Goal: Task Accomplishment & Management: Complete application form

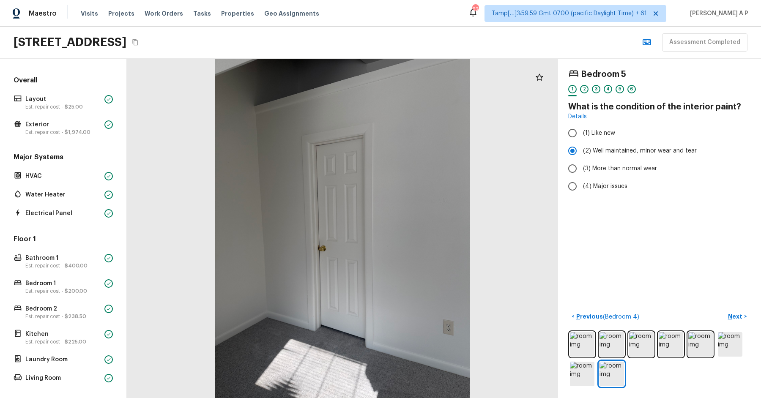
scroll to position [205, 0]
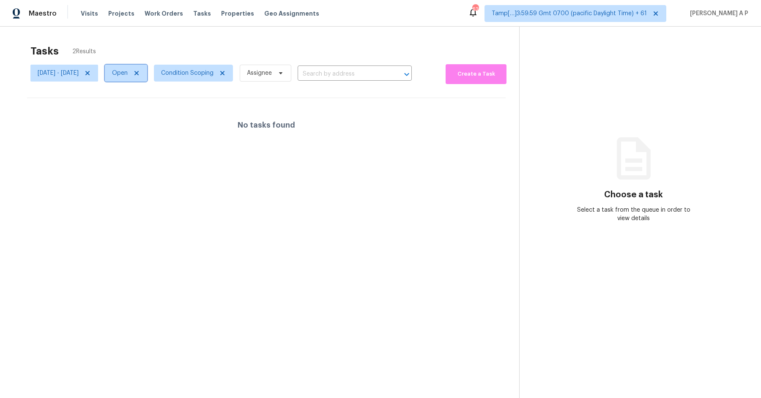
click at [128, 75] on span "Open" at bounding box center [120, 73] width 16 height 8
click at [153, 108] on label "Closed" at bounding box center [151, 109] width 30 height 8
click at [141, 108] on input "Closed" at bounding box center [138, 107] width 5 height 5
checkbox input "true"
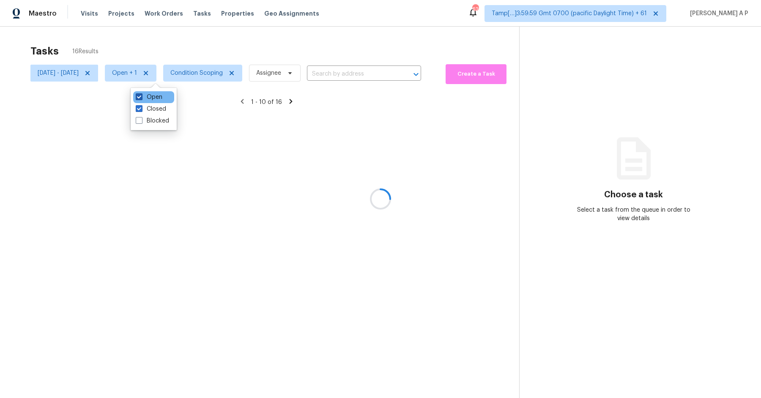
click at [154, 96] on label "Open" at bounding box center [149, 97] width 27 height 8
click at [141, 96] on input "Open" at bounding box center [138, 95] width 5 height 5
checkbox input "false"
click at [343, 75] on div at bounding box center [380, 199] width 761 height 398
click at [343, 74] on div at bounding box center [380, 199] width 761 height 398
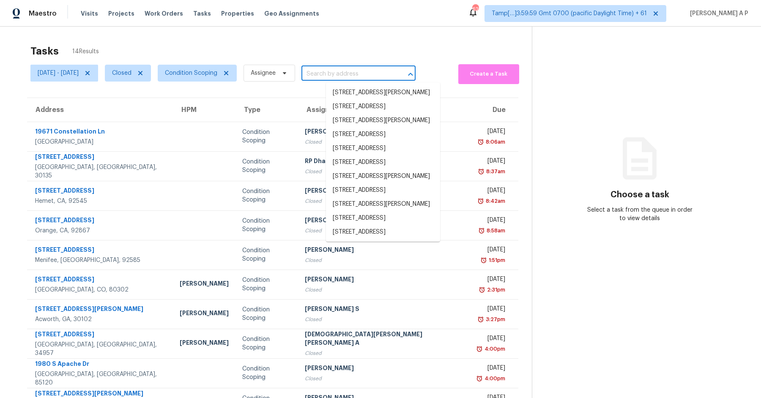
click at [346, 71] on input "text" at bounding box center [347, 74] width 90 height 13
paste input ""2361 NE 21st Ave Jensen Beach, FL, 34957""
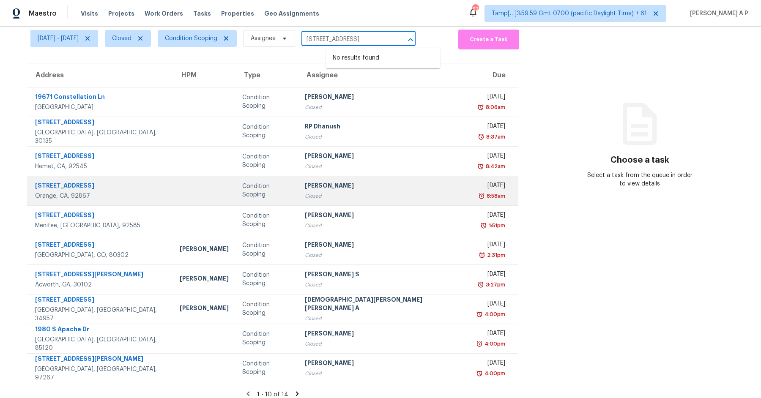
scroll to position [41, 0]
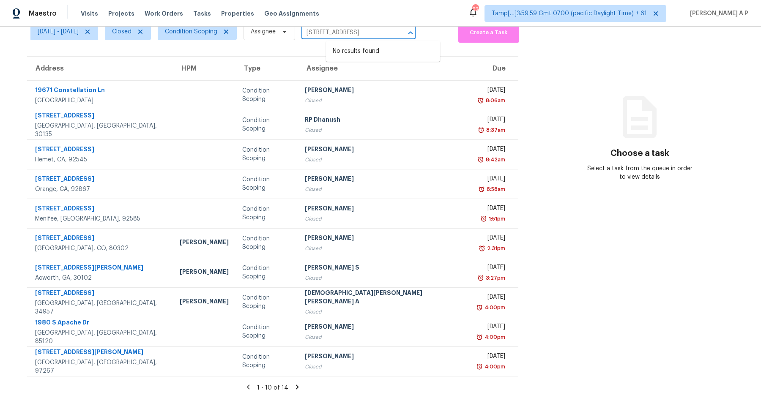
type input "2361 NE 21st Ave Jensen Beach, FL, 34957"
click at [293, 385] on icon at bounding box center [297, 388] width 8 height 8
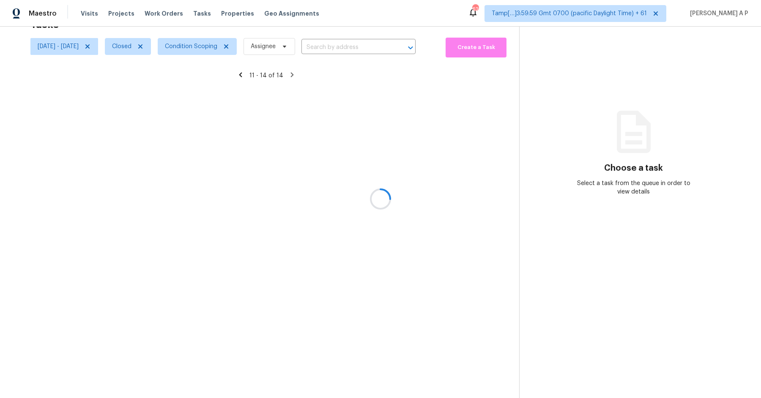
scroll to position [26, 0]
click at [242, 134] on icon at bounding box center [240, 136] width 3 height 5
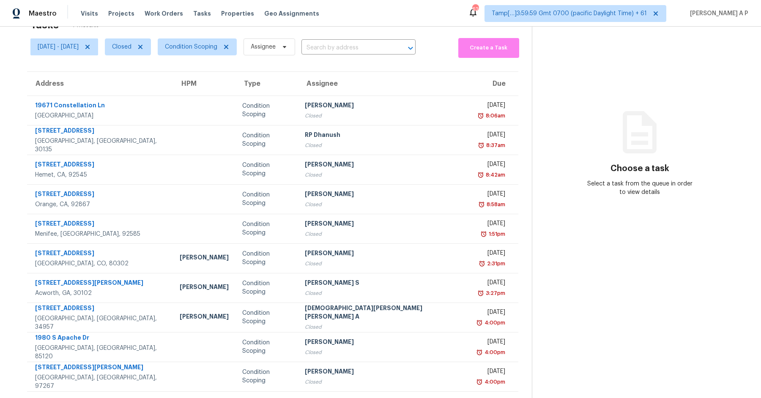
scroll to position [41, 0]
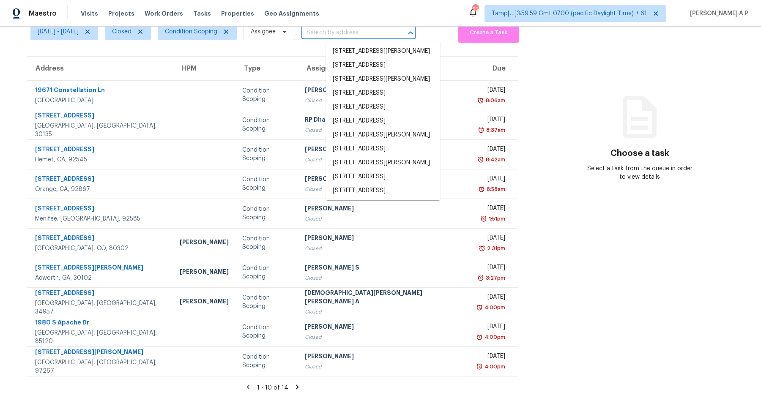
click at [340, 36] on input "text" at bounding box center [347, 32] width 90 height 13
paste input ""2361 NE 21st Ave Jensen Beach, FL, 34957""
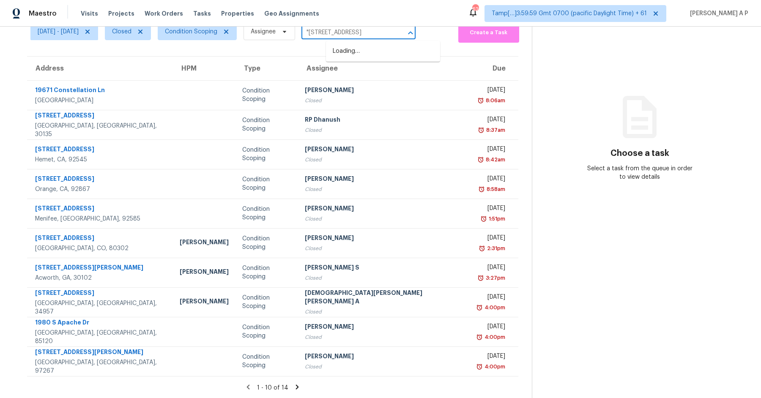
scroll to position [0, 0]
type input "2361 NE 21st Ave Jensen Beach, FL, 34957"
click at [416, 29] on div at bounding box center [405, 33] width 22 height 12
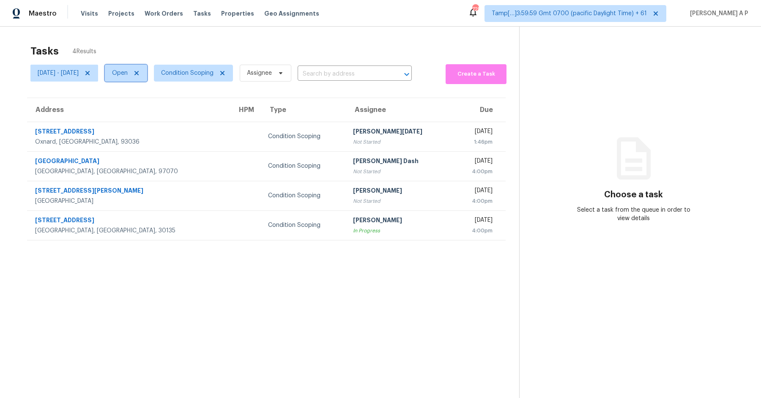
click at [128, 72] on span "Open" at bounding box center [120, 73] width 16 height 8
click at [154, 110] on label "Closed" at bounding box center [151, 109] width 30 height 8
click at [141, 110] on input "Closed" at bounding box center [138, 107] width 5 height 5
checkbox input "true"
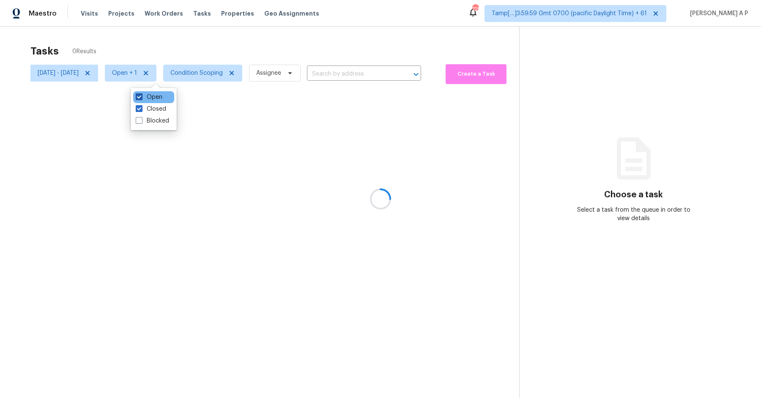
click at [156, 96] on label "Open" at bounding box center [149, 97] width 27 height 8
click at [141, 96] on input "Open" at bounding box center [138, 95] width 5 height 5
checkbox input "false"
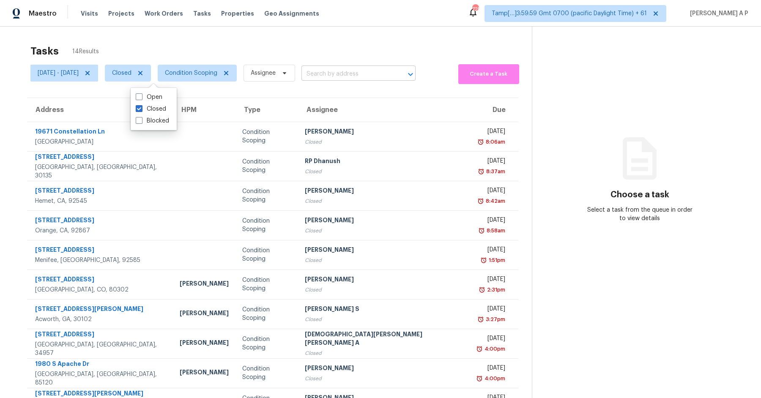
click at [357, 76] on input "text" at bounding box center [347, 74] width 90 height 13
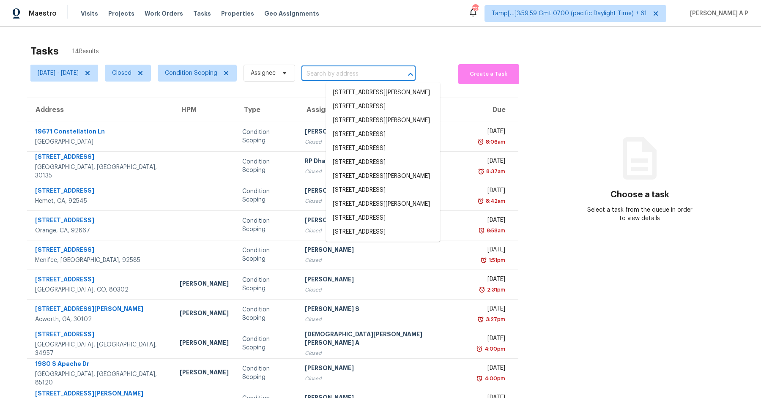
paste input ""2361 NE 21st Ave Jensen Beach, FL, 34957""
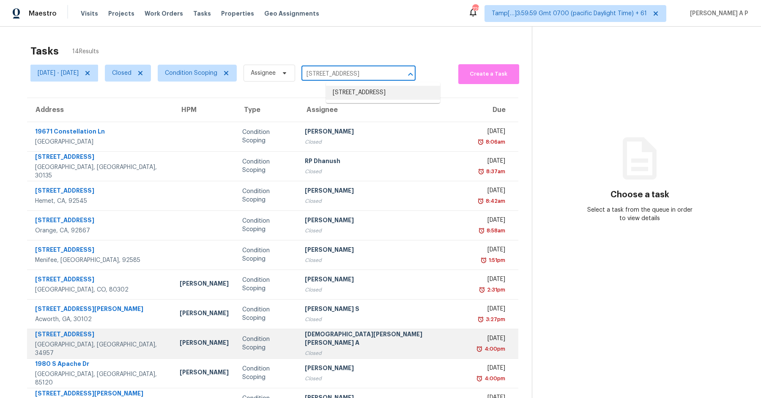
type input "2361 NE 21st Ave Jensen Beach, FL, 34957"
click at [282, 349] on td "Condition Scoping" at bounding box center [267, 344] width 63 height 30
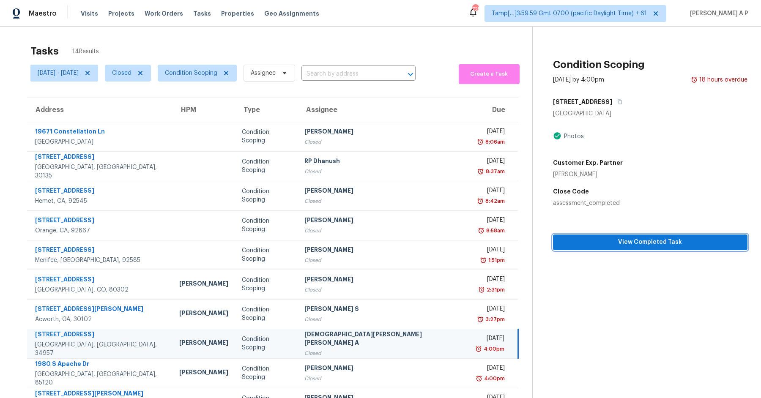
click at [582, 242] on span "View Completed Task" at bounding box center [650, 242] width 181 height 11
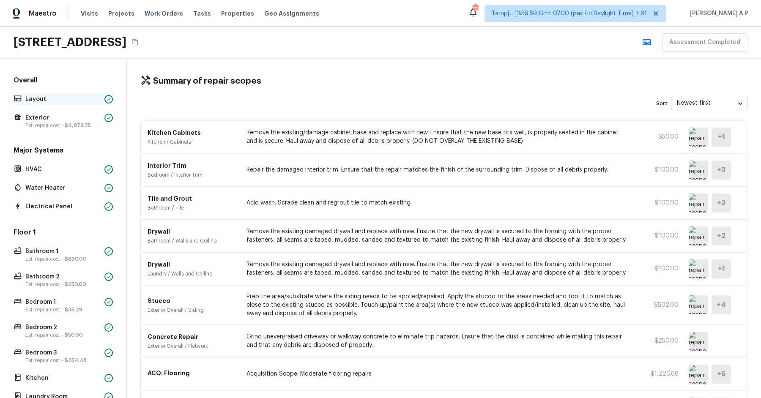
click at [93, 96] on p "Layout" at bounding box center [63, 99] width 76 height 8
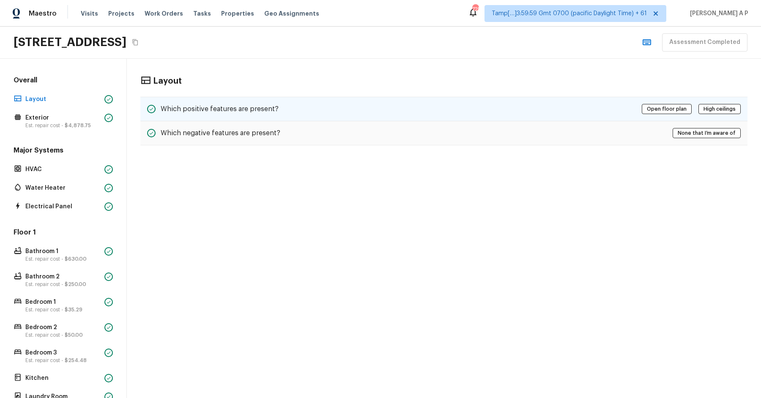
click at [363, 108] on div "Which positive features are present? Open floor plan High ceilings" at bounding box center [443, 109] width 607 height 25
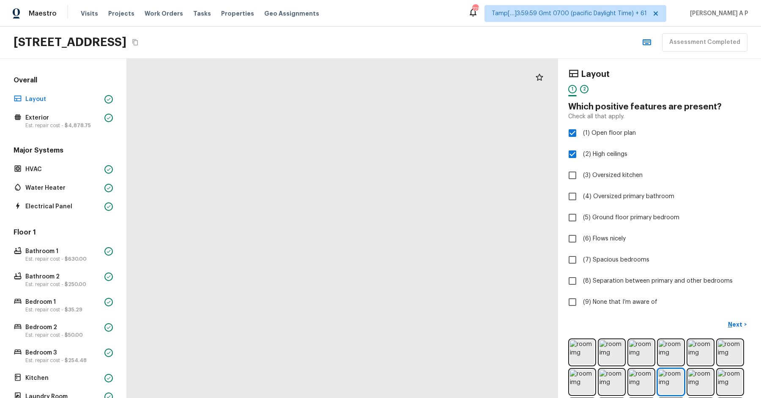
drag, startPoint x: 348, startPoint y: 297, endPoint x: 249, endPoint y: 307, distance: 99.5
click at [253, 307] on div at bounding box center [308, 180] width 741 height 584
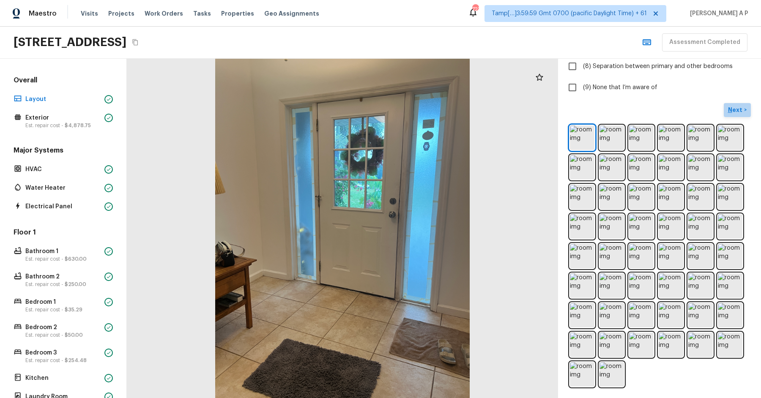
click at [733, 110] on p "Next" at bounding box center [736, 110] width 16 height 8
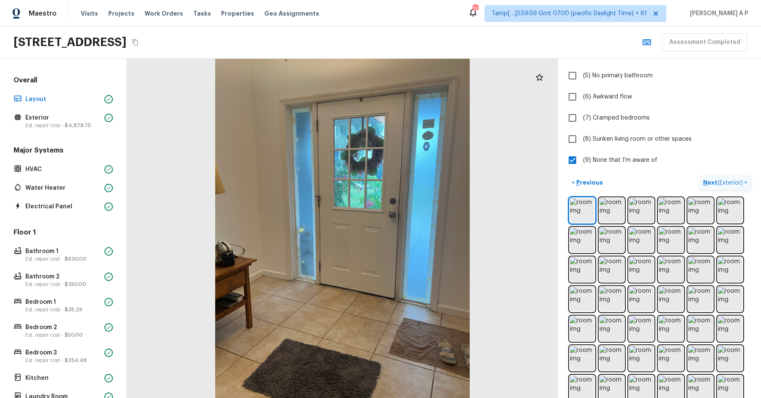
scroll to position [0, 0]
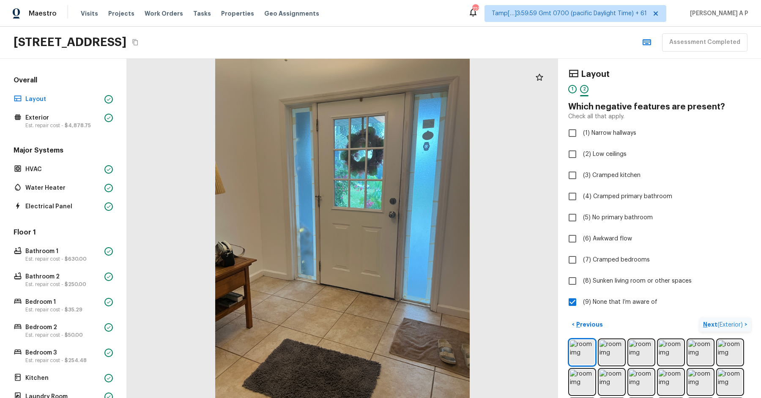
click at [700, 318] on button "Next ( Exterior ) >" at bounding box center [725, 325] width 51 height 14
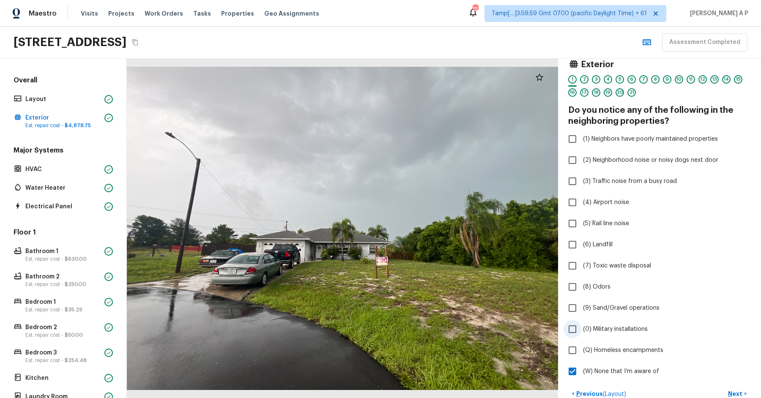
scroll to position [4, 0]
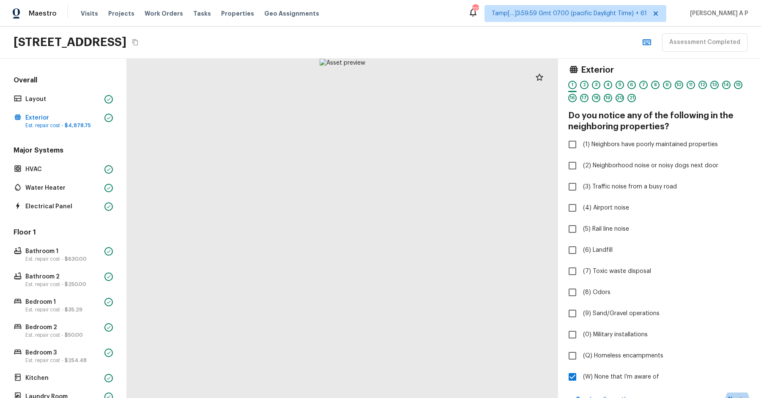
click at [356, 170] on div at bounding box center [342, 229] width 431 height 340
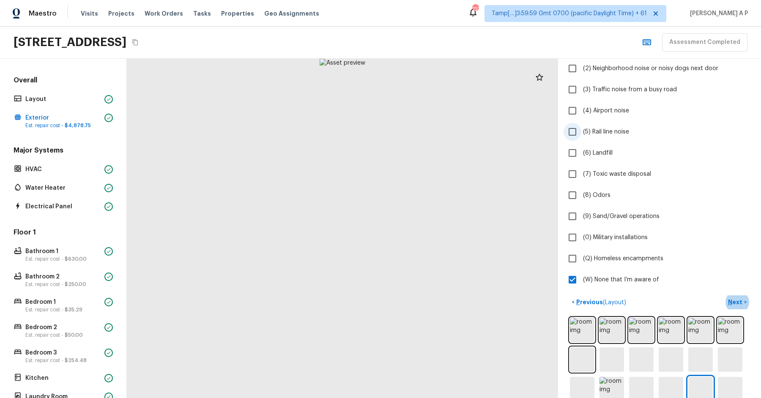
scroll to position [264, 0]
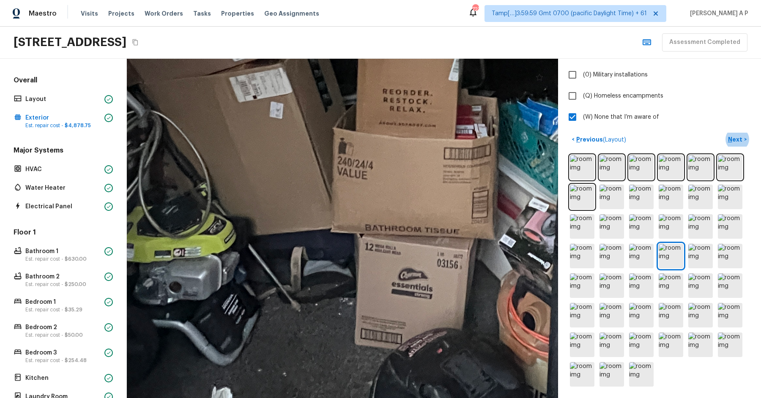
drag, startPoint x: 294, startPoint y: 291, endPoint x: 301, endPoint y: 219, distance: 72.6
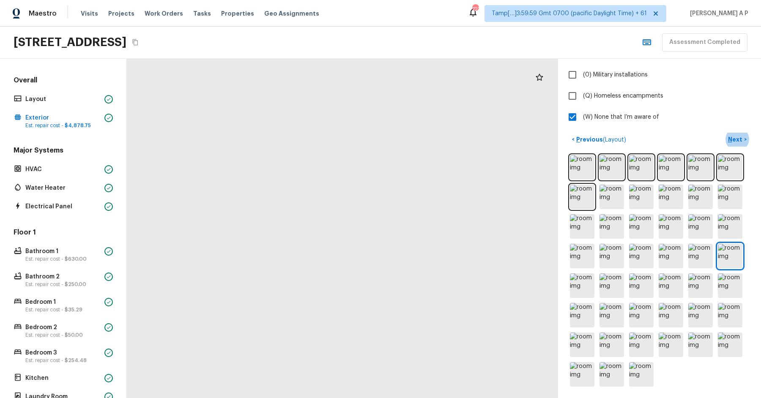
click at [300, 214] on div at bounding box center [414, 244] width 1177 height 927
drag, startPoint x: 303, startPoint y: 182, endPoint x: 314, endPoint y: 103, distance: 79.8
click at [314, 103] on div at bounding box center [425, 164] width 1177 height 927
drag, startPoint x: 307, startPoint y: 178, endPoint x: 309, endPoint y: 84, distance: 93.9
click at [309, 86] on div at bounding box center [427, 75] width 1177 height 927
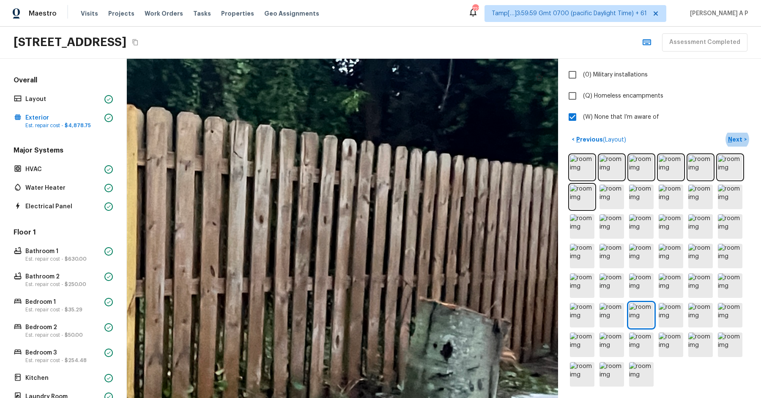
drag, startPoint x: 414, startPoint y: 222, endPoint x: 317, endPoint y: 217, distance: 97.0
click at [320, 217] on div at bounding box center [48, 250] width 2016 height 1587
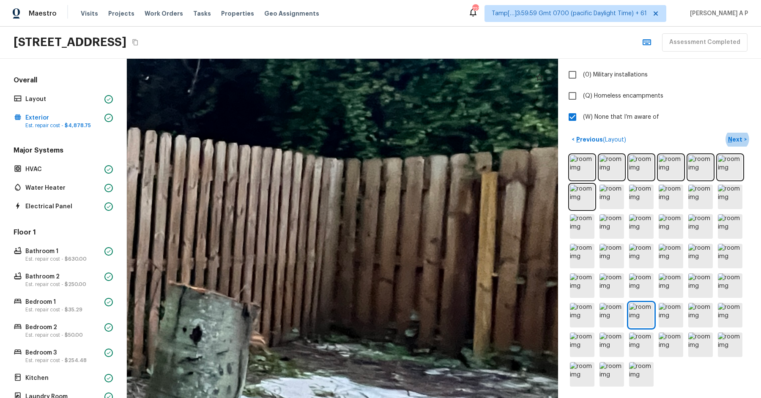
drag, startPoint x: 374, startPoint y: 224, endPoint x: 280, endPoint y: 217, distance: 94.5
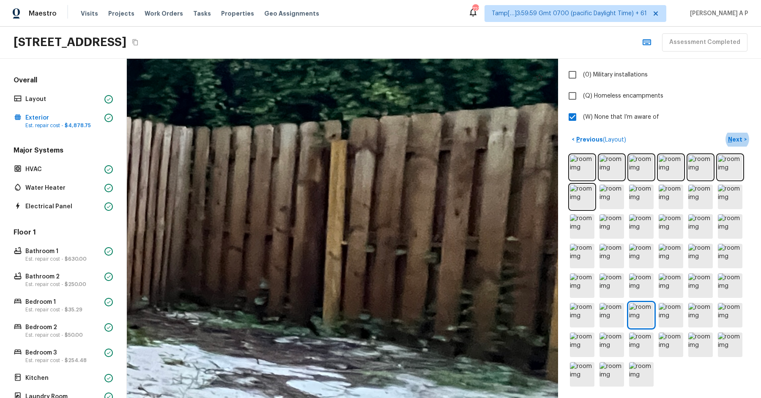
drag, startPoint x: 280, startPoint y: 217, endPoint x: 251, endPoint y: 218, distance: 28.3
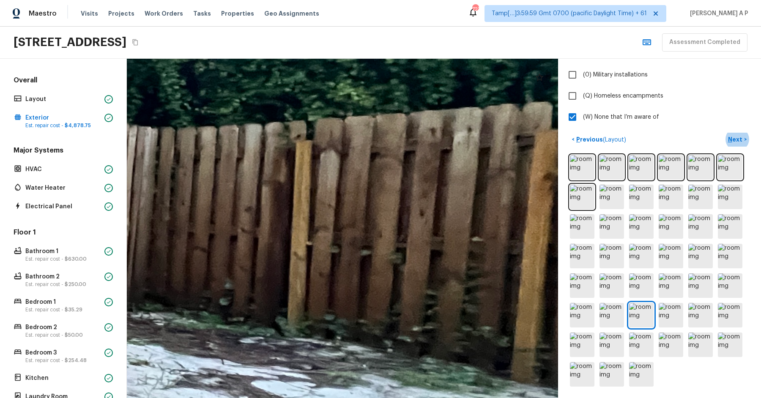
drag, startPoint x: 251, startPoint y: 218, endPoint x: 192, endPoint y: 205, distance: 60.2
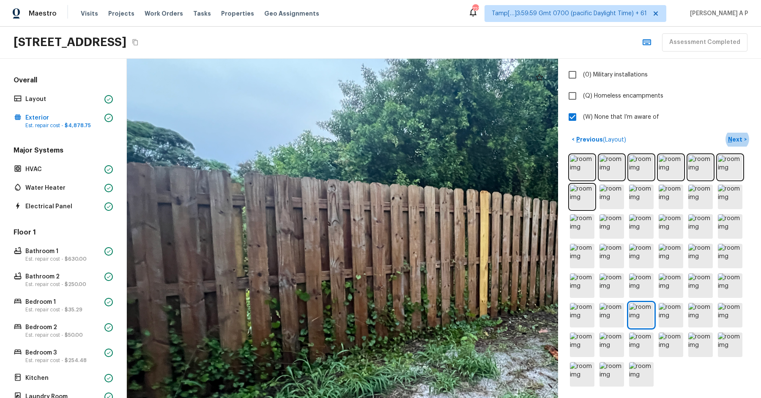
drag, startPoint x: 311, startPoint y: 210, endPoint x: 277, endPoint y: 211, distance: 34.3
click at [293, 210] on div at bounding box center [455, 245] width 755 height 594
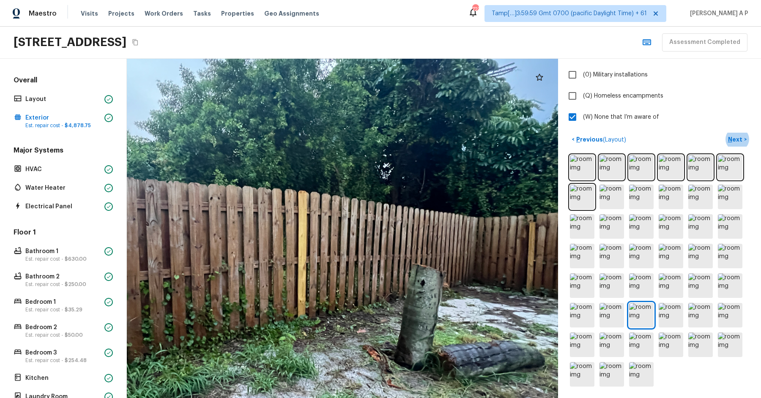
drag, startPoint x: 343, startPoint y: 209, endPoint x: 261, endPoint y: 212, distance: 82.5
click at [262, 212] on div at bounding box center [273, 245] width 755 height 594
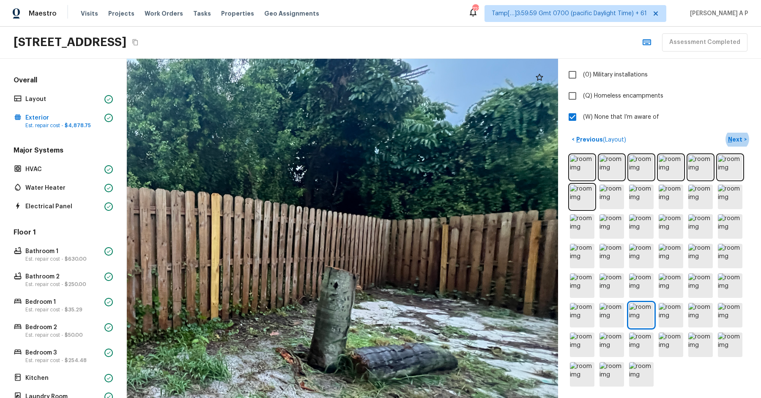
drag, startPoint x: 341, startPoint y: 221, endPoint x: 316, endPoint y: 221, distance: 24.9
click at [326, 221] on div at bounding box center [186, 248] width 755 height 594
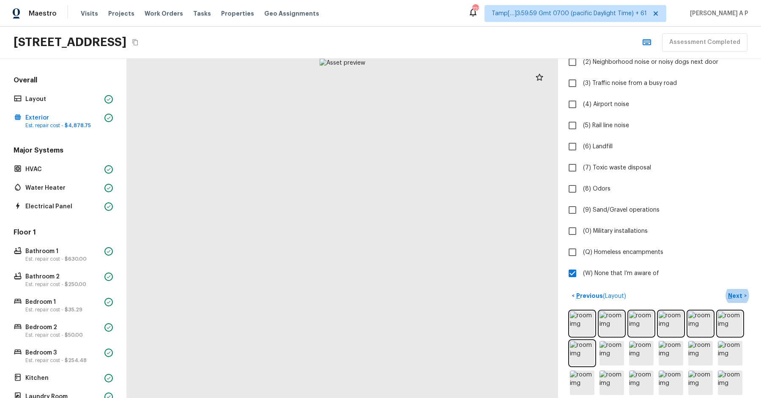
scroll to position [103, 0]
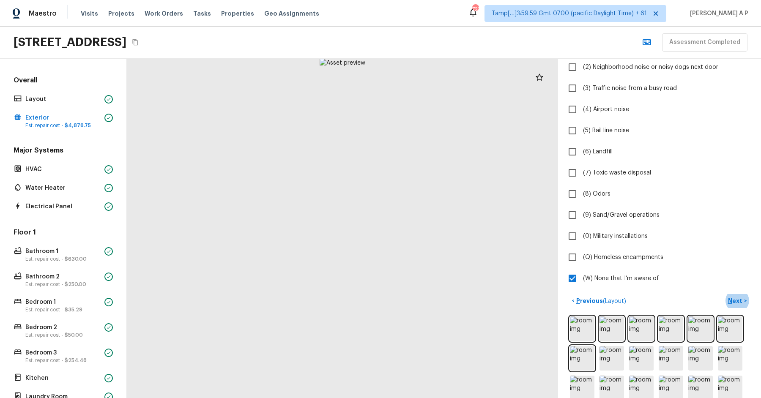
click at [614, 183] on div "Exterior 1 2 3 4 5 6 7 8 9 10 11 12 13 14 15 16 17 18 19 20 21 Do you notice an…" at bounding box center [659, 126] width 183 height 321
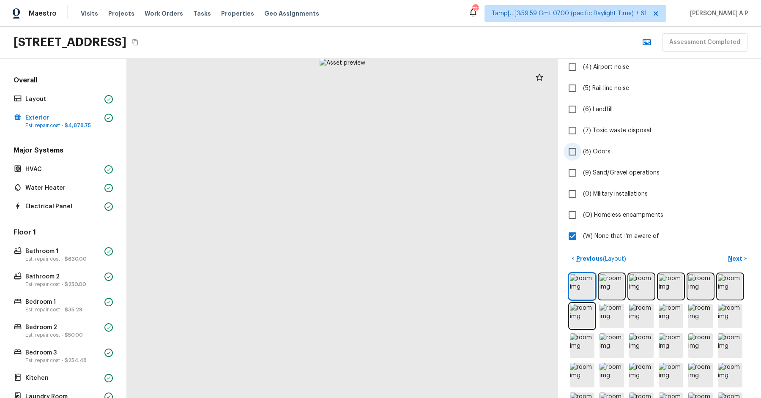
scroll to position [166, 0]
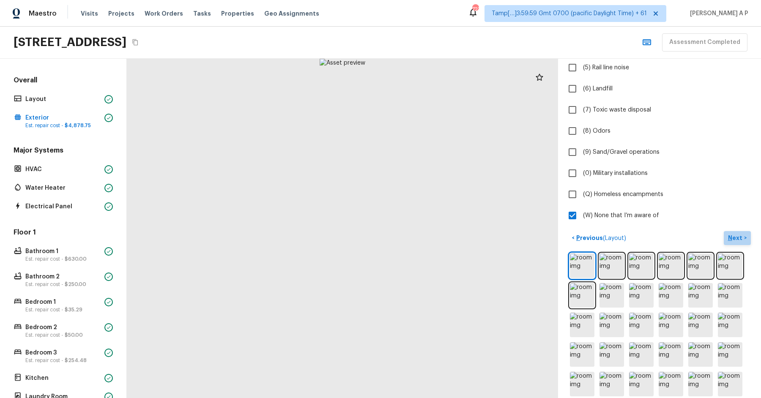
click at [732, 234] on p "Next" at bounding box center [736, 238] width 16 height 8
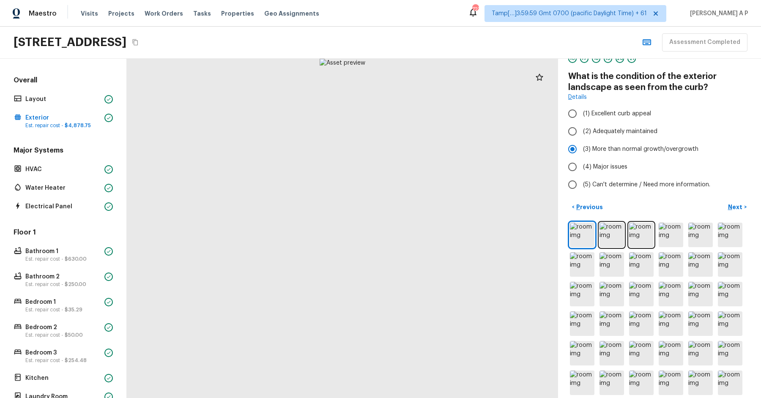
scroll to position [0, 0]
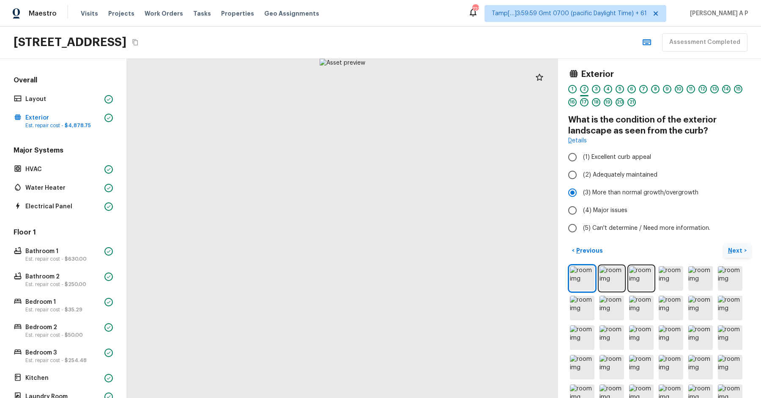
click at [732, 251] on p "Next" at bounding box center [736, 251] width 16 height 8
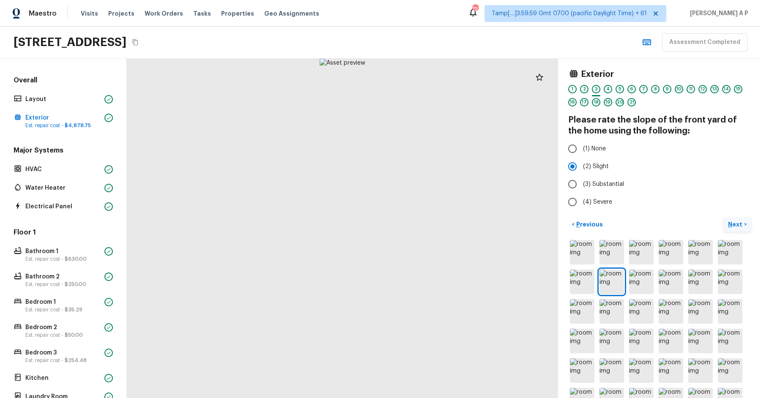
click at [733, 224] on p "Next" at bounding box center [736, 224] width 16 height 8
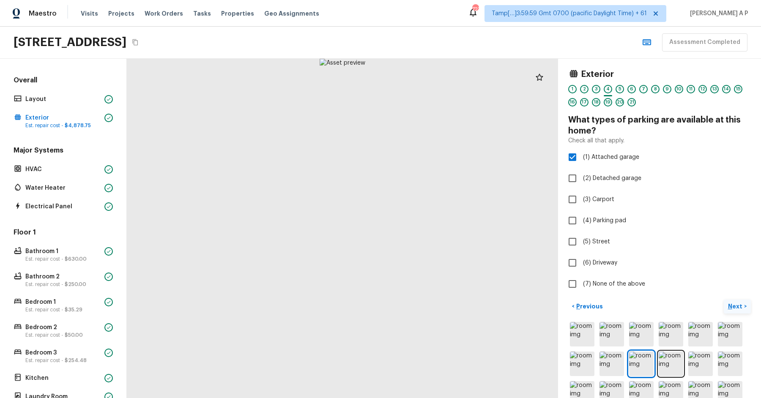
click at [735, 304] on p "Next" at bounding box center [736, 306] width 16 height 8
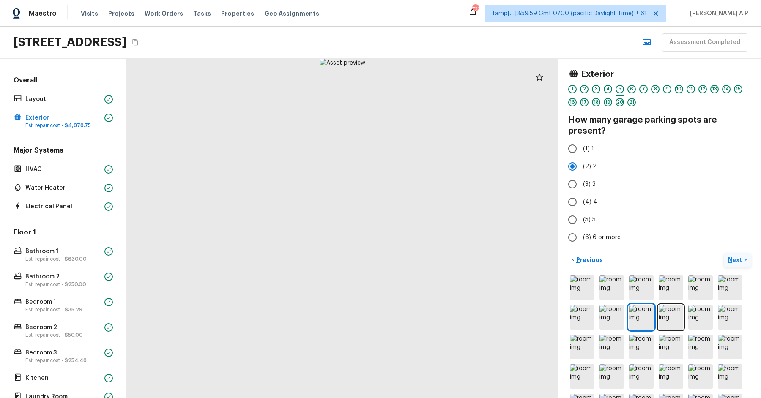
click at [737, 264] on button "Next >" at bounding box center [737, 260] width 27 height 14
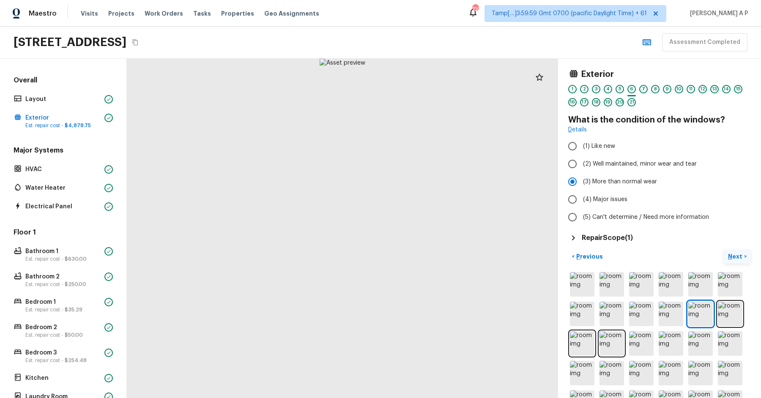
click at [724, 250] on button "Next >" at bounding box center [737, 257] width 27 height 14
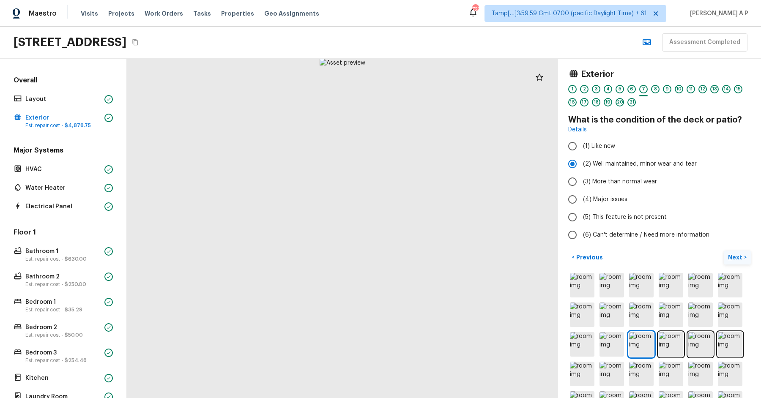
click at [724, 251] on button "Next >" at bounding box center [737, 258] width 27 height 14
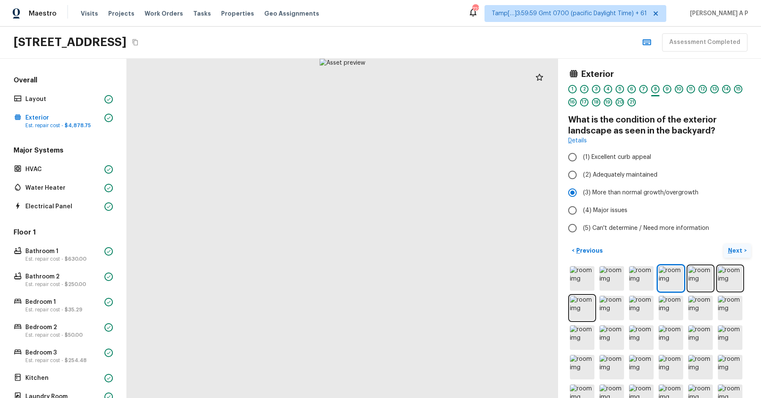
click at [724, 244] on button "Next >" at bounding box center [737, 251] width 27 height 14
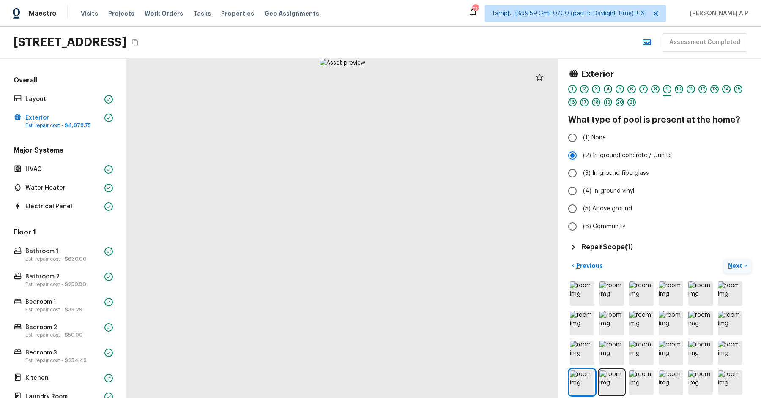
click at [724, 259] on button "Next >" at bounding box center [737, 266] width 27 height 14
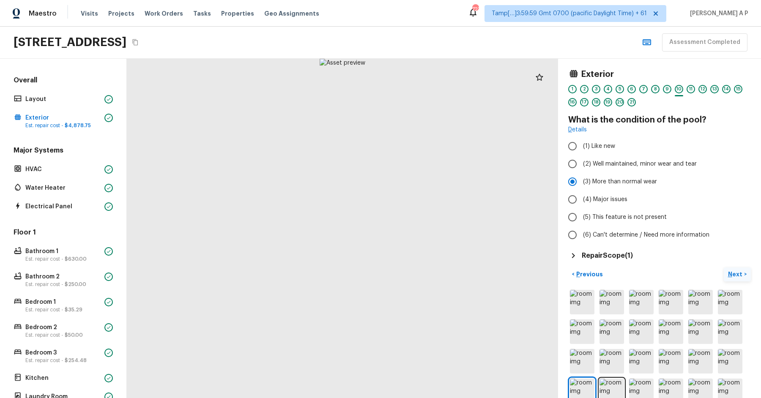
click at [724, 268] on button "Next >" at bounding box center [737, 275] width 27 height 14
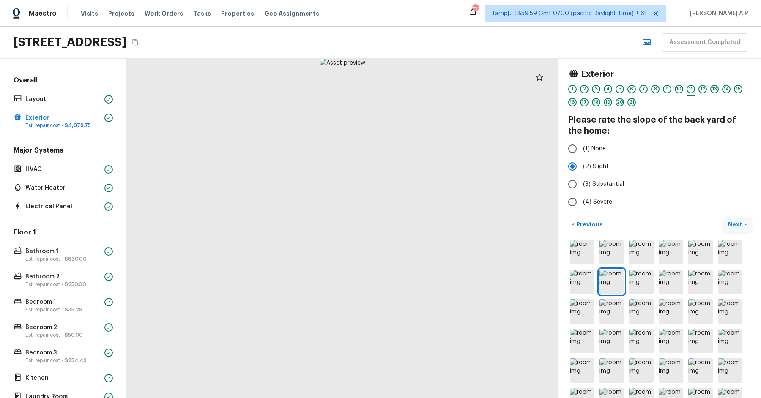
click at [724, 218] on button "Next >" at bounding box center [737, 225] width 27 height 14
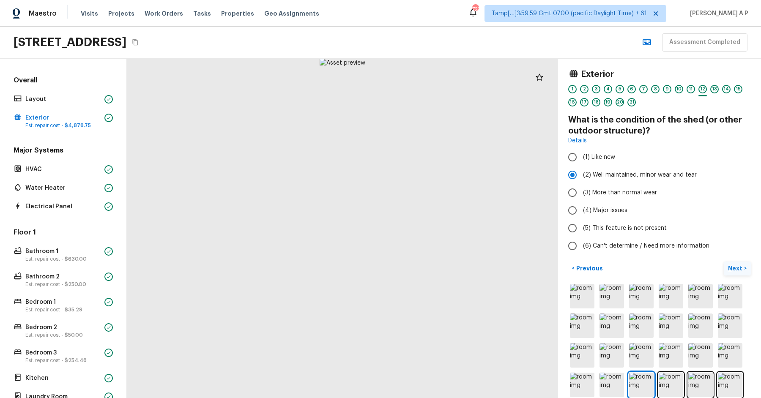
click at [724, 262] on button "Next >" at bounding box center [737, 269] width 27 height 14
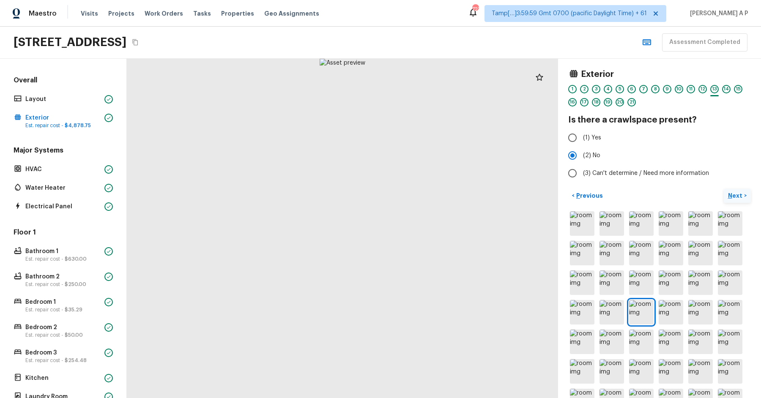
click at [724, 189] on button "Next >" at bounding box center [737, 196] width 27 height 14
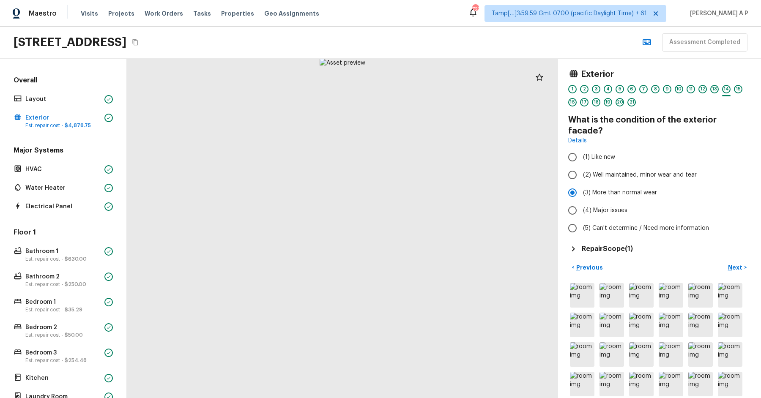
click at [724, 261] on button "Next >" at bounding box center [737, 268] width 27 height 14
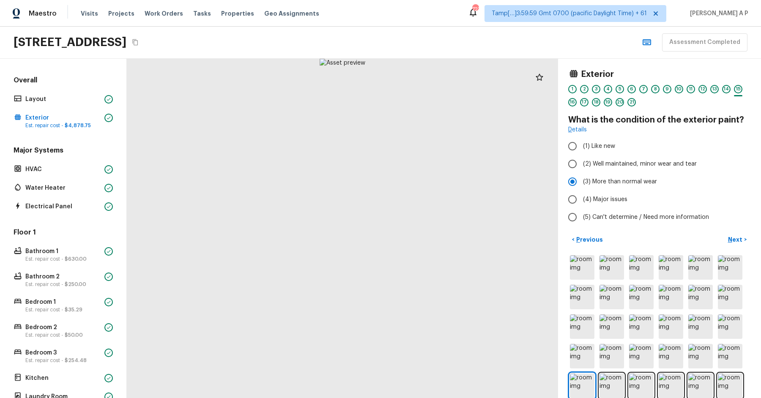
click at [724, 233] on button "Next >" at bounding box center [737, 240] width 27 height 14
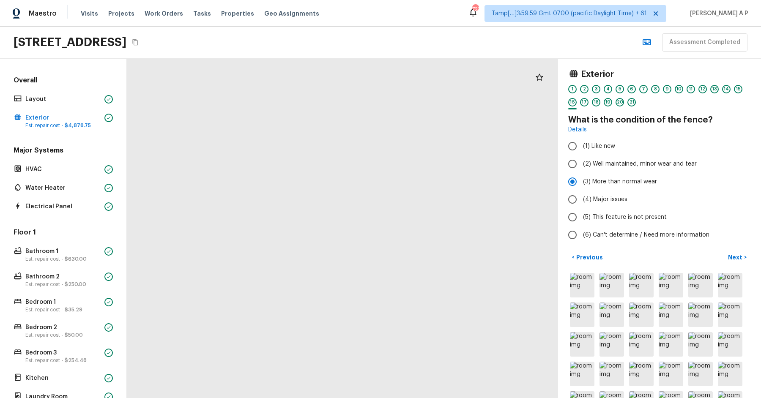
drag, startPoint x: 450, startPoint y: 204, endPoint x: 348, endPoint y: 206, distance: 101.5
click at [348, 206] on div at bounding box center [141, 166] width 1161 height 914
drag, startPoint x: 427, startPoint y: 195, endPoint x: 366, endPoint y: 195, distance: 60.9
click at [366, 195] on div at bounding box center [46, 166] width 1161 height 914
drag, startPoint x: 365, startPoint y: 196, endPoint x: 467, endPoint y: 184, distance: 102.6
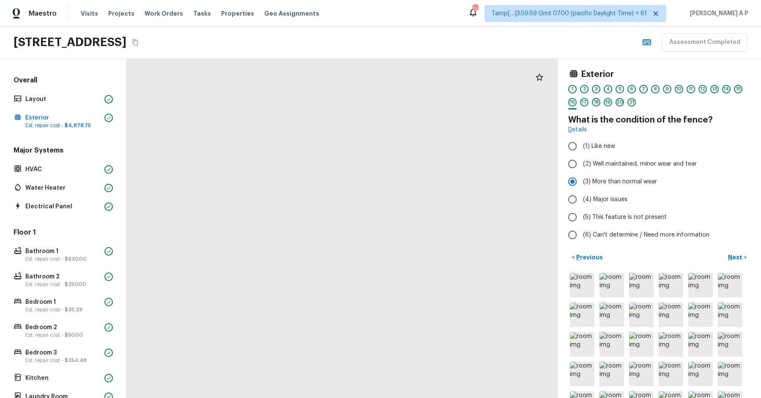
click at [466, 185] on div at bounding box center [85, 163] width 1161 height 914
drag, startPoint x: 419, startPoint y: 200, endPoint x: 475, endPoint y: 200, distance: 55.4
click at [475, 200] on div at bounding box center [213, 137] width 1161 height 914
drag, startPoint x: 434, startPoint y: 194, endPoint x: 499, endPoint y: 194, distance: 64.7
click at [499, 194] on div at bounding box center [276, 137] width 1161 height 914
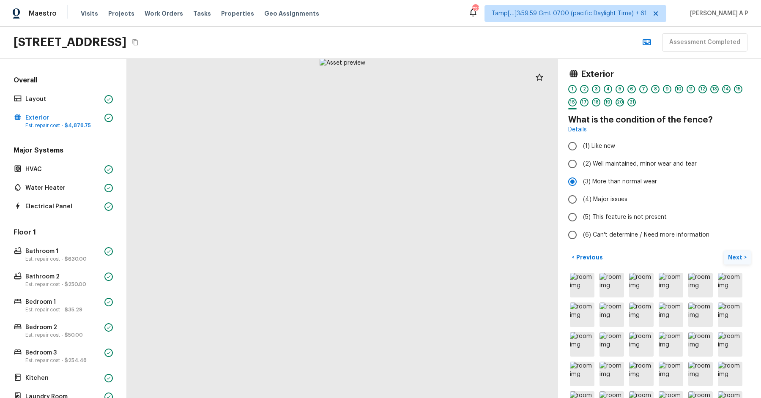
click at [735, 258] on p "Next" at bounding box center [736, 257] width 16 height 8
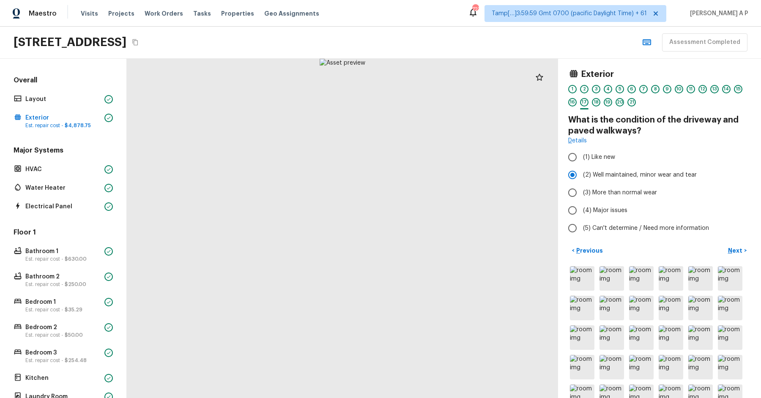
click at [724, 244] on button "Next >" at bounding box center [737, 251] width 27 height 14
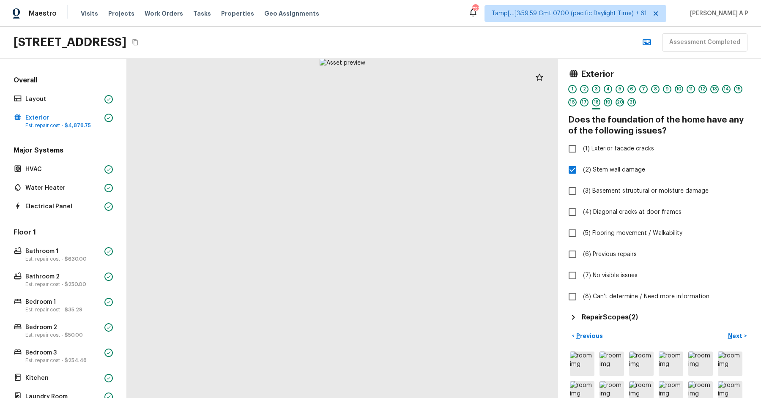
click at [724, 329] on button "Next >" at bounding box center [737, 336] width 27 height 14
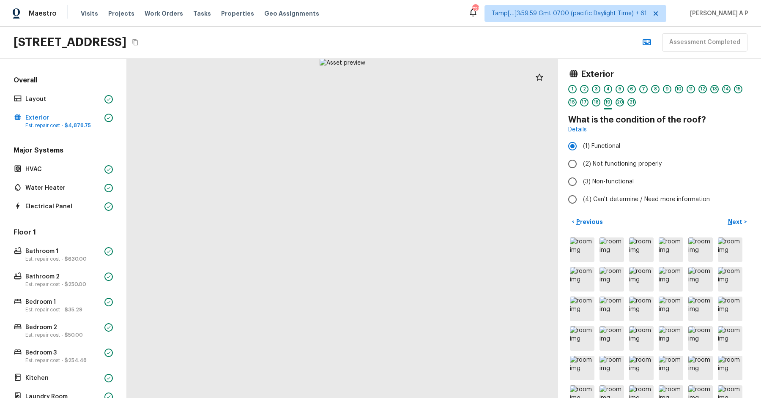
click at [724, 215] on button "Next >" at bounding box center [737, 222] width 27 height 14
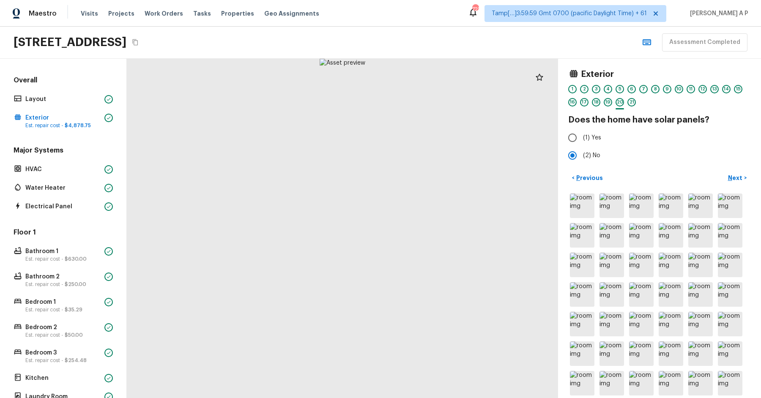
click at [724, 171] on button "Next >" at bounding box center [737, 178] width 27 height 14
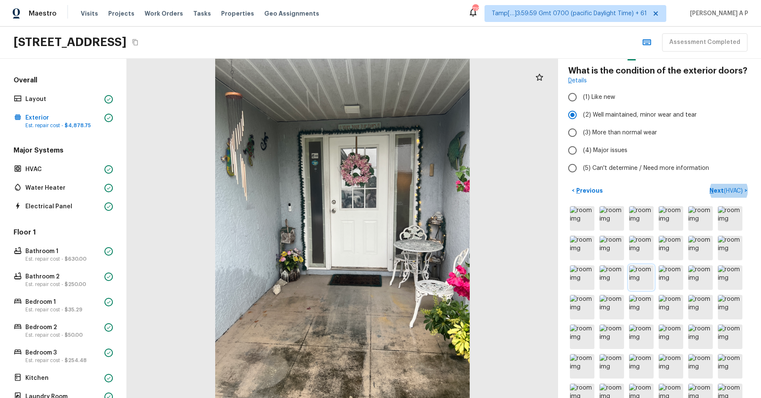
scroll to position [100, 0]
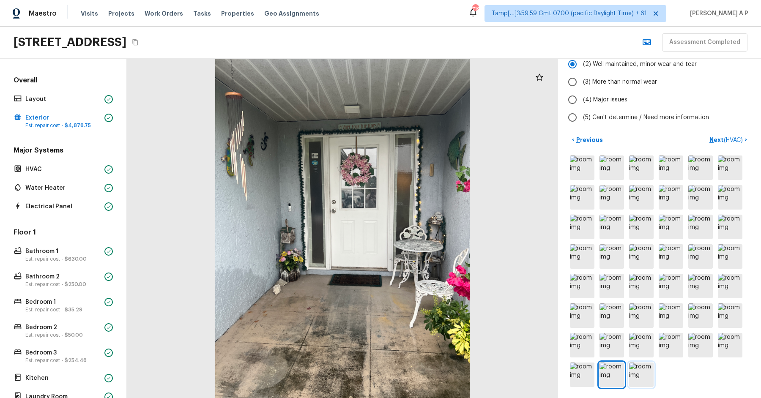
click at [647, 365] on img at bounding box center [641, 375] width 25 height 25
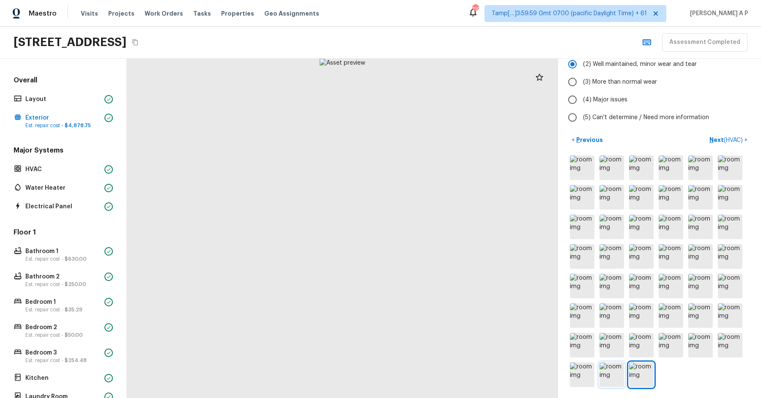
click at [621, 373] on img at bounding box center [612, 375] width 25 height 25
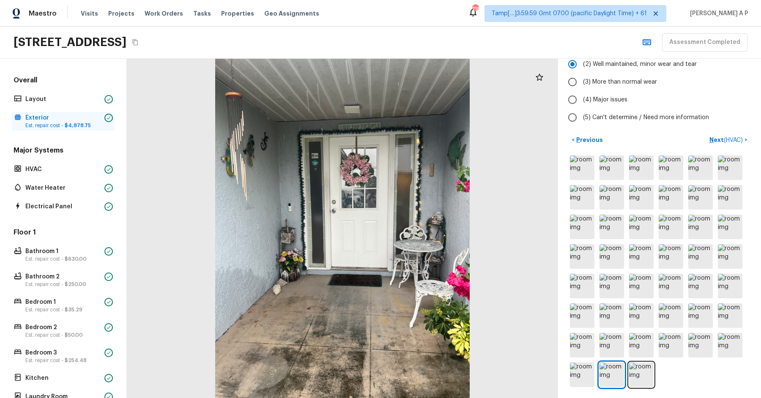
click at [93, 125] on p "Est. repair cost - $4,878.75" at bounding box center [63, 125] width 76 height 7
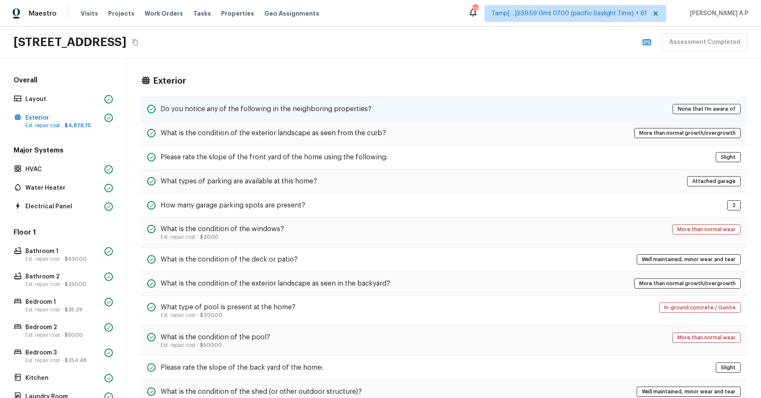
click at [168, 110] on h5 "Do you notice any of the following in the neighboring properties?" at bounding box center [266, 108] width 211 height 9
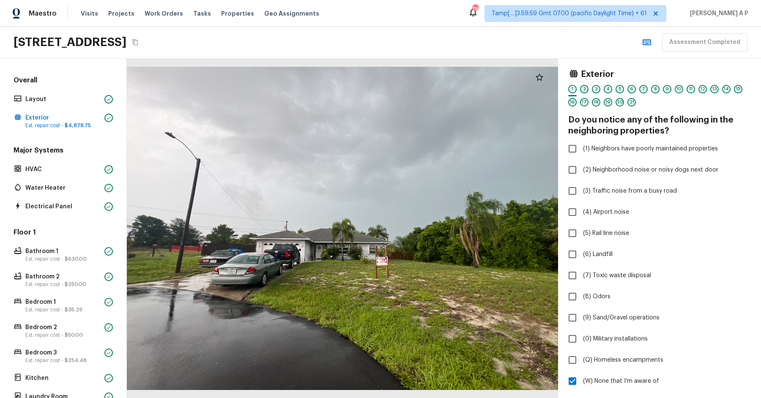
click at [587, 89] on div "2" at bounding box center [584, 89] width 8 height 8
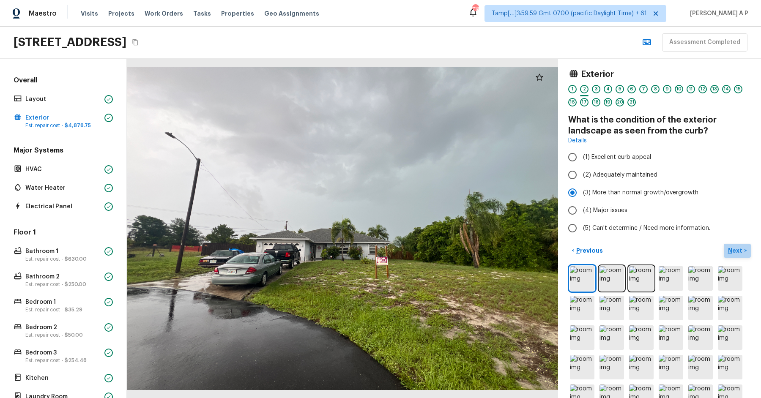
click at [732, 248] on p "Next" at bounding box center [736, 251] width 16 height 8
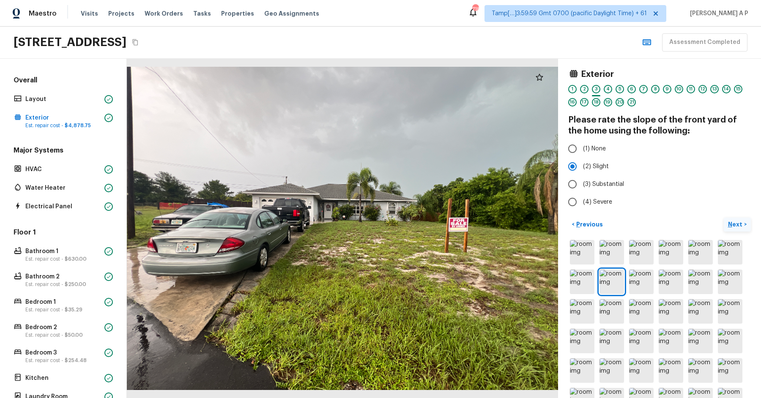
click at [733, 219] on button "Next >" at bounding box center [737, 225] width 27 height 14
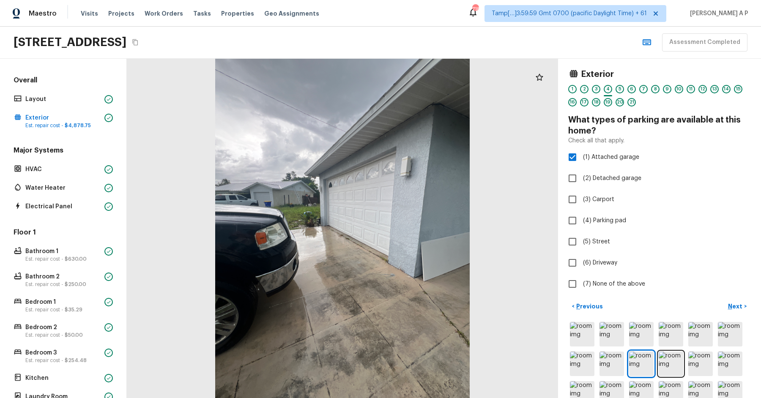
click at [729, 298] on div "Exterior 1 2 3 4 5 6 7 8 9 10 11 12 13 14 15 16 17 18 19 20 21 What types of pa…" at bounding box center [659, 229] width 203 height 340
click at [729, 304] on p "Next" at bounding box center [736, 306] width 16 height 8
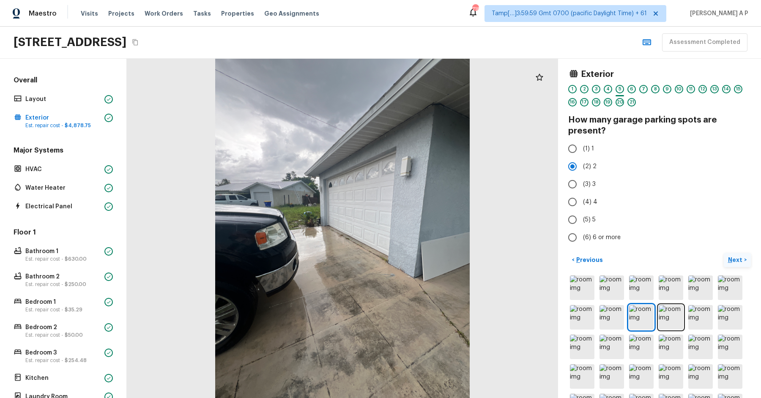
click at [724, 253] on button "Next >" at bounding box center [737, 260] width 27 height 14
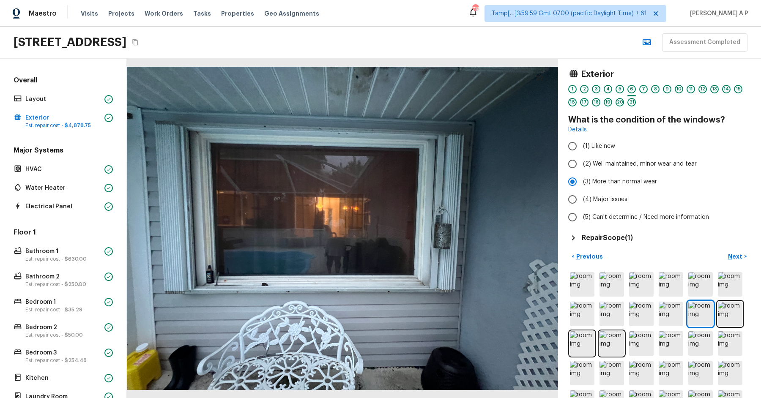
click at [612, 238] on h5 "Repair Scope ( 1 )" at bounding box center [607, 237] width 51 height 9
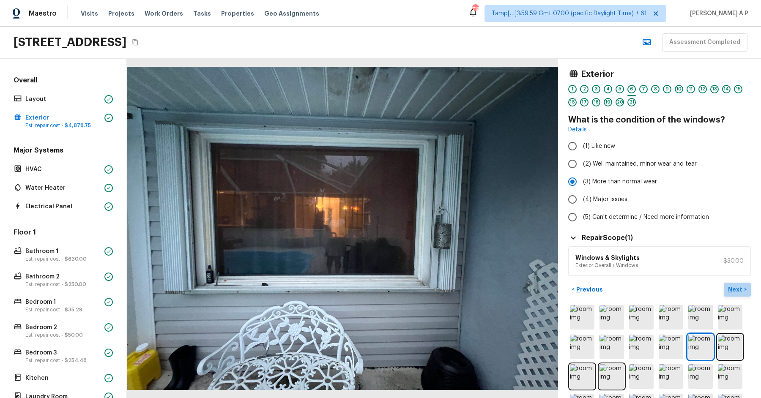
click at [739, 288] on p "Next" at bounding box center [736, 289] width 16 height 8
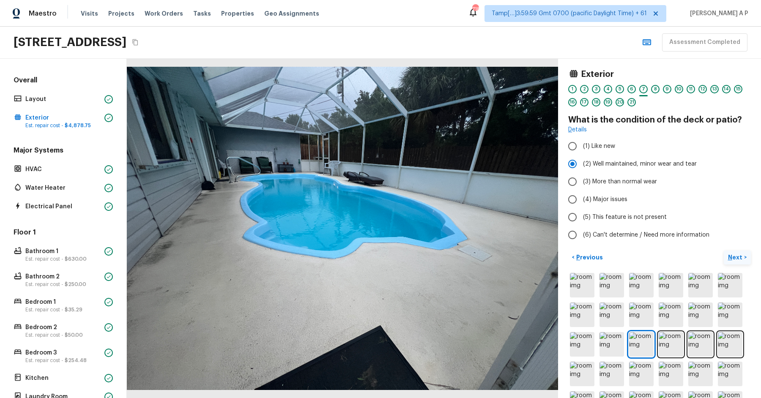
click at [735, 256] on p "Next" at bounding box center [736, 257] width 16 height 8
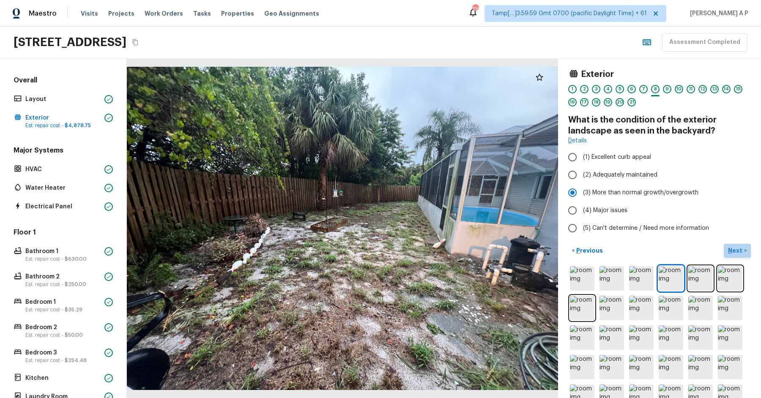
click at [735, 255] on button "Next >" at bounding box center [737, 251] width 27 height 14
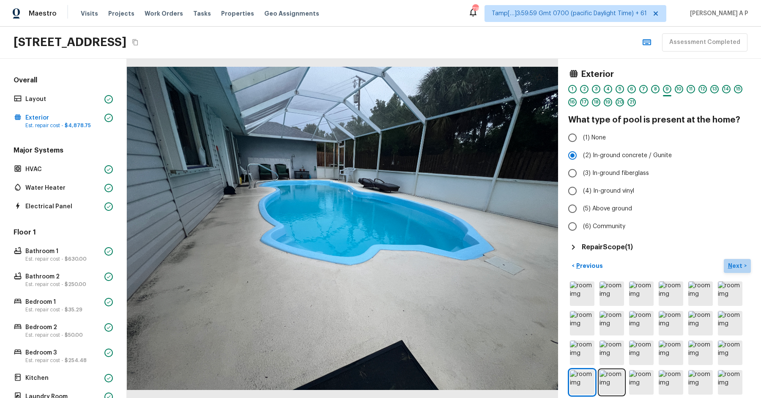
click at [735, 262] on p "Next" at bounding box center [736, 266] width 16 height 8
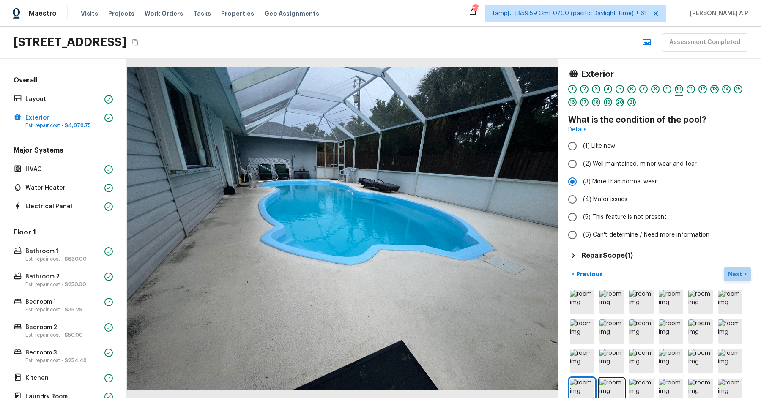
click at [737, 278] on button "Next >" at bounding box center [737, 275] width 27 height 14
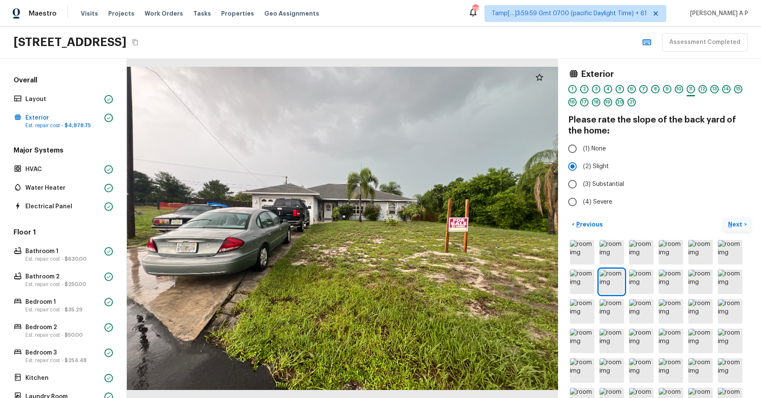
click at [733, 223] on p "Next" at bounding box center [736, 224] width 16 height 8
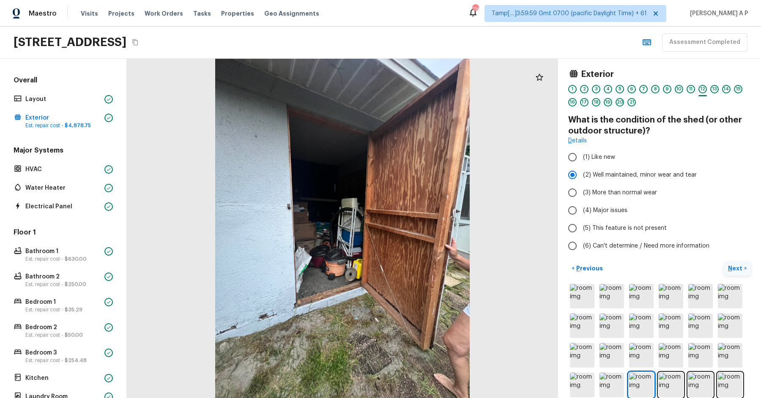
click at [734, 263] on button "Next >" at bounding box center [737, 269] width 27 height 14
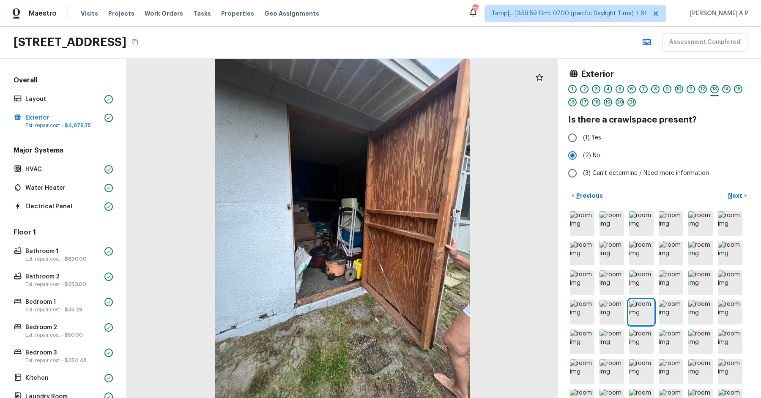
click at [736, 203] on div "< Previous Next >" at bounding box center [659, 317] width 183 height 256
click at [736, 200] on button "Next >" at bounding box center [737, 196] width 27 height 14
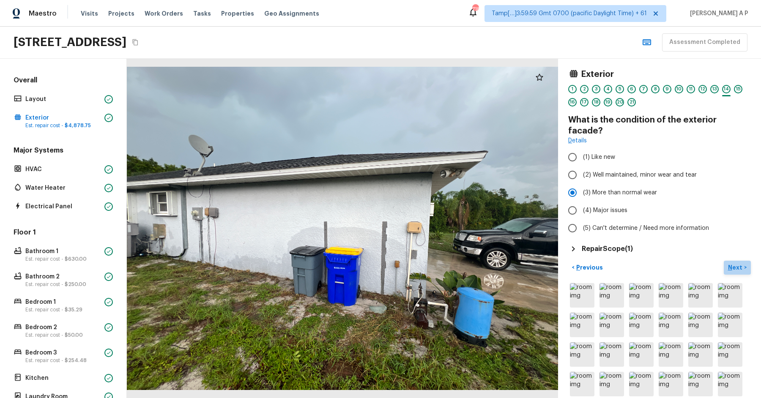
click at [731, 263] on p "Next" at bounding box center [736, 267] width 16 height 8
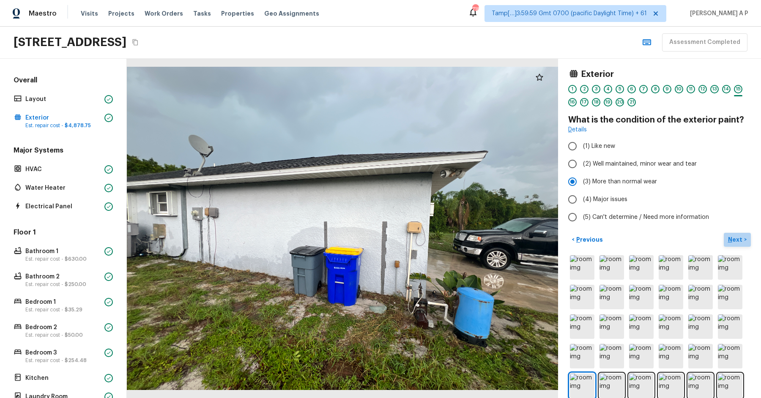
click at [737, 239] on p "Next" at bounding box center [736, 240] width 16 height 8
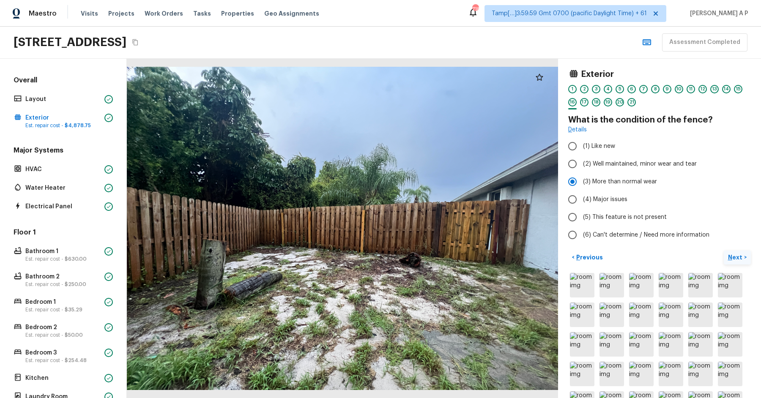
click at [732, 255] on p "Next" at bounding box center [736, 257] width 16 height 8
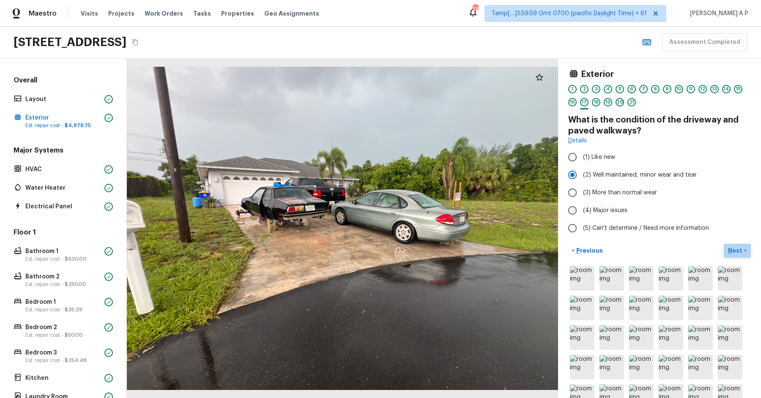
click at [735, 247] on p "Next" at bounding box center [736, 251] width 16 height 8
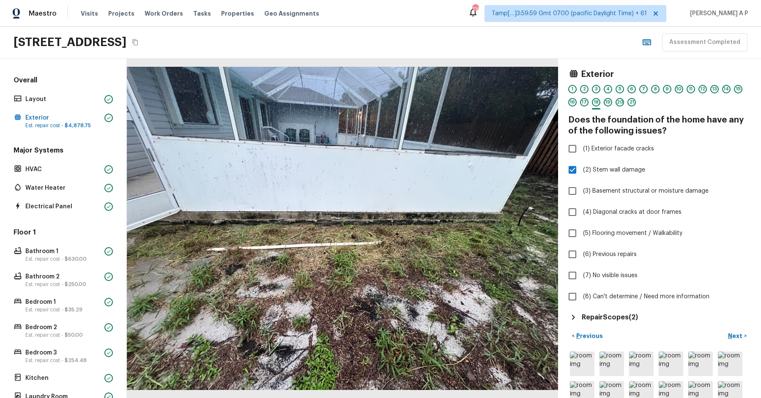
click at [624, 318] on h5 "Repair Scopes ( 2 )" at bounding box center [610, 317] width 56 height 9
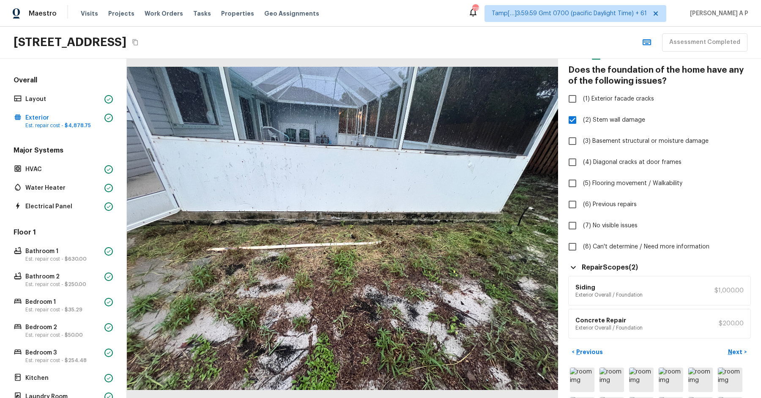
scroll to position [86, 0]
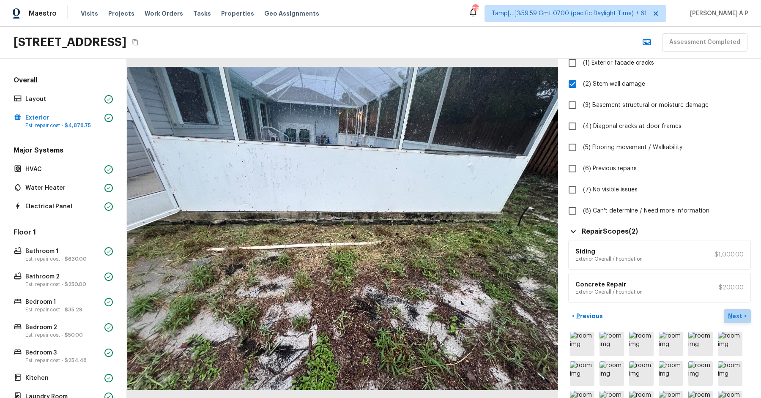
click at [742, 316] on p "Next" at bounding box center [736, 316] width 16 height 8
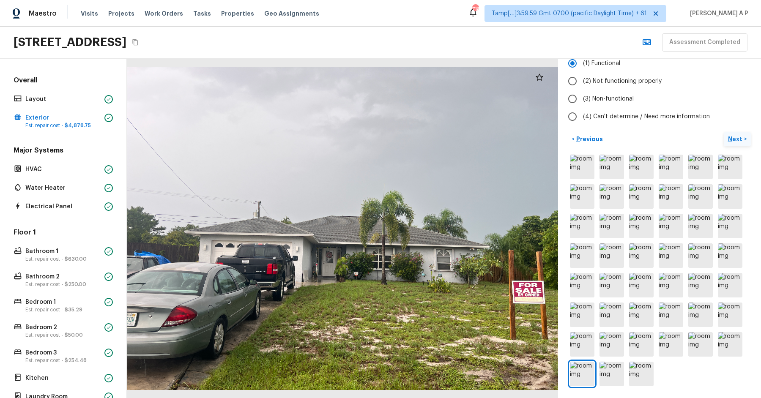
scroll to position [82, 0]
click at [107, 164] on div "HVAC" at bounding box center [63, 170] width 103 height 12
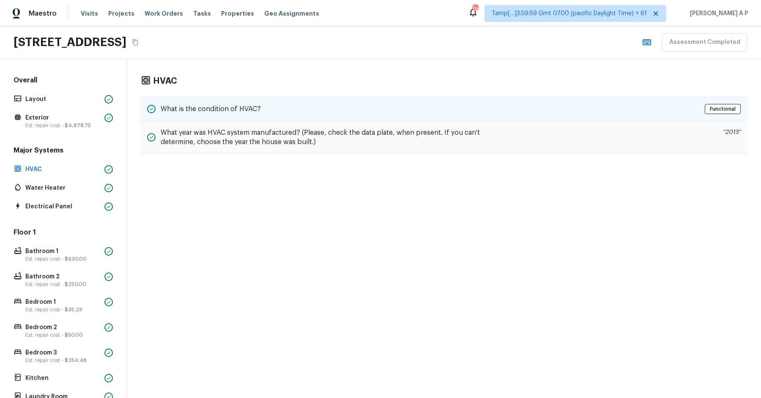
click at [273, 103] on div "What is the condition of HVAC? Functional" at bounding box center [443, 109] width 607 height 25
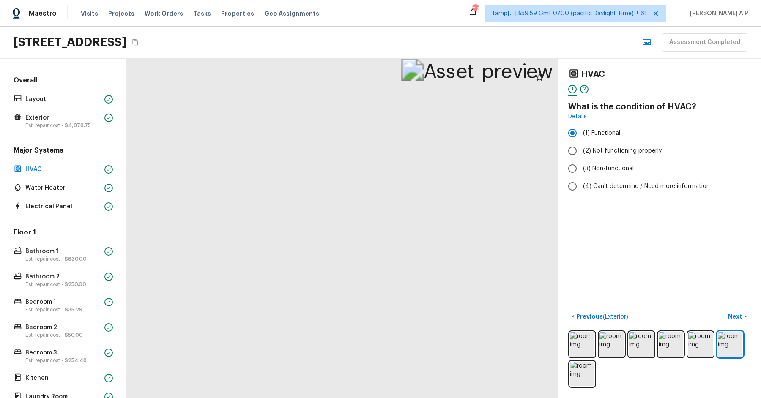
drag, startPoint x: 287, startPoint y: 101, endPoint x: 292, endPoint y: 201, distance: 99.9
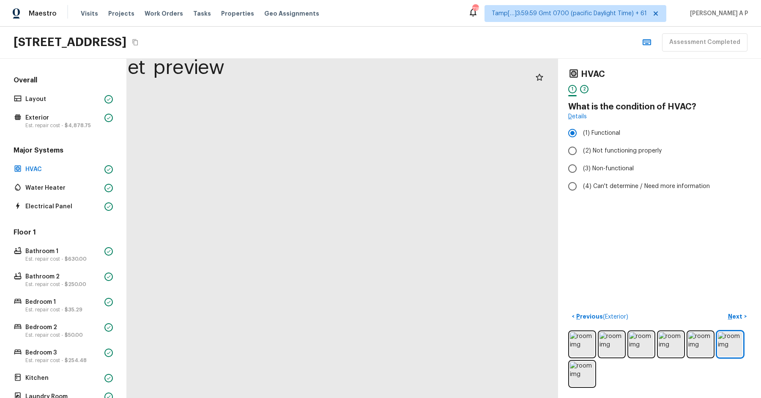
drag, startPoint x: 311, startPoint y: 221, endPoint x: 397, endPoint y: 212, distance: 86.3
drag, startPoint x: 298, startPoint y: 229, endPoint x: 433, endPoint y: 230, distance: 134.9
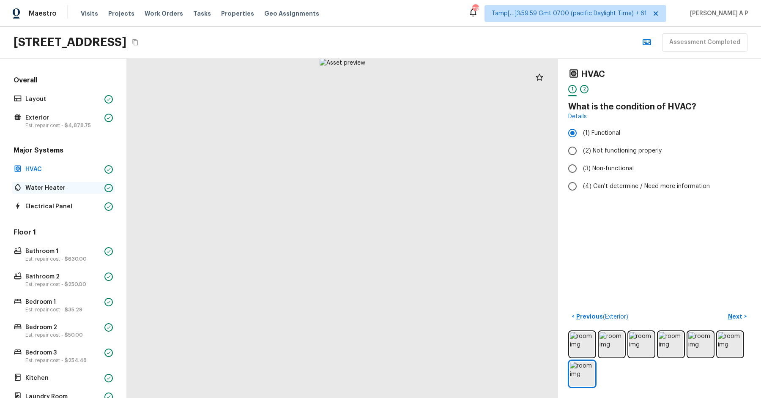
click at [109, 186] on icon at bounding box center [108, 188] width 5 height 5
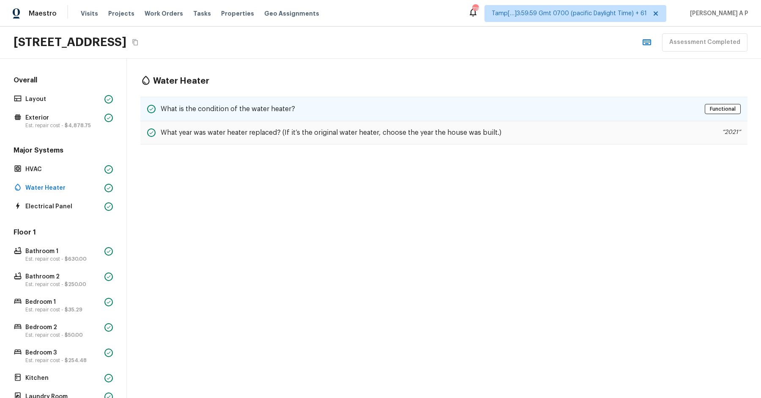
click at [269, 101] on div "What is the condition of the water heater? Functional" at bounding box center [443, 109] width 607 height 25
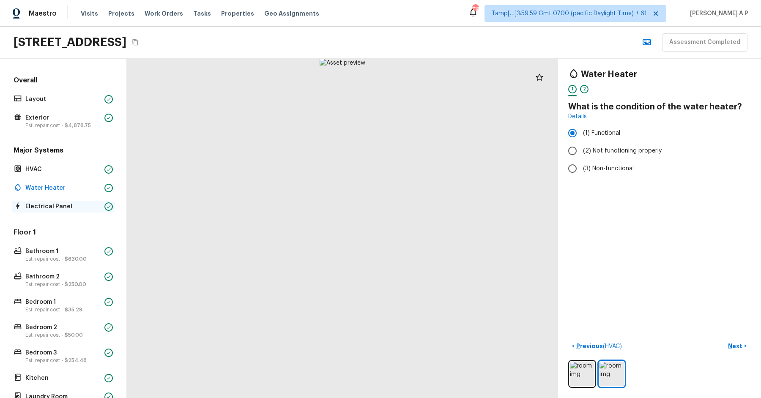
click at [72, 209] on p "Electrical Panel" at bounding box center [63, 207] width 76 height 8
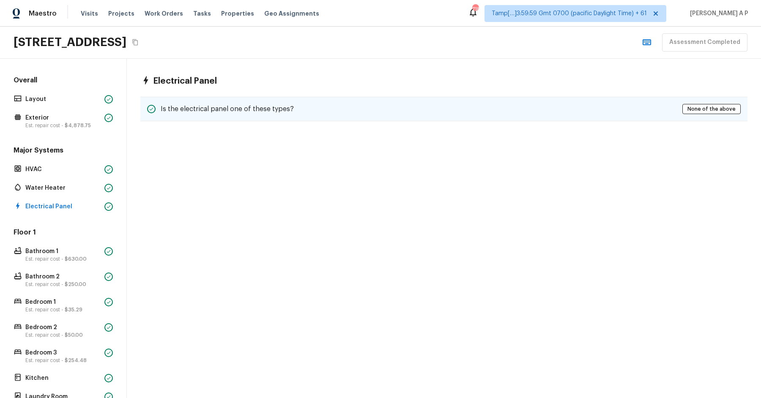
click at [295, 106] on div "Is the electrical panel one of these types? None of the above" at bounding box center [443, 109] width 607 height 25
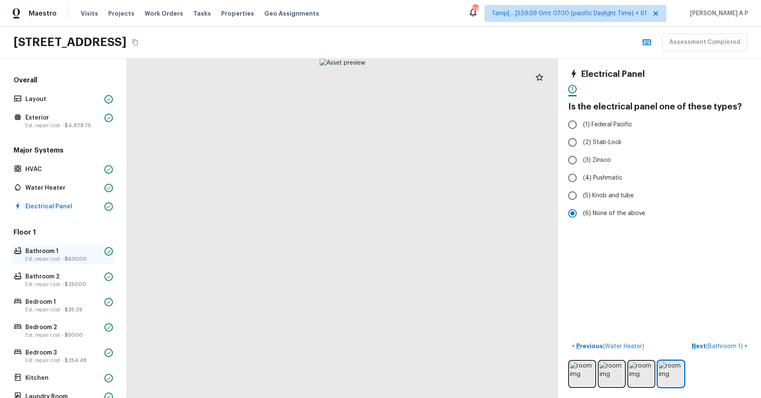
click at [91, 260] on p "Est. repair cost - $630.00" at bounding box center [63, 259] width 76 height 7
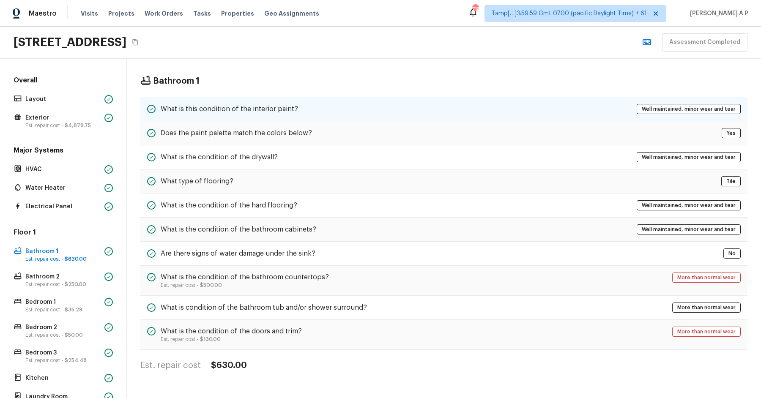
click at [302, 110] on div "What is this condition of the interior paint? Well maintained, minor wear and t…" at bounding box center [443, 109] width 607 height 25
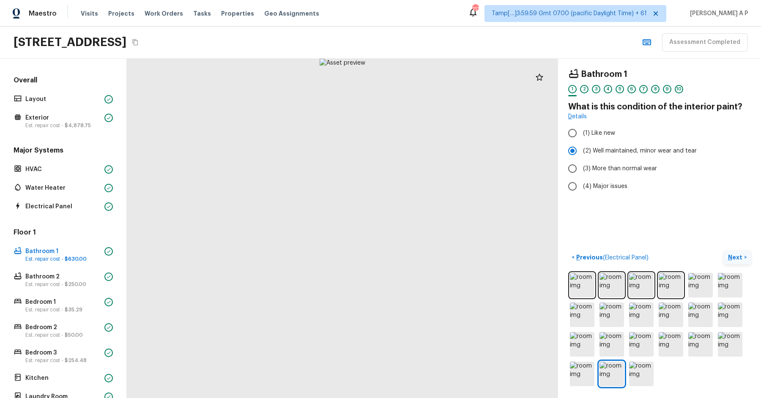
click at [729, 257] on p "Next" at bounding box center [736, 257] width 16 height 8
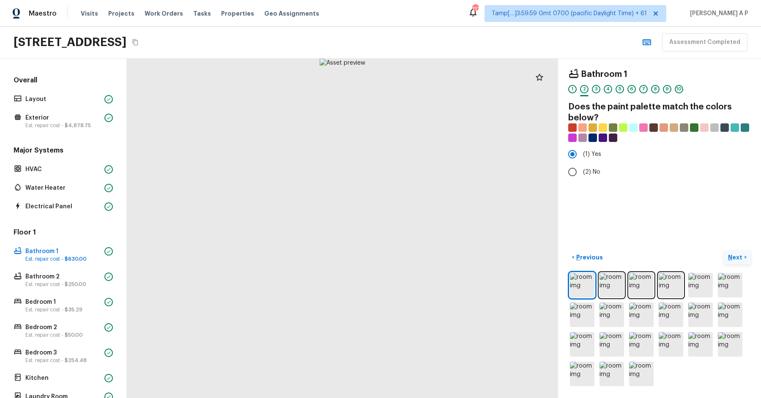
click at [729, 257] on p "Next" at bounding box center [736, 257] width 16 height 8
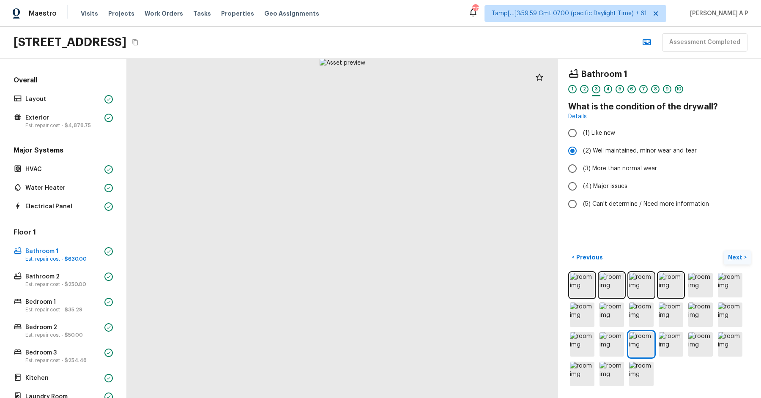
click at [731, 258] on p "Next" at bounding box center [736, 257] width 16 height 8
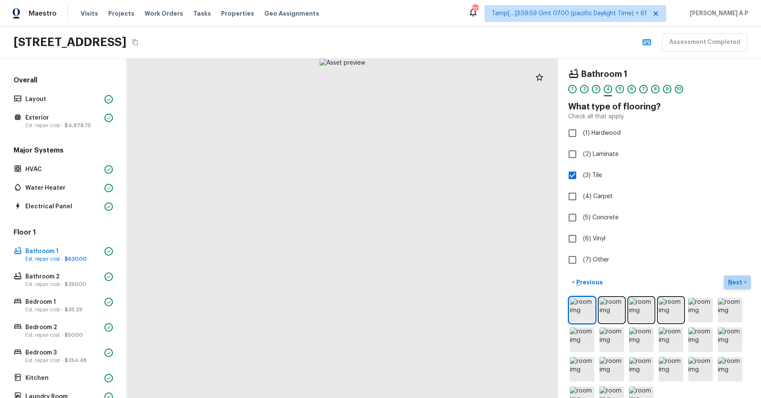
click at [732, 285] on p "Next" at bounding box center [736, 282] width 16 height 8
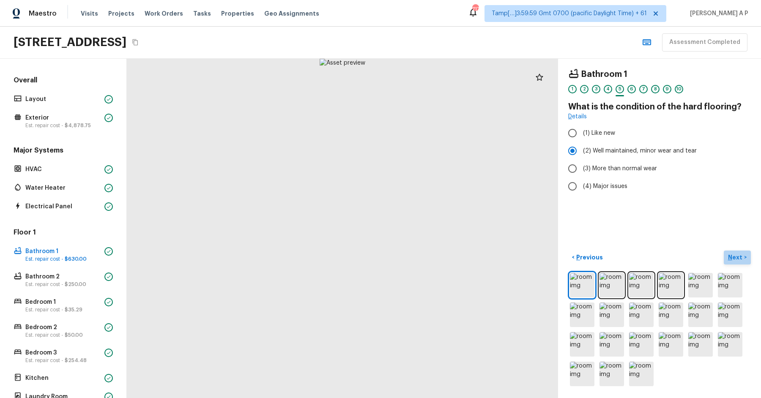
click at [735, 255] on p "Next" at bounding box center [736, 257] width 16 height 8
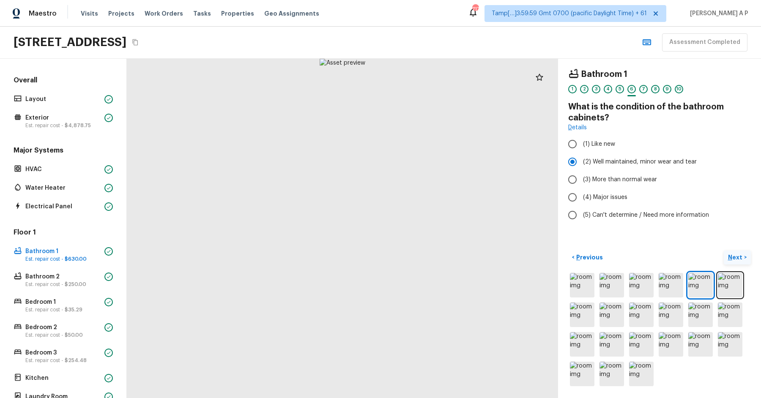
click at [735, 255] on p "Next" at bounding box center [736, 257] width 16 height 8
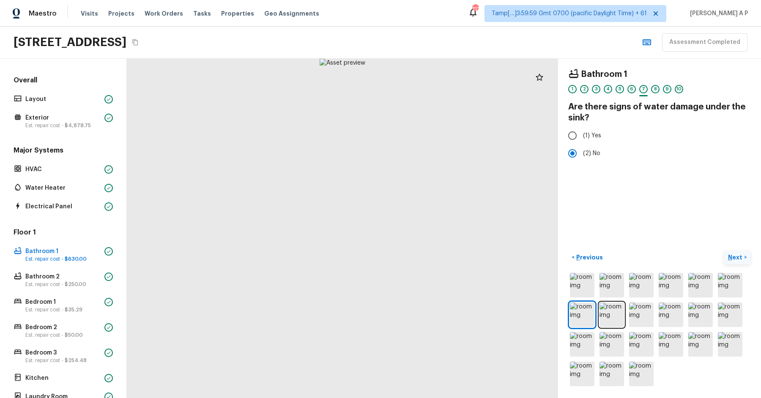
click at [735, 255] on p "Next" at bounding box center [736, 257] width 16 height 8
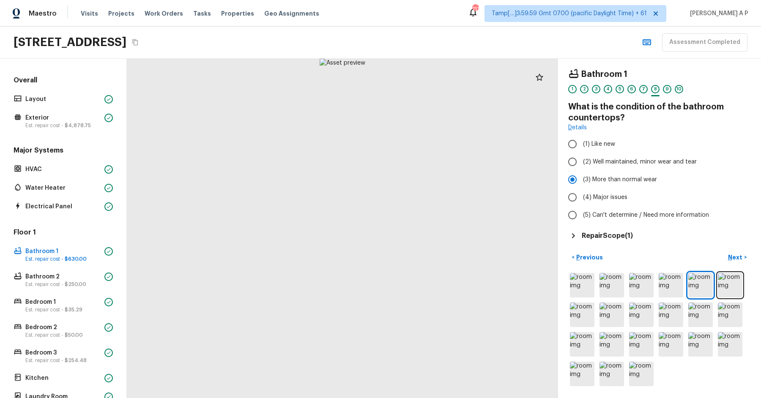
click at [630, 233] on h5 "Repair Scope ( 1 )" at bounding box center [607, 235] width 51 height 9
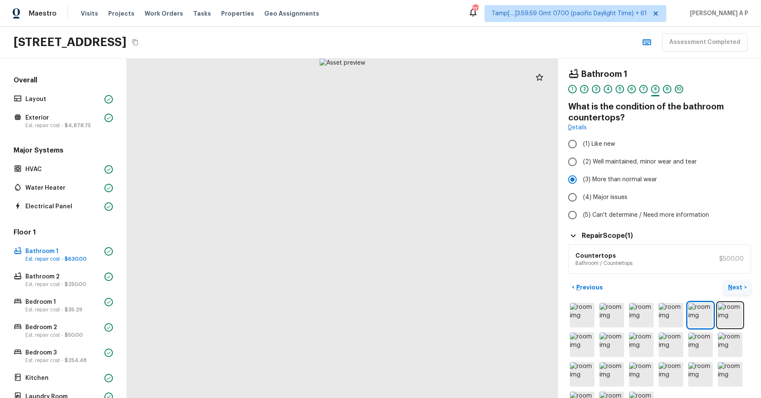
click at [740, 284] on p "Next" at bounding box center [736, 287] width 16 height 8
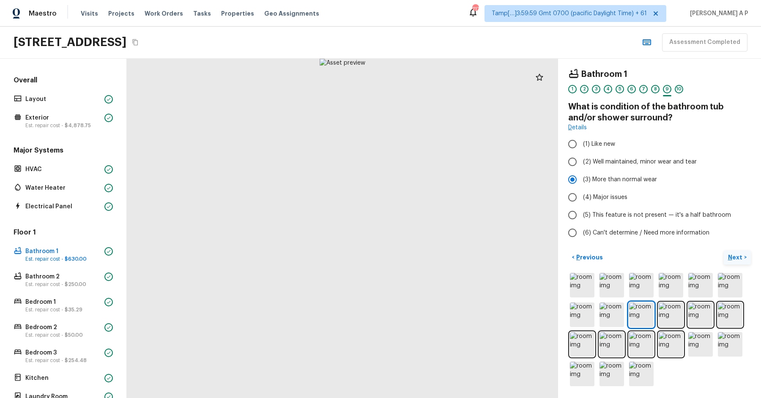
click at [738, 258] on p "Next" at bounding box center [736, 257] width 16 height 8
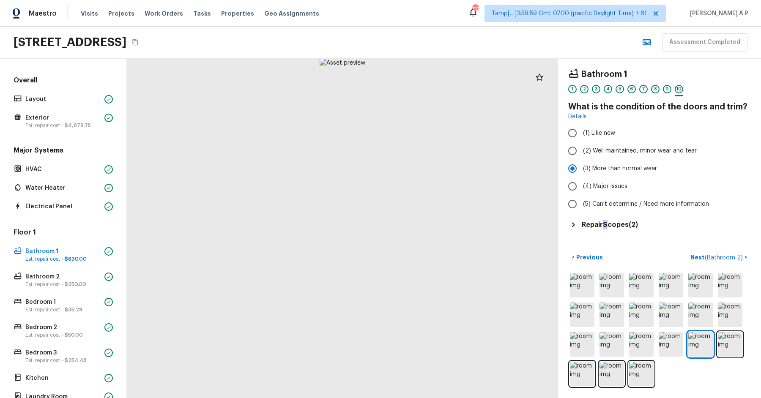
click at [606, 224] on h5 "Repair Scopes ( 2 )" at bounding box center [610, 224] width 56 height 9
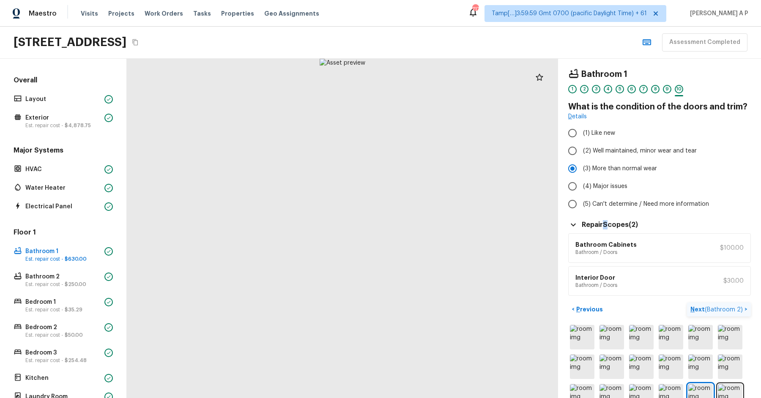
click at [706, 307] on p "Next ( Bathroom 2 )" at bounding box center [718, 309] width 54 height 9
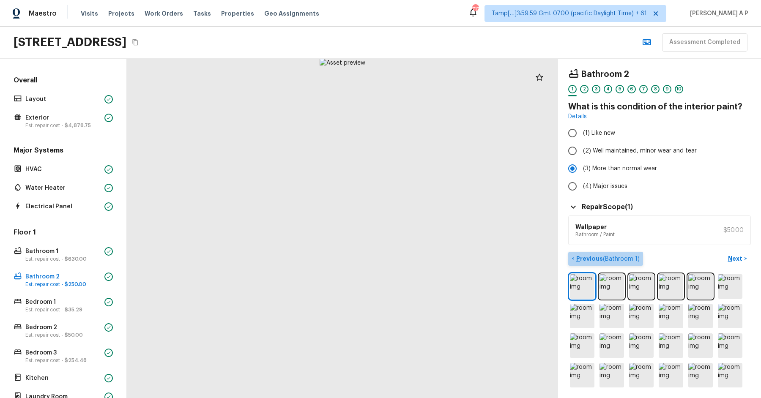
click at [614, 255] on p "Previous ( Bathroom 1 )" at bounding box center [607, 259] width 65 height 9
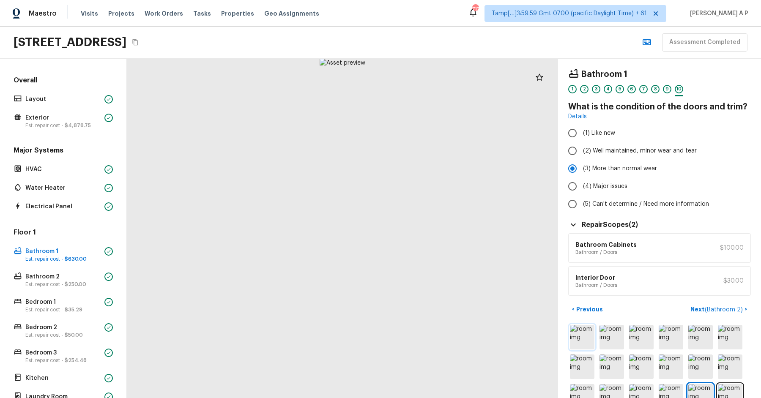
click at [589, 329] on img at bounding box center [582, 337] width 25 height 25
click at [100, 276] on p "Bathroom 2" at bounding box center [63, 277] width 76 height 8
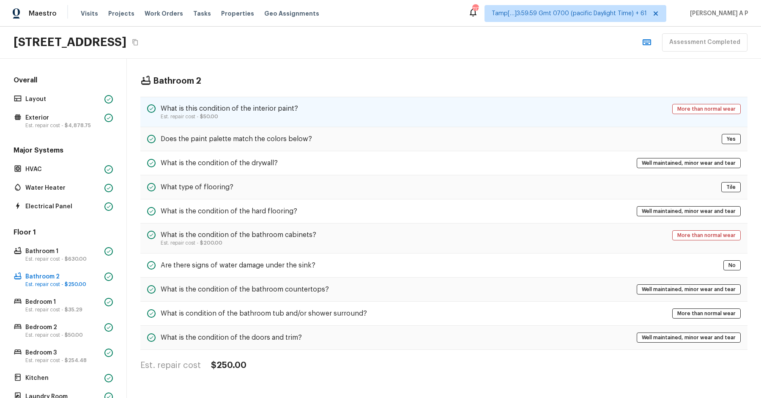
click at [258, 104] on h5 "What is this condition of the interior paint?" at bounding box center [229, 108] width 137 height 9
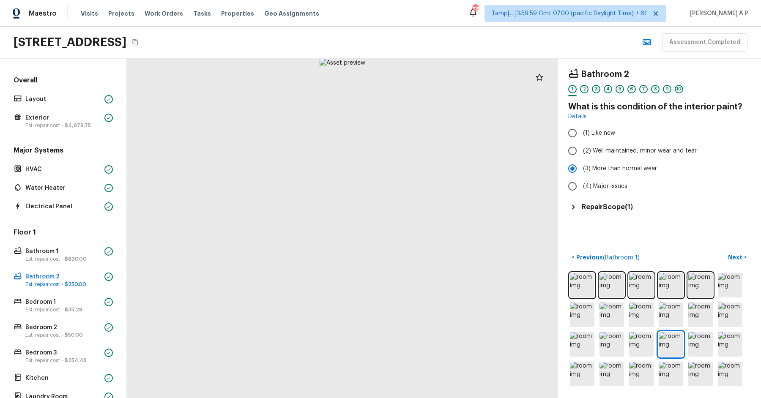
click at [626, 206] on h5 "Repair Scope ( 1 )" at bounding box center [607, 207] width 51 height 9
click at [739, 260] on p "Next" at bounding box center [736, 259] width 16 height 8
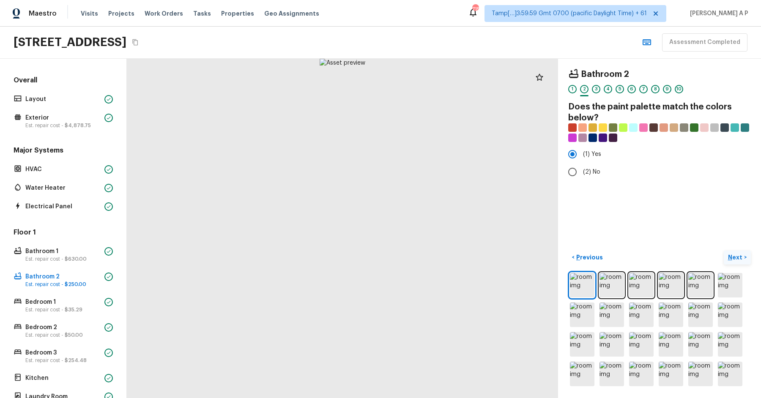
click at [739, 260] on p "Next" at bounding box center [736, 257] width 16 height 8
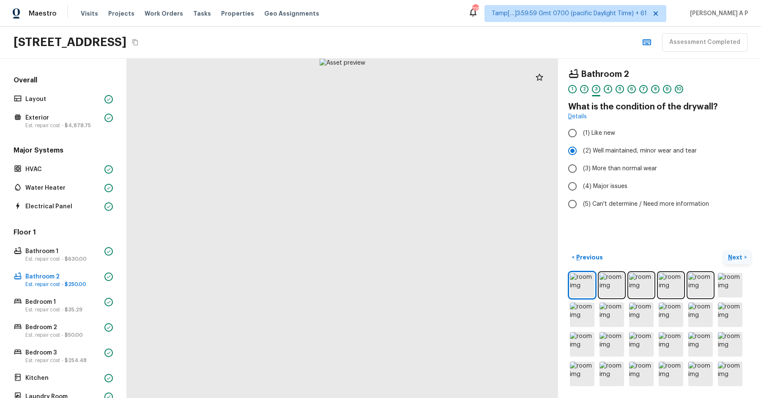
click at [739, 260] on p "Next" at bounding box center [736, 257] width 16 height 8
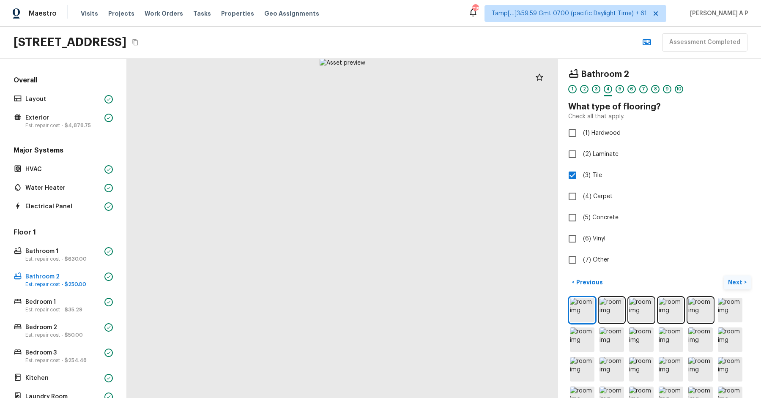
click at [738, 276] on button "Next >" at bounding box center [737, 283] width 27 height 14
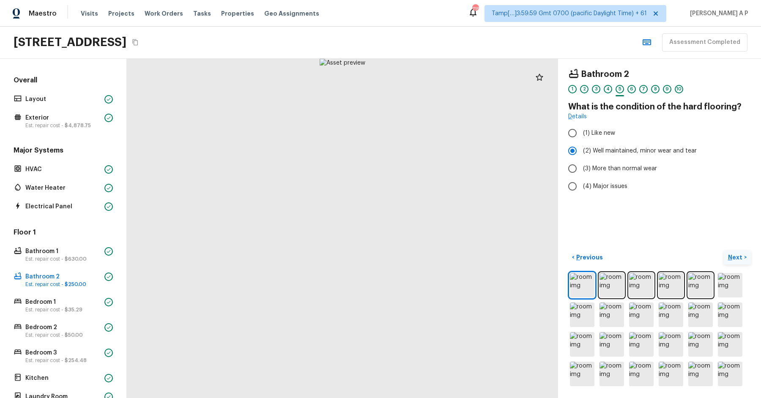
click at [738, 251] on button "Next >" at bounding box center [737, 258] width 27 height 14
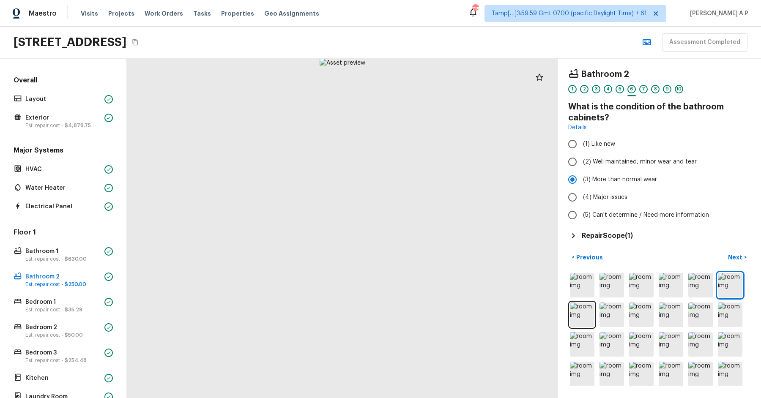
click at [606, 233] on h5 "Repair Scope ( 1 )" at bounding box center [607, 235] width 51 height 9
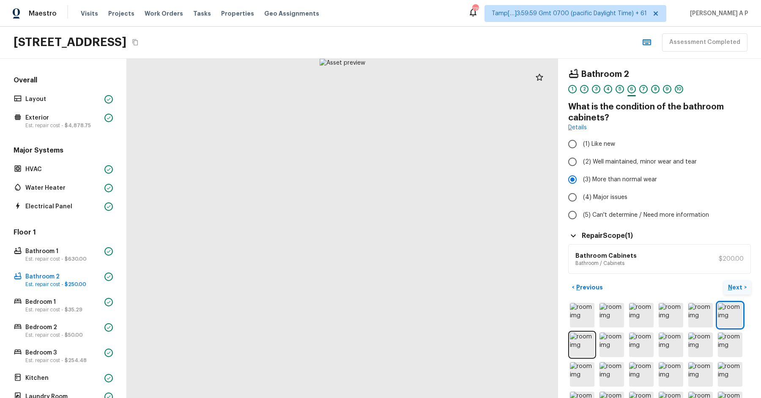
click at [739, 287] on p "Next" at bounding box center [736, 287] width 16 height 8
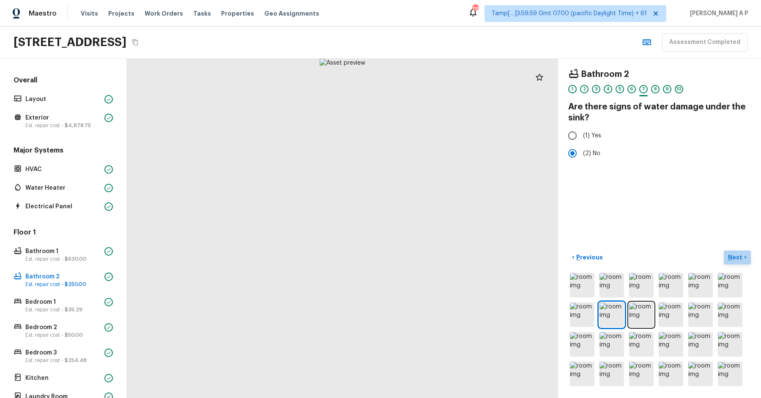
click at [730, 253] on p "Next" at bounding box center [736, 257] width 16 height 8
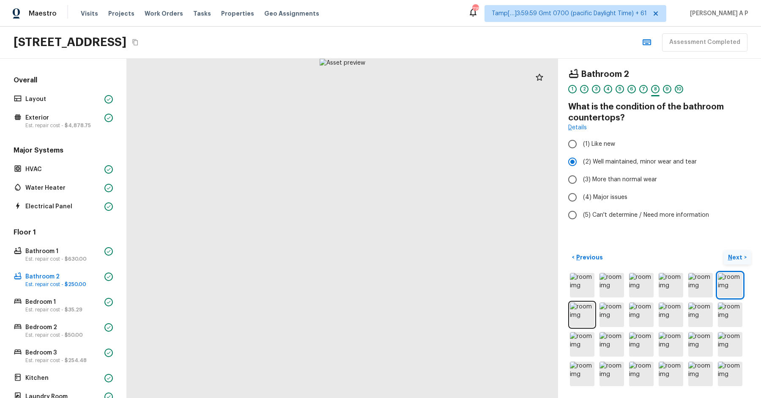
click at [730, 253] on p "Next" at bounding box center [736, 257] width 16 height 8
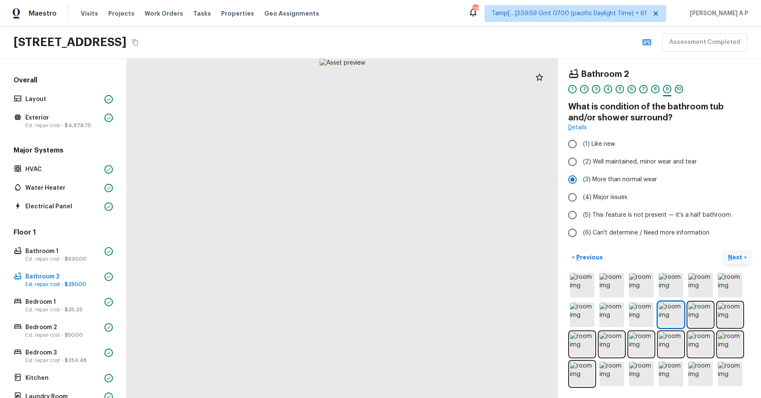
click at [730, 253] on p "Next" at bounding box center [736, 257] width 16 height 8
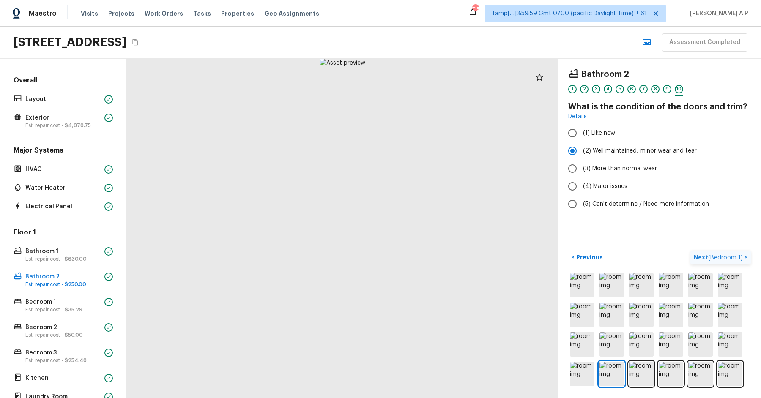
click at [730, 253] on p "Next ( Bedroom 1 )" at bounding box center [719, 257] width 51 height 9
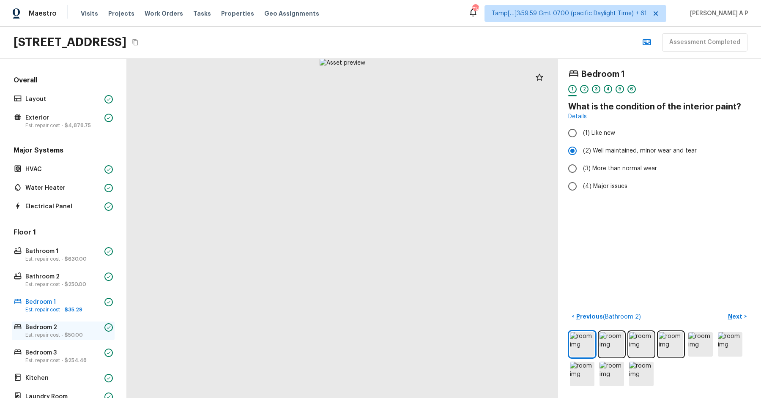
click at [75, 328] on p "Bedroom 2" at bounding box center [63, 328] width 76 height 8
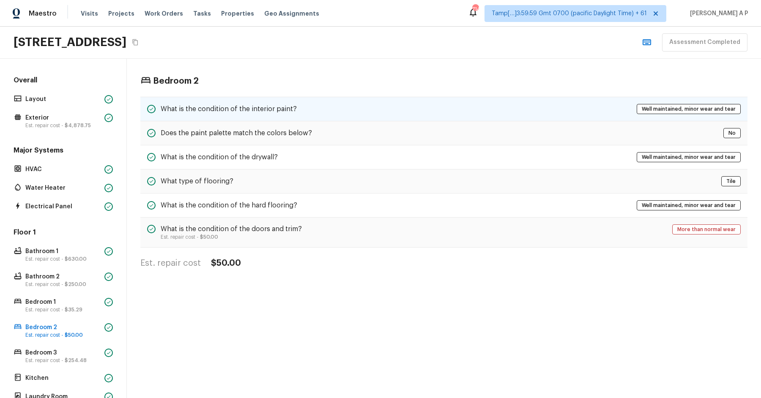
click at [322, 109] on div "What is the condition of the interior paint? Well maintained, minor wear and te…" at bounding box center [443, 109] width 607 height 25
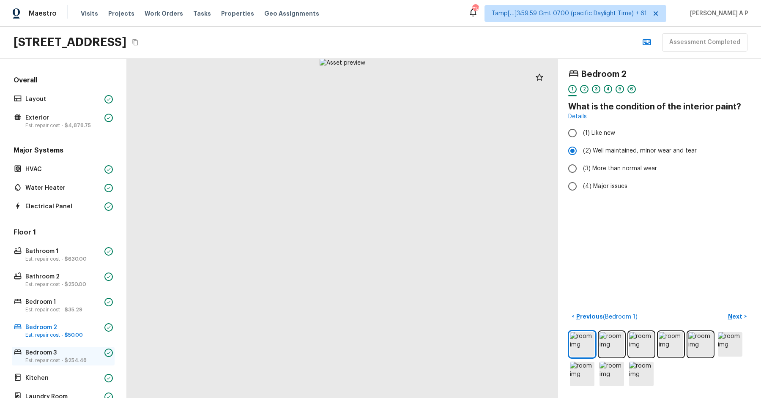
click at [41, 349] on p "Bedroom 3" at bounding box center [63, 353] width 76 height 8
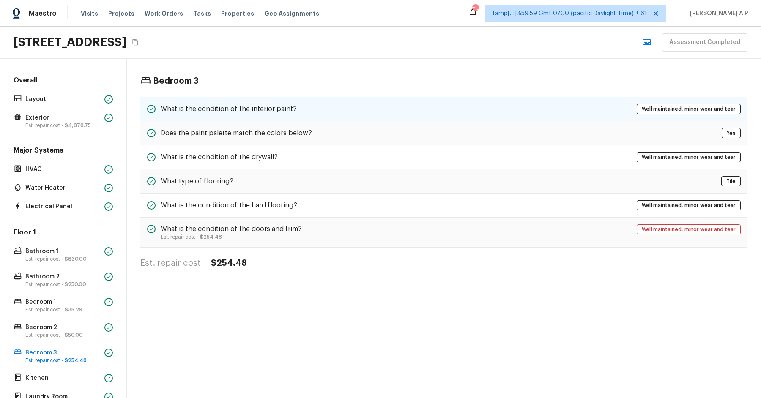
click at [360, 103] on div "What is the condition of the interior paint? Well maintained, minor wear and te…" at bounding box center [443, 109] width 607 height 25
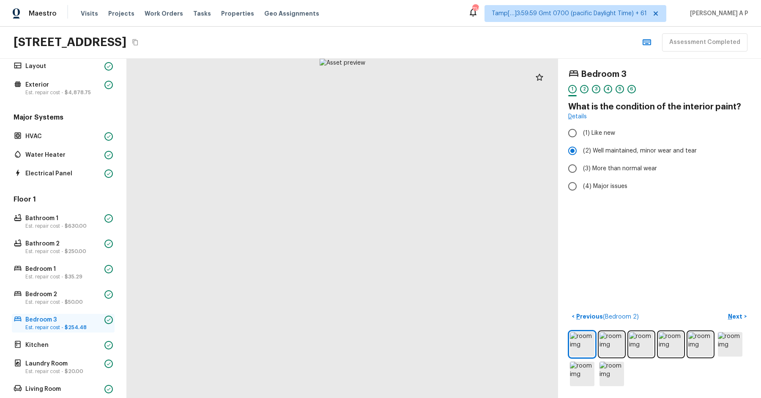
scroll to position [75, 0]
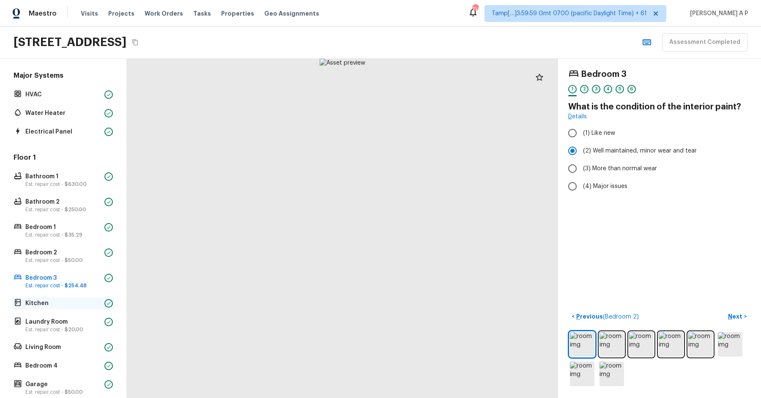
click at [56, 303] on p "Kitchen" at bounding box center [63, 303] width 76 height 8
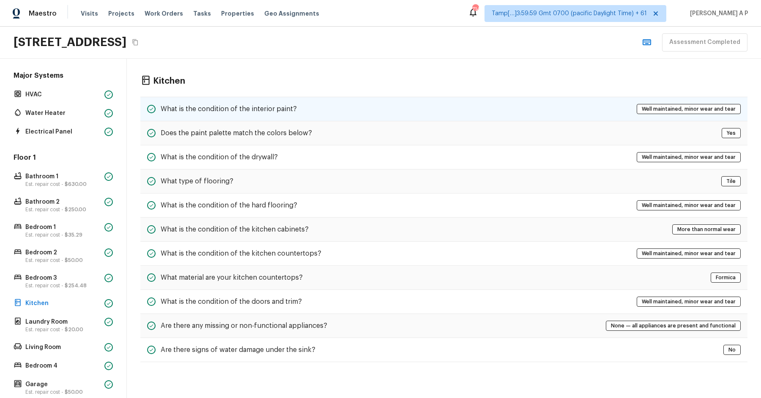
click at [268, 99] on div "What is the condition of the interior paint? Well maintained, minor wear and te…" at bounding box center [443, 109] width 607 height 25
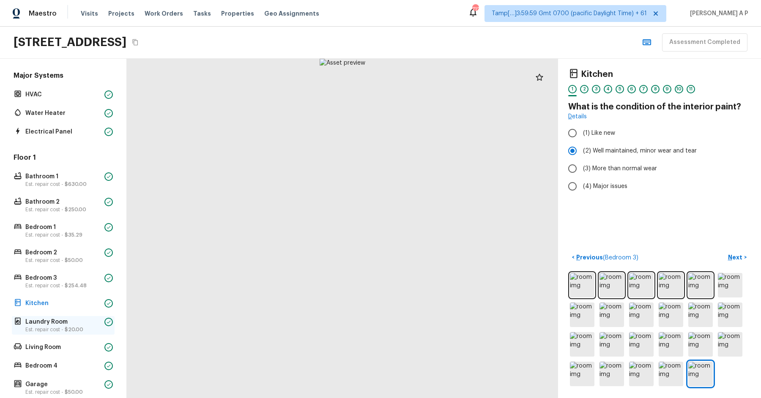
click at [55, 324] on p "Laundry Room" at bounding box center [63, 322] width 76 height 8
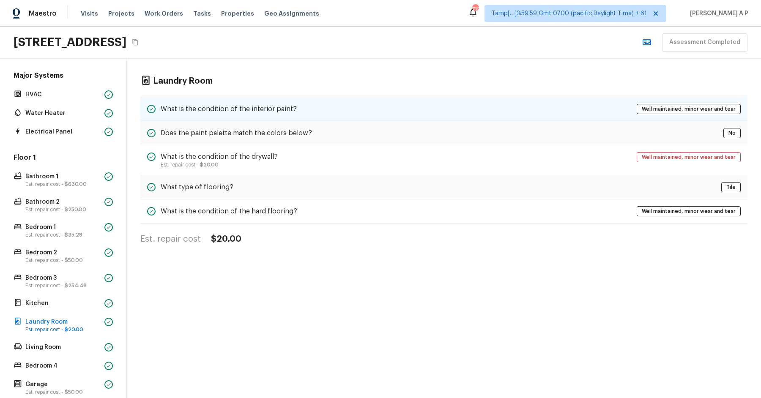
click at [305, 114] on div "What is the condition of the interior paint? Well maintained, minor wear and te…" at bounding box center [443, 109] width 607 height 25
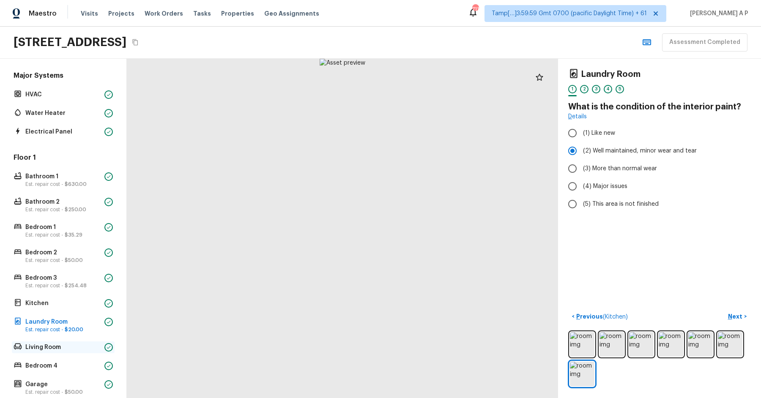
click at [54, 348] on p "Living Room" at bounding box center [63, 347] width 76 height 8
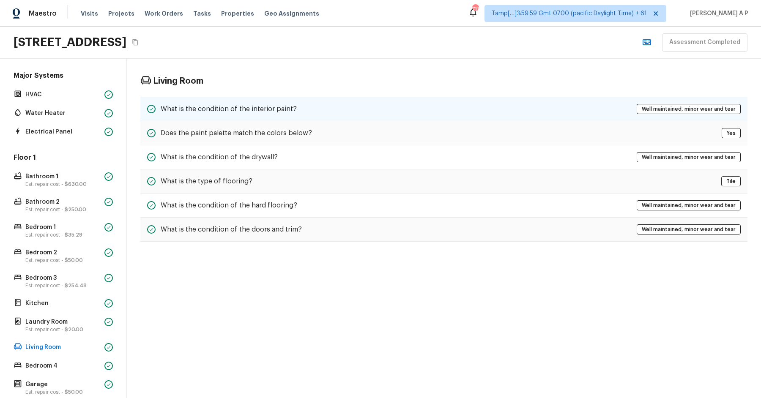
click at [275, 108] on h5 "What is the condition of the interior paint?" at bounding box center [229, 108] width 136 height 9
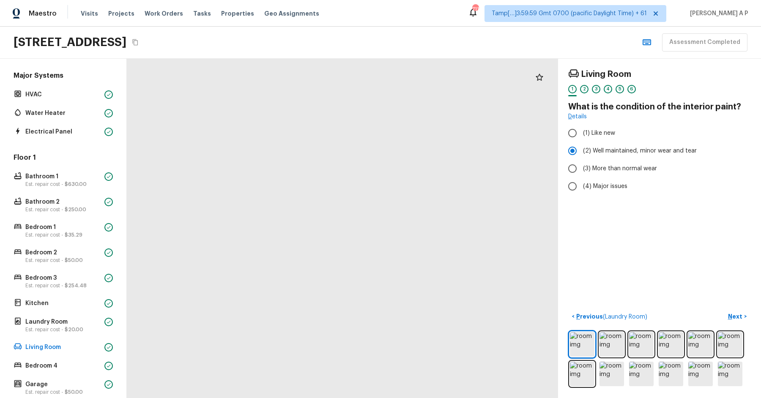
drag, startPoint x: 484, startPoint y: 269, endPoint x: 407, endPoint y: 249, distance: 79.1
drag, startPoint x: 233, startPoint y: 230, endPoint x: 229, endPoint y: 368, distance: 138.3
click at [229, 367] on div at bounding box center [761, 66] width 1712 height 1348
click at [28, 363] on p "Bedroom 4" at bounding box center [63, 366] width 76 height 8
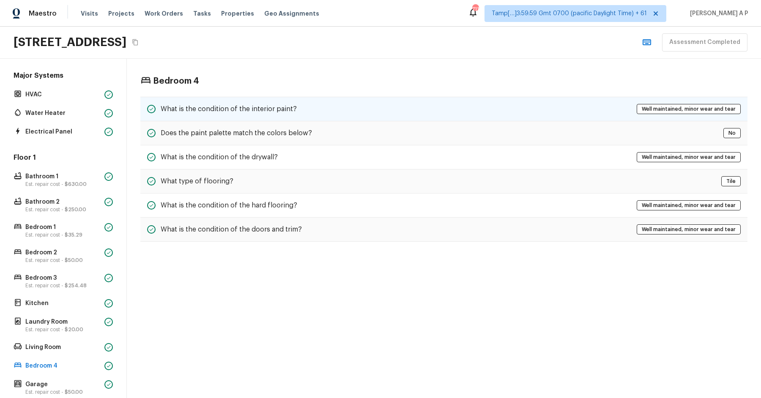
click at [280, 101] on div "What is the condition of the interior paint? Well maintained, minor wear and te…" at bounding box center [443, 109] width 607 height 25
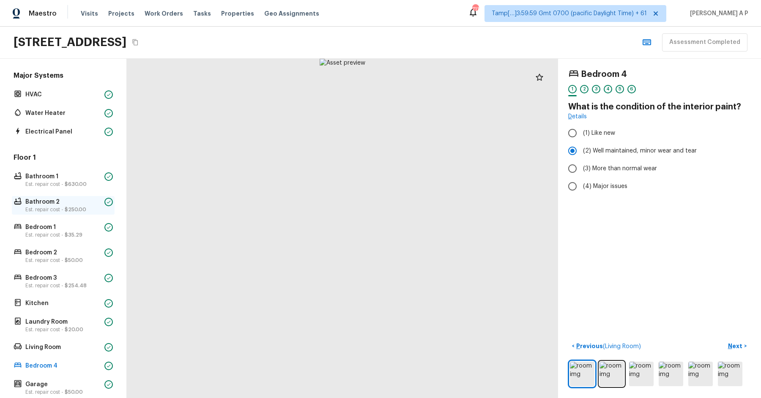
scroll to position [173, 0]
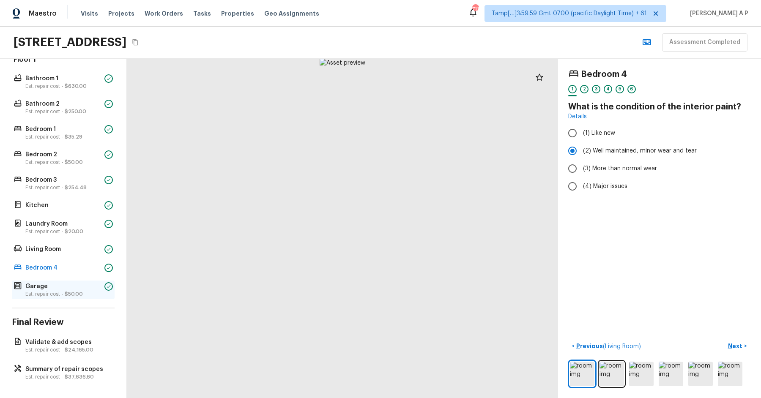
click at [47, 282] on p "Garage" at bounding box center [63, 286] width 76 height 8
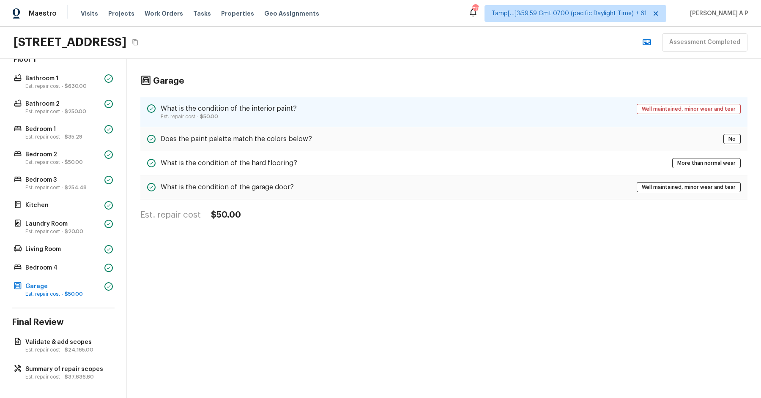
click at [224, 110] on h5 "What is the condition of the interior paint?" at bounding box center [229, 108] width 136 height 9
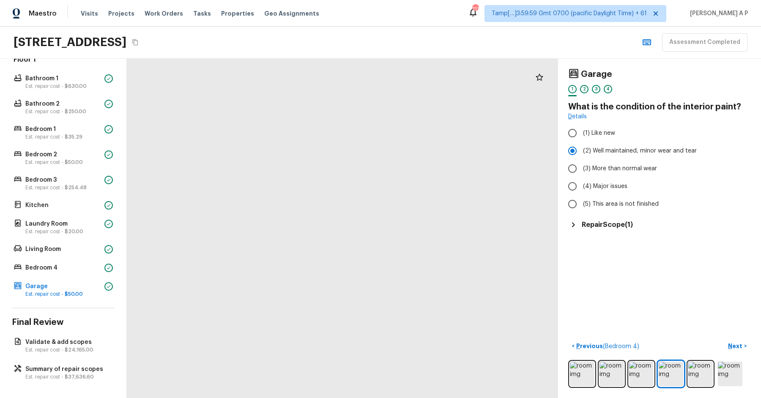
drag, startPoint x: 396, startPoint y: 321, endPoint x: 413, endPoint y: 212, distance: 110.0
click at [413, 212] on div at bounding box center [290, 0] width 985 height 775
click at [600, 225] on h5 "Repair Scope ( 1 )" at bounding box center [607, 224] width 51 height 9
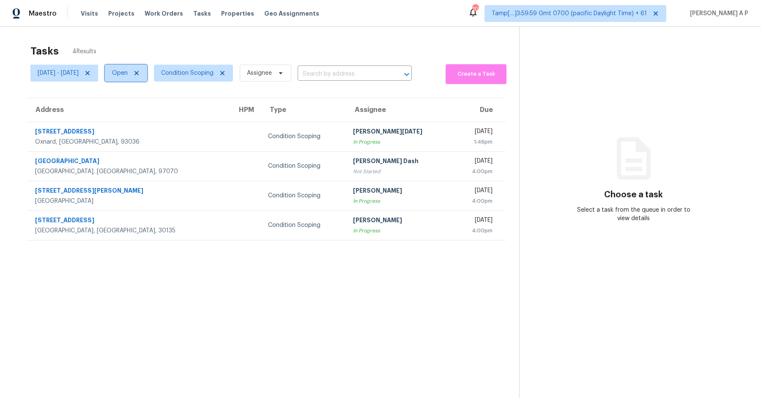
click at [128, 72] on span "Open" at bounding box center [120, 73] width 16 height 8
click at [154, 112] on label "Closed" at bounding box center [151, 109] width 30 height 8
click at [141, 110] on input "Closed" at bounding box center [138, 107] width 5 height 5
checkbox input "true"
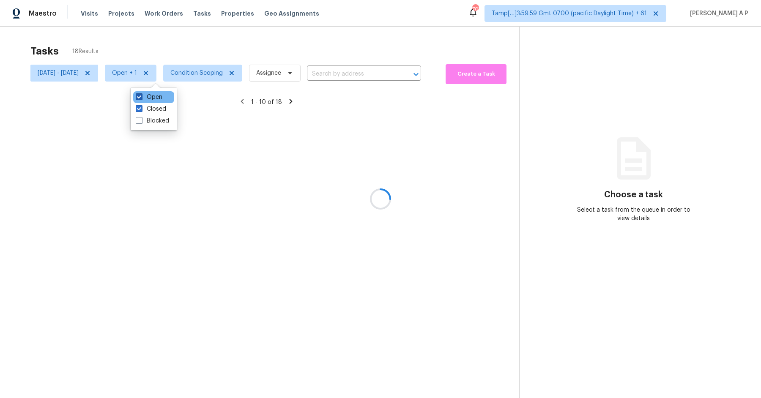
click at [154, 96] on label "Open" at bounding box center [149, 97] width 27 height 8
click at [141, 96] on input "Open" at bounding box center [138, 95] width 5 height 5
checkbox input "false"
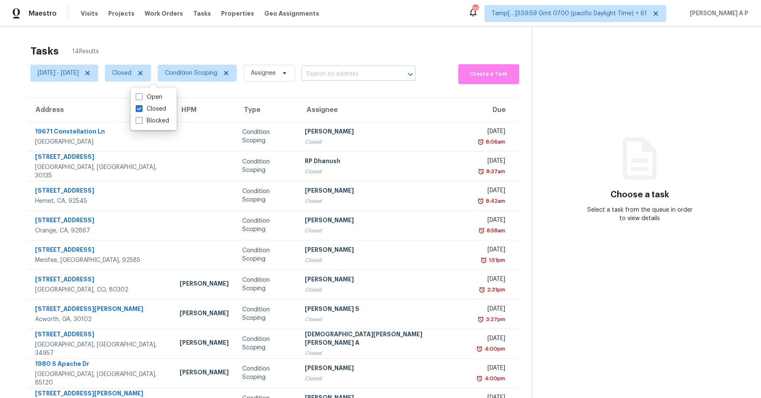
click at [371, 74] on input "text" at bounding box center [347, 74] width 90 height 13
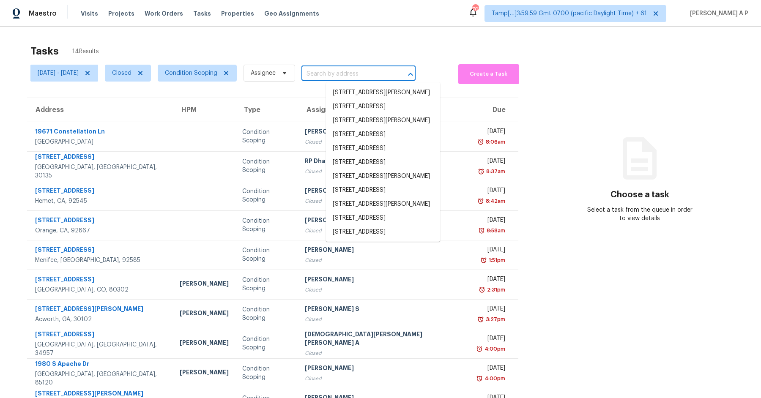
paste input "1980 S Apache Dr, Apache Junction, AZ 85120"
type input "1980 S Apache Dr, Apache Junction, AZ 85120"
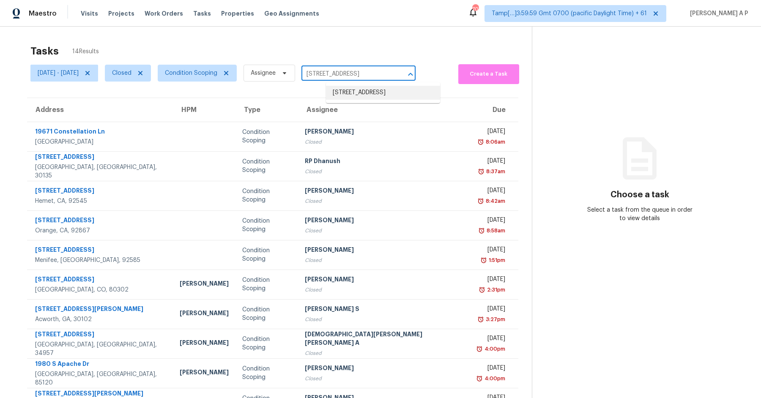
click at [366, 100] on li "1980 S Apache Dr, Apache Junction, AZ 85120" at bounding box center [383, 93] width 114 height 14
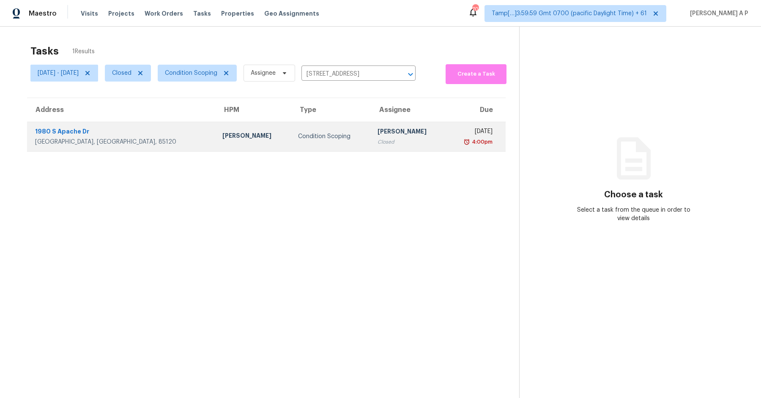
click at [378, 138] on div "Closed" at bounding box center [409, 142] width 62 height 8
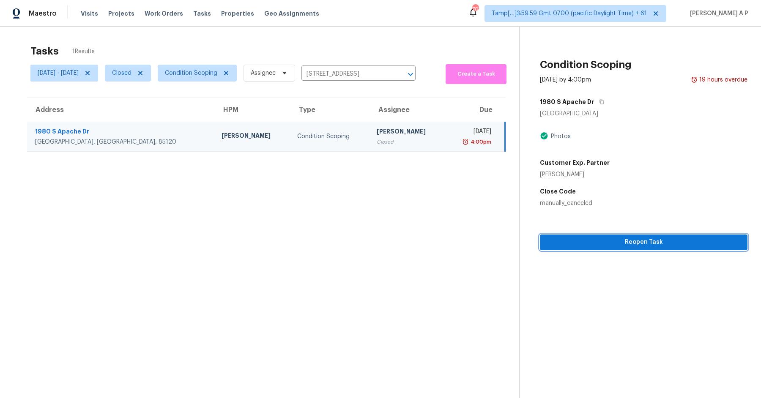
click at [645, 246] on span "Reopen Task" at bounding box center [644, 242] width 194 height 11
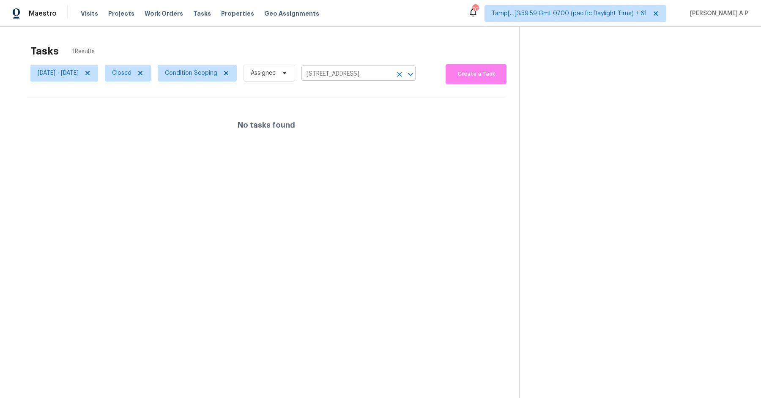
click at [392, 72] on input "1980 S Apache Dr, Apache Junction, AZ 85120" at bounding box center [347, 74] width 90 height 13
click at [385, 100] on li "1980 S Apache Dr, Apache Junction, AZ 85120" at bounding box center [383, 93] width 114 height 14
click at [132, 76] on span "Closed" at bounding box center [121, 73] width 19 height 8
click at [159, 112] on label "Open" at bounding box center [149, 109] width 27 height 8
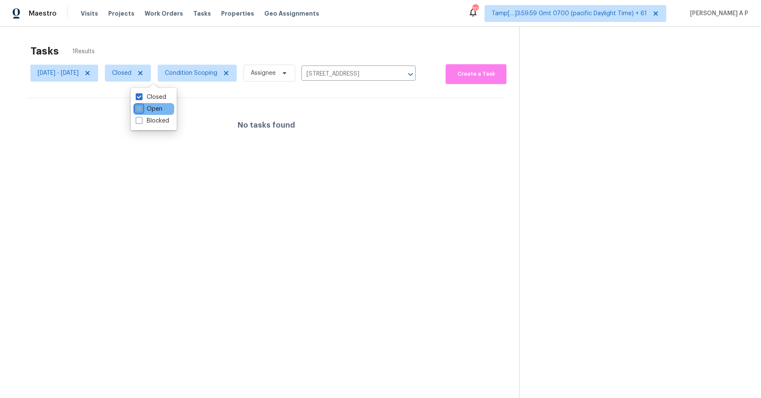
click at [141, 110] on input "Open" at bounding box center [138, 107] width 5 height 5
checkbox input "true"
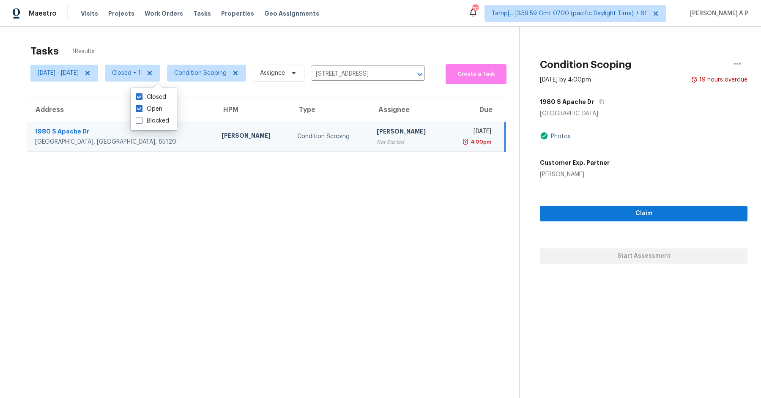
click at [445, 138] on td "Thu, Sep 25th 2025 4:00pm" at bounding box center [475, 137] width 60 height 30
click at [377, 135] on div "Vigneshwaran B" at bounding box center [408, 132] width 62 height 11
click at [628, 263] on div "Claim Start Assessment" at bounding box center [644, 221] width 208 height 85
click at [389, 136] on div "Vigneshwaran B" at bounding box center [408, 132] width 62 height 11
click at [356, 64] on div "Thu, Sep 25 - Fri, Sep 26 Closed + 1 Condition Scoping Assignee 1980 S Apache D…" at bounding box center [227, 73] width 395 height 22
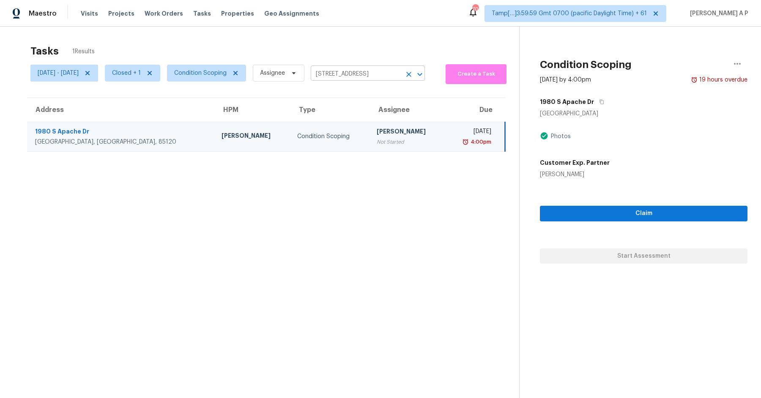
click at [356, 70] on input "1980 S Apache Dr, Apache Junction, AZ 85120" at bounding box center [356, 74] width 90 height 13
paste input ""14724 SE Loren Ln Portland, OR, 97267""
type input "1980 S Apache Dr, Apache Junction, AZ 85120"
click at [141, 72] on span "Closed + 1" at bounding box center [126, 73] width 29 height 8
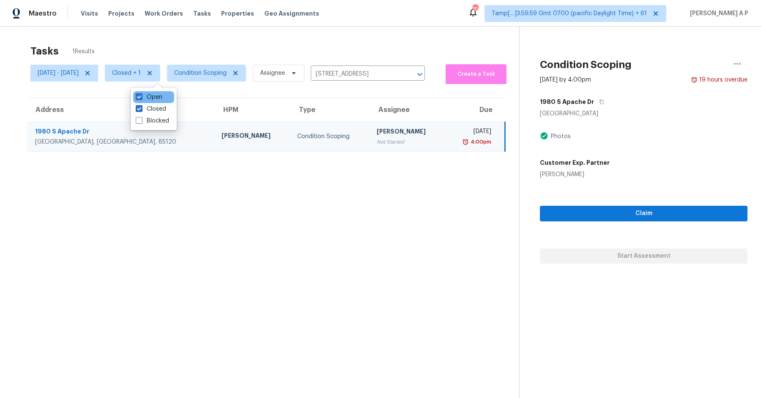
click at [159, 102] on div "Open" at bounding box center [153, 97] width 41 height 12
click at [159, 99] on label "Open" at bounding box center [149, 97] width 27 height 8
click at [141, 99] on input "Open" at bounding box center [138, 95] width 5 height 5
checkbox input "false"
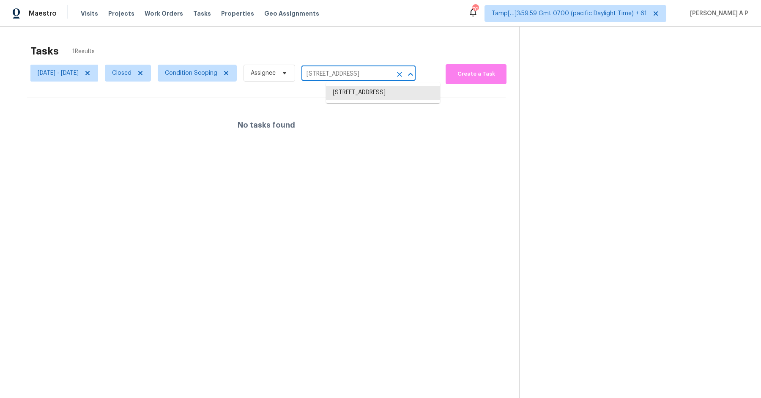
click at [363, 72] on input "1980 S Apache Dr, Apache Junction, AZ 85120" at bounding box center [347, 74] width 90 height 13
click at [365, 100] on li "1980 S Apache Dr, Apache Junction, AZ 85120" at bounding box center [383, 93] width 114 height 14
click at [378, 71] on input "1980 S Apache Dr, Apache Junction, AZ 85120" at bounding box center [347, 74] width 90 height 13
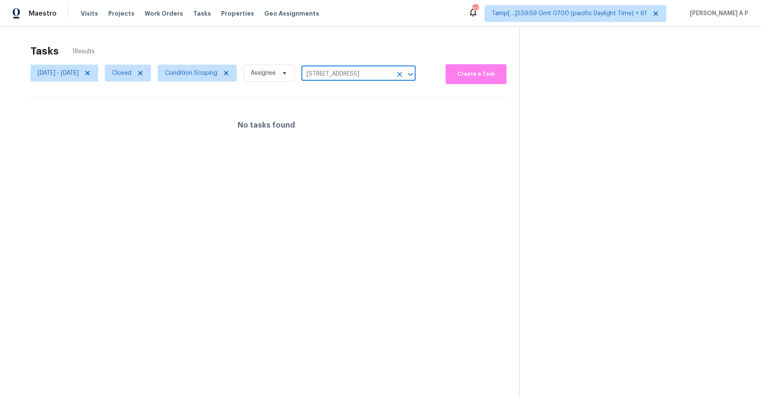
click at [378, 71] on input "1980 S Apache Dr, Apache Junction, AZ 85120" at bounding box center [347, 74] width 90 height 13
paste input ""14724 SE Loren Ln Portland, OR, 97267""
type input ""14724 SE Loren Ln Portland, OR, 97267"
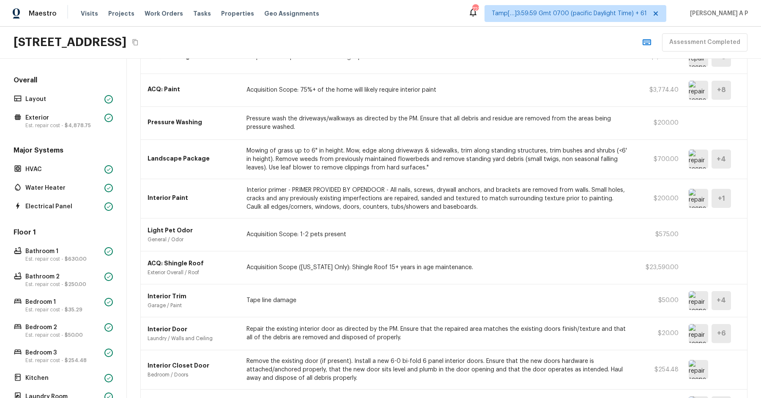
scroll to position [173, 0]
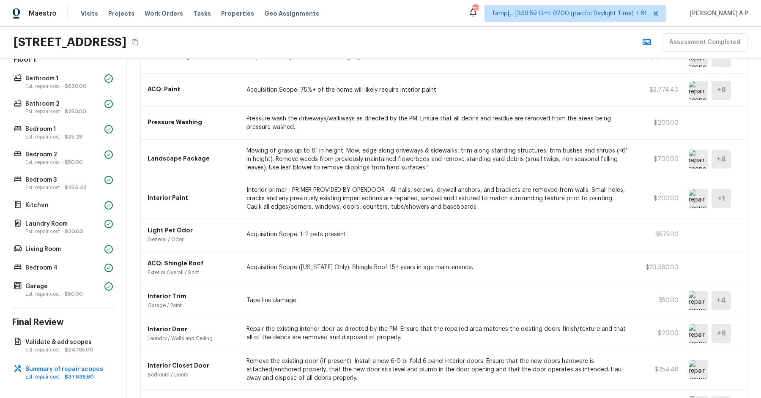
click at [698, 299] on img at bounding box center [698, 300] width 19 height 19
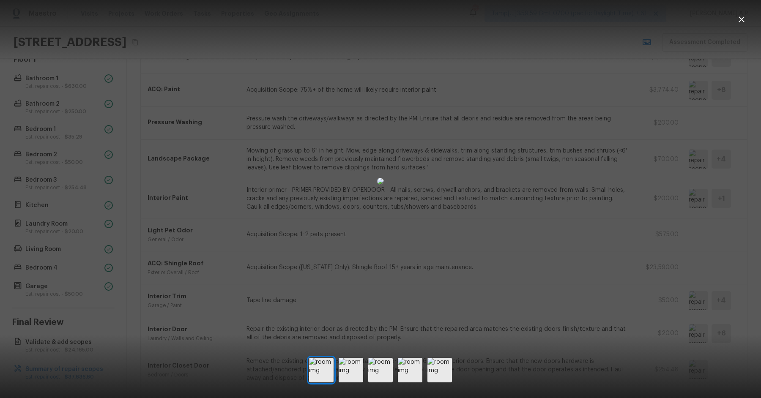
click at [660, 211] on div at bounding box center [380, 182] width 761 height 336
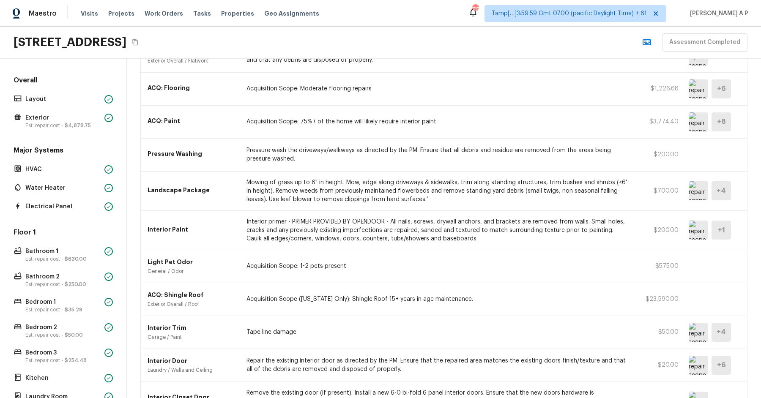
scroll to position [3, 0]
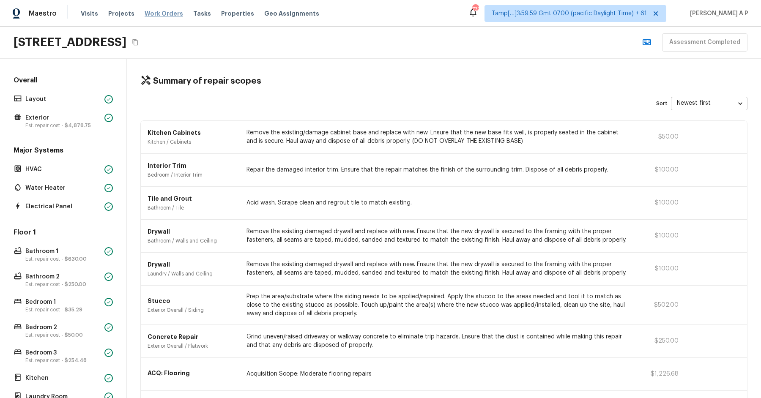
click at [145, 13] on span "Work Orders" at bounding box center [164, 13] width 38 height 8
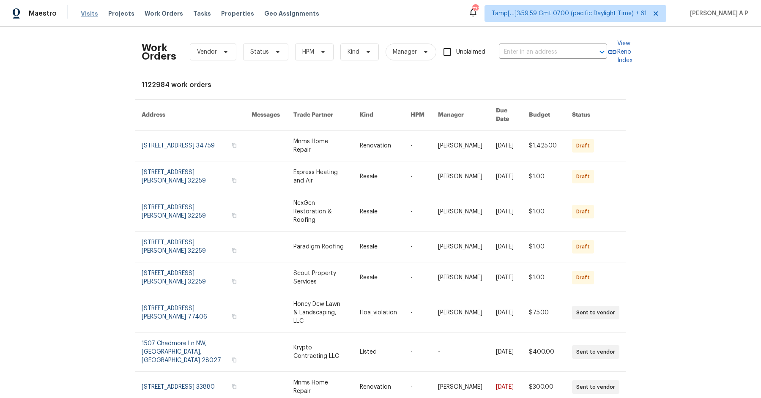
click at [91, 16] on span "Visits" at bounding box center [89, 13] width 17 height 8
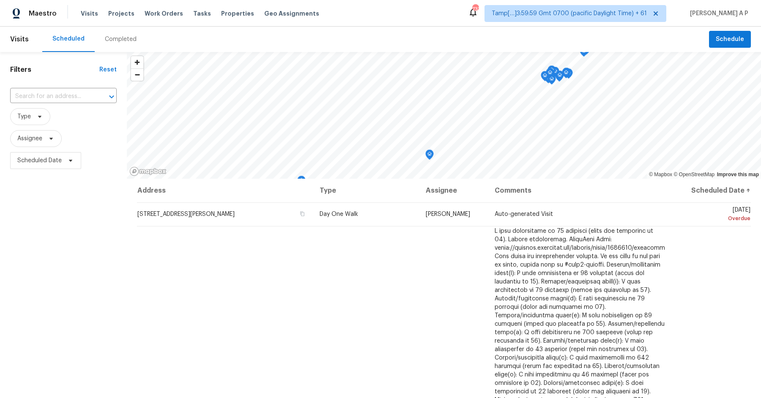
click at [121, 39] on div "Completed" at bounding box center [121, 39] width 32 height 8
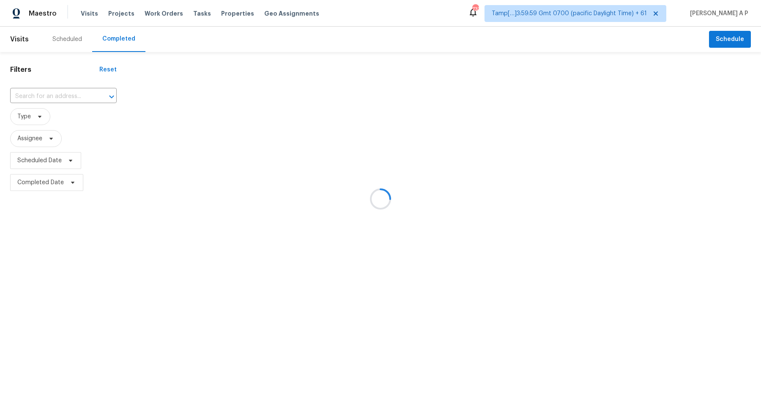
click at [79, 95] on div at bounding box center [380, 199] width 761 height 398
click at [76, 96] on div at bounding box center [380, 199] width 761 height 398
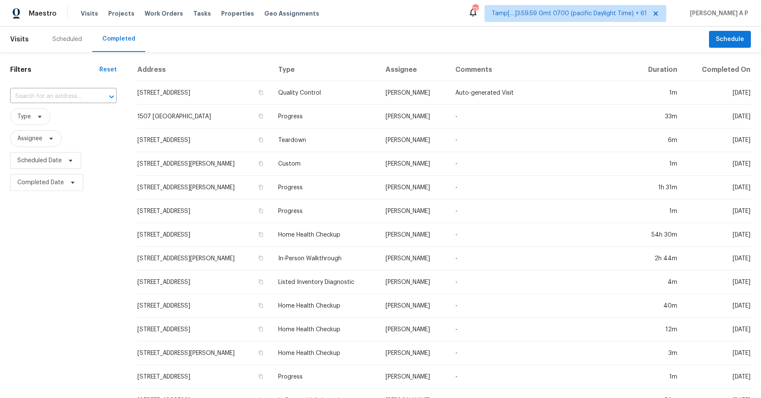
click at [76, 96] on input "text" at bounding box center [51, 96] width 83 height 13
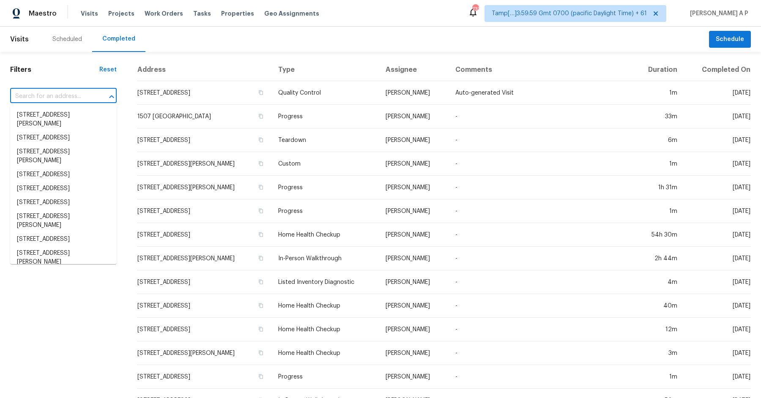
paste input "2361 NE 21st Ave, Jensen Beach, FL 34957"
type input "2361 NE 21st Ave, Jensen Beach, FL 34957"
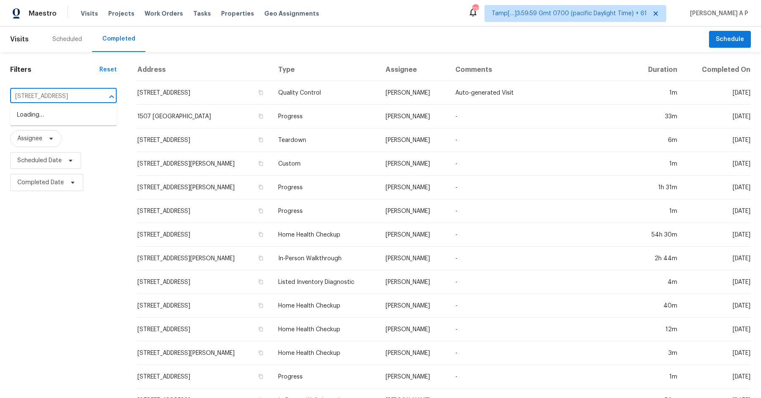
scroll to position [0, 38]
click at [71, 115] on li "2361 NE 21st Ave, Jensen Beach, FL 34957" at bounding box center [63, 115] width 107 height 14
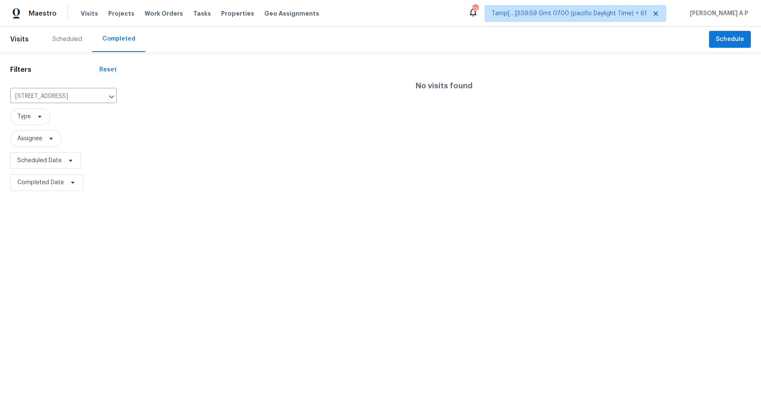
click at [91, 19] on div "Visits Projects Work Orders Tasks Properties Geo Assignments" at bounding box center [205, 13] width 249 height 17
click at [89, 16] on span "Visits" at bounding box center [89, 13] width 17 height 8
click at [83, 96] on input "2361 NE 21st Ave, Jensen Beach, FL 34957" at bounding box center [51, 96] width 83 height 13
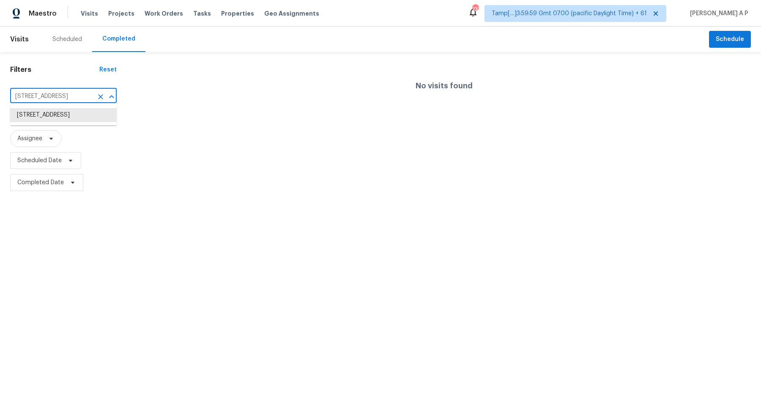
click at [101, 96] on icon "Clear" at bounding box center [100, 96] width 5 height 5
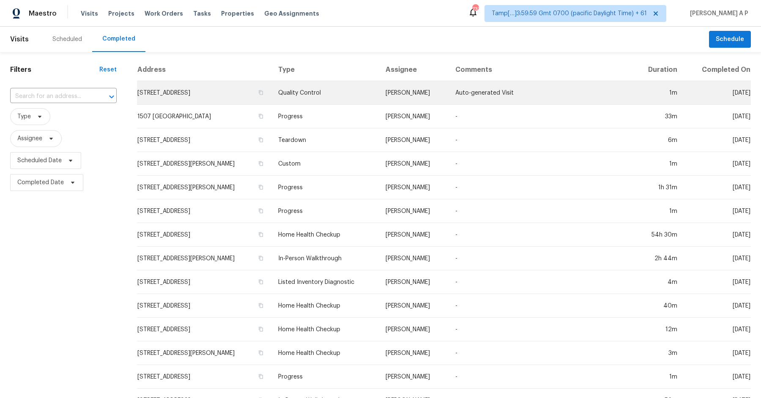
click at [327, 90] on td "Quality Control" at bounding box center [324, 93] width 107 height 24
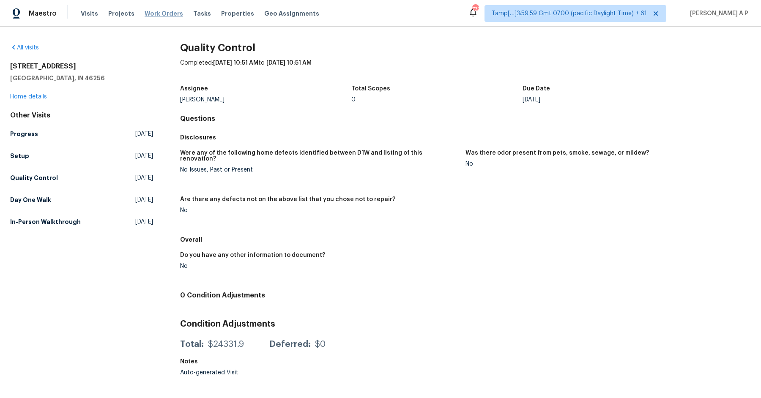
click at [156, 14] on span "Work Orders" at bounding box center [164, 13] width 38 height 8
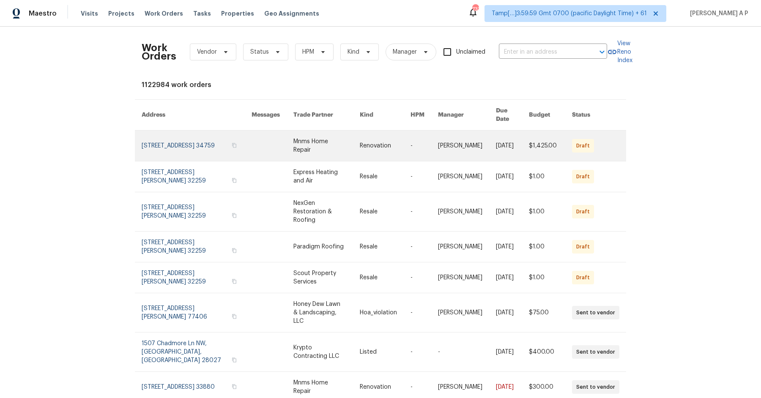
click at [426, 141] on link at bounding box center [424, 146] width 27 height 30
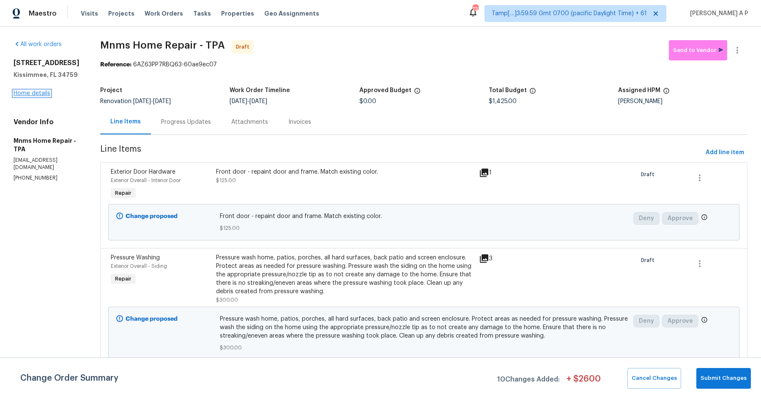
click at [45, 93] on link "Home details" at bounding box center [32, 93] width 37 height 6
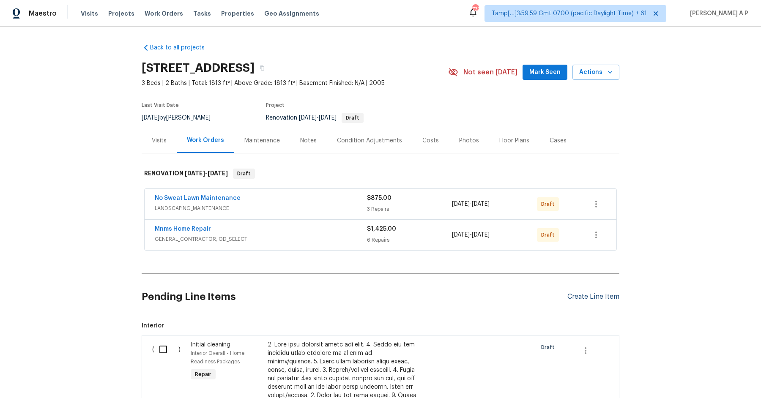
click at [580, 293] on div "Create Line Item" at bounding box center [594, 297] width 52 height 8
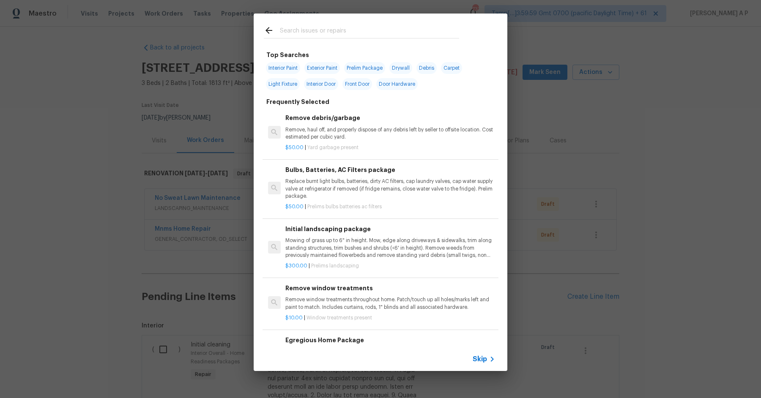
click at [491, 355] on icon at bounding box center [492, 359] width 10 height 10
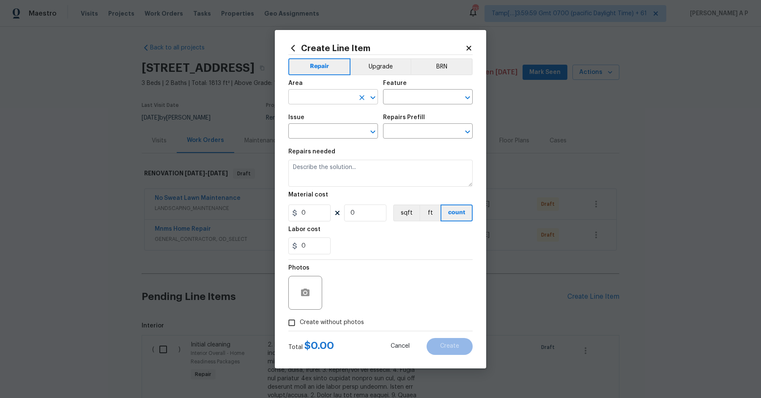
click at [332, 103] on input "text" at bounding box center [321, 97] width 66 height 13
type input "c"
click at [328, 140] on ul "Interior Addition Interior Overall" at bounding box center [333, 123] width 90 height 35
click at [329, 135] on li "Interior Overall" at bounding box center [333, 130] width 90 height 14
type input "Interior Overall"
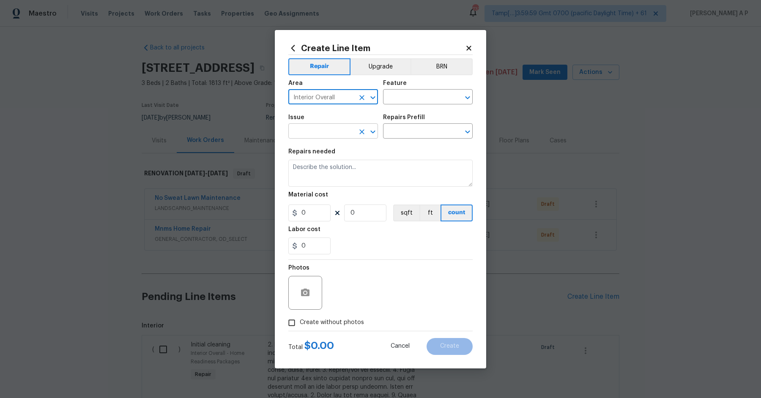
click at [329, 134] on input "text" at bounding box center [321, 132] width 66 height 13
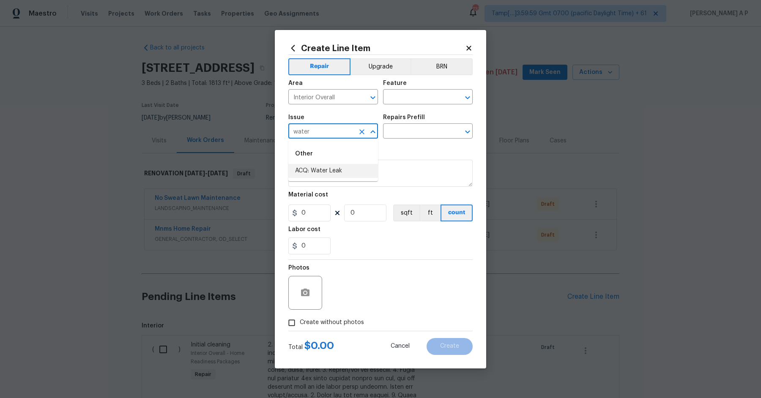
click at [329, 168] on li "ACQ: Water Leak" at bounding box center [333, 171] width 90 height 14
type input "ACQ: Water Leak"
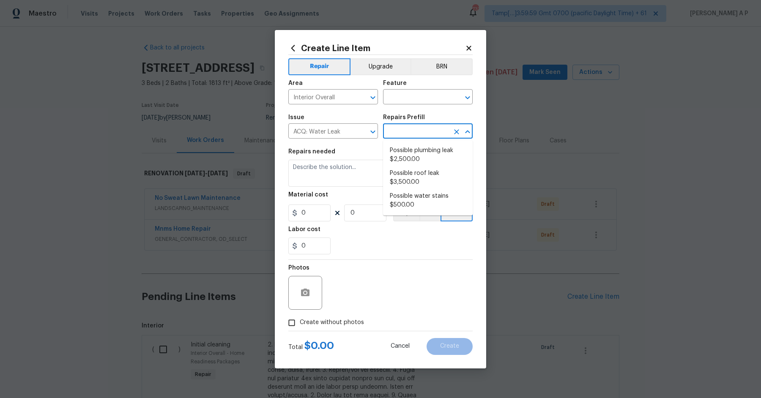
click at [413, 132] on input "text" at bounding box center [416, 132] width 66 height 13
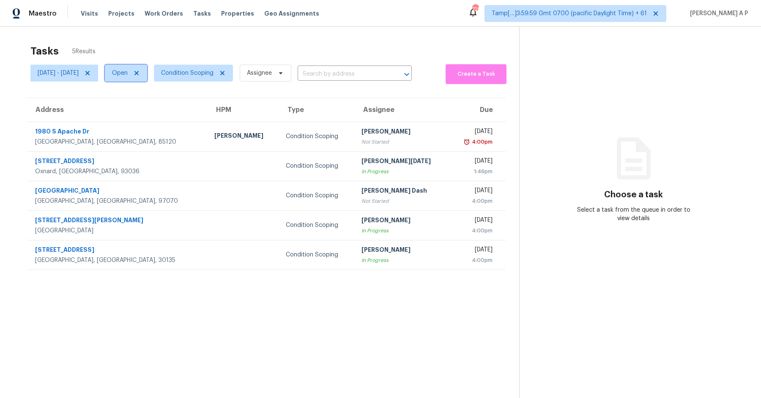
click at [147, 81] on span "Open" at bounding box center [126, 73] width 42 height 17
drag, startPoint x: 161, startPoint y: 110, endPoint x: 161, endPoint y: 93, distance: 17.3
click at [161, 110] on label "Closed" at bounding box center [151, 109] width 30 height 8
click at [141, 110] on input "Closed" at bounding box center [138, 107] width 5 height 5
checkbox input "true"
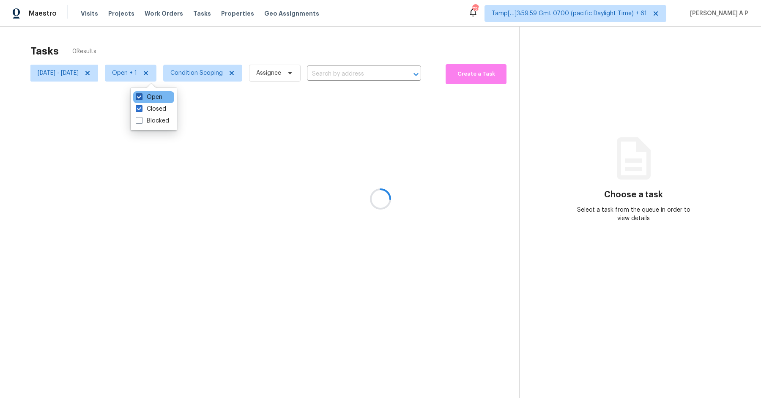
click at [161, 93] on label "Open" at bounding box center [149, 97] width 27 height 8
click at [141, 93] on input "Open" at bounding box center [138, 95] width 5 height 5
checkbox input "false"
click at [274, 151] on div at bounding box center [380, 199] width 761 height 398
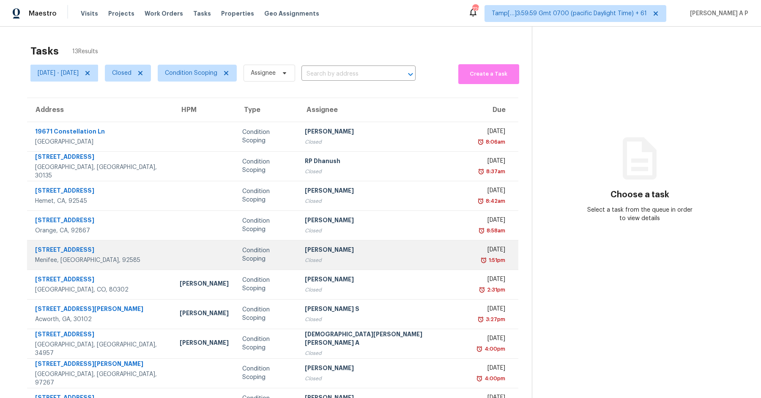
scroll to position [41, 0]
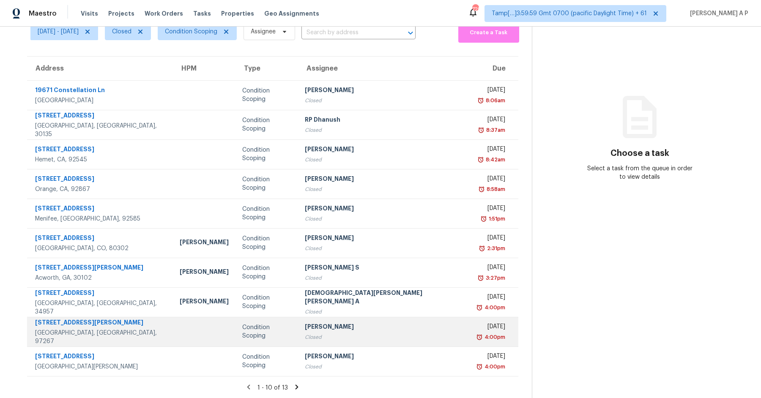
click at [112, 325] on div "[STREET_ADDRESS][PERSON_NAME]" at bounding box center [100, 323] width 131 height 11
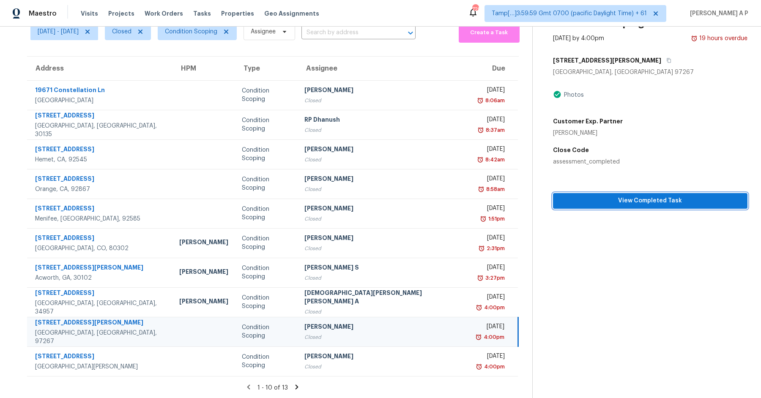
click at [606, 195] on button "View Completed Task" at bounding box center [650, 201] width 195 height 16
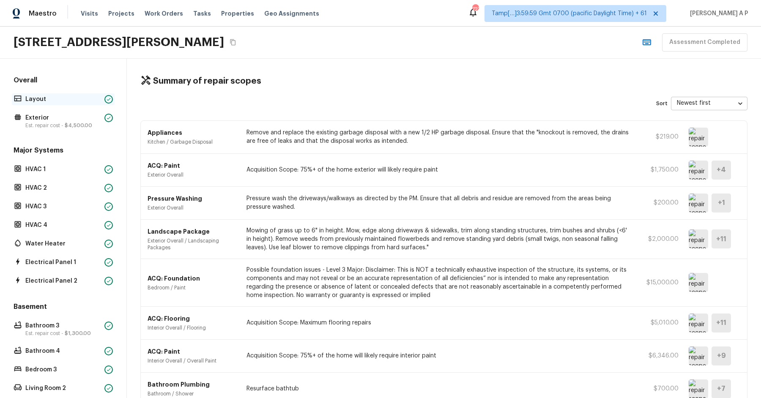
click at [82, 98] on p "Layout" at bounding box center [63, 99] width 76 height 8
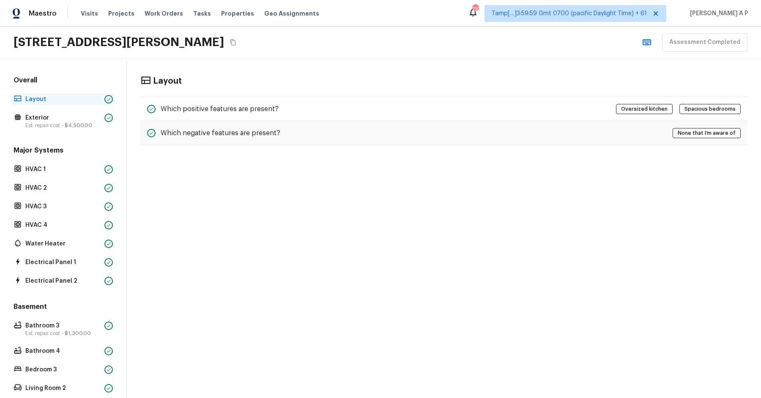
scroll to position [0, 0]
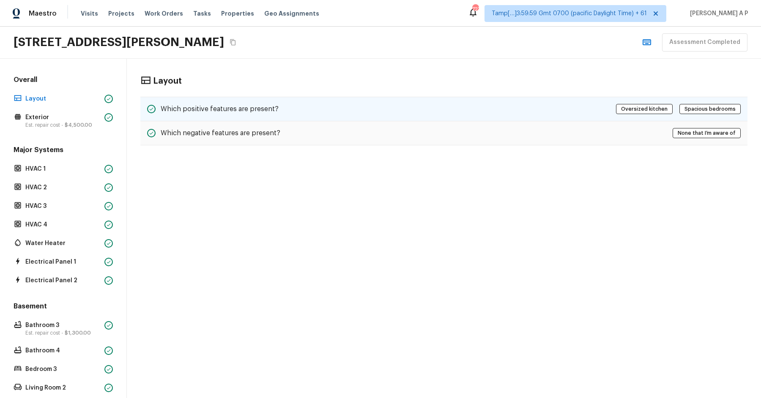
click at [274, 105] on h5 "Which positive features are present?" at bounding box center [220, 108] width 118 height 9
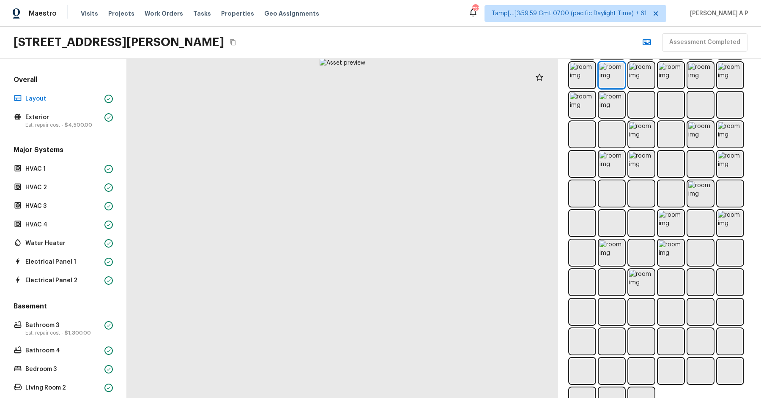
scroll to position [333, 0]
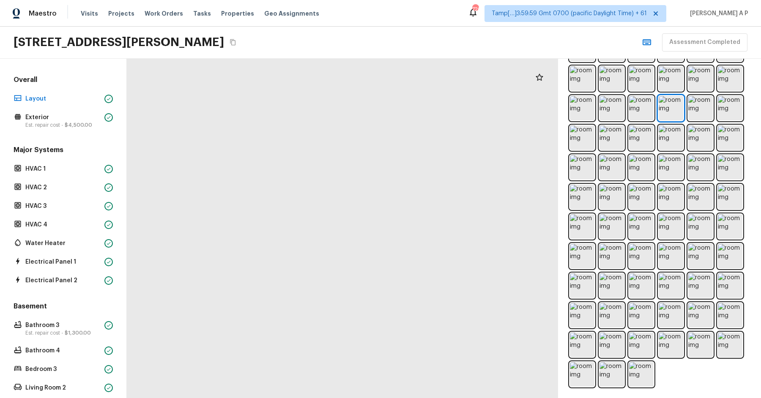
drag, startPoint x: 344, startPoint y: 230, endPoint x: 420, endPoint y: 261, distance: 82.5
click at [418, 258] on div at bounding box center [322, 85] width 1890 height 1488
drag, startPoint x: 420, startPoint y: 261, endPoint x: 420, endPoint y: 214, distance: 46.9
click at [420, 256] on div at bounding box center [556, 285] width 1890 height 1488
drag, startPoint x: 398, startPoint y: 255, endPoint x: 398, endPoint y: 224, distance: 30.9
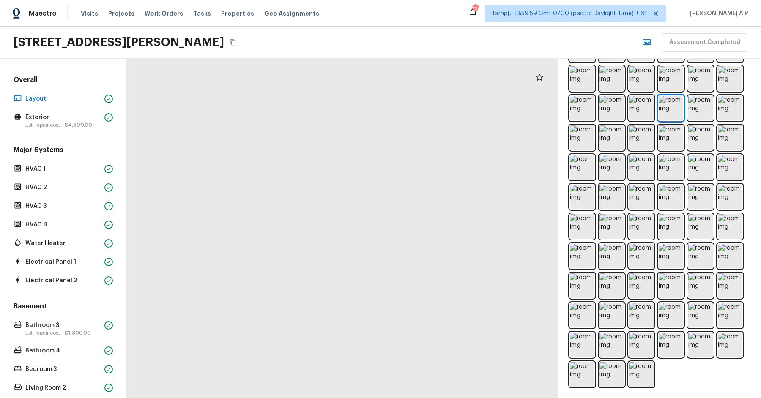
click at [398, 241] on div at bounding box center [556, 204] width 1890 height 1488
drag, startPoint x: 398, startPoint y: 224, endPoint x: 454, endPoint y: 229, distance: 56.0
click at [452, 228] on div at bounding box center [305, 236] width 1059 height 834
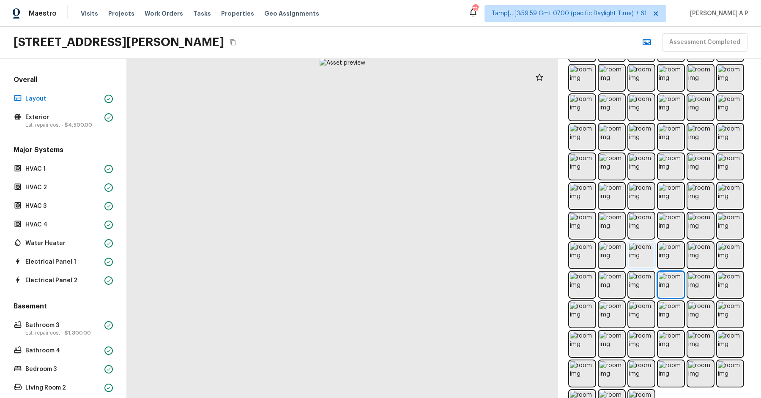
scroll to position [306, 0]
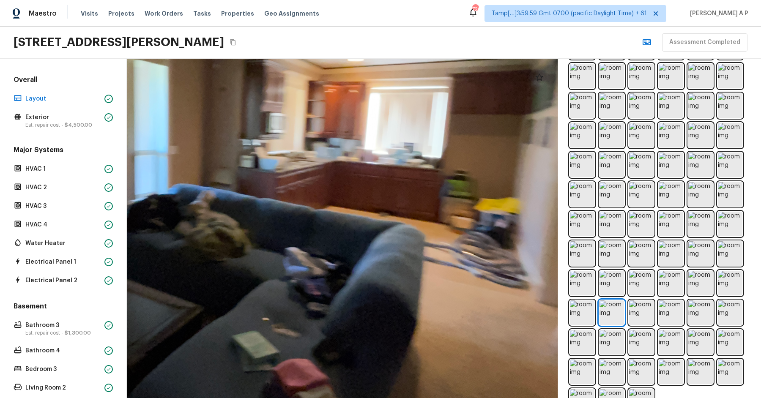
drag, startPoint x: 398, startPoint y: 237, endPoint x: 549, endPoint y: 249, distance: 151.0
click at [549, 249] on div at bounding box center [240, 171] width 1076 height 847
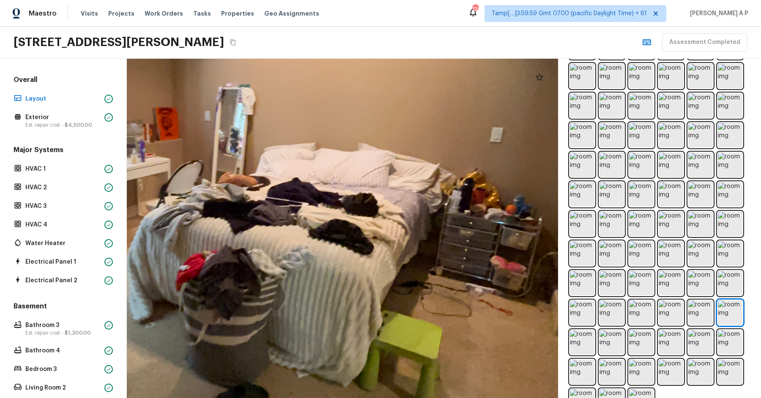
drag, startPoint x: 399, startPoint y: 230, endPoint x: 439, endPoint y: 319, distance: 97.9
click at [439, 319] on div at bounding box center [232, 199] width 1190 height 937
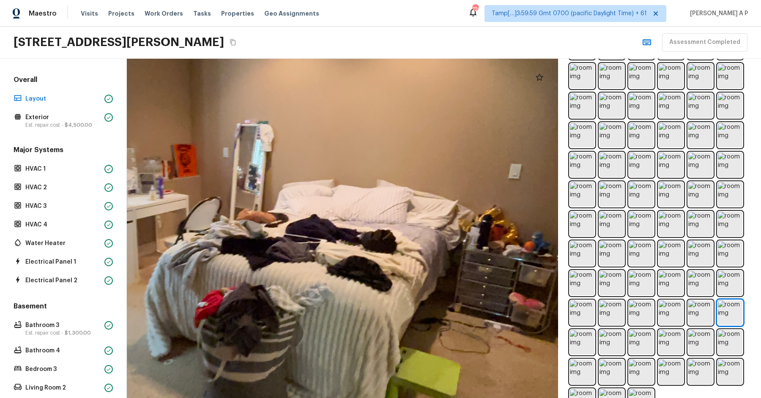
drag, startPoint x: 406, startPoint y: 280, endPoint x: 458, endPoint y: 285, distance: 51.8
click at [457, 284] on div at bounding box center [250, 235] width 1190 height 937
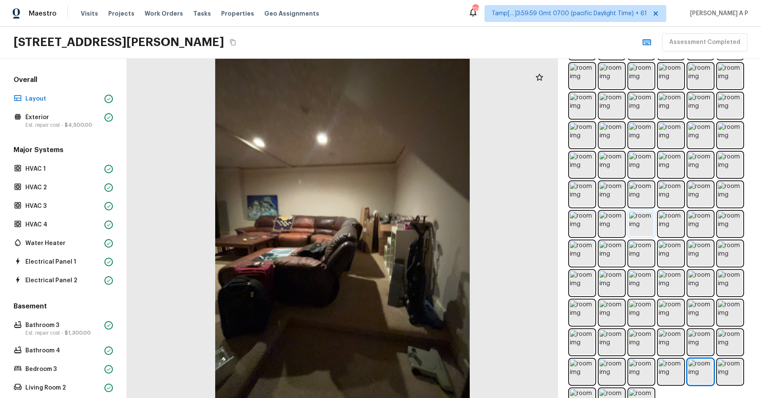
scroll to position [0, 0]
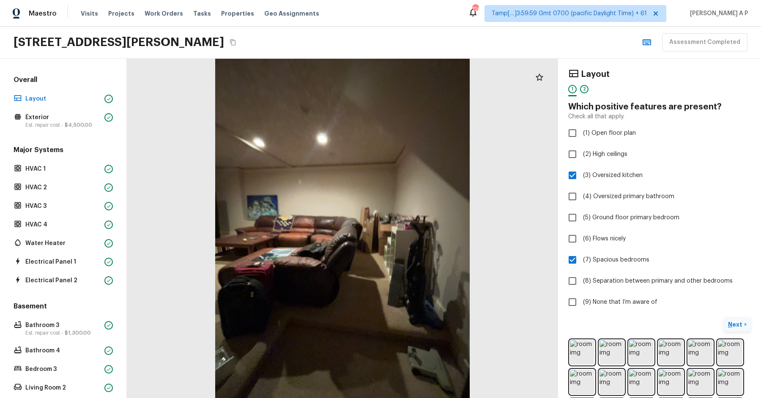
click at [734, 326] on p "Next" at bounding box center [736, 325] width 16 height 8
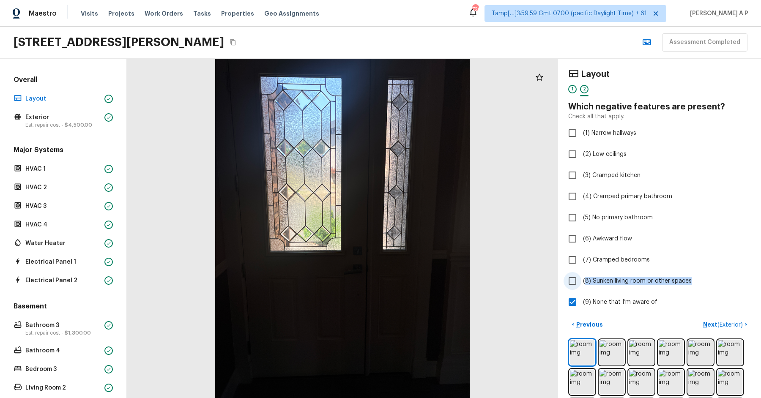
drag, startPoint x: 696, startPoint y: 283, endPoint x: 584, endPoint y: 283, distance: 112.1
click at [584, 283] on label "(8) Sunken living room or other spaces" at bounding box center [654, 281] width 181 height 18
copy span "8) Sunken living room or other spaces"
copy span "(8) Sunken living room or other spaces"
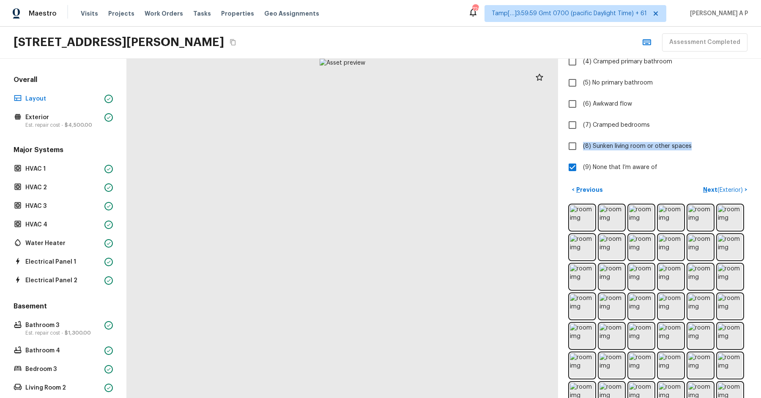
scroll to position [333, 0]
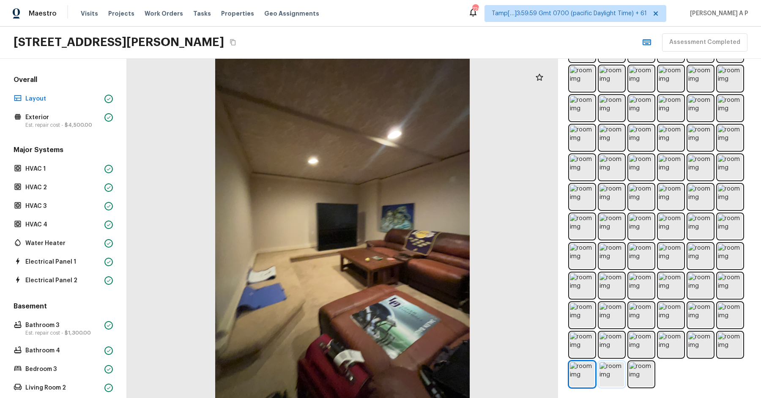
click at [609, 379] on img at bounding box center [612, 374] width 25 height 25
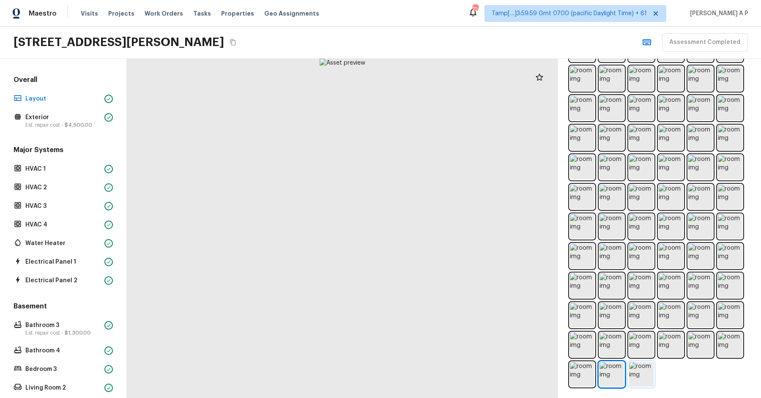
click at [647, 376] on img at bounding box center [641, 374] width 25 height 25
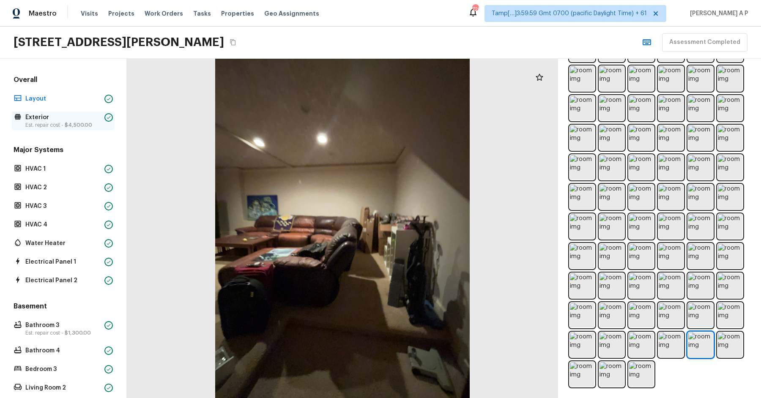
click at [57, 119] on p "Exterior" at bounding box center [63, 117] width 76 height 8
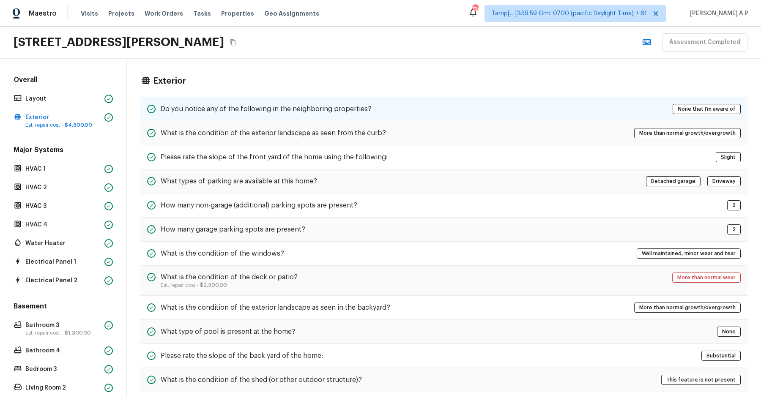
click at [235, 112] on h5 "Do you notice any of the following in the neighboring properties?" at bounding box center [266, 108] width 211 height 9
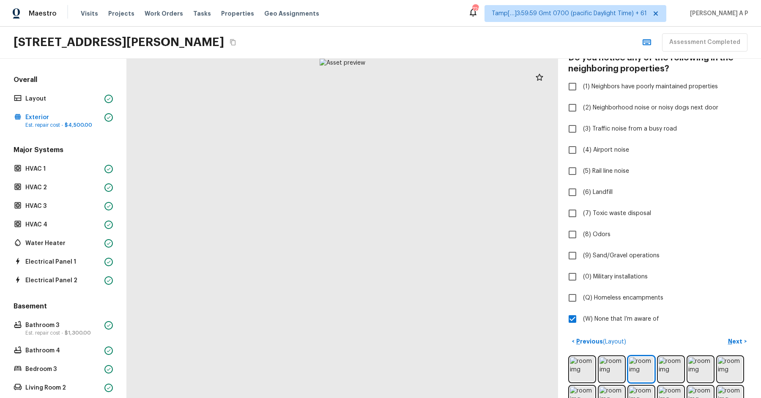
scroll to position [60, 0]
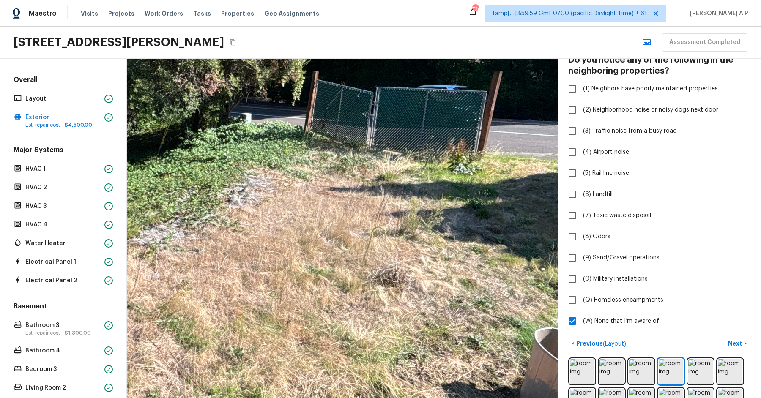
drag, startPoint x: 443, startPoint y: 225, endPoint x: 430, endPoint y: 280, distance: 56.5
click at [430, 280] on div at bounding box center [204, 185] width 1099 height 866
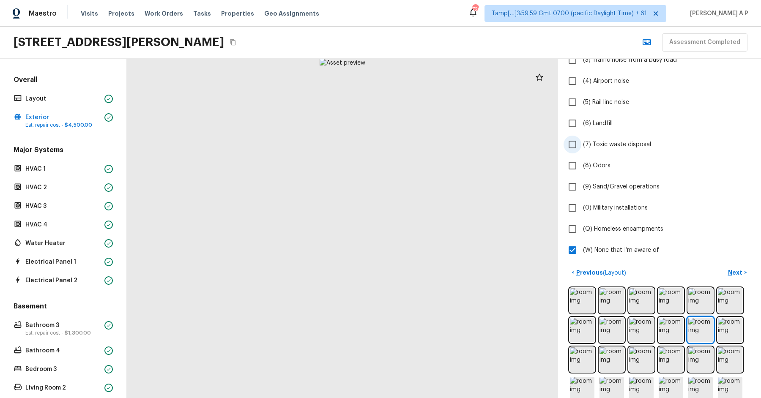
scroll to position [161, 0]
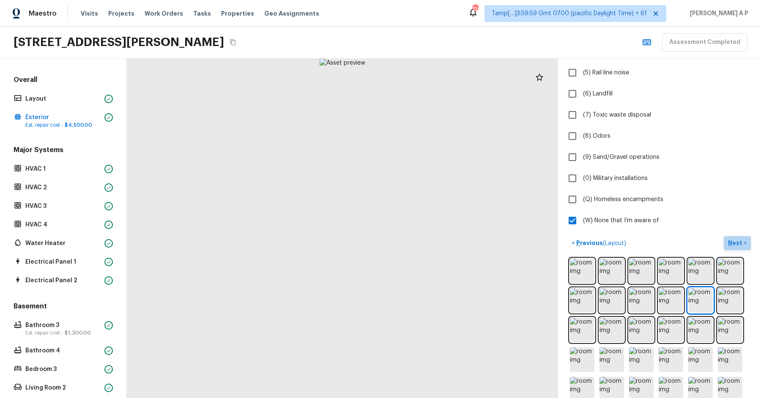
click at [734, 237] on button "Next >" at bounding box center [737, 243] width 27 height 14
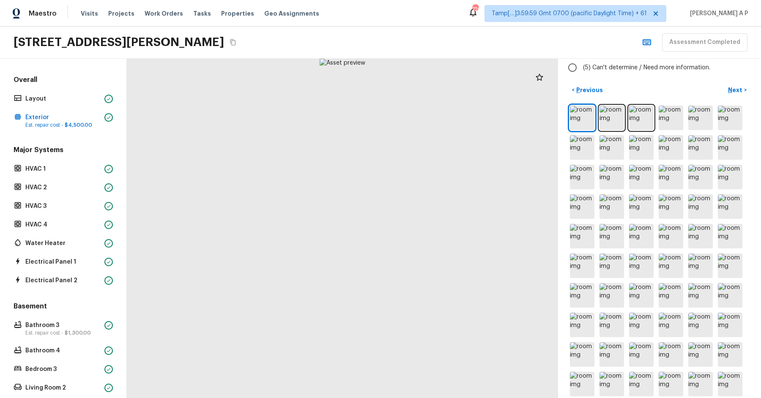
scroll to position [0, 0]
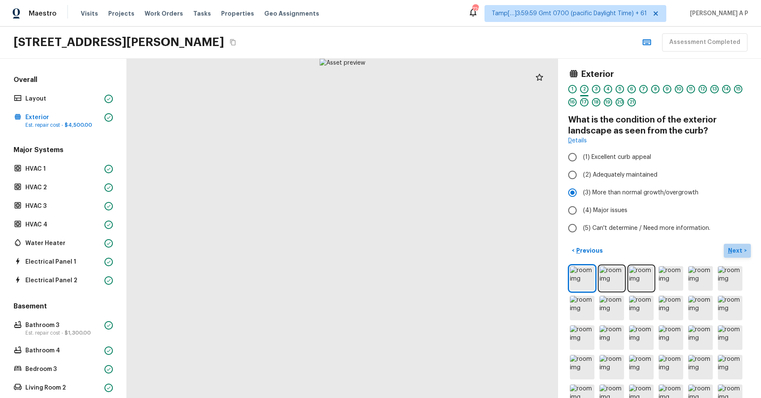
click at [732, 247] on p "Next" at bounding box center [736, 251] width 16 height 8
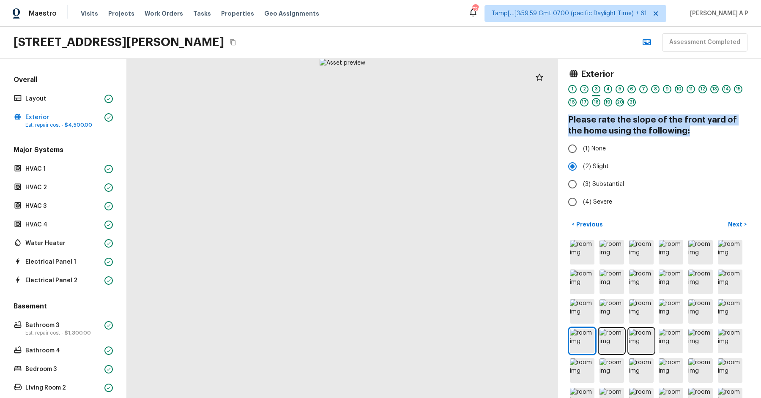
drag, startPoint x: 677, startPoint y: 133, endPoint x: 570, endPoint y: 116, distance: 108.3
click at [570, 116] on h4 "Please rate the slope of the front yard of the home using the following:" at bounding box center [659, 126] width 183 height 22
copy h4 "Please rate the slope of the front yard of the home using the following:"
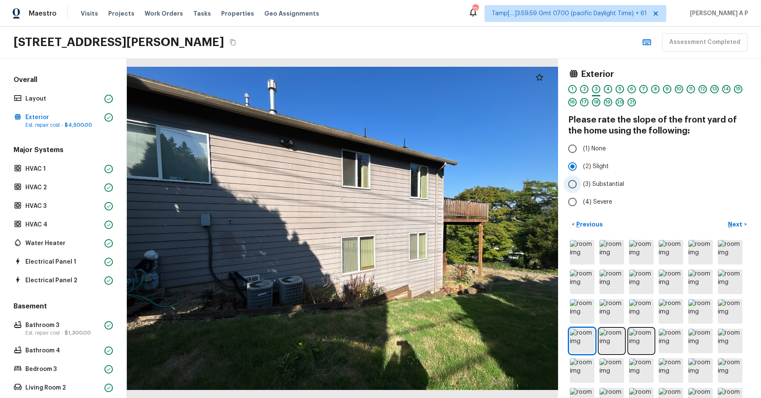
click at [611, 182] on span "(3) Substantial" at bounding box center [603, 184] width 41 height 8
click at [581, 182] on input "(3) Substantial" at bounding box center [573, 184] width 18 height 18
radio input "true"
click at [611, 182] on span "(3) Substantial" at bounding box center [603, 184] width 41 height 8
click at [581, 182] on input "(3) Substantial" at bounding box center [573, 184] width 18 height 18
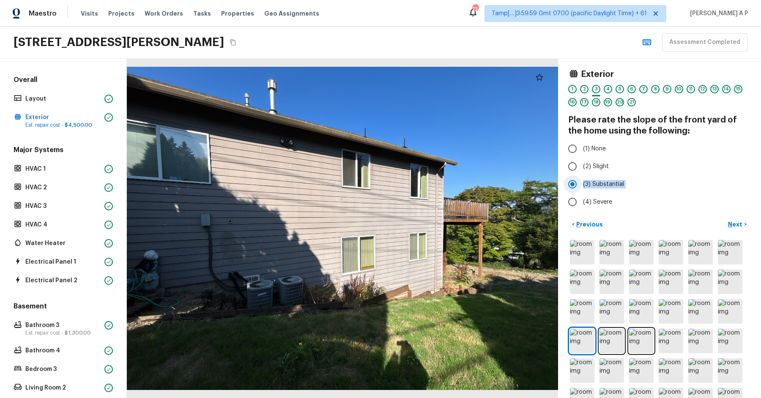
click at [611, 182] on span "(3) Substantial" at bounding box center [603, 184] width 41 height 8
click at [581, 182] on input "(3) Substantial" at bounding box center [573, 184] width 18 height 18
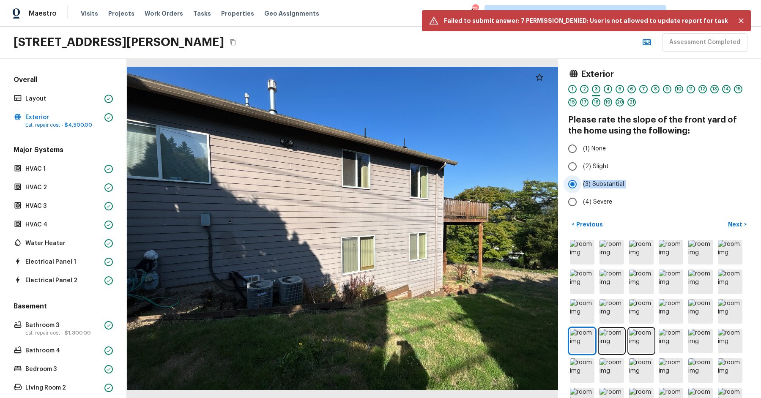
copy div "(3) Substantial"
click at [737, 224] on p "Next" at bounding box center [736, 224] width 16 height 8
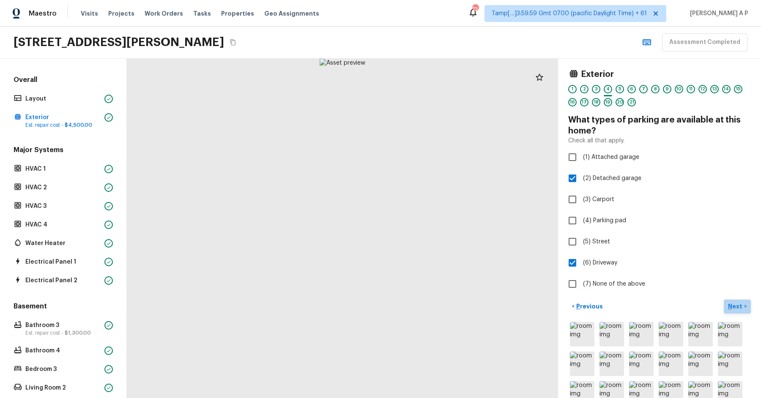
click at [739, 302] on p "Next" at bounding box center [736, 306] width 16 height 8
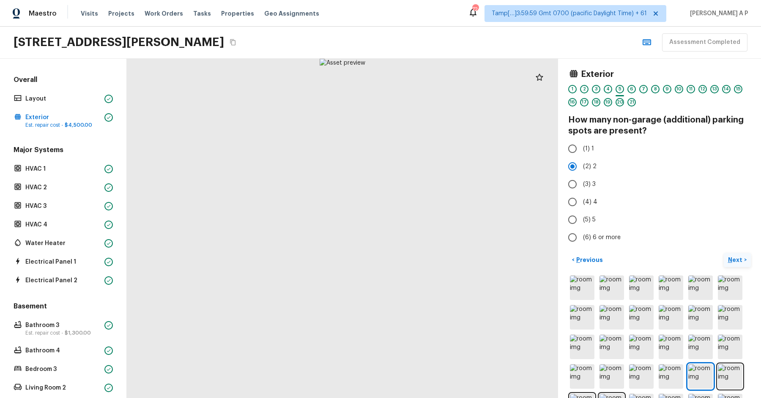
click at [736, 260] on p "Next" at bounding box center [736, 260] width 16 height 8
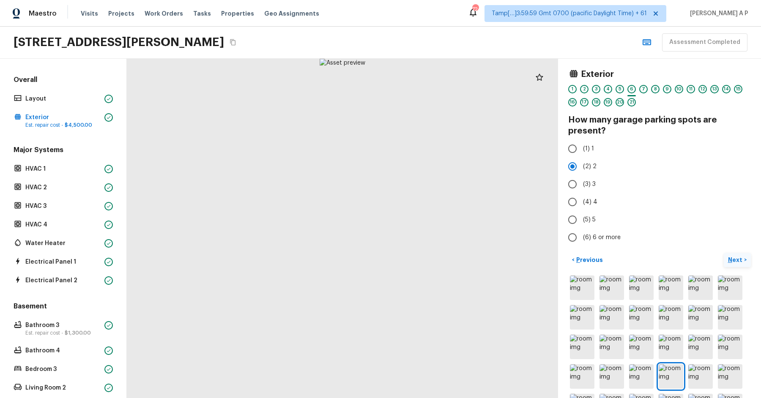
click at [736, 260] on p "Next" at bounding box center [736, 260] width 16 height 8
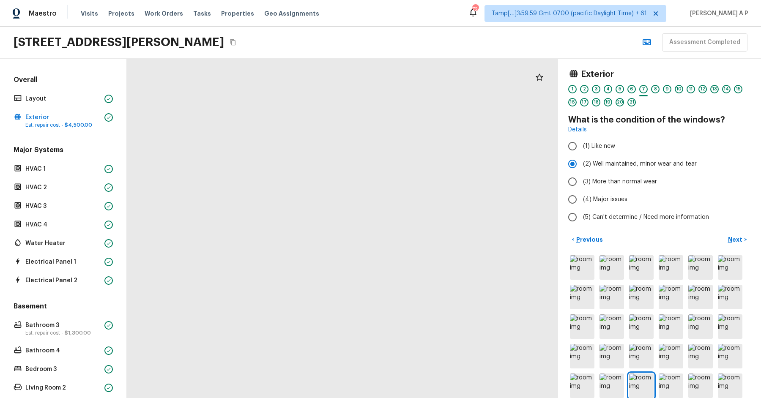
drag, startPoint x: 322, startPoint y: 108, endPoint x: 354, endPoint y: 356, distance: 250.4
drag, startPoint x: 354, startPoint y: 356, endPoint x: 391, endPoint y: 259, distance: 103.8
click at [391, 260] on div at bounding box center [342, 229] width 431 height 340
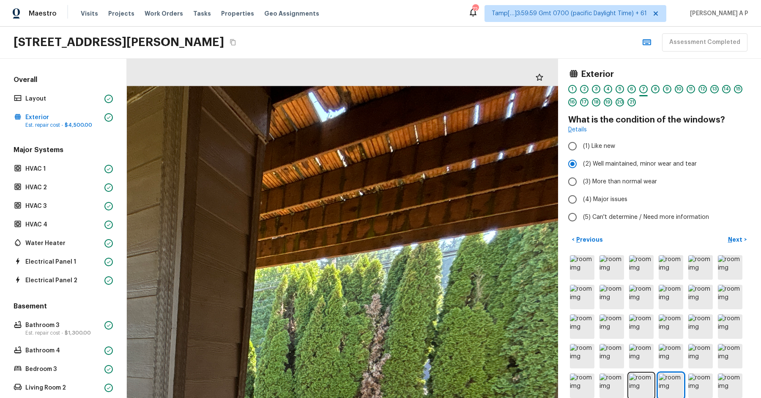
drag, startPoint x: 516, startPoint y: 91, endPoint x: 510, endPoint y: 191, distance: 100.0
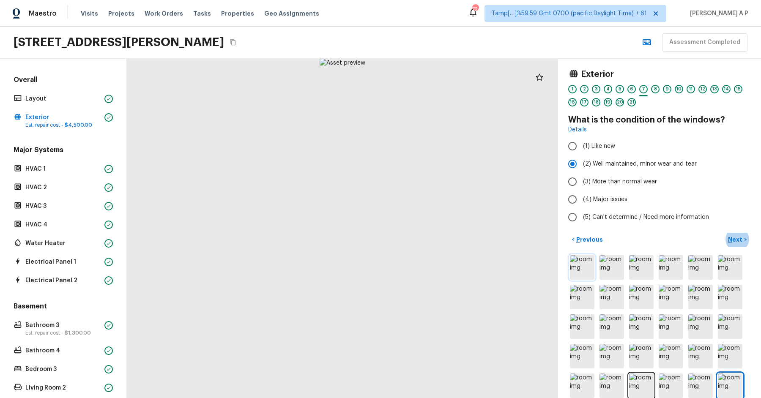
click at [584, 264] on img at bounding box center [582, 267] width 25 height 25
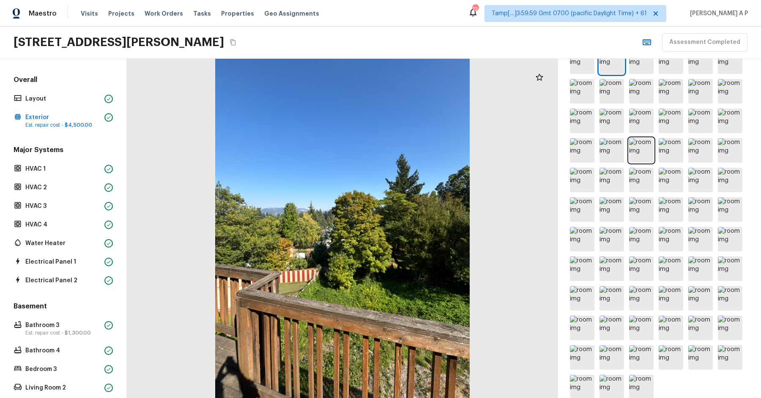
scroll to position [248, 0]
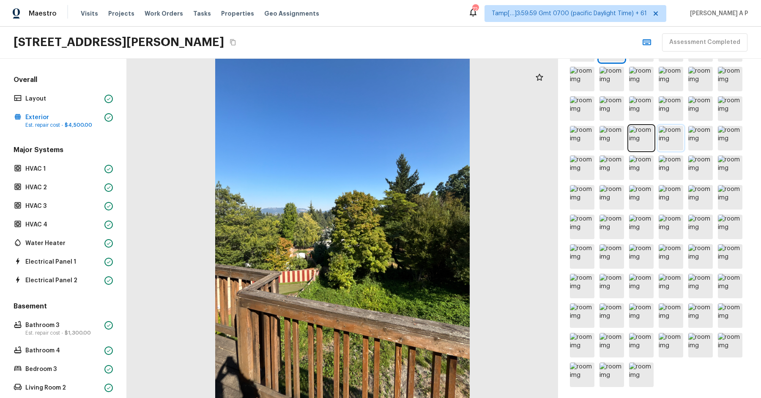
click at [669, 133] on img at bounding box center [671, 138] width 25 height 25
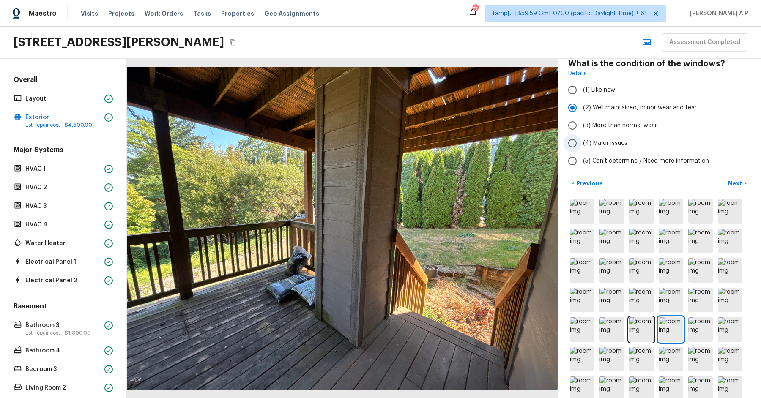
scroll to position [53, 0]
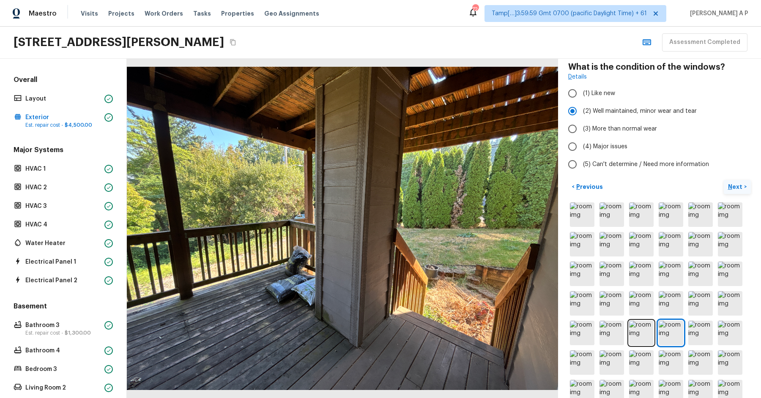
click at [738, 185] on p "Next" at bounding box center [736, 187] width 16 height 8
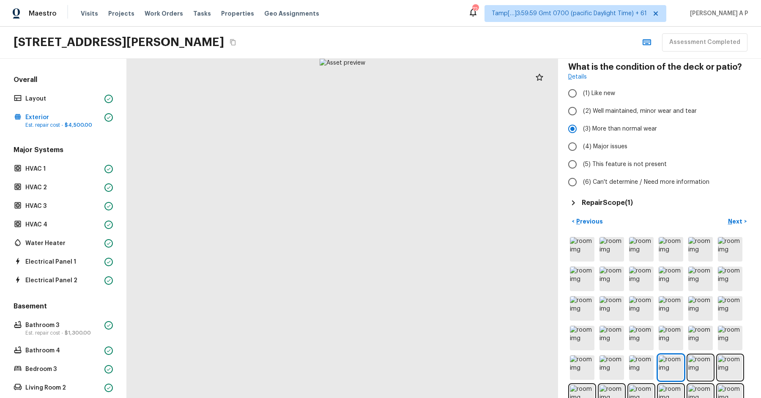
click at [628, 206] on h5 "Repair Scope ( 1 )" at bounding box center [607, 202] width 51 height 9
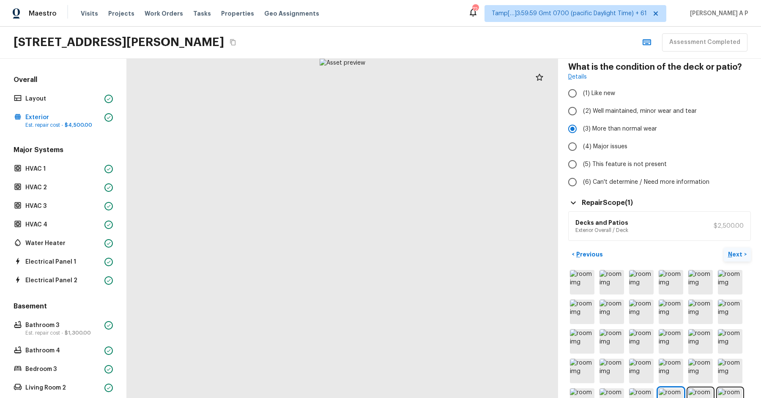
click at [734, 251] on p "Next" at bounding box center [736, 254] width 16 height 8
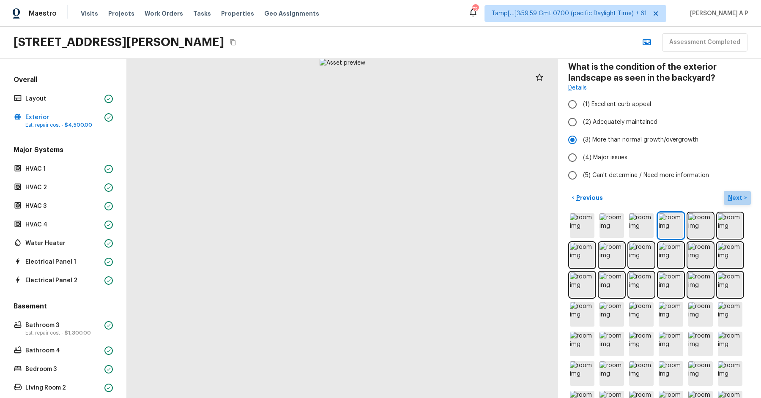
click at [735, 199] on p "Next" at bounding box center [736, 198] width 16 height 8
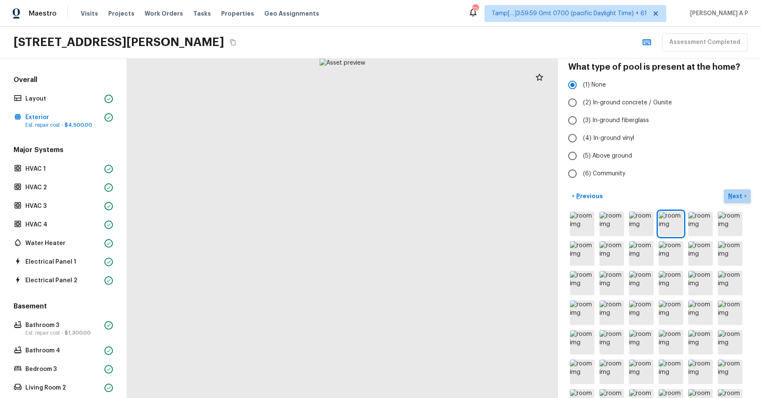
click at [738, 194] on p "Next" at bounding box center [736, 196] width 16 height 8
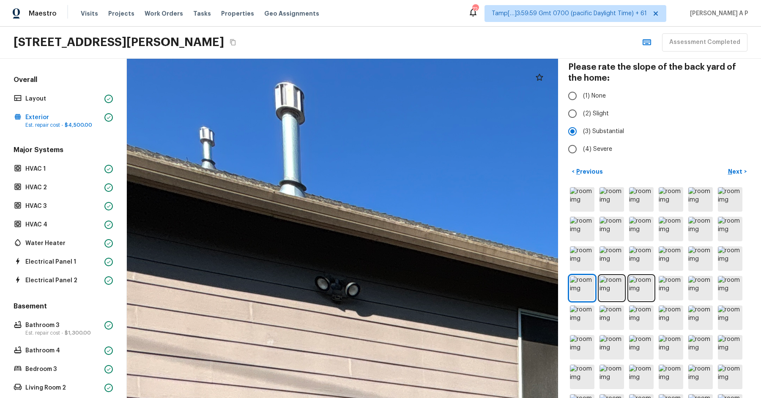
drag, startPoint x: 283, startPoint y: 125, endPoint x: 311, endPoint y: 269, distance: 146.8
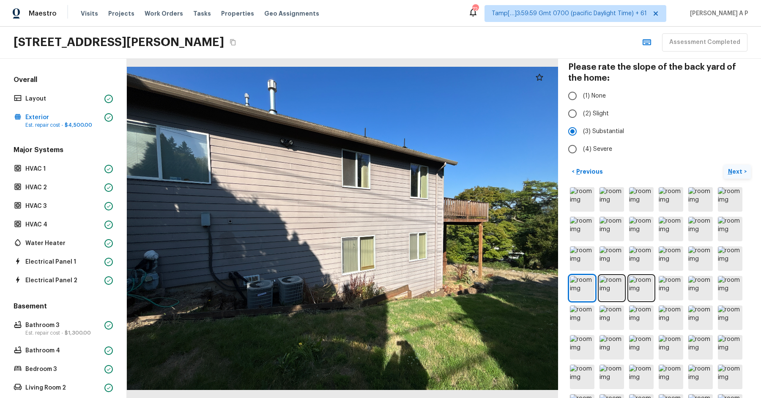
click at [739, 165] on button "Next >" at bounding box center [737, 172] width 27 height 14
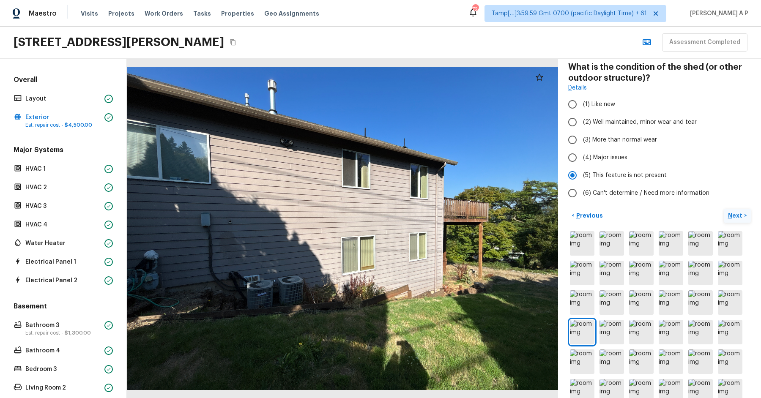
click at [734, 213] on p "Next" at bounding box center [736, 215] width 16 height 8
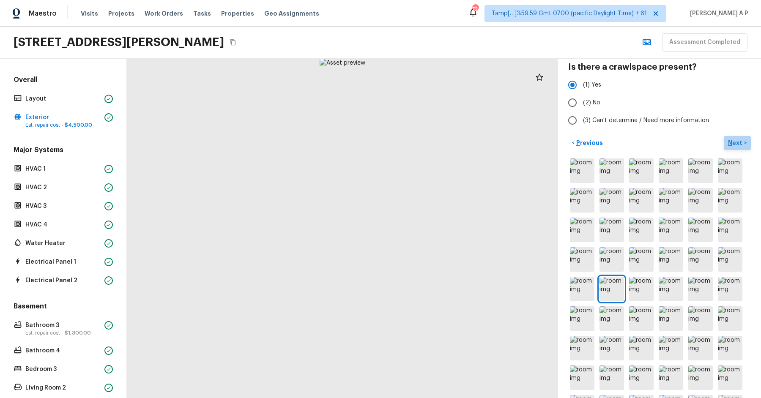
click at [741, 141] on p "Next" at bounding box center [736, 143] width 16 height 8
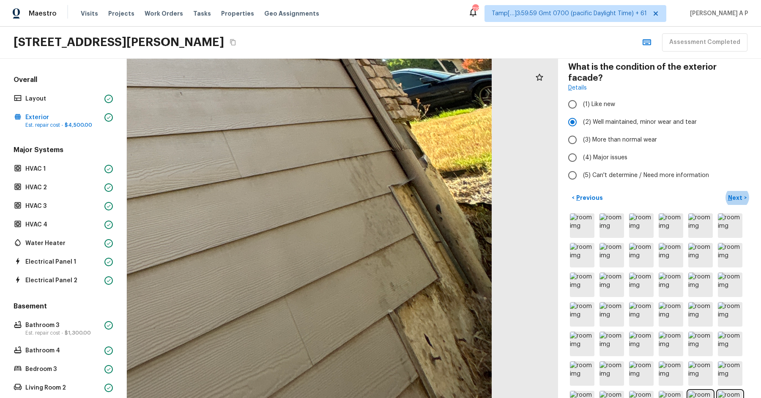
drag, startPoint x: 522, startPoint y: 2, endPoint x: 388, endPoint y: 225, distance: 260.4
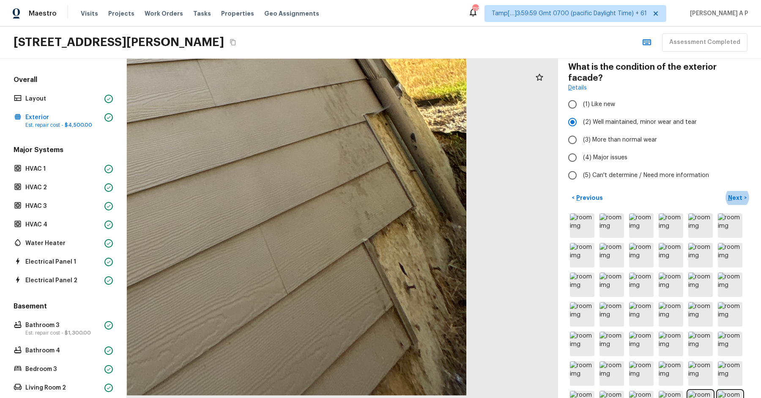
drag, startPoint x: 384, startPoint y: 251, endPoint x: 374, endPoint y: 215, distance: 37.8
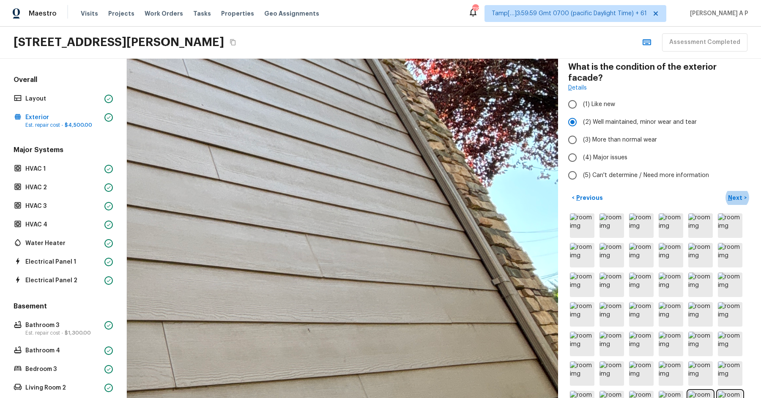
drag, startPoint x: 374, startPoint y: 215, endPoint x: 301, endPoint y: 51, distance: 179.3
click at [301, 51] on div "Maestro Visits Projects Work Orders Tasks Properties Geo Assignments 719 Tamp[……" at bounding box center [380, 199] width 761 height 398
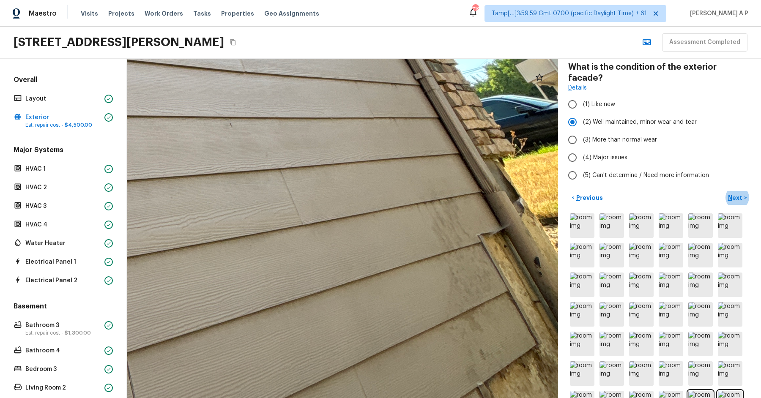
drag, startPoint x: 316, startPoint y: 155, endPoint x: 293, endPoint y: 82, distance: 76.8
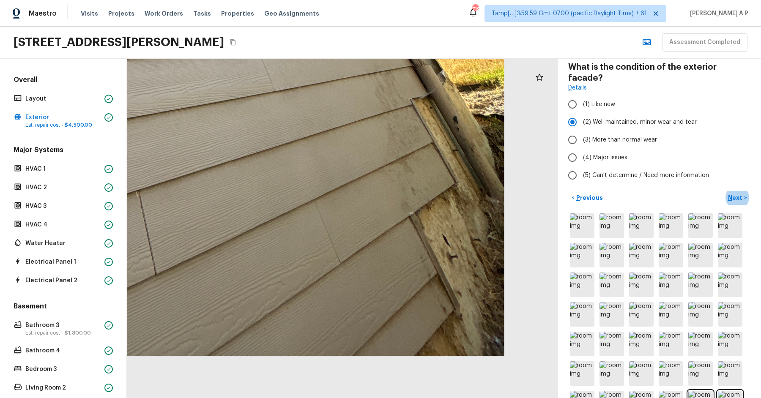
drag, startPoint x: 343, startPoint y: 240, endPoint x: 338, endPoint y: 167, distance: 72.9
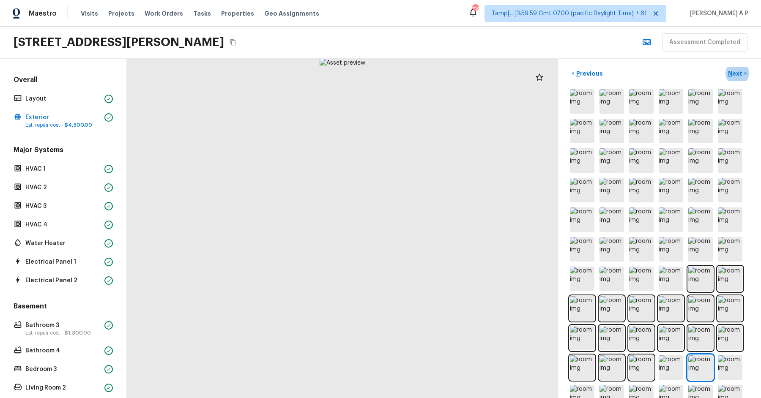
scroll to position [248, 0]
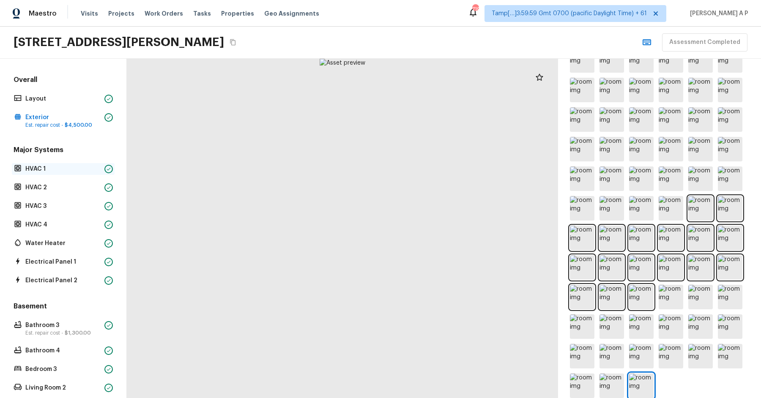
click at [92, 173] on div "HVAC 1" at bounding box center [63, 169] width 103 height 12
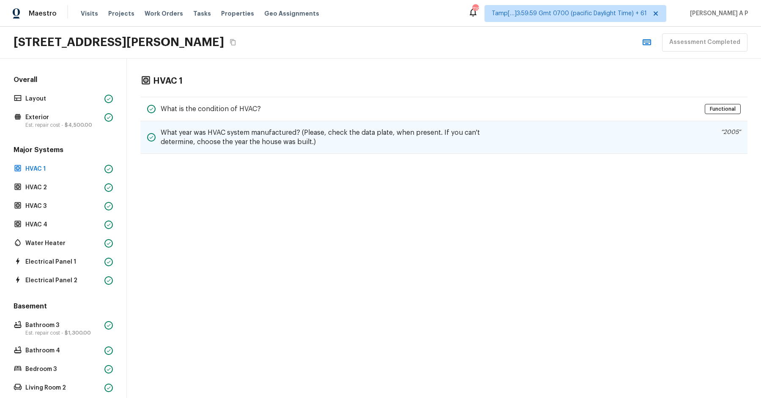
click at [190, 148] on div "What year was HVAC system manufactured? (Please, check the data plate, when pre…" at bounding box center [443, 137] width 607 height 33
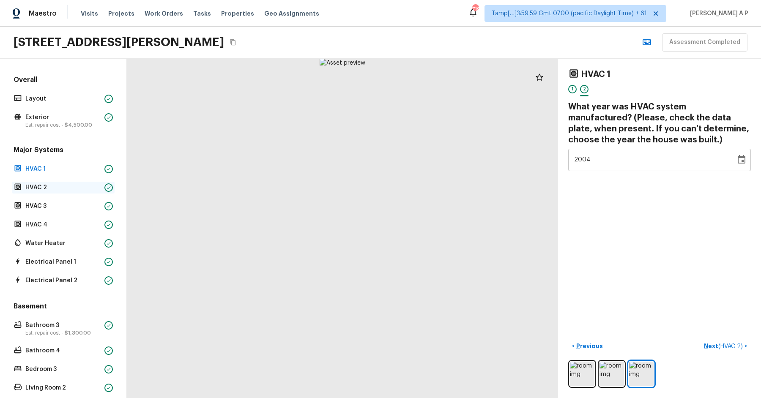
click at [71, 184] on p "HVAC 2" at bounding box center [63, 188] width 76 height 8
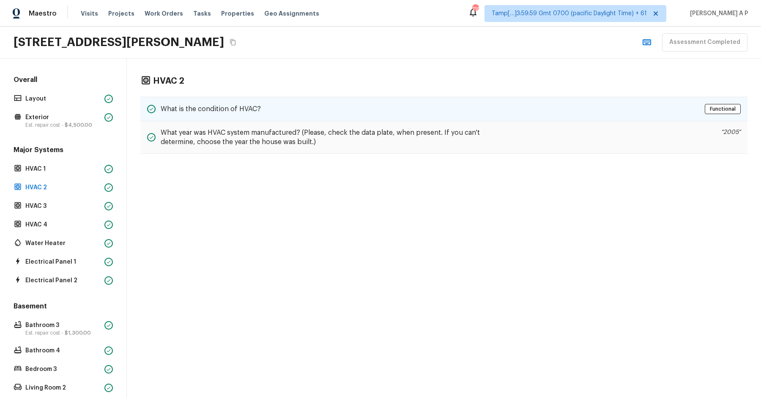
click at [267, 109] on div "What is the condition of HVAC? Functional" at bounding box center [443, 109] width 607 height 25
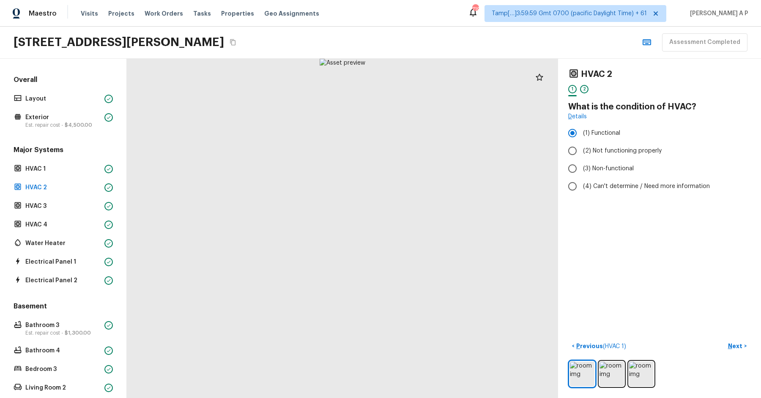
click at [98, 211] on div "Major Systems HVAC 1 HVAC 2 HVAC 3 HVAC 4 Water Heater Electrical Panel 1 Elect…" at bounding box center [63, 215] width 103 height 141
click at [105, 203] on div at bounding box center [108, 206] width 8 height 8
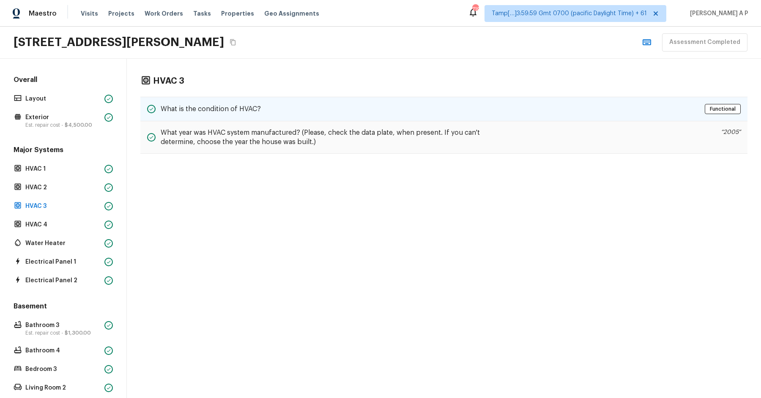
click at [303, 107] on div "What is the condition of HVAC? Functional" at bounding box center [443, 109] width 607 height 25
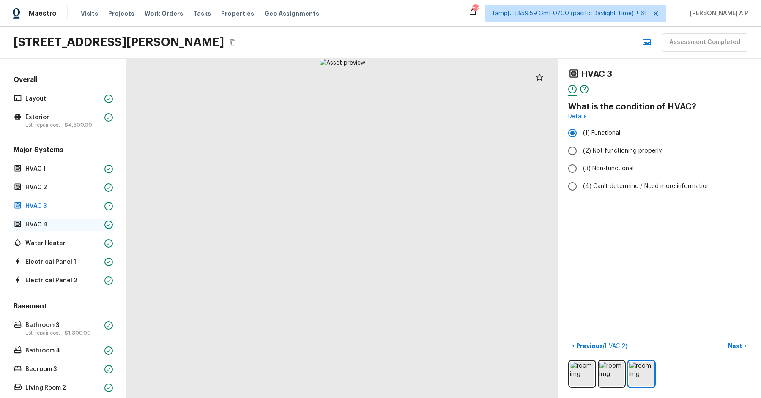
click at [93, 222] on p "HVAC 4" at bounding box center [63, 225] width 76 height 8
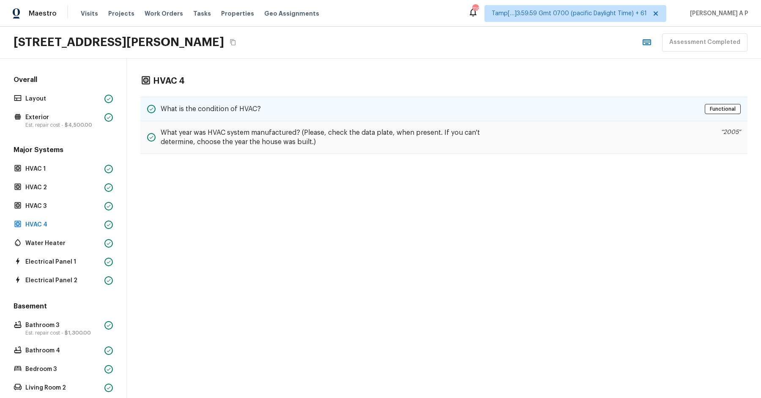
click at [256, 106] on h5 "What is the condition of HVAC?" at bounding box center [211, 108] width 100 height 9
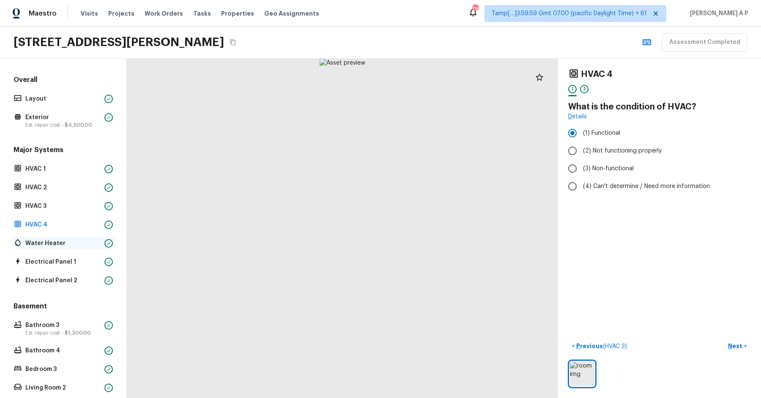
click at [48, 242] on p "Water Heater" at bounding box center [63, 243] width 76 height 8
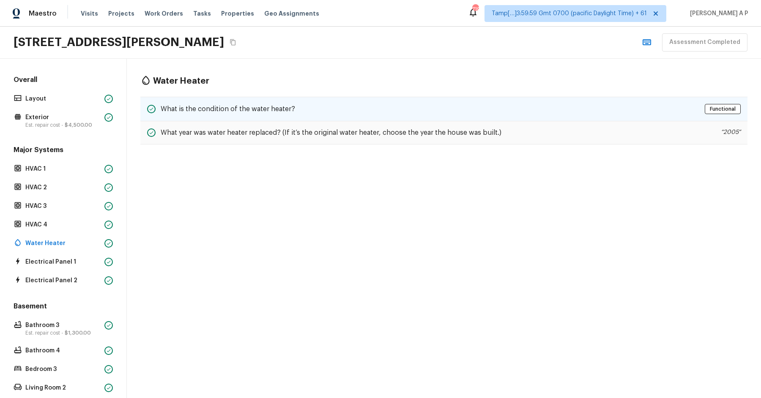
click at [247, 112] on h5 "What is the condition of the water heater?" at bounding box center [228, 108] width 134 height 9
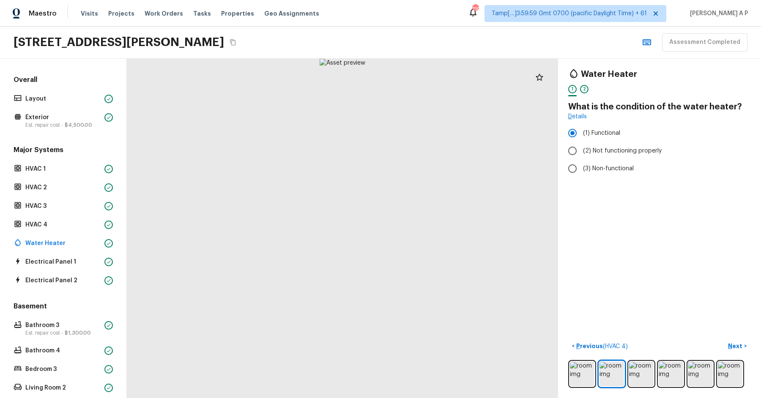
click at [98, 253] on div "Major Systems HVAC 1 HVAC 2 HVAC 3 HVAC 4 Water Heater Electrical Panel 1 Elect…" at bounding box center [63, 215] width 103 height 141
click at [98, 258] on p "Electrical Panel 1" at bounding box center [63, 262] width 76 height 8
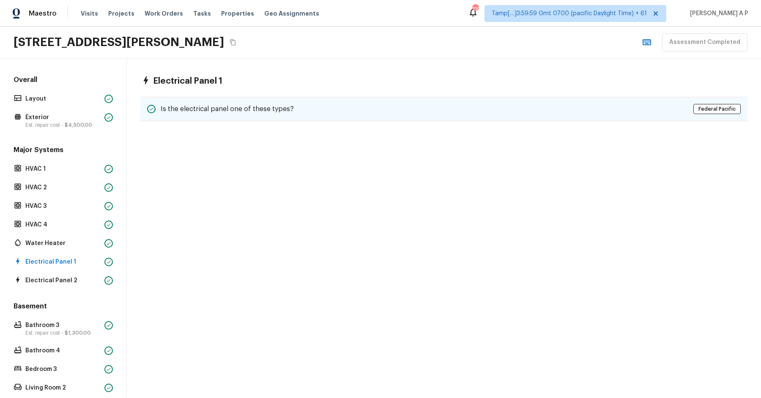
click at [224, 100] on div "Is the electrical panel one of these types? Federal Pacific" at bounding box center [443, 109] width 607 height 25
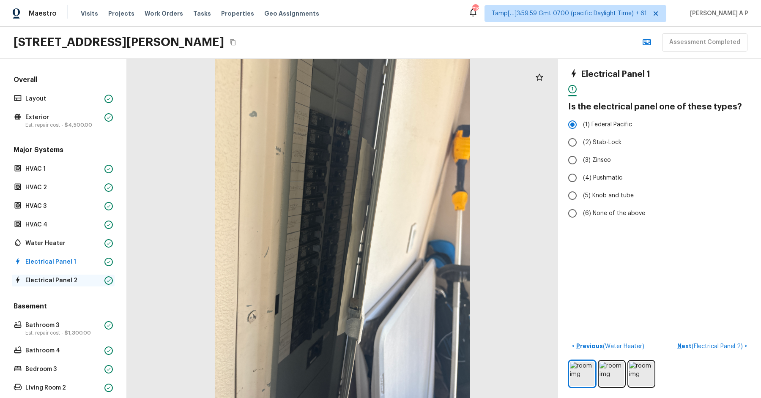
click at [58, 285] on div "Electrical Panel 2" at bounding box center [63, 281] width 103 height 12
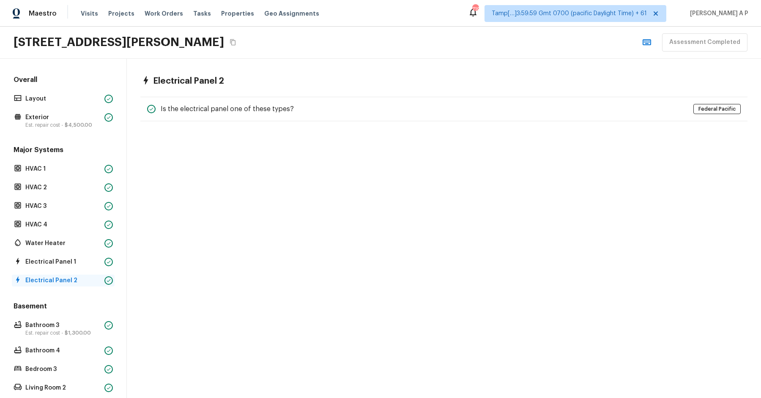
click at [58, 285] on div "Electrical Panel 2" at bounding box center [63, 281] width 103 height 12
drag, startPoint x: 58, startPoint y: 285, endPoint x: 0, endPoint y: 271, distance: 59.2
click at [0, 271] on div "Overall Layout Exterior Est. repair cost - $4,500.00 Major Systems HVAC 1 HVAC …" at bounding box center [63, 229] width 127 height 340
click at [55, 323] on p "Bathroom 3" at bounding box center [63, 325] width 76 height 8
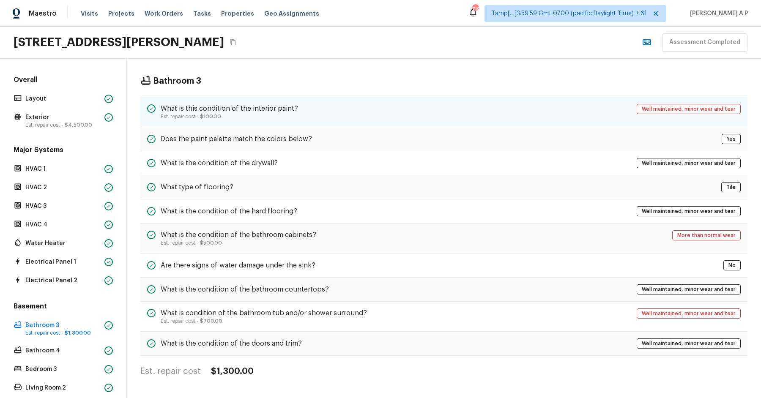
click at [261, 110] on h5 "What is this condition of the interior paint?" at bounding box center [229, 108] width 137 height 9
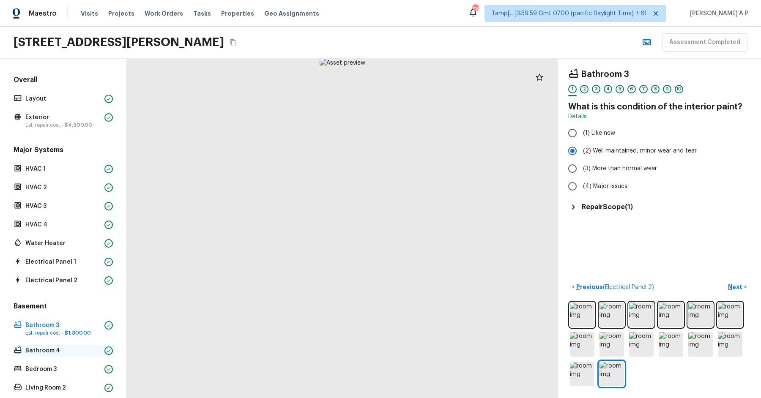
click at [102, 350] on div "Bathroom 4" at bounding box center [63, 351] width 103 height 12
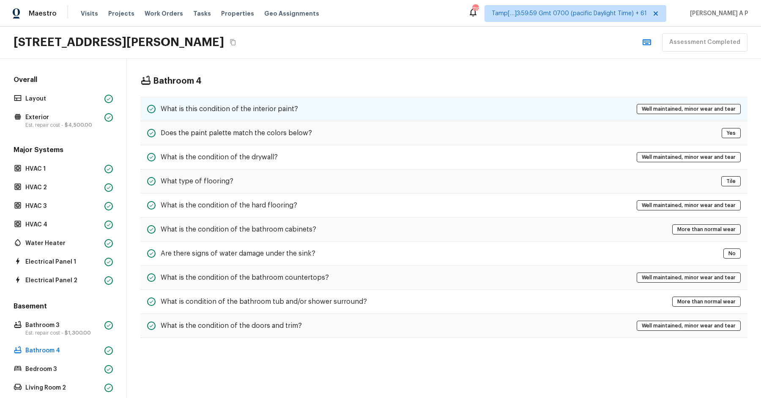
click at [379, 117] on div "What is this condition of the interior paint? Well maintained, minor wear and t…" at bounding box center [443, 109] width 607 height 25
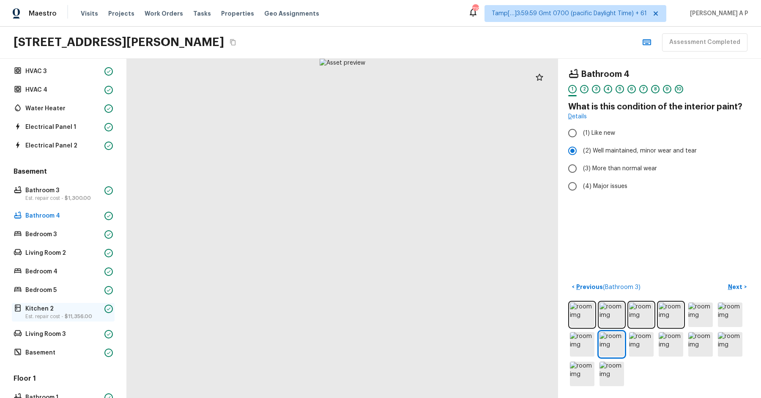
scroll to position [146, 0]
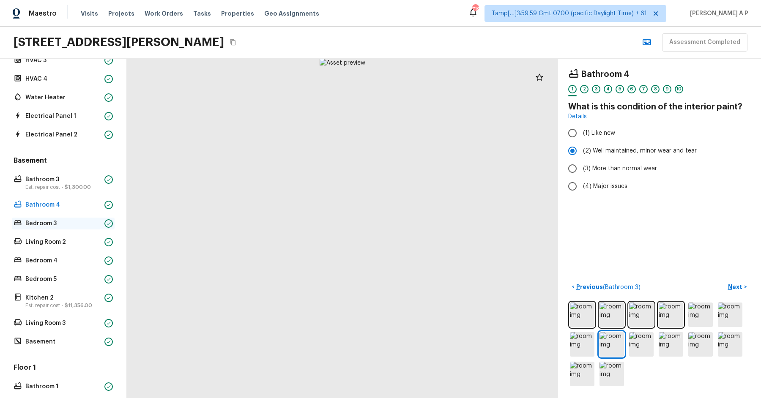
click at [95, 222] on p "Bedroom 3" at bounding box center [63, 223] width 76 height 8
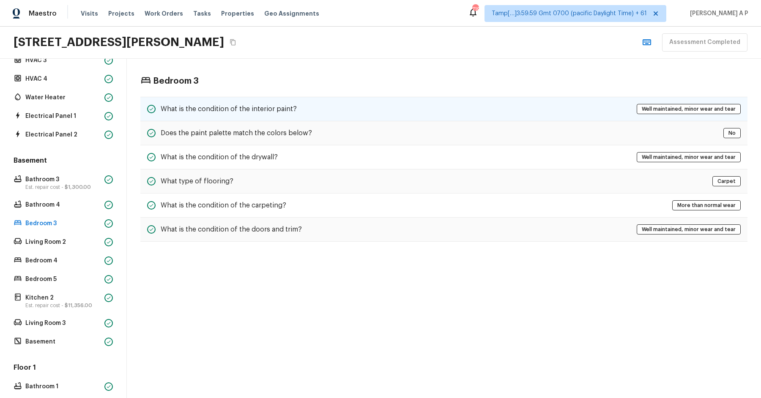
click at [262, 104] on h5 "What is the condition of the interior paint?" at bounding box center [229, 108] width 136 height 9
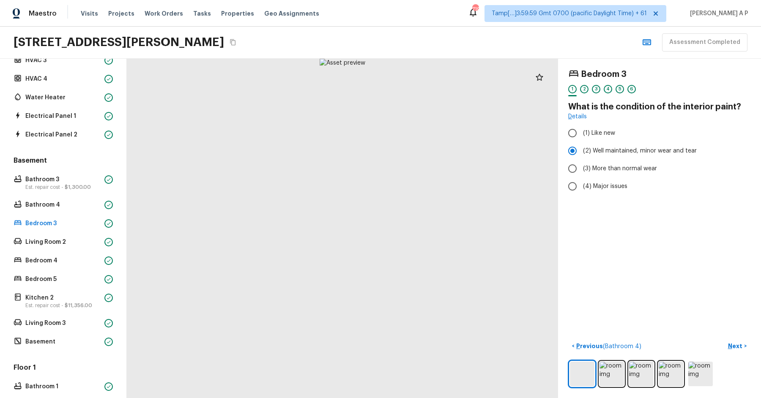
click at [262, 104] on div at bounding box center [342, 229] width 431 height 340
click at [72, 240] on p "Living Room 2" at bounding box center [63, 242] width 76 height 8
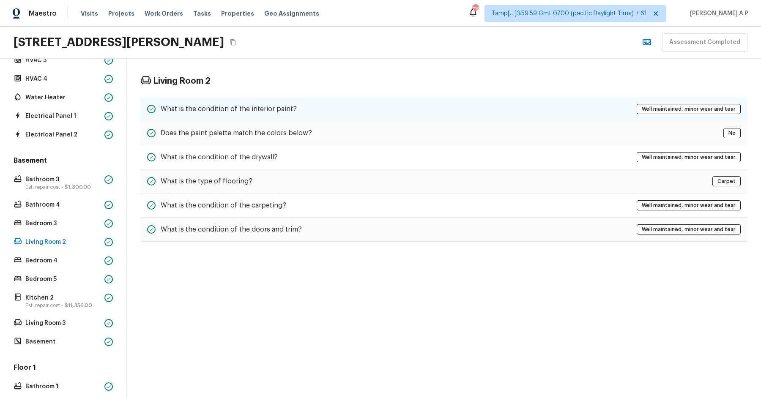
click at [252, 104] on h5 "What is the condition of the interior paint?" at bounding box center [229, 108] width 136 height 9
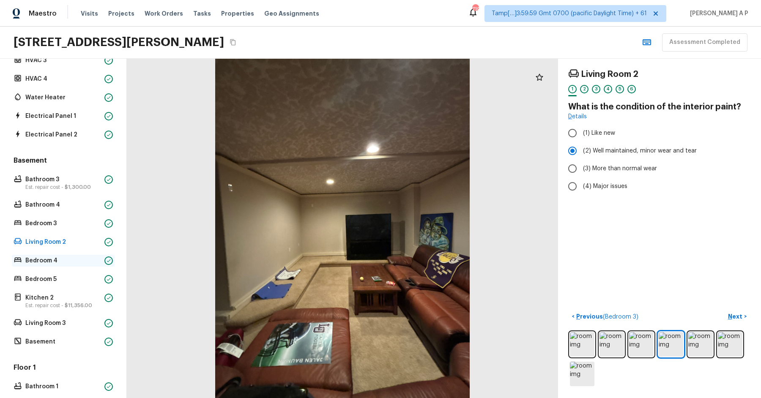
click at [86, 255] on div "Bedroom 4" at bounding box center [63, 261] width 103 height 12
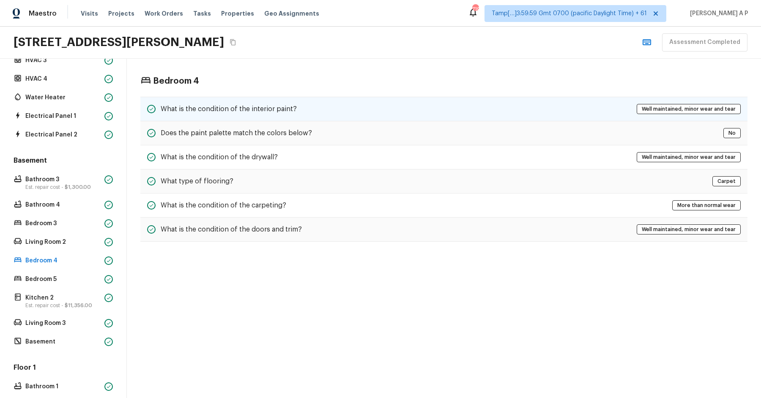
click at [247, 100] on div "What is the condition of the interior paint? Well maintained, minor wear and te…" at bounding box center [443, 109] width 607 height 25
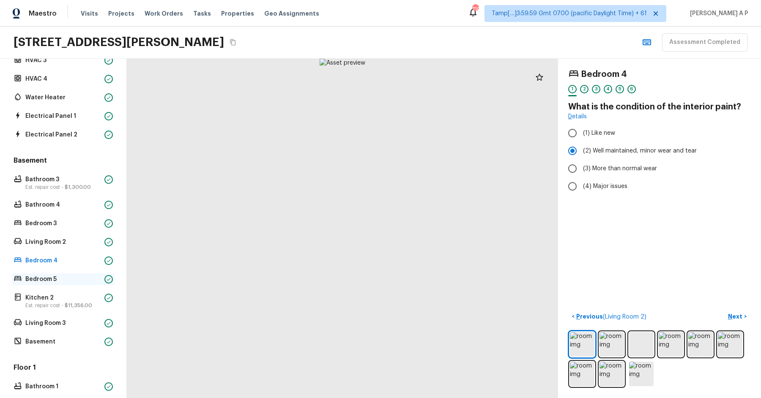
click at [88, 278] on p "Bedroom 5" at bounding box center [63, 279] width 76 height 8
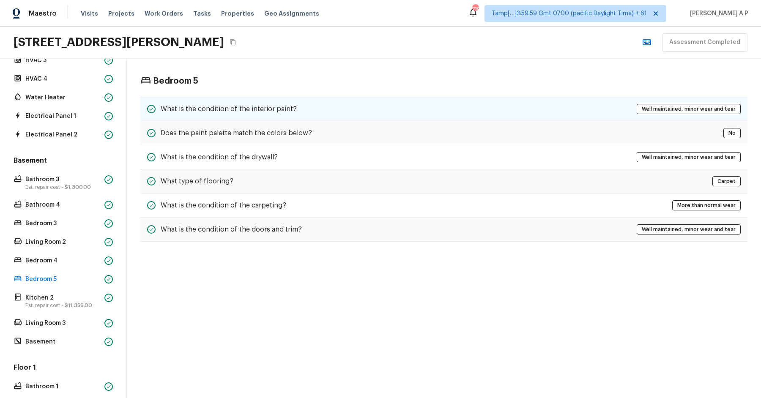
click at [265, 100] on div "What is the condition of the interior paint? Well maintained, minor wear and te…" at bounding box center [443, 109] width 607 height 25
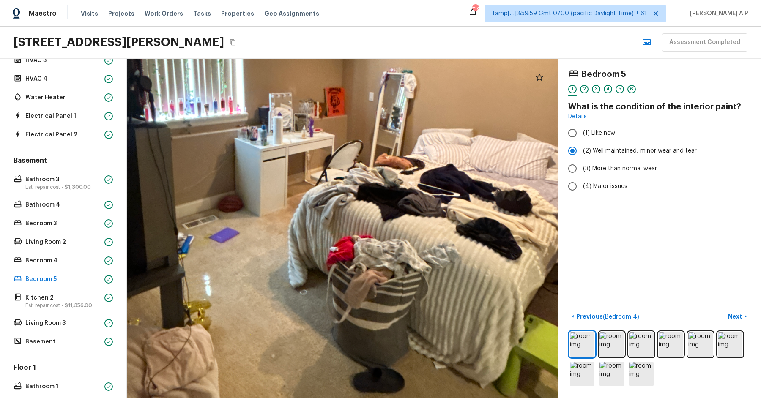
drag, startPoint x: 350, startPoint y: 191, endPoint x: 348, endPoint y: 274, distance: 83.3
click at [348, 273] on div at bounding box center [329, 146] width 1079 height 849
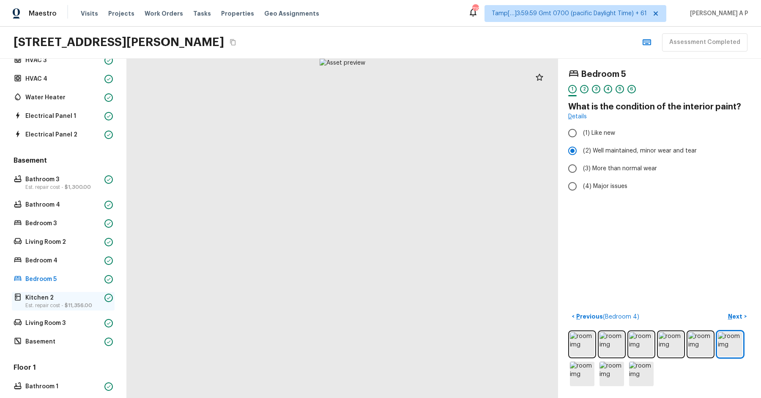
click at [78, 303] on span "$11,356.00" at bounding box center [78, 305] width 27 height 5
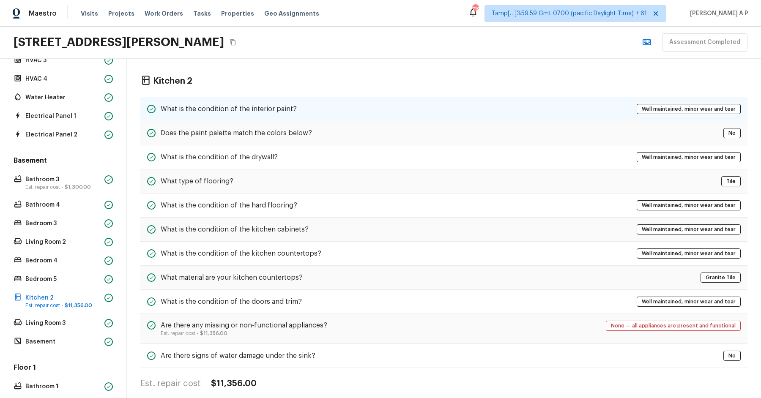
click at [258, 106] on h5 "What is the condition of the interior paint?" at bounding box center [229, 108] width 136 height 9
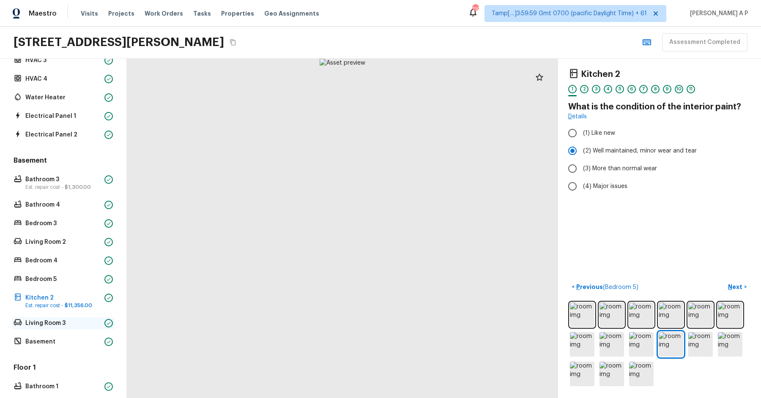
click at [50, 324] on p "Living Room 3" at bounding box center [63, 323] width 76 height 8
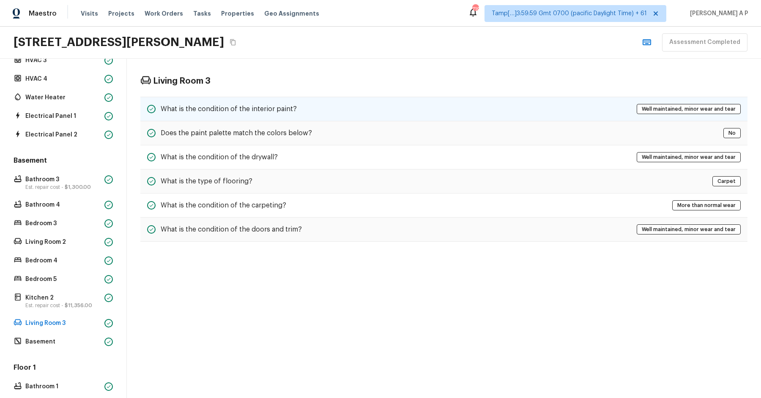
click at [245, 104] on h5 "What is the condition of the interior paint?" at bounding box center [229, 108] width 136 height 9
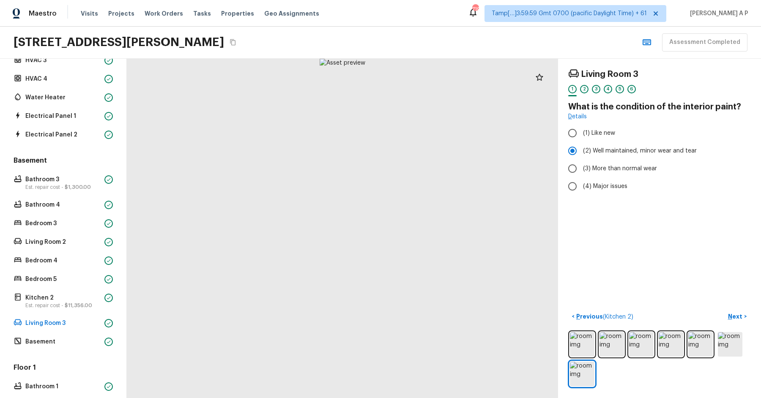
click at [38, 352] on div "Overall Layout Exterior Est. repair cost - $4,500.00 Major Systems HVAC 1 HVAC …" at bounding box center [63, 229] width 103 height 600
click at [40, 342] on p "Basement" at bounding box center [63, 342] width 76 height 8
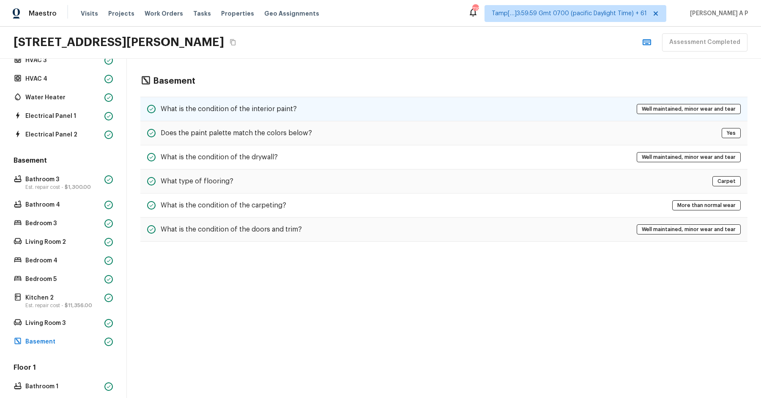
click at [245, 113] on div "What is the condition of the interior paint? Well maintained, minor wear and te…" at bounding box center [443, 109] width 607 height 25
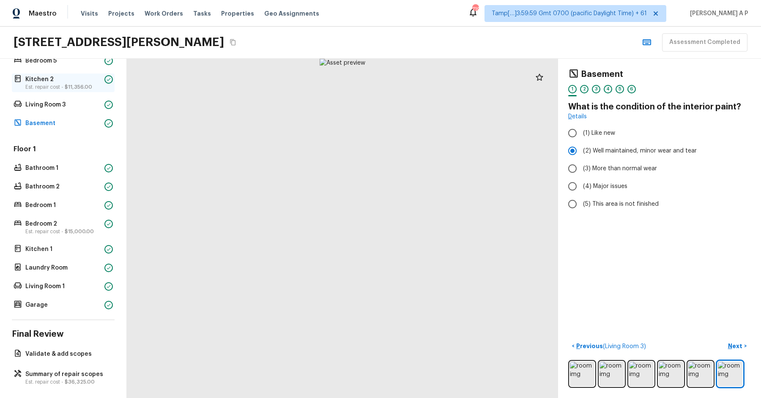
scroll to position [370, 0]
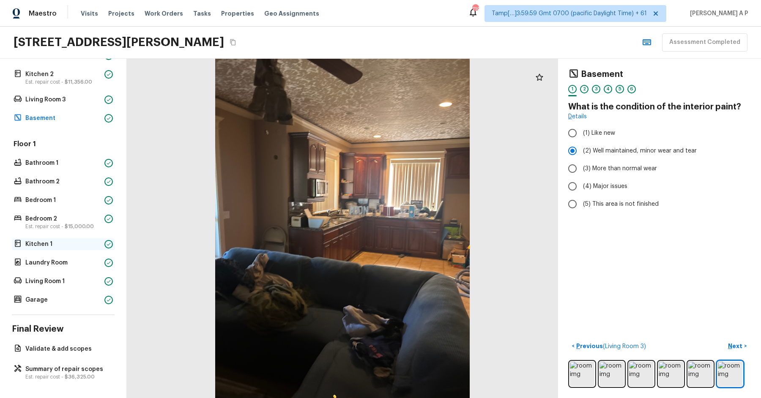
click at [77, 244] on p "Kitchen 1" at bounding box center [63, 244] width 76 height 8
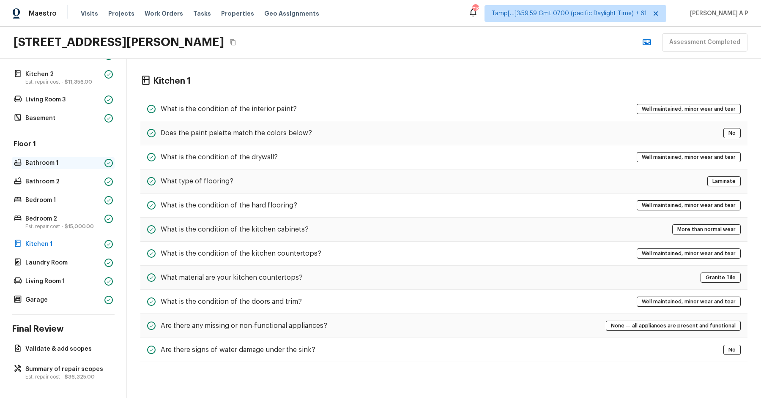
click at [86, 159] on p "Bathroom 1" at bounding box center [63, 163] width 76 height 8
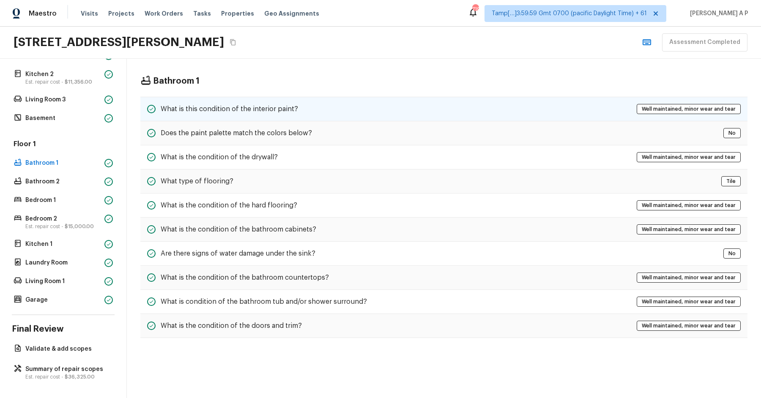
click at [260, 104] on div "What is this condition of the interior paint?" at bounding box center [222, 109] width 151 height 10
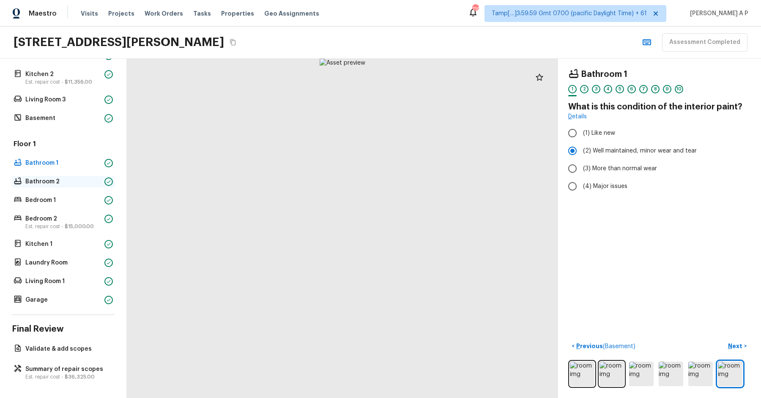
click at [81, 178] on p "Bathroom 2" at bounding box center [63, 182] width 76 height 8
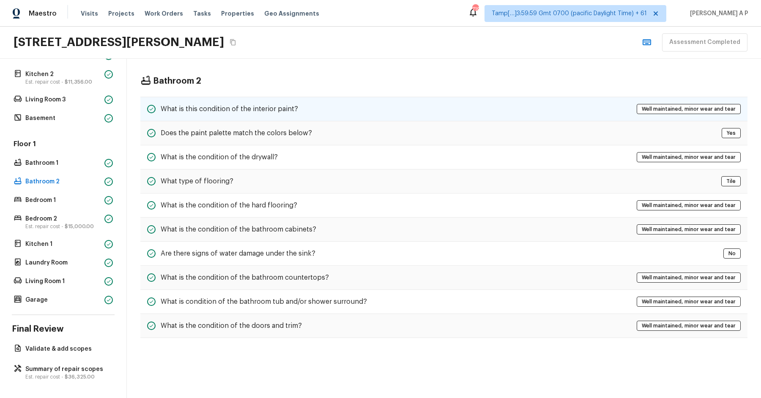
click at [191, 107] on h5 "What is this condition of the interior paint?" at bounding box center [229, 108] width 137 height 9
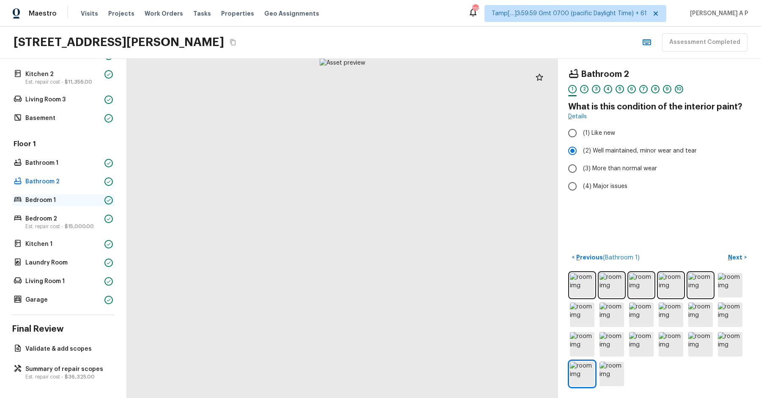
click at [93, 203] on p "Bedroom 1" at bounding box center [63, 200] width 76 height 8
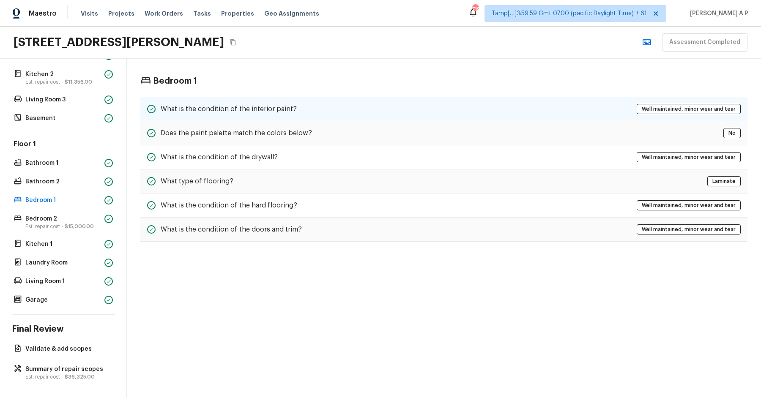
click at [330, 110] on div "What is the condition of the interior paint? Well maintained, minor wear and te…" at bounding box center [443, 109] width 607 height 25
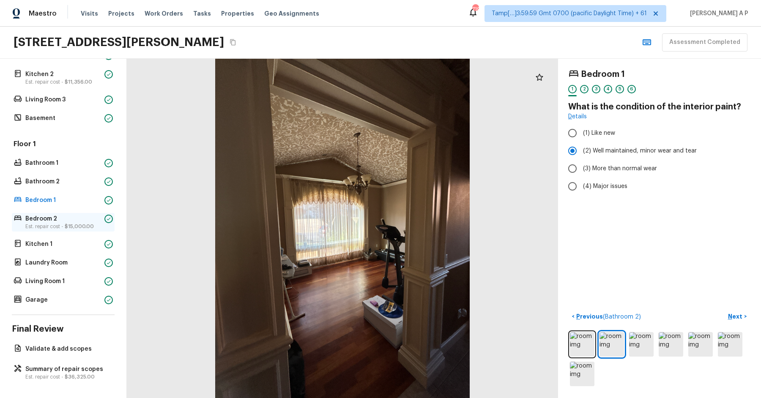
click at [99, 225] on p "Est. repair cost - $15,000.00" at bounding box center [63, 226] width 76 height 7
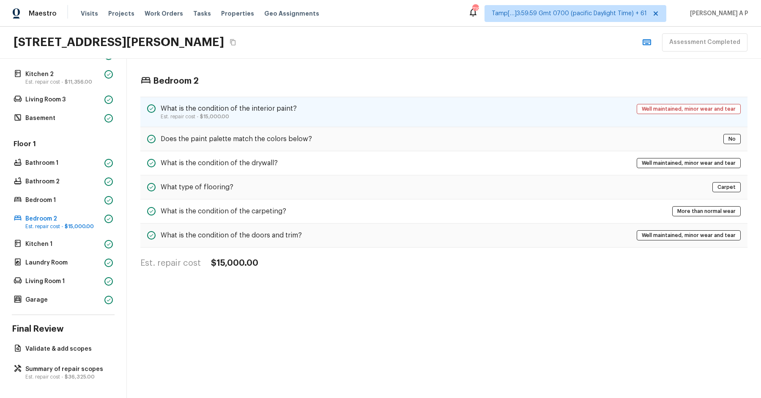
click at [248, 114] on p "Est. repair cost - $15,000.00" at bounding box center [229, 116] width 136 height 7
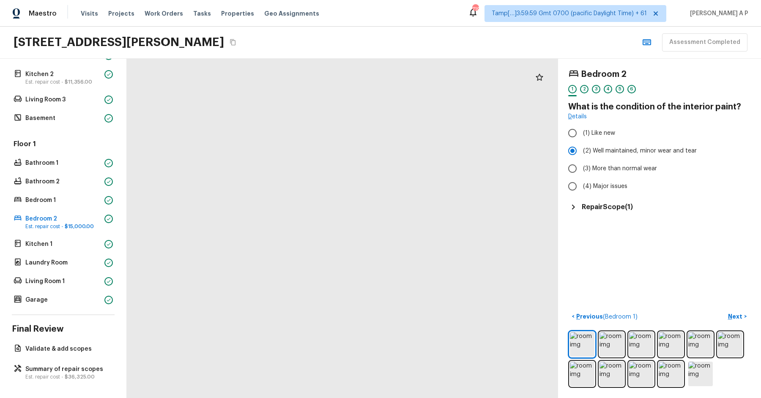
drag, startPoint x: 189, startPoint y: 300, endPoint x: 247, endPoint y: 244, distance: 81.0
click at [247, 244] on div at bounding box center [694, 40] width 1350 height 1063
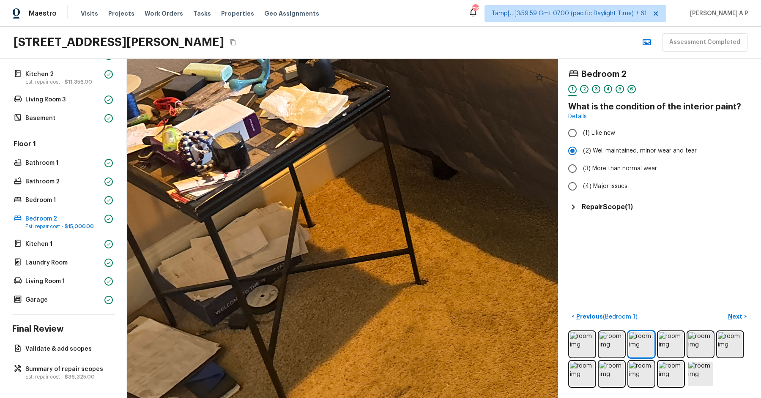
drag, startPoint x: 211, startPoint y: 311, endPoint x: 296, endPoint y: 341, distance: 90.3
click at [295, 341] on div at bounding box center [594, 125] width 1054 height 830
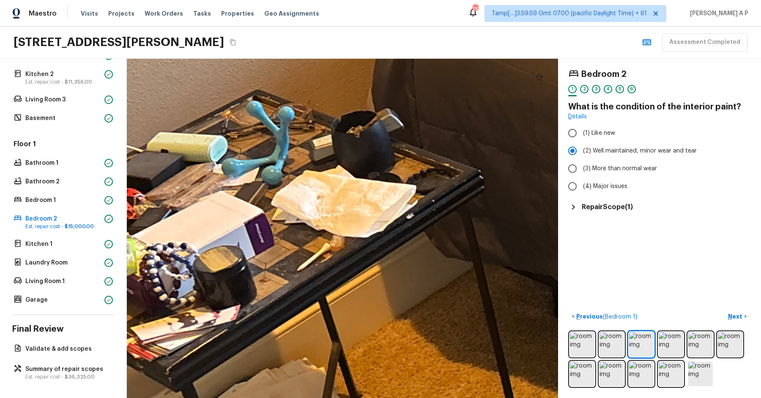
drag, startPoint x: 384, startPoint y: 97, endPoint x: 384, endPoint y: 174, distance: 76.5
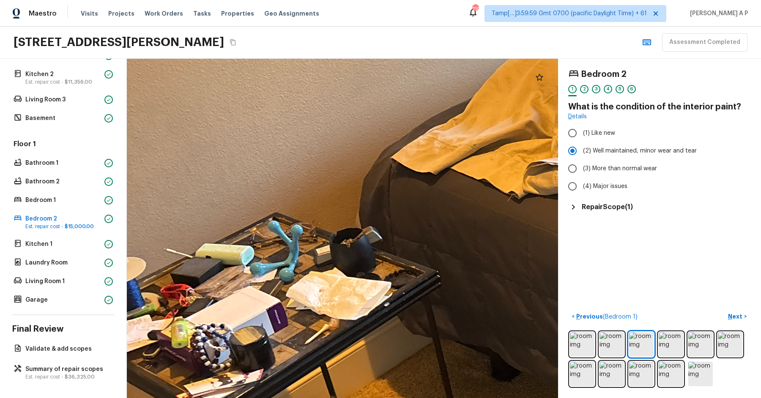
drag, startPoint x: 340, startPoint y: 258, endPoint x: 359, endPoint y: 258, distance: 18.6
click at [359, 258] on div at bounding box center [682, 317] width 1247 height 982
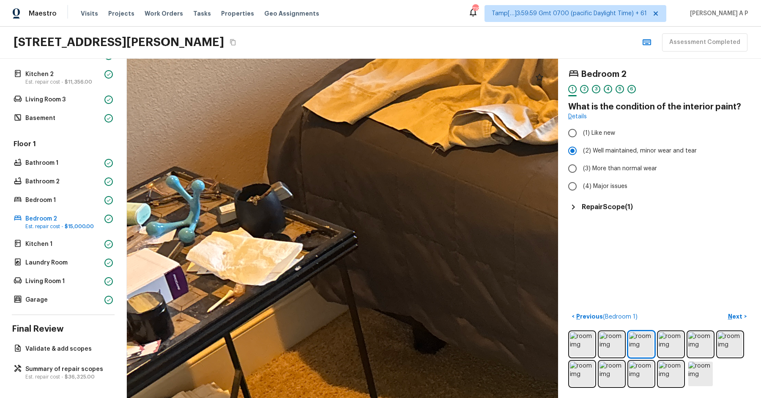
drag, startPoint x: 268, startPoint y: 236, endPoint x: 324, endPoint y: 266, distance: 63.8
click at [324, 266] on div at bounding box center [625, 282] width 1382 height 1088
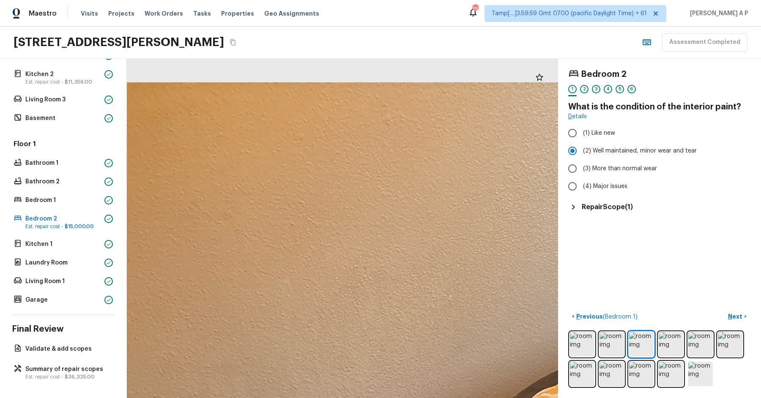
drag, startPoint x: 323, startPoint y: 264, endPoint x: 323, endPoint y: 217, distance: 47.8
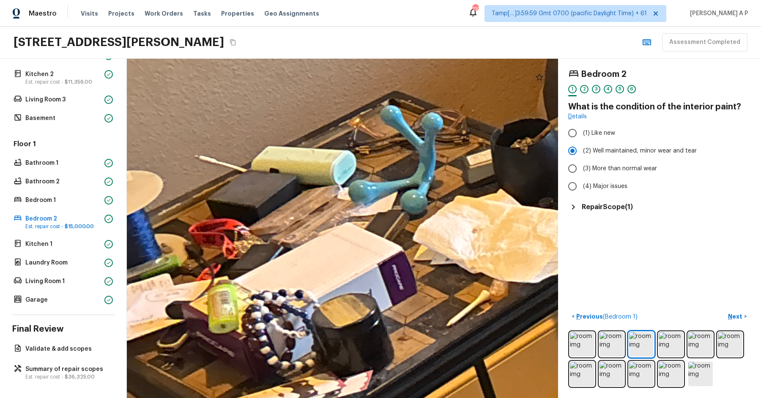
drag, startPoint x: 323, startPoint y: 217, endPoint x: 264, endPoint y: 217, distance: 58.4
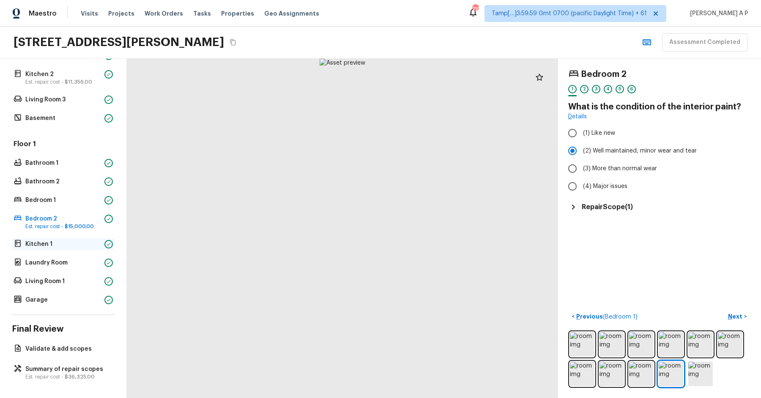
click at [91, 245] on p "Kitchen 1" at bounding box center [63, 244] width 76 height 8
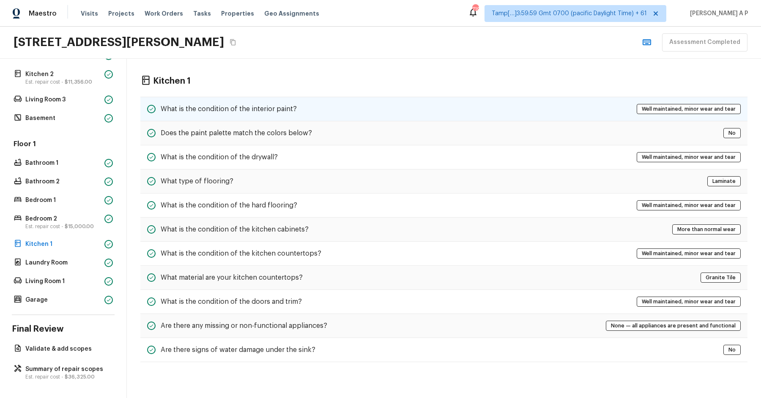
click at [350, 107] on div "What is the condition of the interior paint? Well maintained, minor wear and te…" at bounding box center [443, 109] width 607 height 25
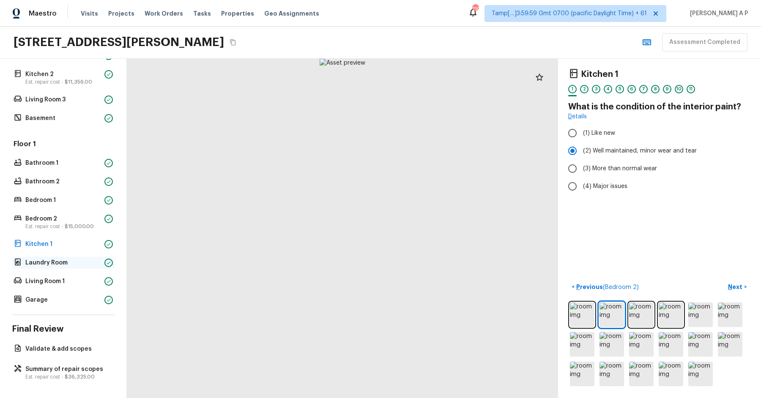
click at [38, 262] on p "Laundry Room" at bounding box center [63, 263] width 76 height 8
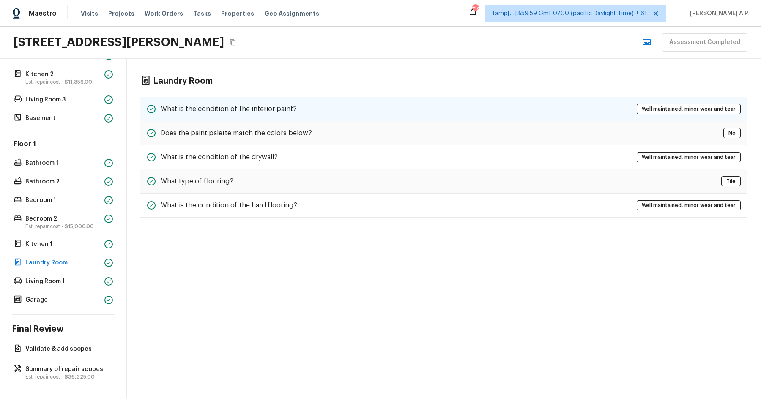
click at [225, 112] on h5 "What is the condition of the interior paint?" at bounding box center [229, 108] width 136 height 9
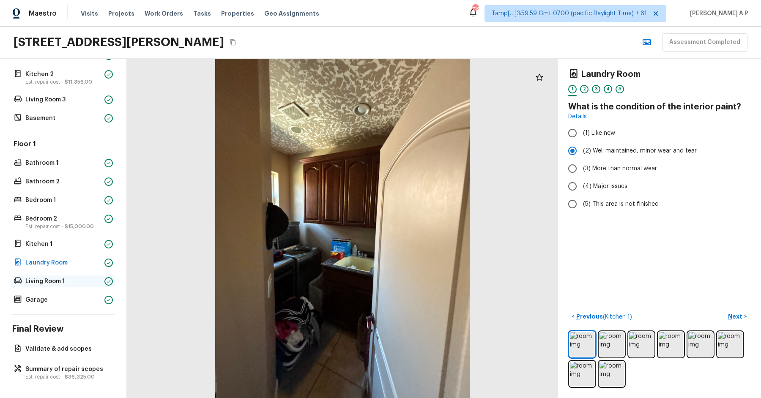
click at [52, 280] on p "Living Room 1" at bounding box center [63, 281] width 76 height 8
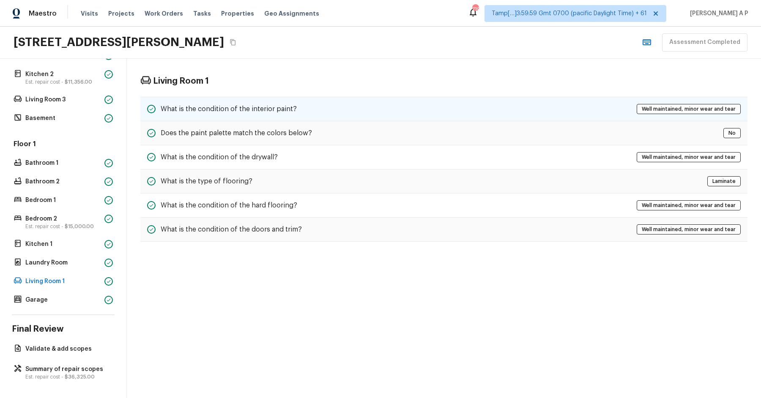
click at [246, 106] on h5 "What is the condition of the interior paint?" at bounding box center [229, 108] width 136 height 9
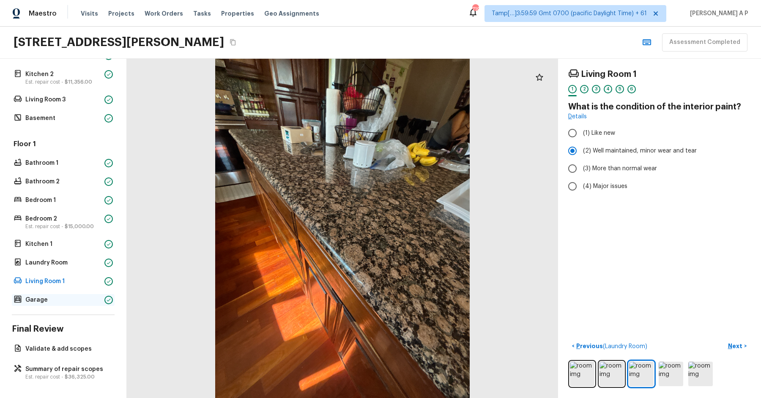
click at [97, 296] on p "Garage" at bounding box center [63, 300] width 76 height 8
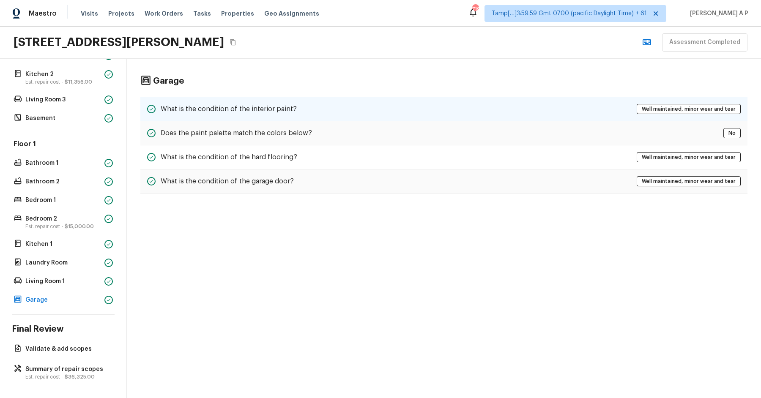
click at [291, 99] on div "What is the condition of the interior paint? Well maintained, minor wear and te…" at bounding box center [443, 109] width 607 height 25
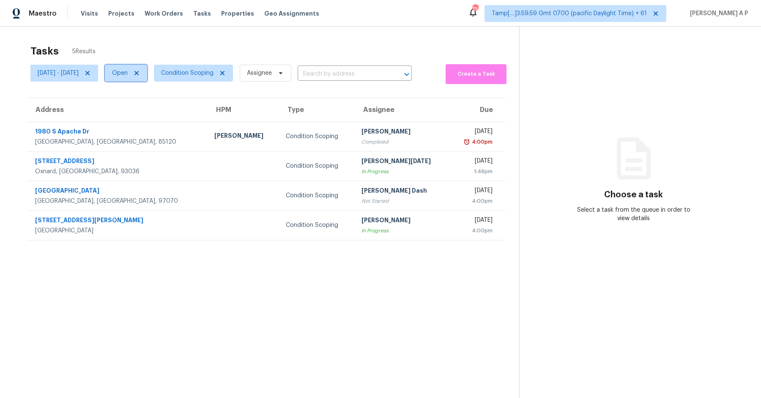
click at [128, 75] on span "Open" at bounding box center [120, 73] width 16 height 8
click at [149, 107] on label "Closed" at bounding box center [151, 109] width 30 height 8
click at [141, 107] on input "Closed" at bounding box center [138, 107] width 5 height 5
checkbox input "true"
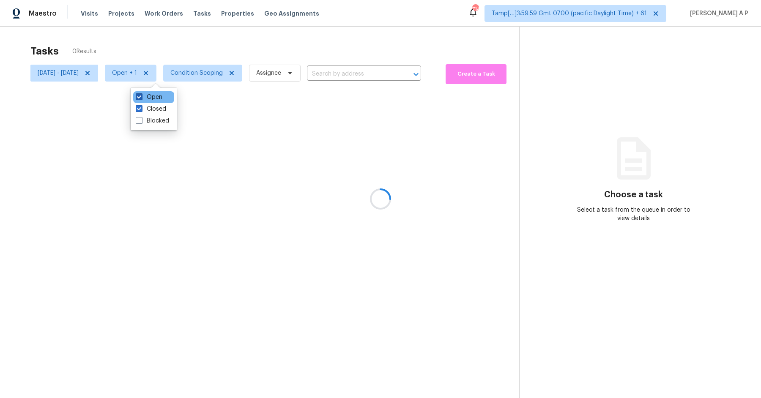
click at [149, 96] on label "Open" at bounding box center [149, 97] width 27 height 8
click at [141, 96] on input "Open" at bounding box center [138, 95] width 5 height 5
checkbox input "false"
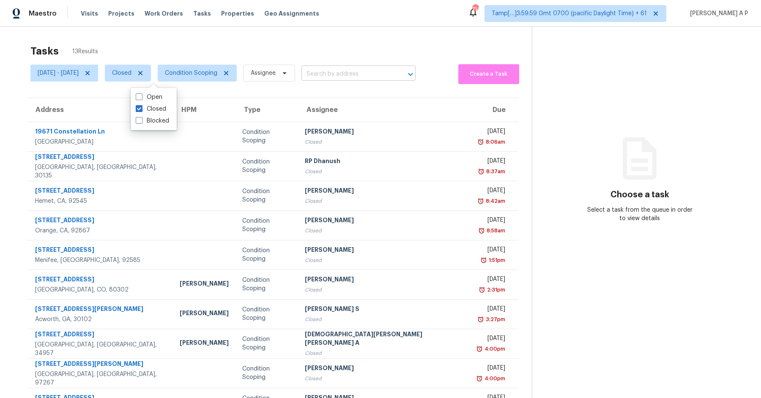
click at [355, 72] on input "text" at bounding box center [347, 74] width 90 height 13
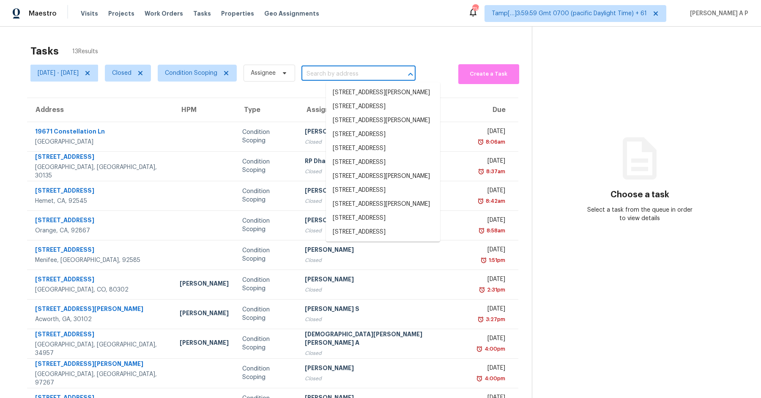
paste input "511 S 11th St, Fort Pierce, FL 34950"
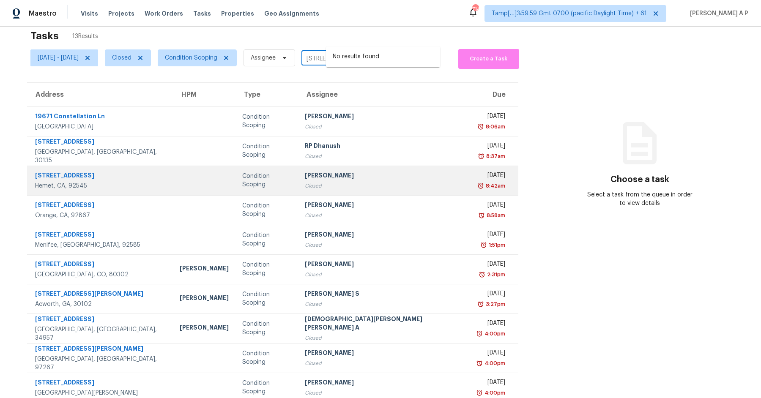
scroll to position [41, 0]
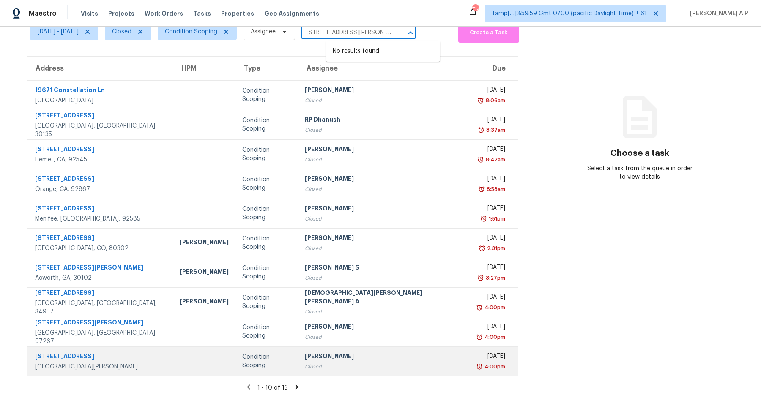
type input "511 S 11th St, Fort Pierce, FL 34950"
click at [125, 365] on div "Fort Pierce, FL, 34950" at bounding box center [100, 367] width 131 height 8
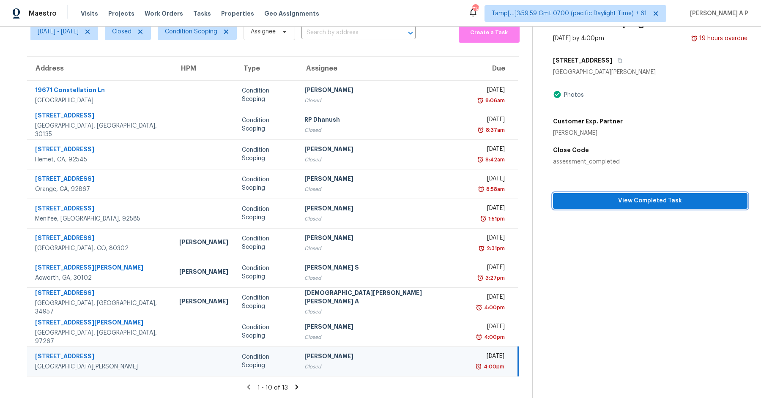
click at [672, 205] on span "View Completed Task" at bounding box center [650, 201] width 181 height 11
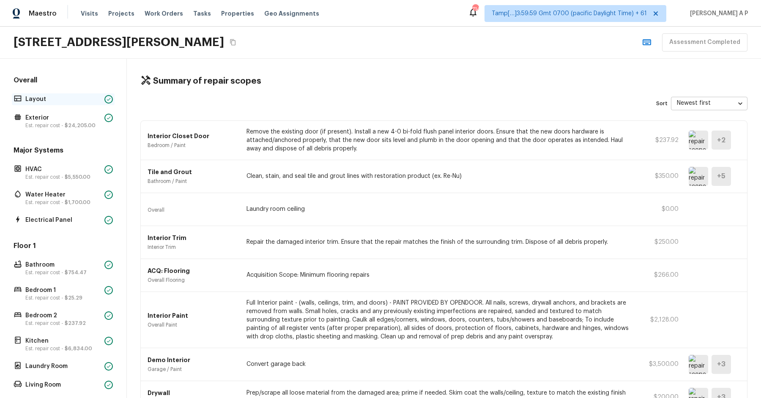
click at [99, 101] on p "Layout" at bounding box center [63, 99] width 76 height 8
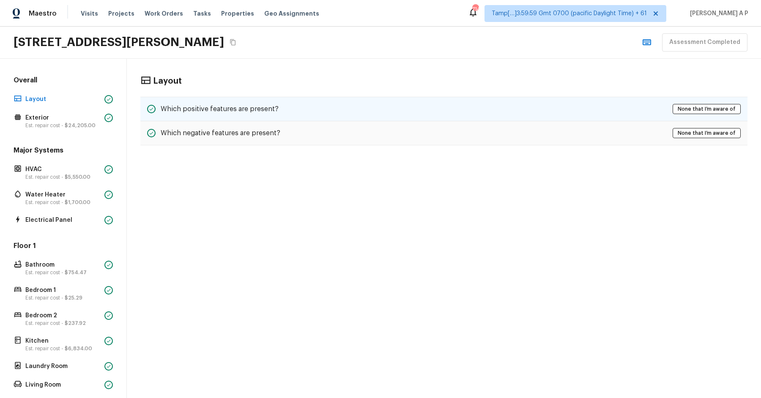
click at [269, 110] on h5 "Which positive features are present?" at bounding box center [220, 108] width 118 height 9
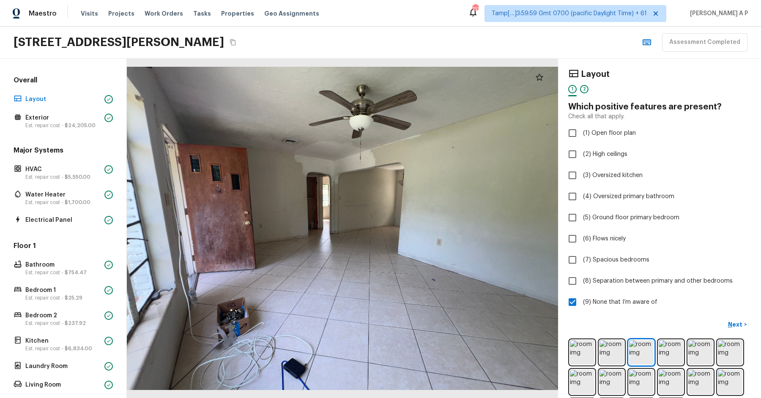
click at [245, 145] on div at bounding box center [342, 229] width 431 height 340
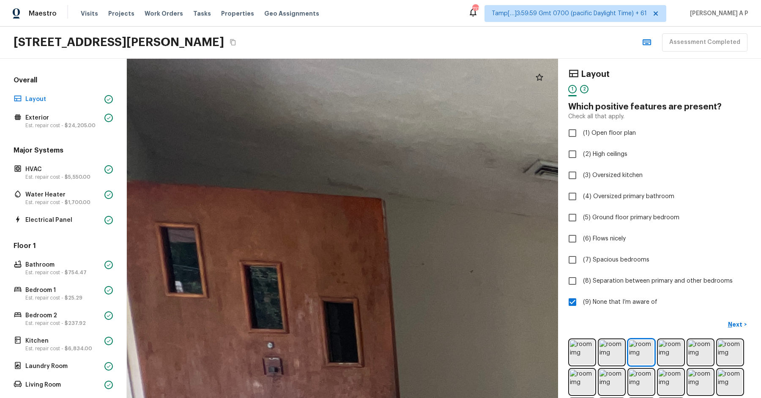
drag, startPoint x: 246, startPoint y: 132, endPoint x: 381, endPoint y: 131, distance: 134.9
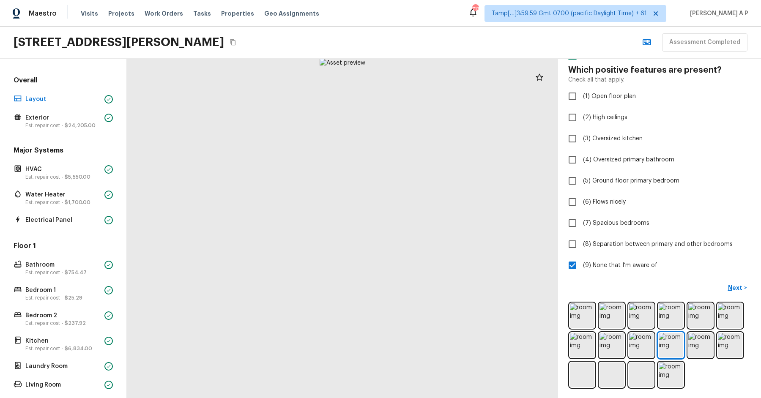
scroll to position [37, 0]
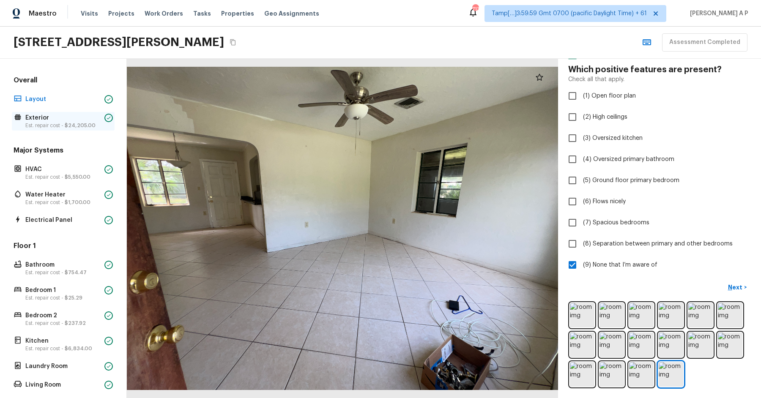
click at [68, 119] on p "Exterior" at bounding box center [63, 118] width 76 height 8
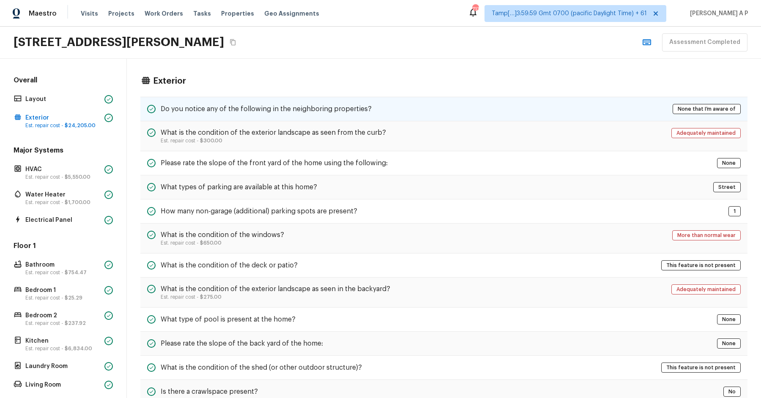
click at [257, 104] on h5 "Do you notice any of the following in the neighboring properties?" at bounding box center [266, 108] width 211 height 9
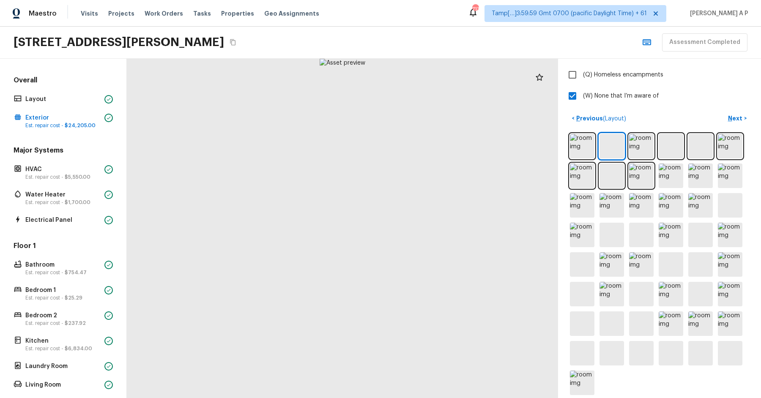
scroll to position [294, 0]
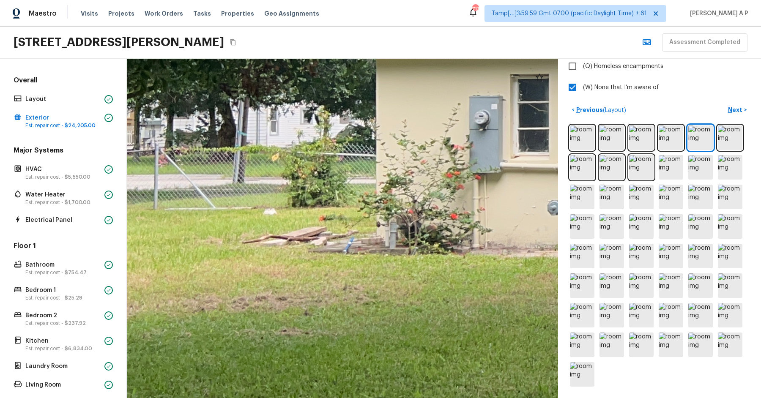
drag, startPoint x: 244, startPoint y: 273, endPoint x: 510, endPoint y: 271, distance: 266.4
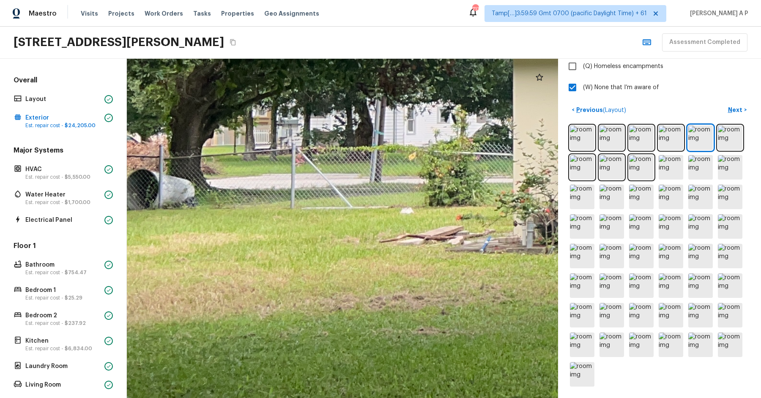
drag, startPoint x: 430, startPoint y: 247, endPoint x: 548, endPoint y: 247, distance: 117.6
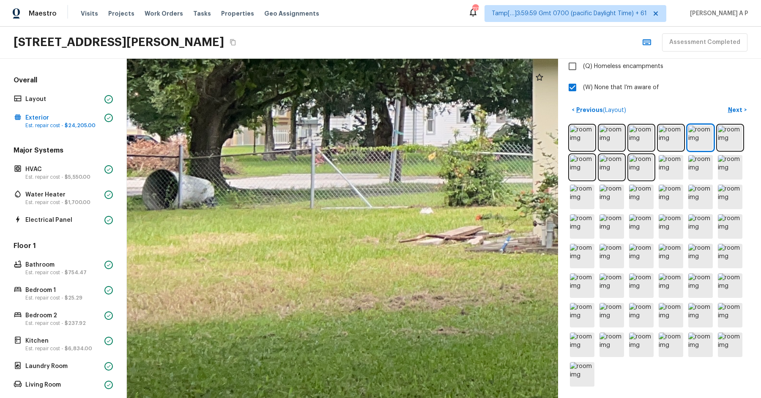
drag, startPoint x: 548, startPoint y: 247, endPoint x: 447, endPoint y: 247, distance: 101.1
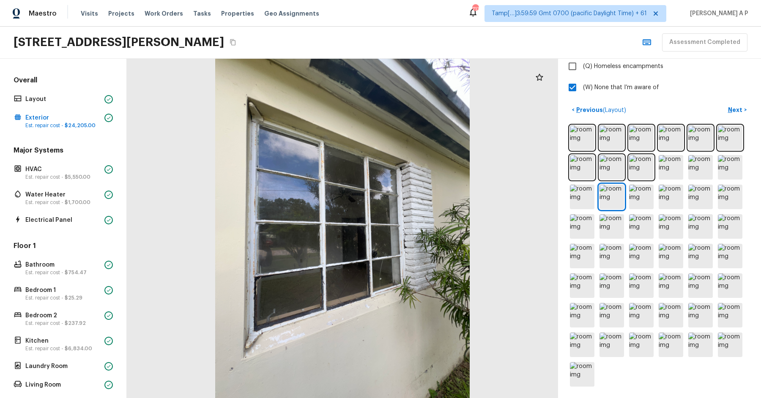
click at [465, 145] on div at bounding box center [342, 229] width 431 height 340
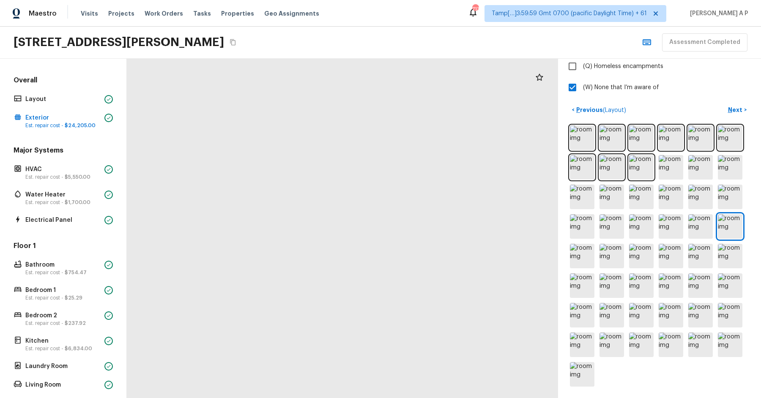
drag, startPoint x: 224, startPoint y: 309, endPoint x: 310, endPoint y: 198, distance: 140.1
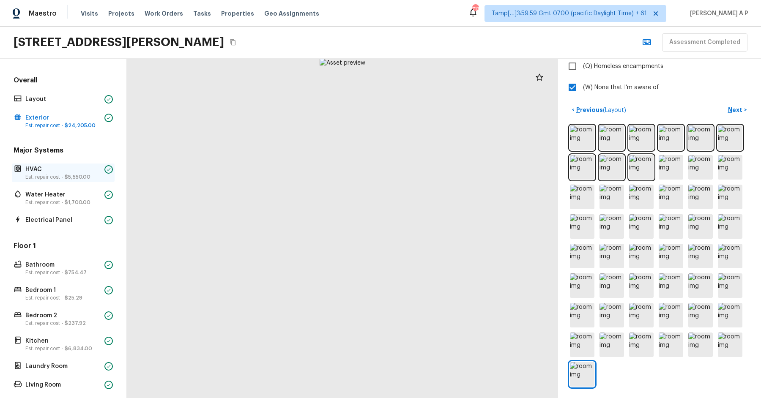
click at [75, 176] on span "$5,550.00" at bounding box center [78, 177] width 26 height 5
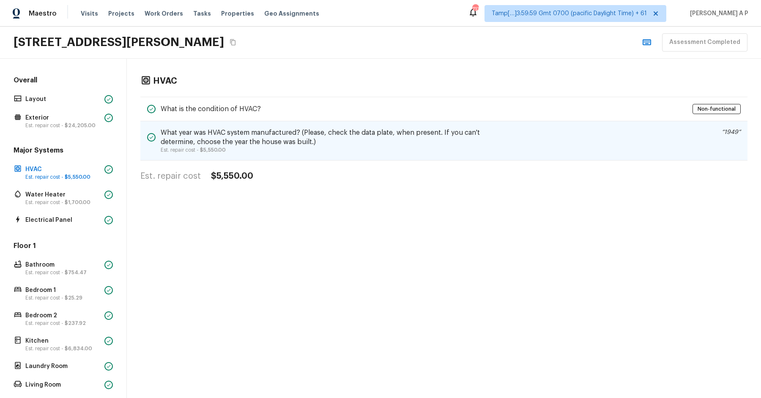
click at [256, 140] on h5 "What year was HVAC system manufactured? (Please, check the data plate, when pre…" at bounding box center [332, 137] width 343 height 19
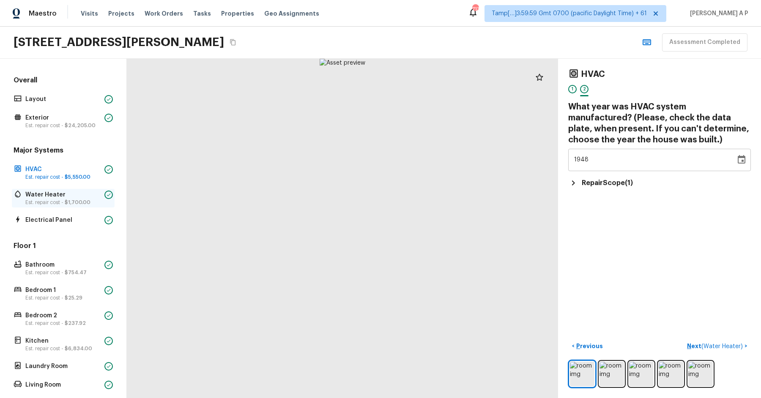
click at [73, 201] on span "$1,700.00" at bounding box center [78, 202] width 26 height 5
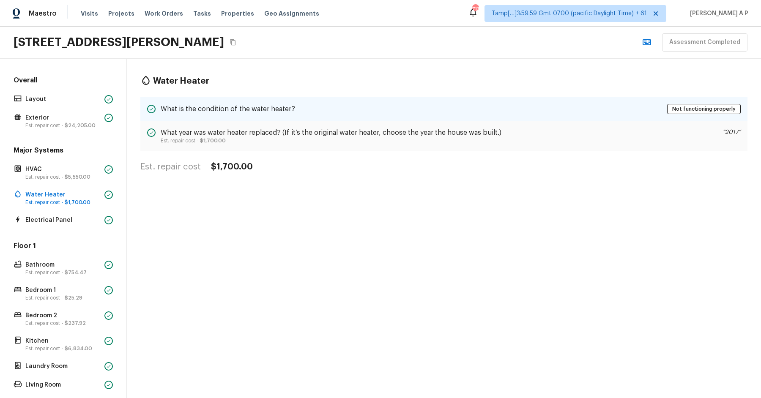
click at [253, 106] on h5 "What is the condition of the water heater?" at bounding box center [228, 108] width 134 height 9
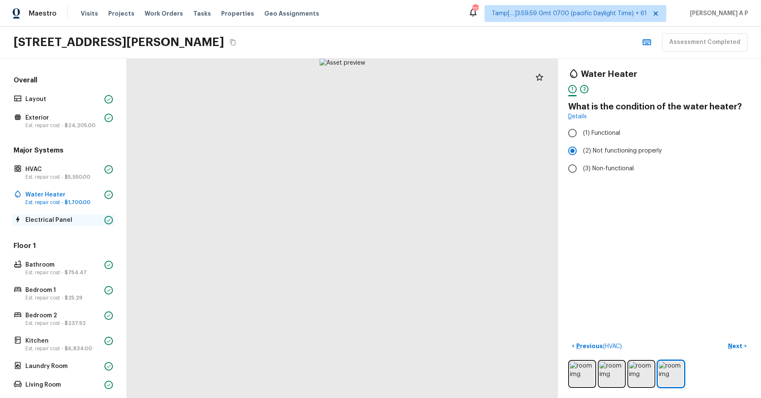
click at [58, 216] on p "Electrical Panel" at bounding box center [63, 220] width 76 height 8
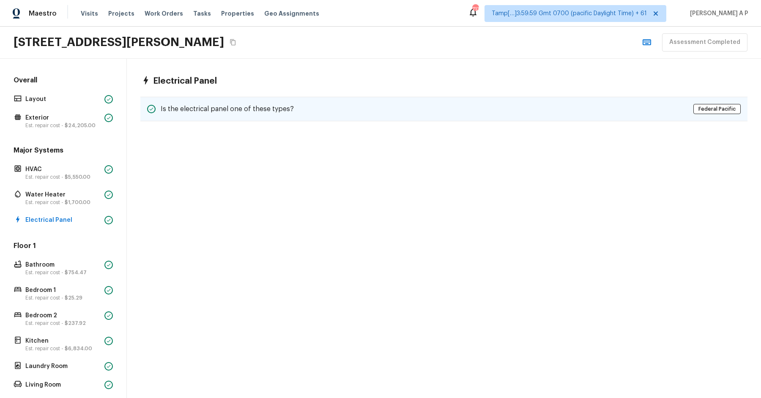
click at [180, 98] on div "Is the electrical panel one of these types? Federal Pacific" at bounding box center [443, 109] width 607 height 25
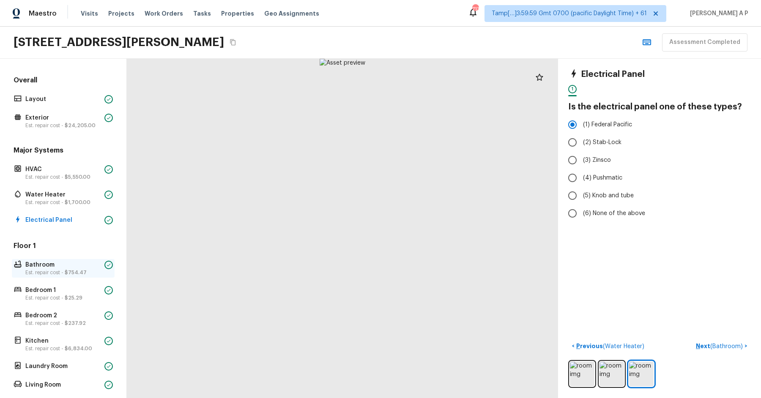
click at [68, 264] on p "Bathroom" at bounding box center [63, 265] width 76 height 8
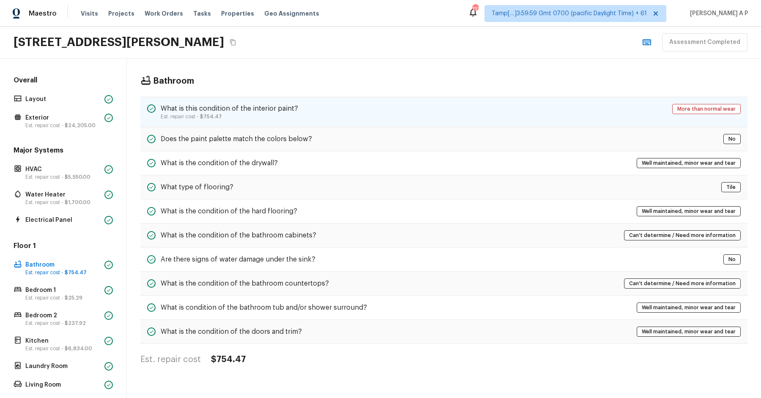
click at [253, 102] on div "What is this condition of the interior paint? Est. repair cost - $754.47 More t…" at bounding box center [443, 112] width 607 height 30
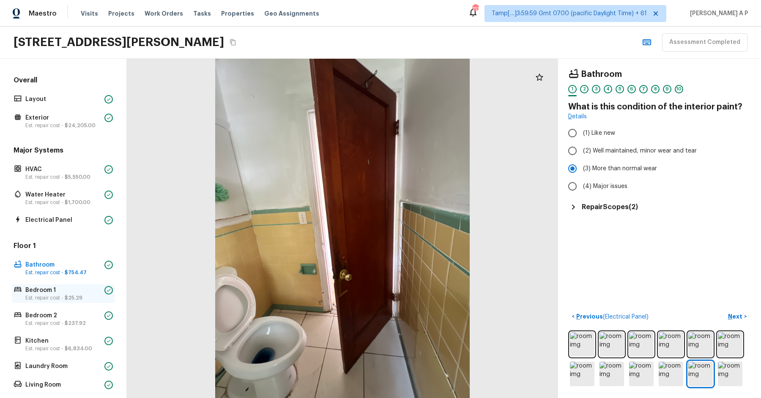
click at [69, 297] on span "$25.29" at bounding box center [74, 298] width 18 height 5
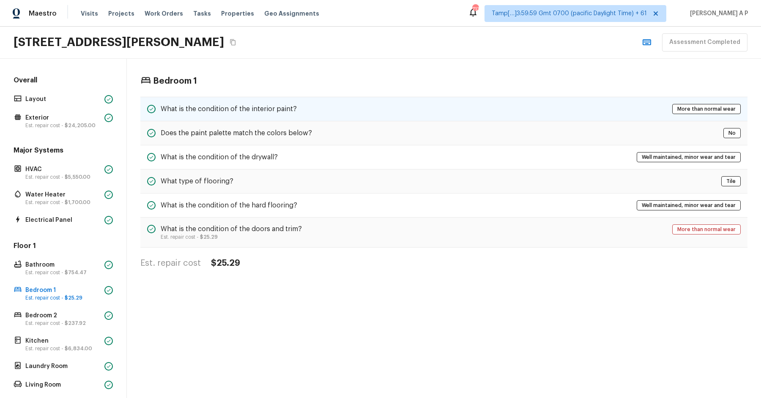
click at [276, 106] on h5 "What is the condition of the interior paint?" at bounding box center [229, 108] width 136 height 9
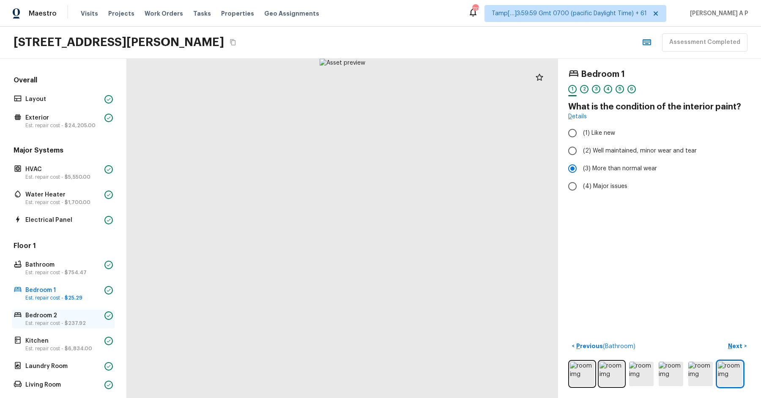
click at [65, 323] on span "$237.92" at bounding box center [75, 323] width 21 height 5
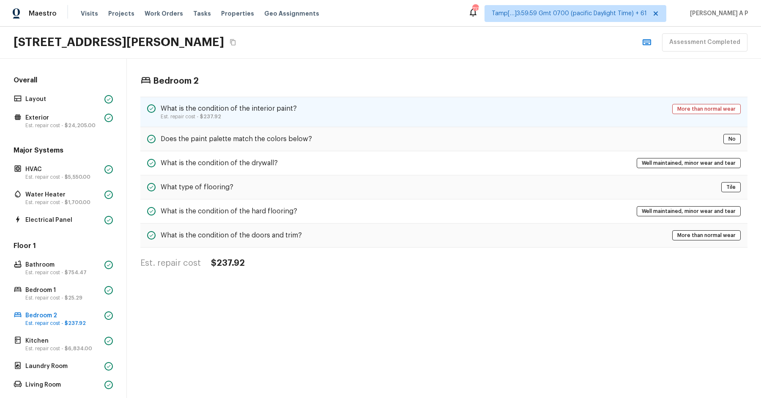
click at [255, 115] on p "Est. repair cost - $237.92" at bounding box center [229, 116] width 136 height 7
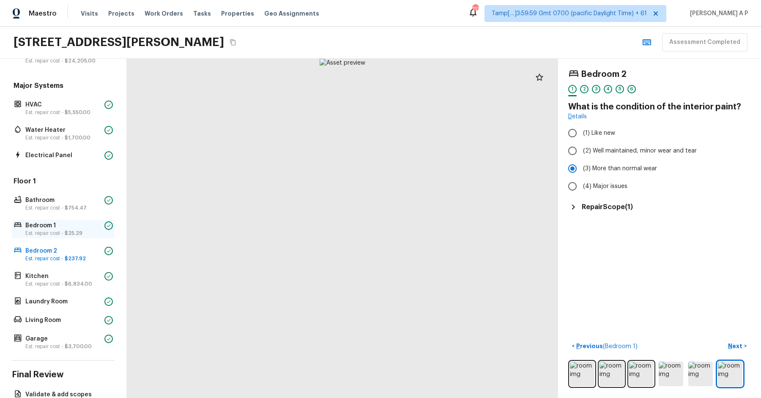
scroll to position [110, 0]
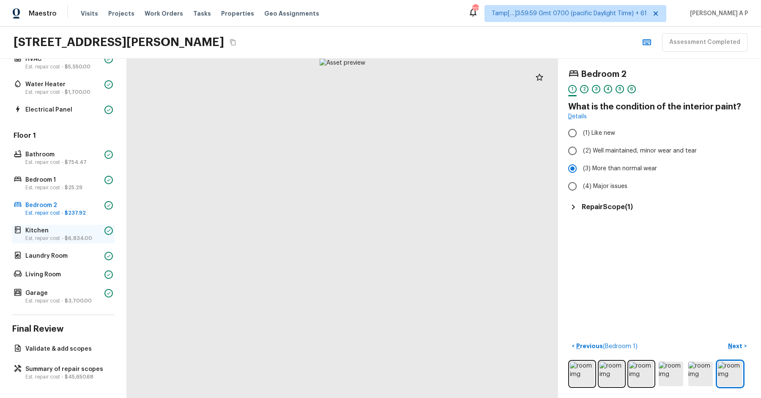
click at [82, 235] on p "Est. repair cost - $6,834.00" at bounding box center [63, 238] width 76 height 7
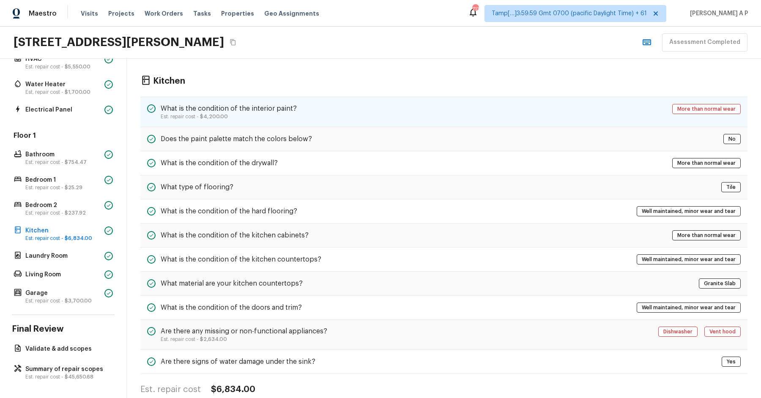
click at [248, 101] on div "What is the condition of the interior paint? Est. repair cost - $4,200.00 More …" at bounding box center [443, 112] width 607 height 30
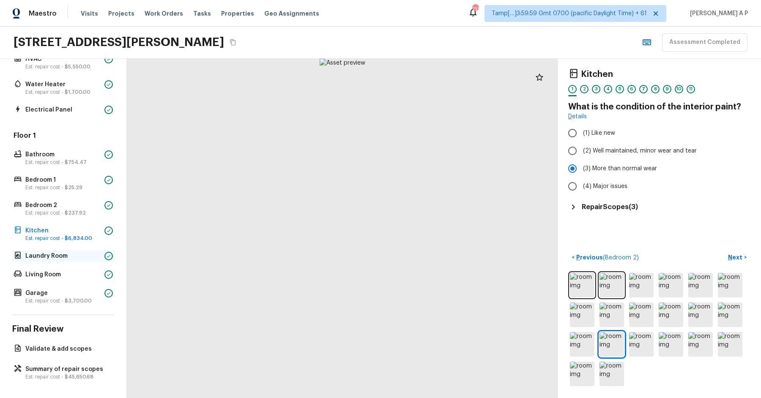
click at [83, 256] on p "Laundry Room" at bounding box center [63, 256] width 76 height 8
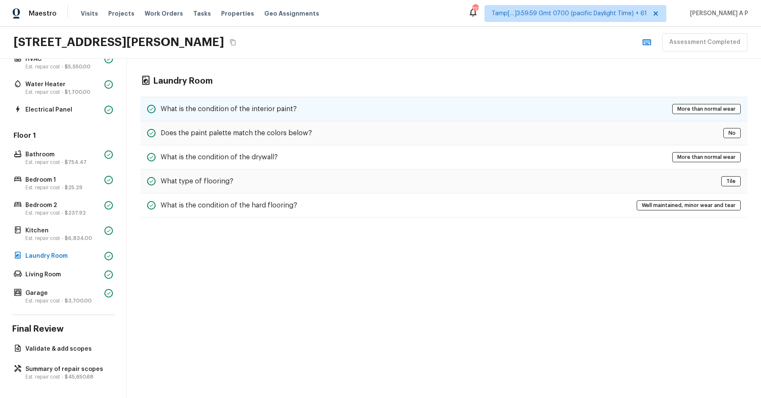
click at [244, 113] on div "What is the condition of the interior paint? More than normal wear" at bounding box center [443, 109] width 607 height 25
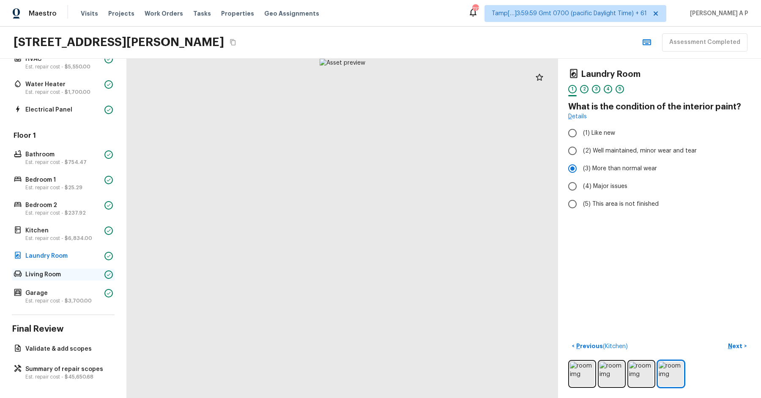
click at [51, 274] on p "Living Room" at bounding box center [63, 275] width 76 height 8
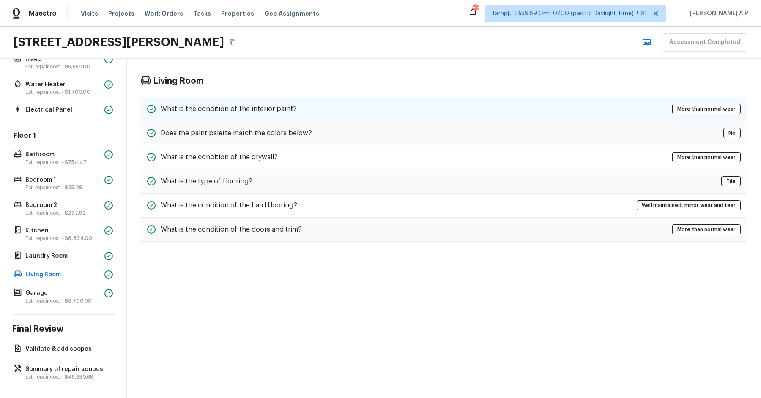
click at [271, 100] on div "What is the condition of the interior paint? More than normal wear" at bounding box center [443, 109] width 607 height 25
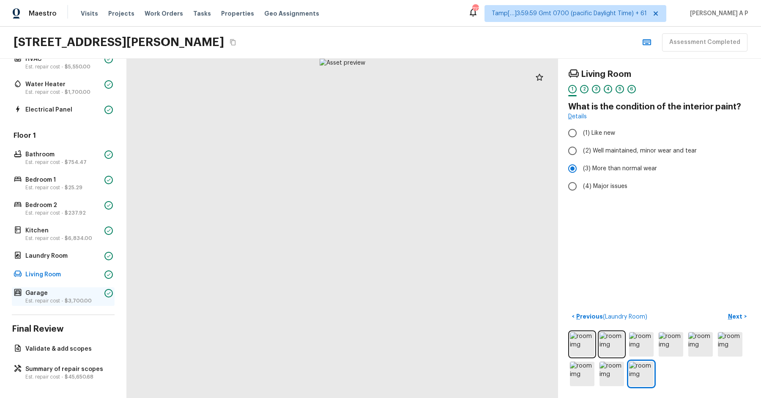
click at [58, 299] on p "Est. repair cost - $3,700.00" at bounding box center [63, 301] width 76 height 7
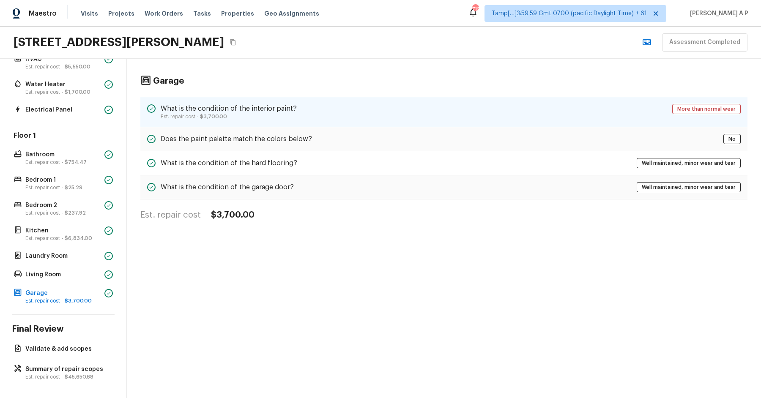
click at [263, 108] on h5 "What is the condition of the interior paint?" at bounding box center [229, 108] width 136 height 9
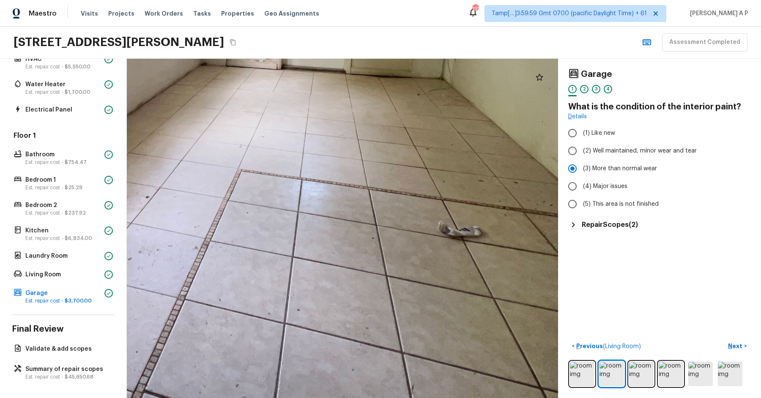
drag, startPoint x: 412, startPoint y: 307, endPoint x: 299, endPoint y: 178, distance: 171.7
click at [299, 178] on div at bounding box center [189, 55] width 1034 height 814
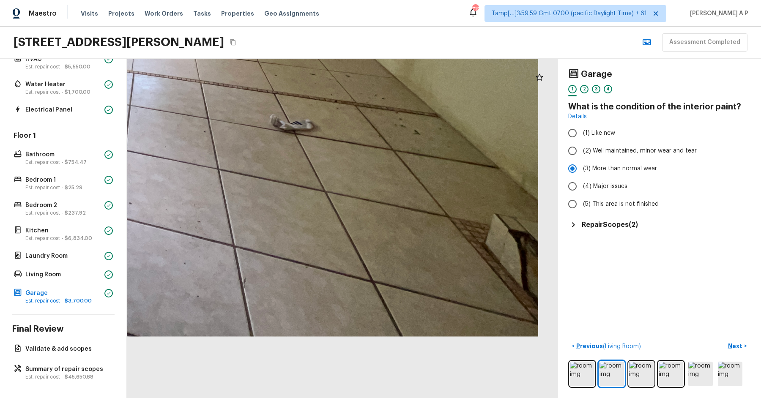
drag, startPoint x: 316, startPoint y: 208, endPoint x: 224, endPoint y: 157, distance: 105.8
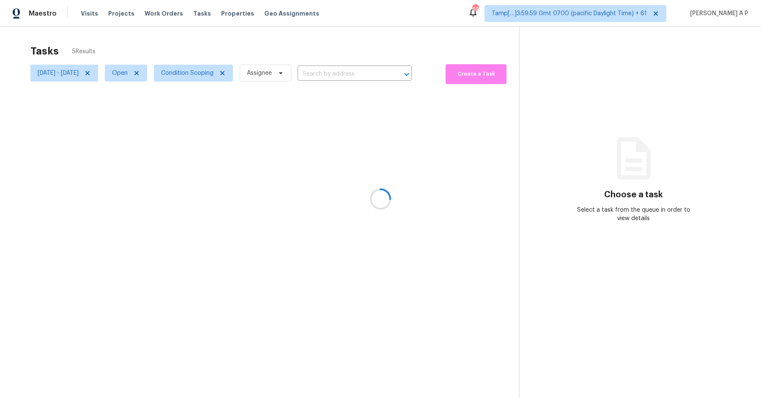
click at [143, 76] on div at bounding box center [380, 199] width 761 height 398
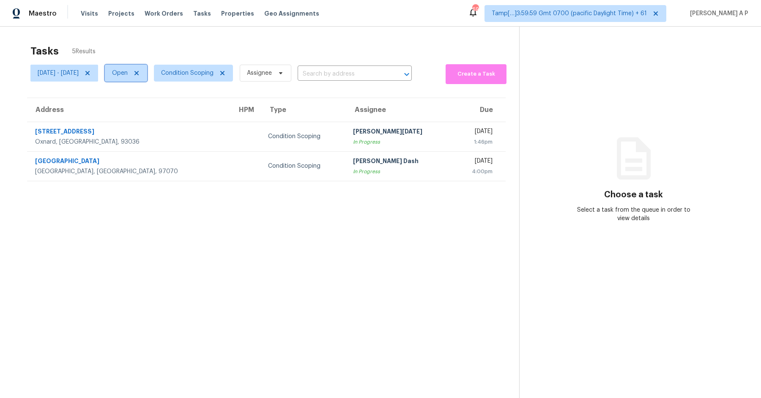
click at [128, 74] on span "Open" at bounding box center [120, 73] width 16 height 8
click at [163, 112] on label "Closed" at bounding box center [151, 109] width 30 height 8
click at [141, 110] on input "Closed" at bounding box center [138, 107] width 5 height 5
checkbox input "true"
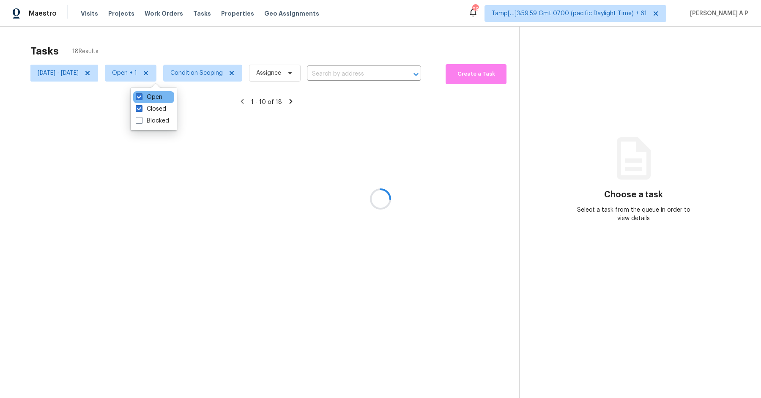
click at [163, 96] on div "Open" at bounding box center [153, 97] width 41 height 12
click at [159, 97] on label "Open" at bounding box center [149, 97] width 27 height 8
click at [141, 97] on input "Open" at bounding box center [138, 95] width 5 height 5
checkbox input "false"
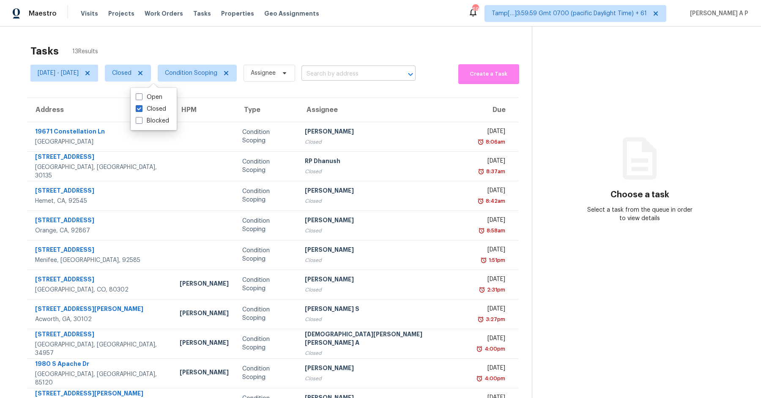
click at [364, 76] on input "text" at bounding box center [347, 74] width 90 height 13
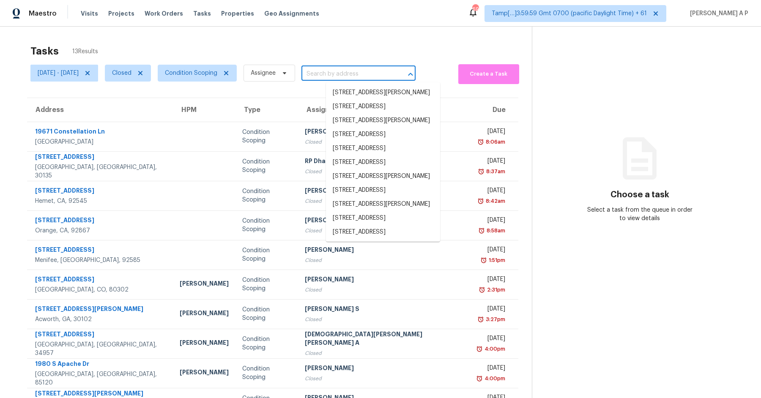
paste input ""1980 S Apache Dr Apache Junction, AZ, 85120""
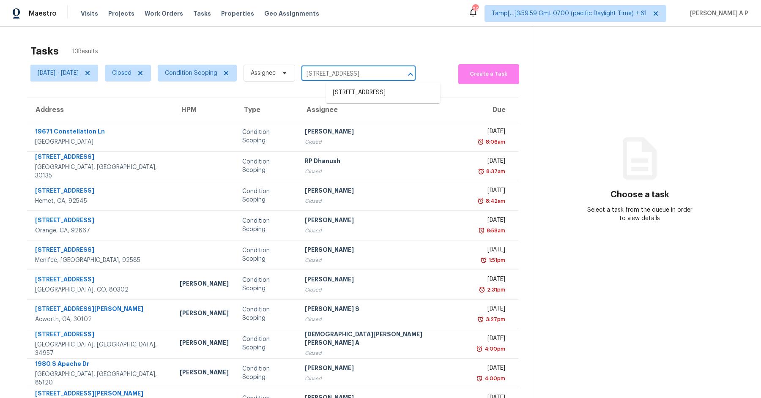
type input "1980 S Apache Dr Apache Junction, AZ, 85120"
click at [381, 75] on input "text" at bounding box center [347, 74] width 90 height 13
paste input ""56 Cherry Blossom Walk Dallas, GA, 30132""
type input ""56 Cherry Blossom Walk Dallas, GA, 30132"
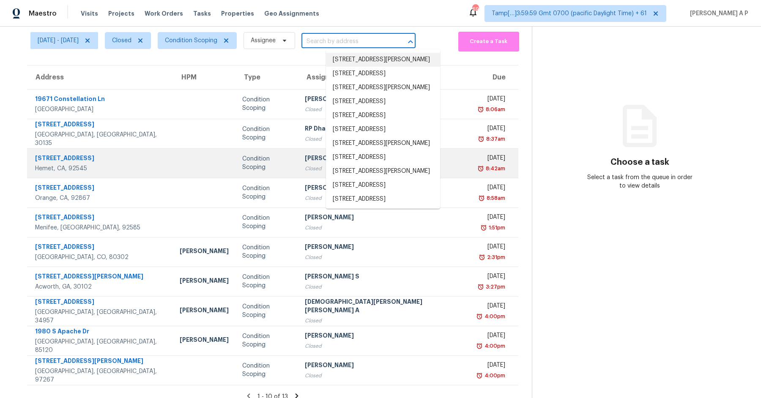
scroll to position [41, 0]
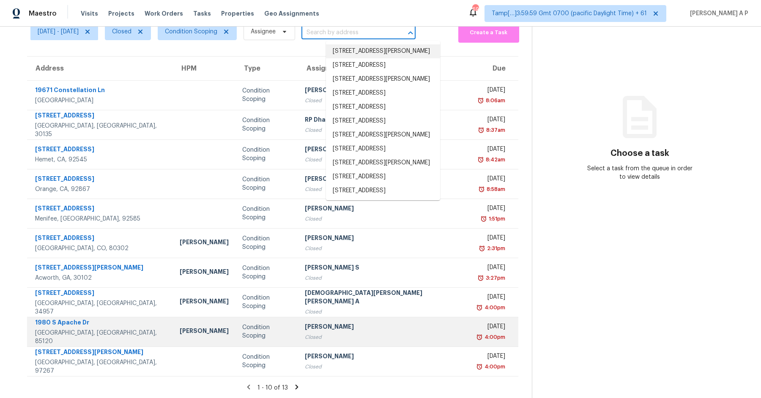
click at [242, 335] on div "Condition Scoping" at bounding box center [266, 332] width 49 height 17
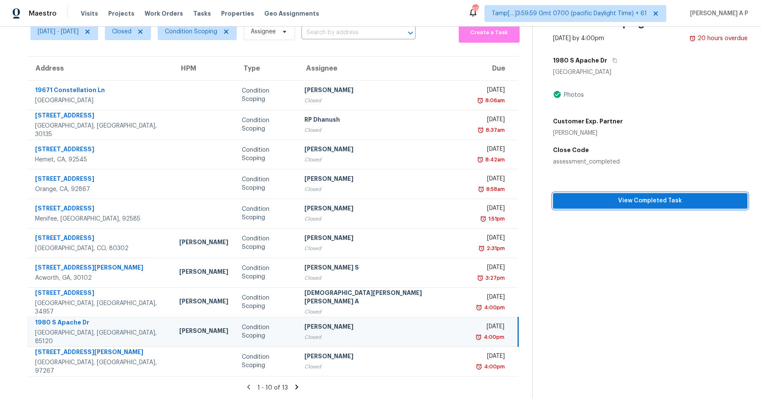
click at [604, 202] on span "View Completed Task" at bounding box center [650, 201] width 181 height 11
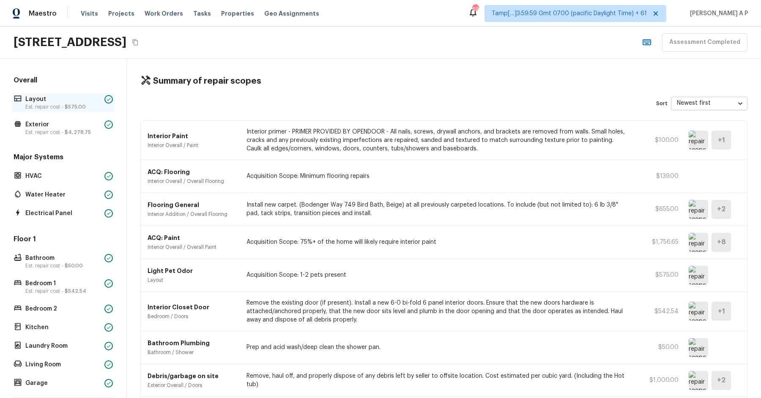
click at [74, 110] on div "Layout Est. repair cost - $575.00" at bounding box center [63, 102] width 103 height 19
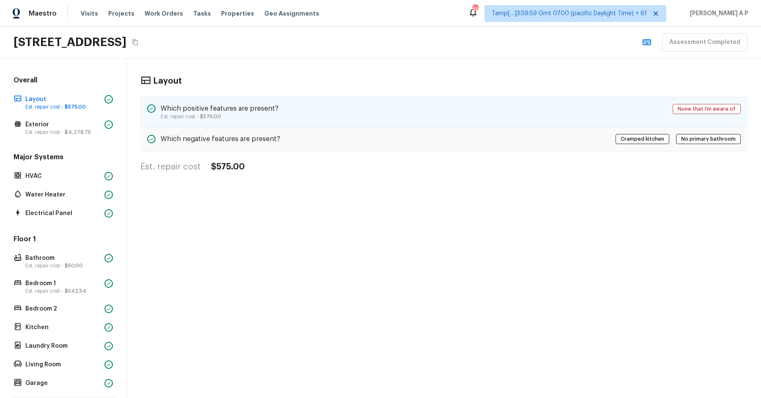
click at [255, 104] on h5 "Which positive features are present?" at bounding box center [220, 108] width 118 height 9
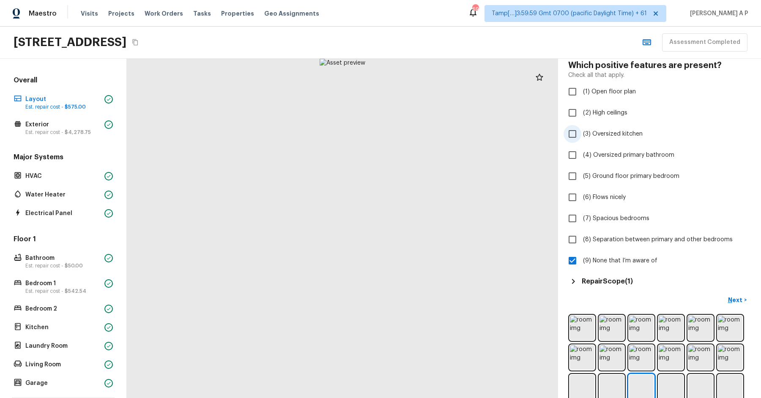
scroll to position [84, 0]
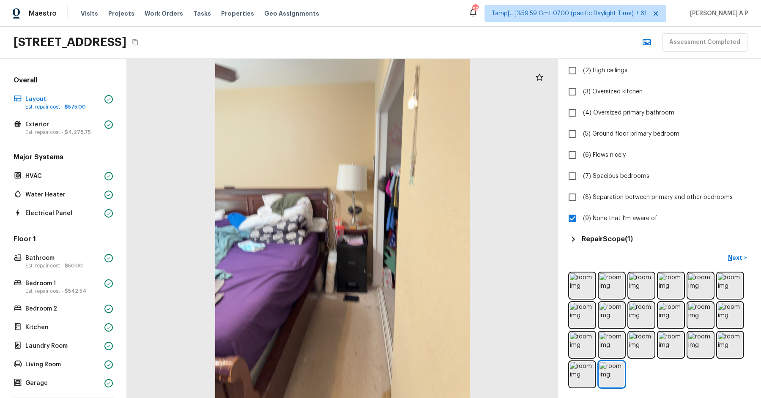
click at [614, 238] on h5 "Repair Scope ( 1 )" at bounding box center [607, 239] width 51 height 9
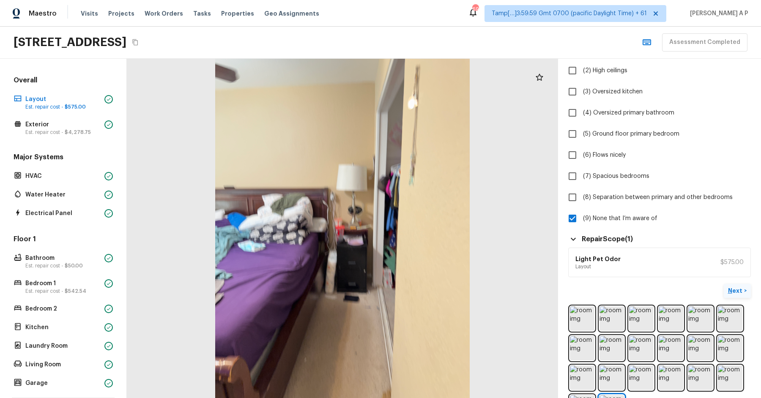
click at [738, 291] on p "Next" at bounding box center [736, 291] width 16 height 8
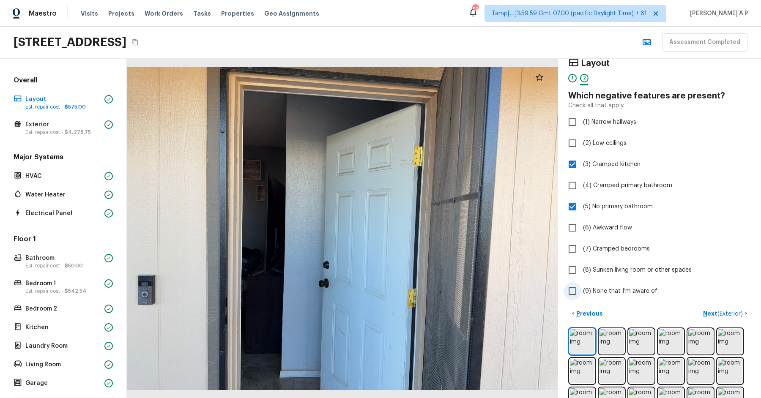
scroll to position [0, 0]
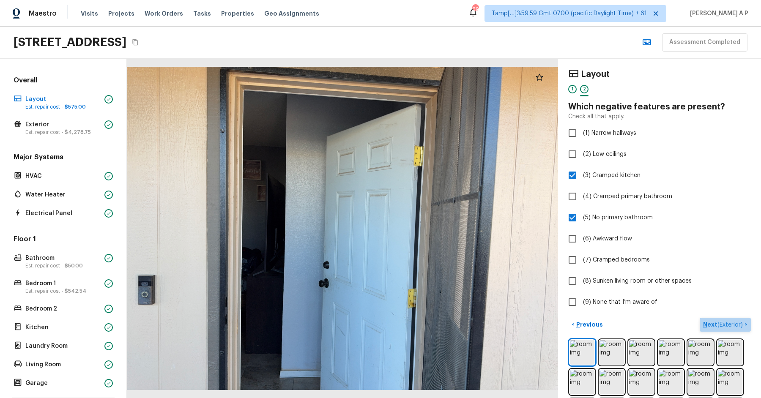
click at [721, 321] on p "Next ( Exterior )" at bounding box center [723, 325] width 41 height 9
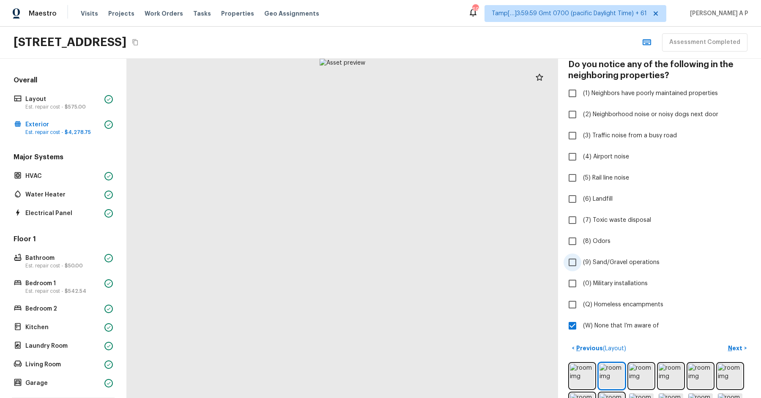
scroll to position [51, 0]
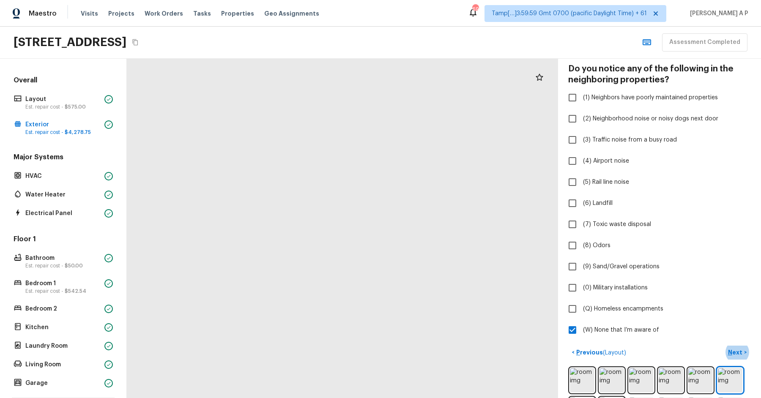
drag, startPoint x: 323, startPoint y: 308, endPoint x: 310, endPoint y: 168, distance: 141.0
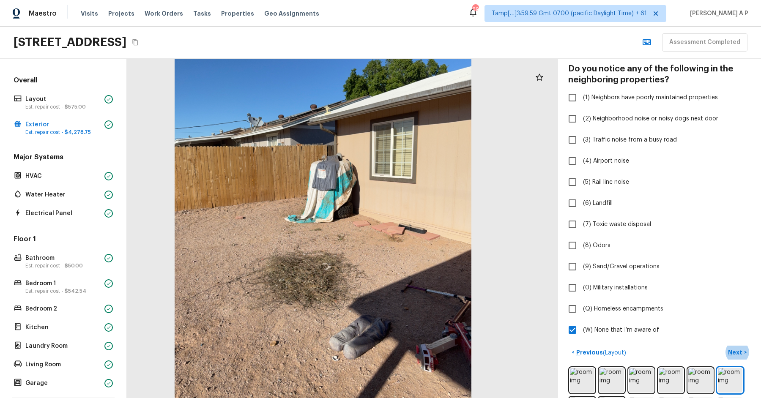
drag, startPoint x: 358, startPoint y: 220, endPoint x: 332, endPoint y: 220, distance: 26.6
click at [345, 220] on div at bounding box center [322, 200] width 503 height 396
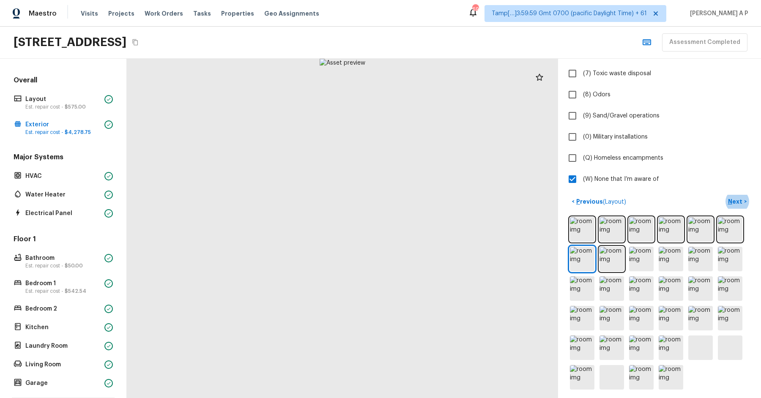
scroll to position [205, 0]
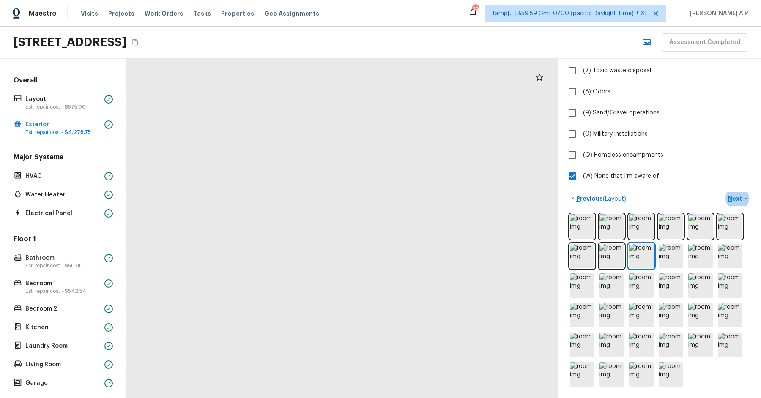
drag, startPoint x: 428, startPoint y: 248, endPoint x: 568, endPoint y: 263, distance: 140.3
click at [564, 261] on div "Exterior 1 2 3 4 5 6 7 8 9 10 11 12 13 14 15 16 17 18 19 20 Do you notice any o…" at bounding box center [444, 229] width 634 height 340
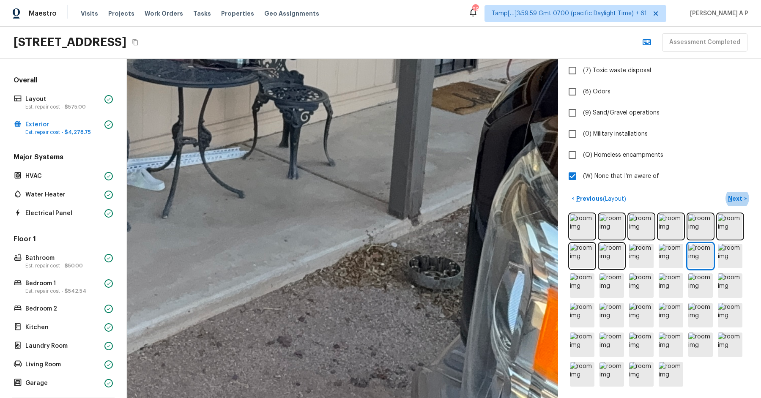
drag, startPoint x: 399, startPoint y: 297, endPoint x: 403, endPoint y: 315, distance: 17.8
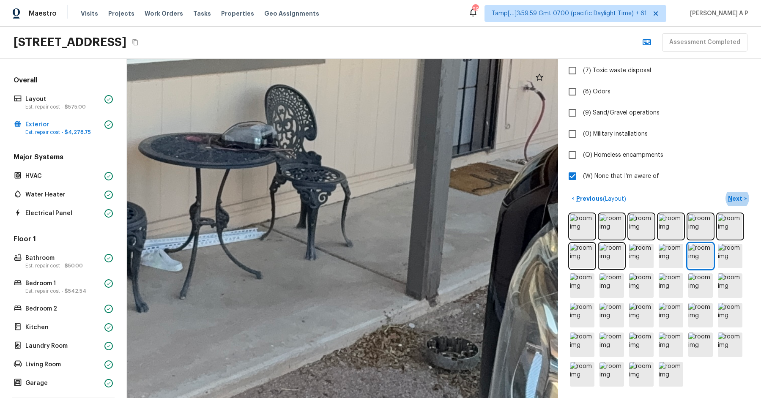
drag, startPoint x: 358, startPoint y: 247, endPoint x: 374, endPoint y: 294, distance: 49.6
click at [373, 293] on div at bounding box center [168, 79] width 2040 height 1606
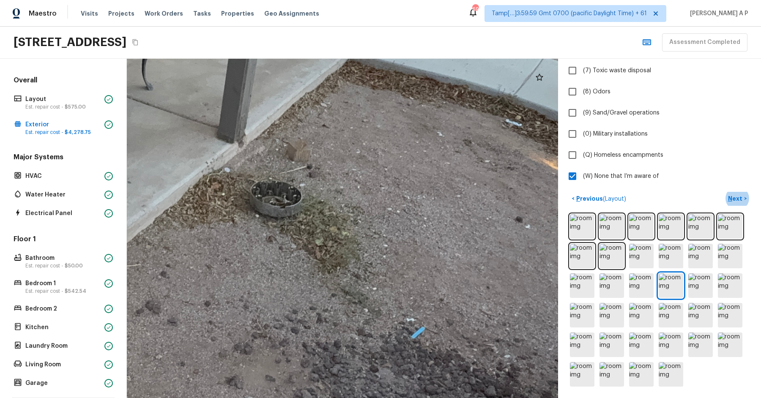
drag, startPoint x: 434, startPoint y: 275, endPoint x: 332, endPoint y: 243, distance: 107.7
click at [332, 243] on div at bounding box center [110, 93] width 1632 height 1285
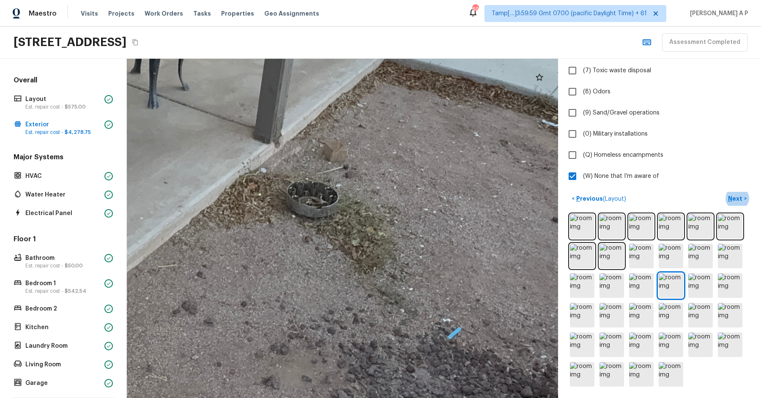
drag, startPoint x: 332, startPoint y: 240, endPoint x: 382, endPoint y: 244, distance: 50.1
click at [382, 244] on div at bounding box center [146, 93] width 1632 height 1285
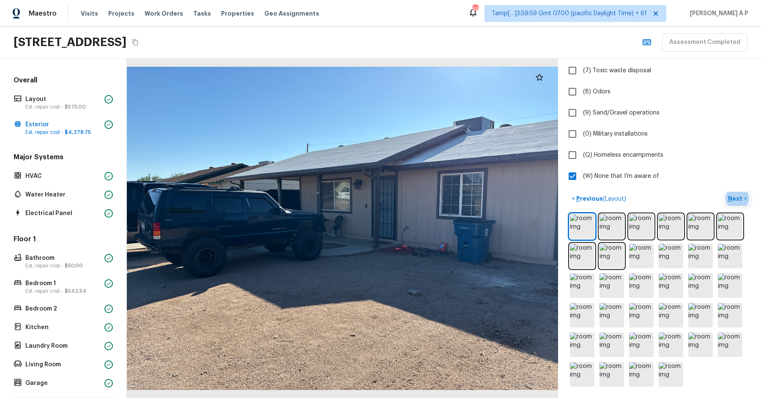
click at [735, 197] on p "Next" at bounding box center [736, 199] width 16 height 8
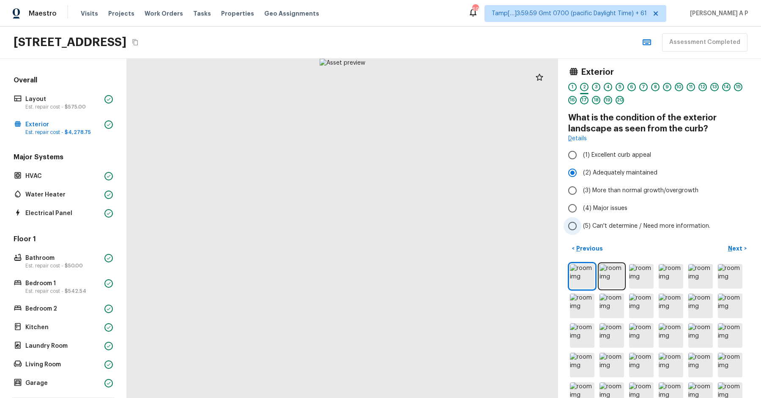
scroll to position [0, 0]
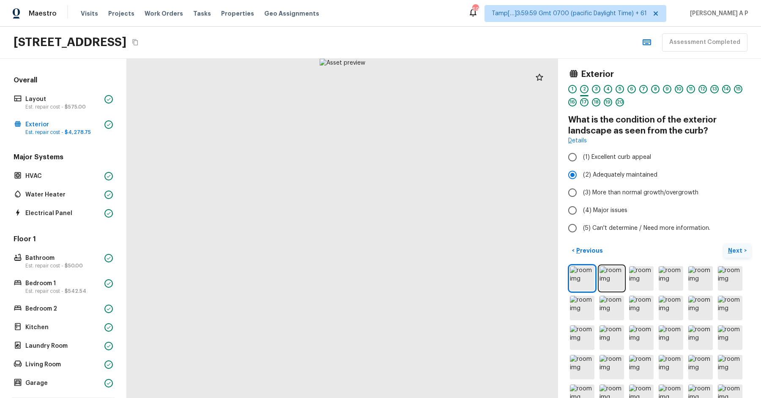
click at [731, 245] on button "Next >" at bounding box center [737, 251] width 27 height 14
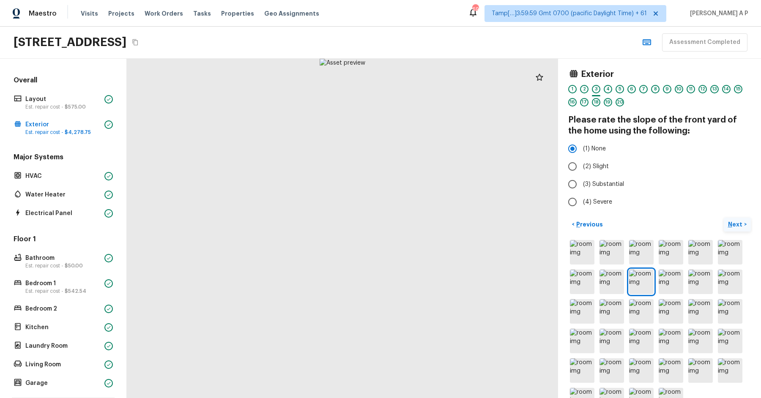
click at [731, 218] on button "Next >" at bounding box center [737, 225] width 27 height 14
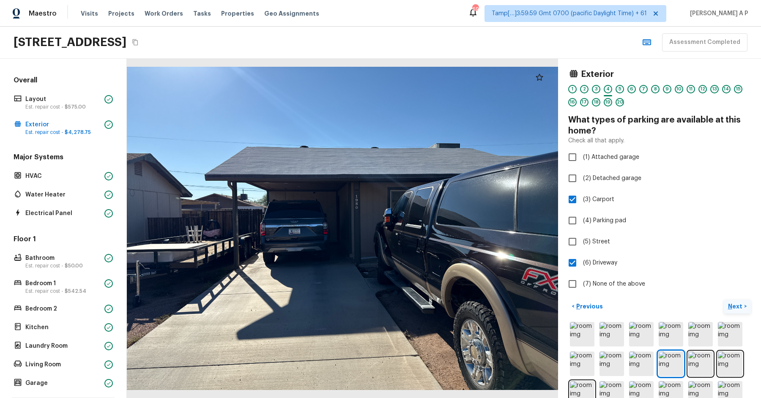
click at [730, 306] on p "Next" at bounding box center [736, 306] width 16 height 8
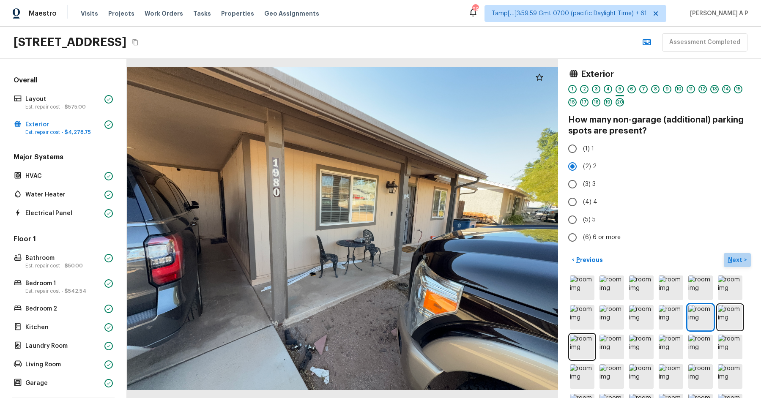
click at [732, 258] on p "Next" at bounding box center [736, 260] width 16 height 8
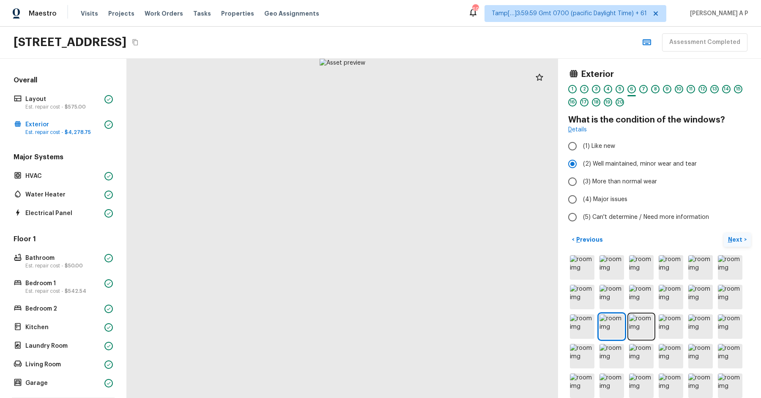
click at [735, 240] on p "Next" at bounding box center [736, 240] width 16 height 8
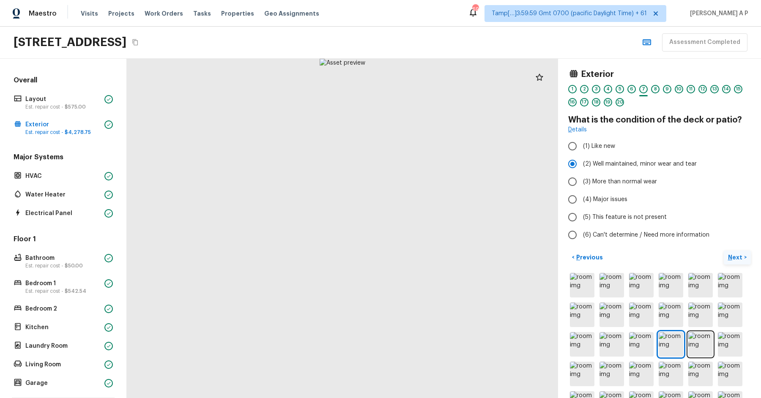
click at [724, 251] on button "Next >" at bounding box center [737, 258] width 27 height 14
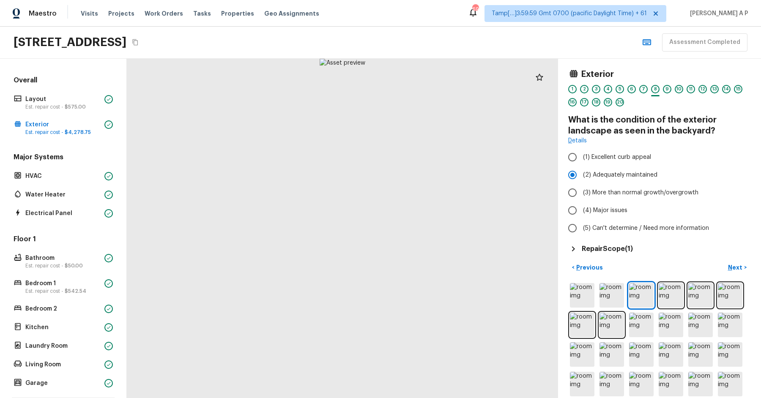
click at [612, 249] on h5 "Repair Scope ( 1 )" at bounding box center [607, 248] width 51 height 9
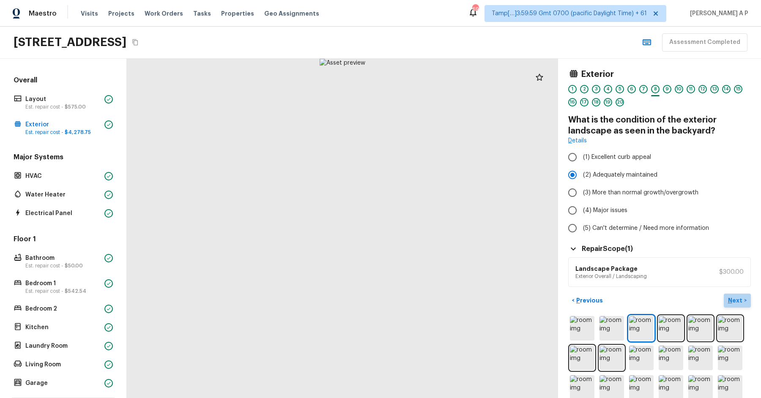
click at [735, 302] on p "Next" at bounding box center [736, 300] width 16 height 8
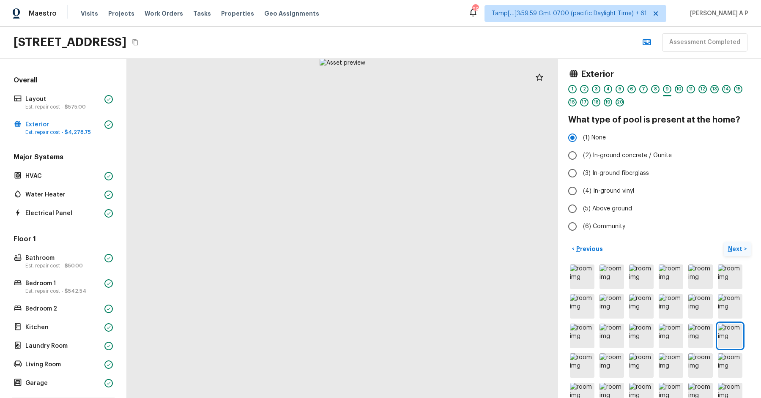
click at [724, 242] on button "Next >" at bounding box center [737, 249] width 27 height 14
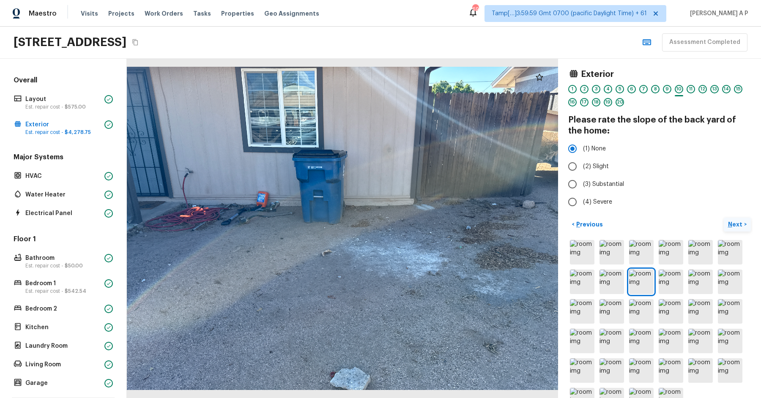
click at [724, 218] on button "Next >" at bounding box center [737, 225] width 27 height 14
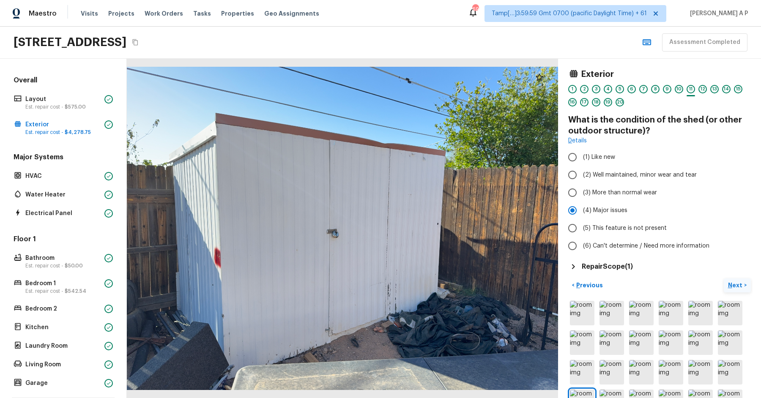
click at [724, 279] on button "Next >" at bounding box center [737, 286] width 27 height 14
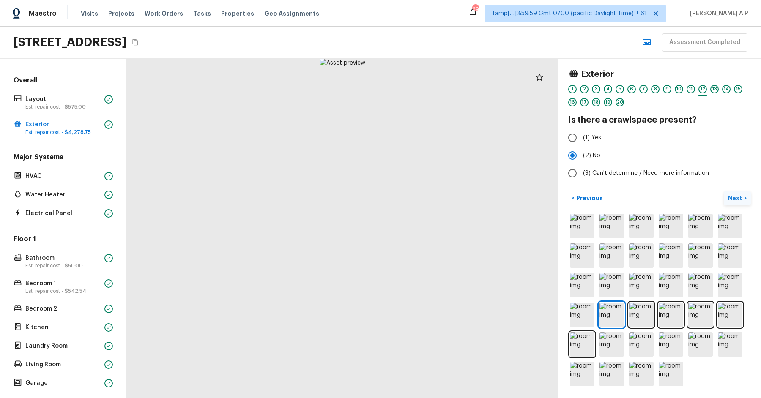
click at [724, 192] on button "Next >" at bounding box center [737, 199] width 27 height 14
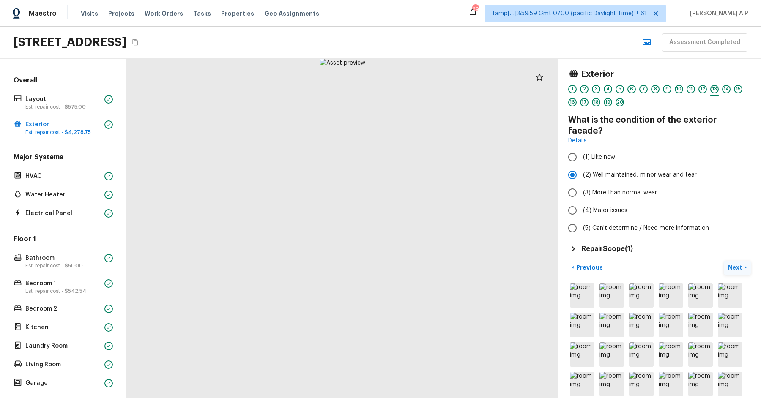
click at [724, 261] on button "Next >" at bounding box center [737, 268] width 27 height 14
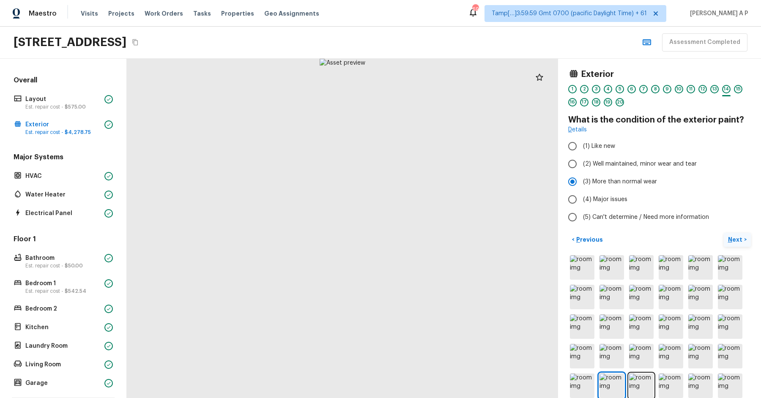
click at [724, 233] on button "Next >" at bounding box center [737, 240] width 27 height 14
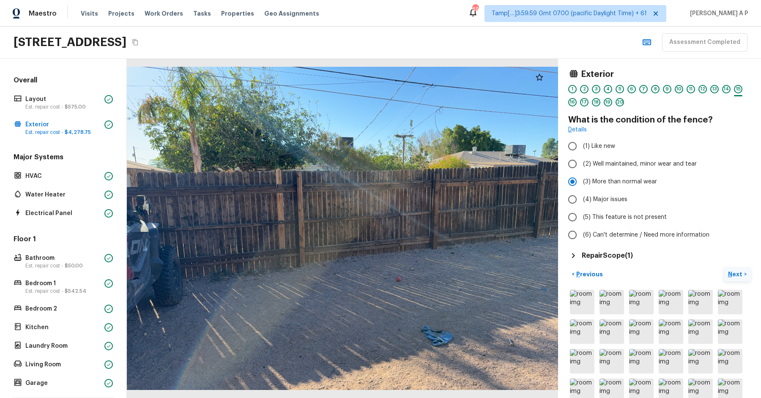
click at [724, 268] on button "Next >" at bounding box center [737, 275] width 27 height 14
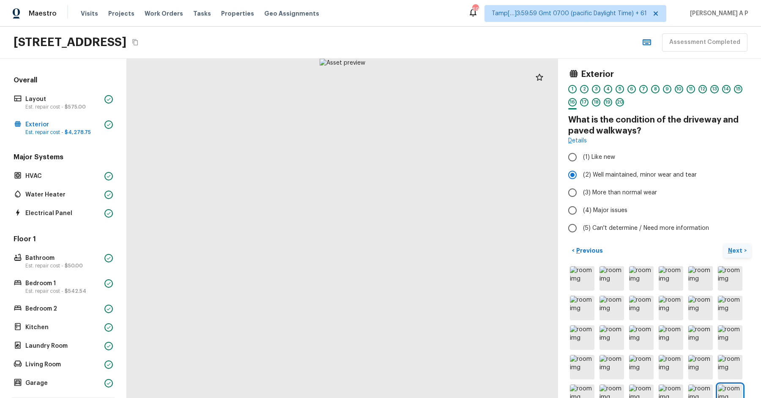
click at [724, 244] on button "Next >" at bounding box center [737, 251] width 27 height 14
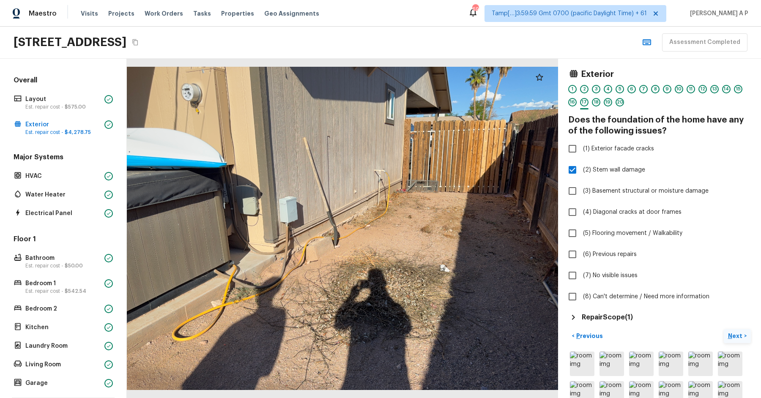
click at [724, 329] on button "Next >" at bounding box center [737, 336] width 27 height 14
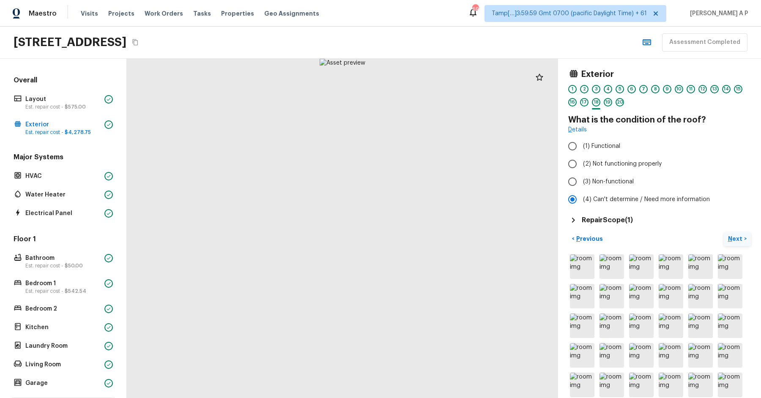
click at [724, 232] on button "Next >" at bounding box center [737, 239] width 27 height 14
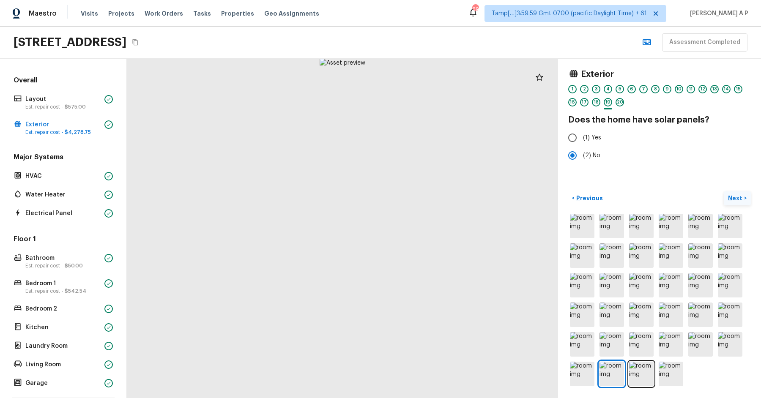
click at [724, 192] on button "Next >" at bounding box center [737, 199] width 27 height 14
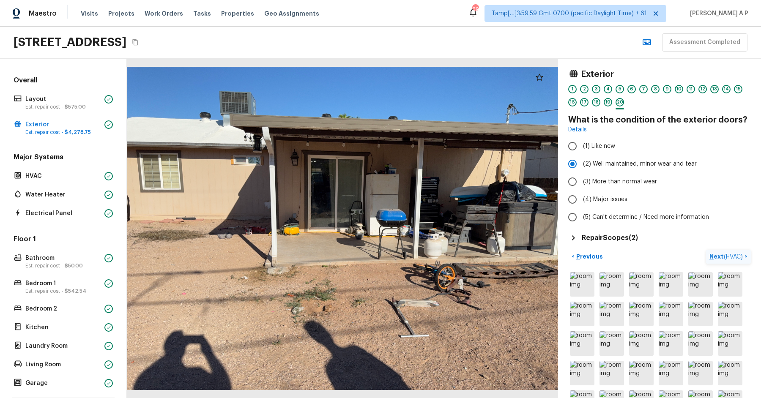
click at [706, 250] on button "Next ( HVAC ) >" at bounding box center [728, 257] width 45 height 14
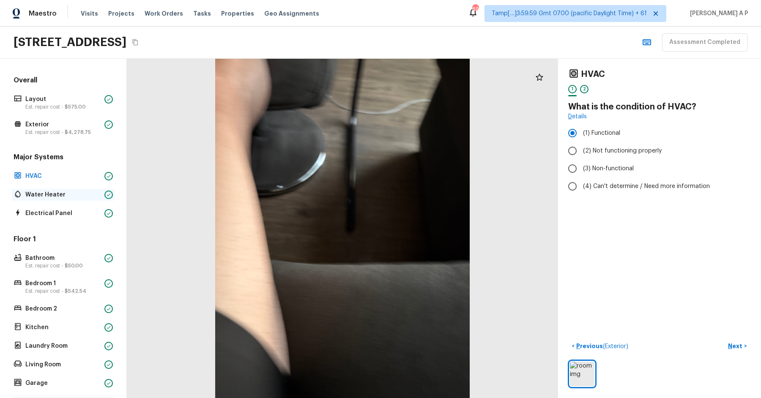
click at [102, 192] on div "Water Heater" at bounding box center [63, 195] width 103 height 12
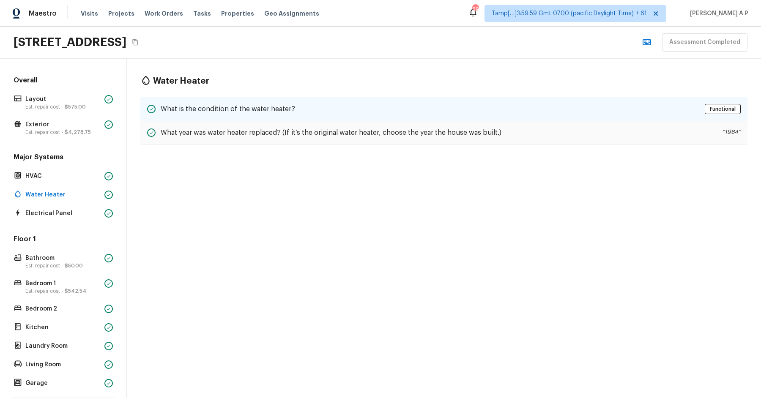
click at [231, 111] on h5 "What is the condition of the water heater?" at bounding box center [228, 108] width 134 height 9
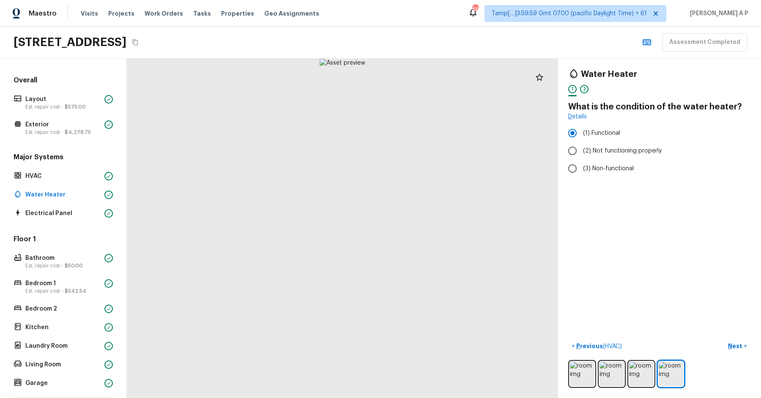
click at [85, 219] on div "Overall Layout Est. repair cost - $575.00 Exterior Est. repair cost - $4,278.75…" at bounding box center [63, 233] width 103 height 314
click at [85, 216] on p "Electrical Panel" at bounding box center [63, 213] width 76 height 8
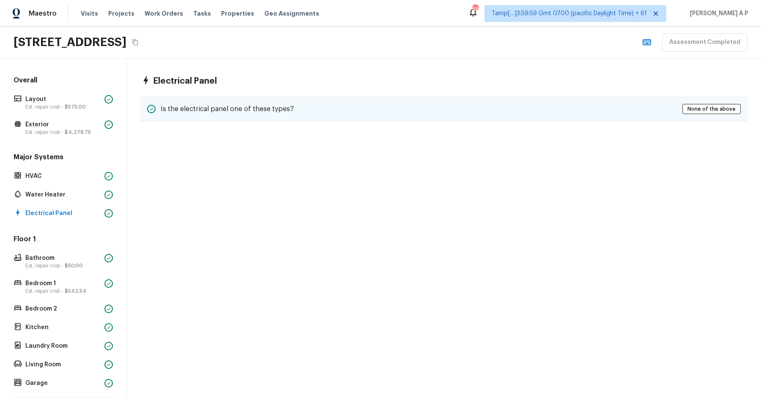
click at [237, 109] on h5 "Is the electrical panel one of these types?" at bounding box center [227, 108] width 133 height 9
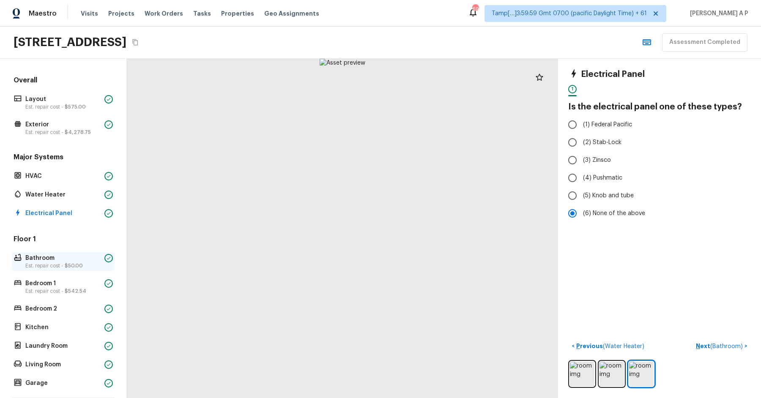
click at [47, 263] on p "Est. repair cost - $50.00" at bounding box center [63, 266] width 76 height 7
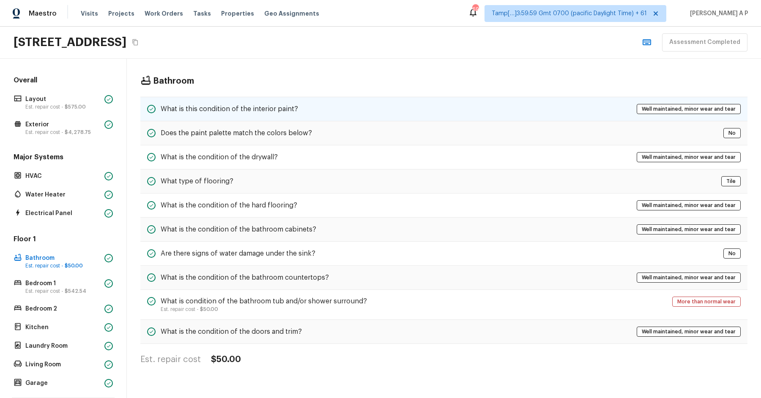
click at [292, 114] on div "What is this condition of the interior paint? Well maintained, minor wear and t…" at bounding box center [443, 109] width 607 height 25
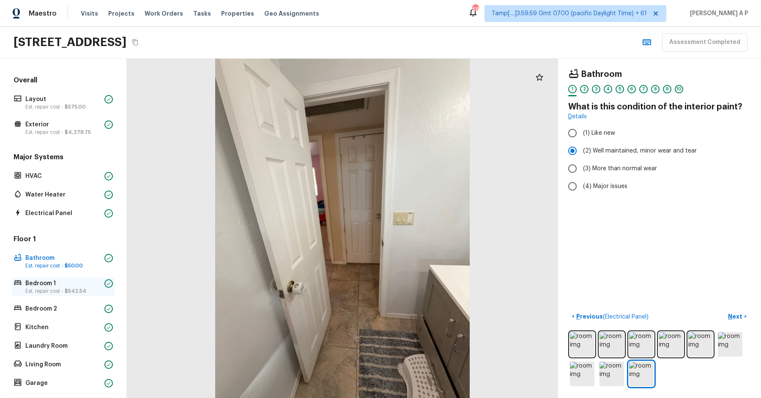
click at [63, 289] on p "Est. repair cost - $542.54" at bounding box center [63, 291] width 76 height 7
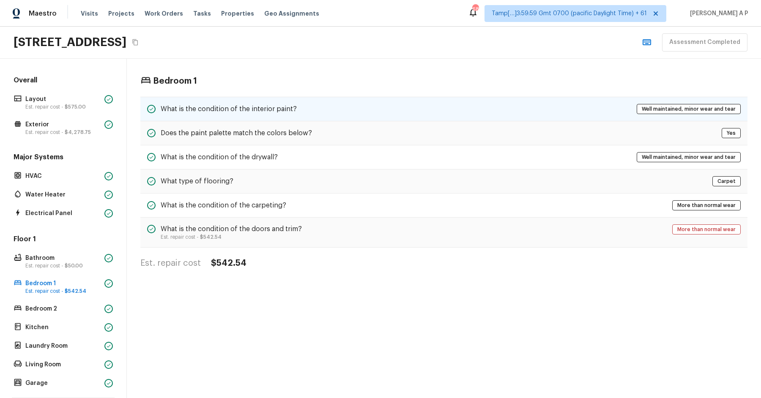
click at [247, 119] on div "What is the condition of the interior paint? Well maintained, minor wear and te…" at bounding box center [443, 109] width 607 height 25
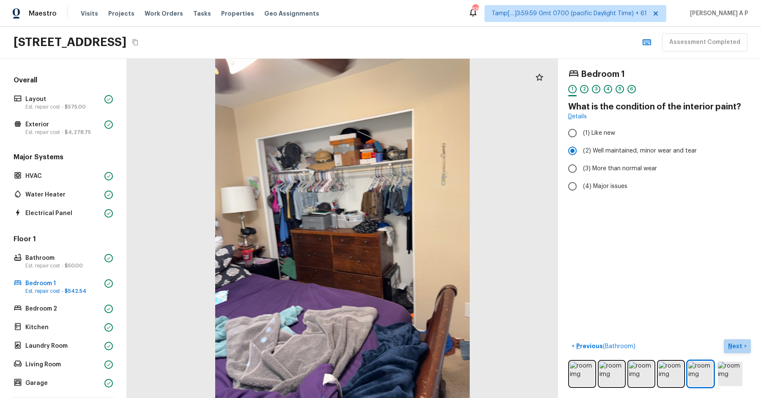
click at [733, 345] on p "Next" at bounding box center [736, 346] width 16 height 8
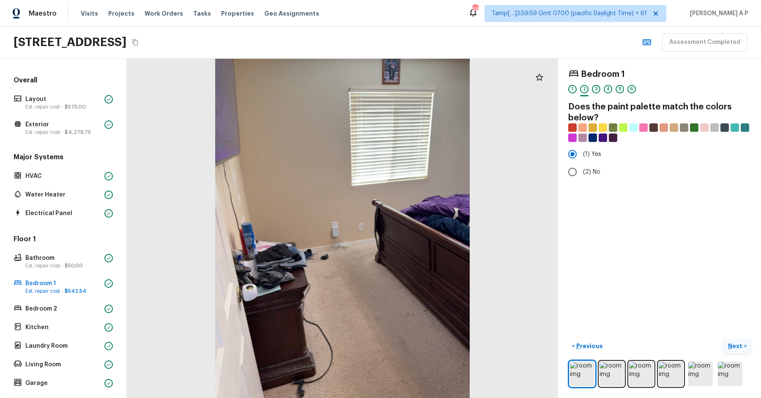
click at [724, 340] on button "Next >" at bounding box center [737, 347] width 27 height 14
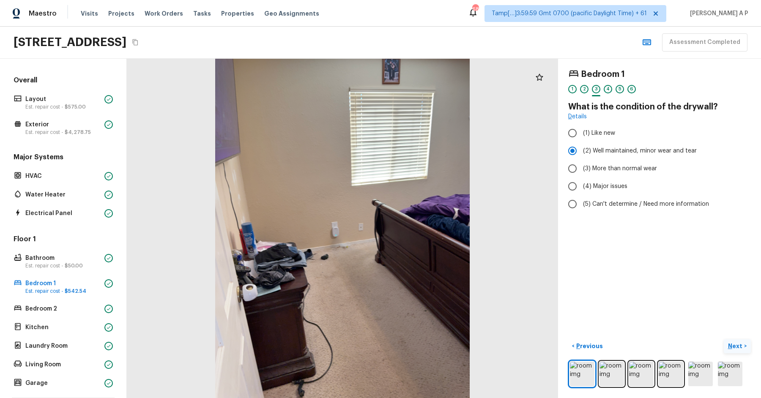
click at [724, 340] on button "Next >" at bounding box center [737, 347] width 27 height 14
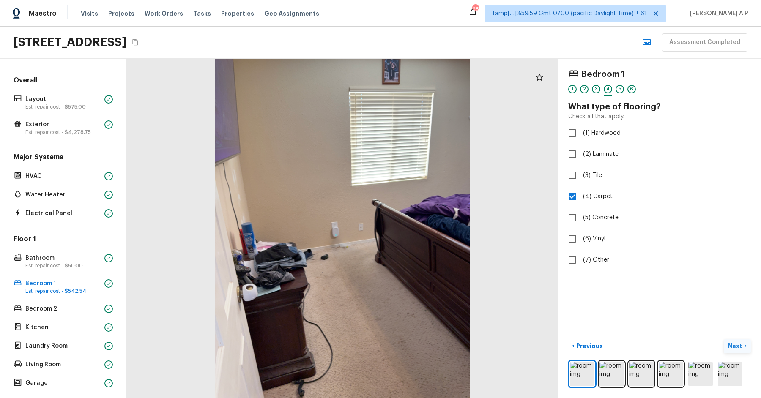
click at [724, 340] on button "Next >" at bounding box center [737, 347] width 27 height 14
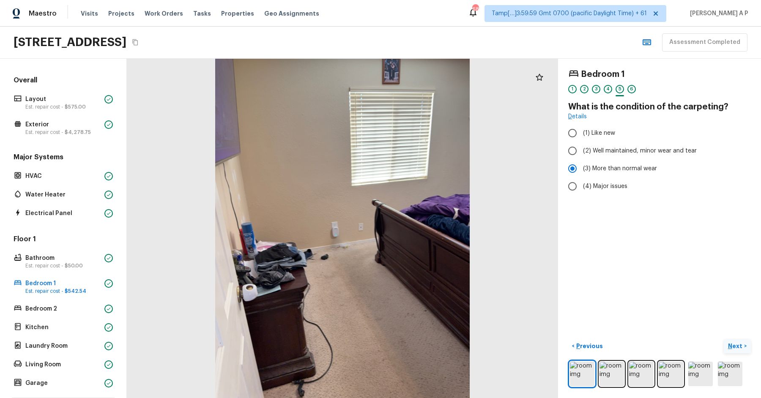
click at [724, 340] on button "Next >" at bounding box center [737, 347] width 27 height 14
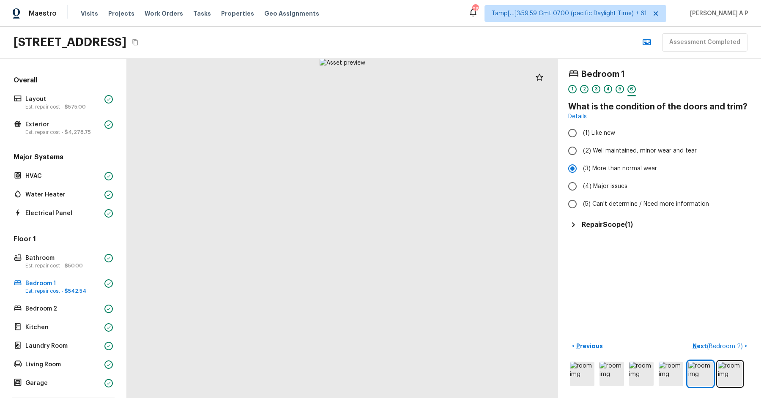
click at [620, 221] on h5 "Repair Scope ( 1 )" at bounding box center [607, 224] width 51 height 9
click at [50, 305] on p "Bedroom 2" at bounding box center [63, 309] width 76 height 8
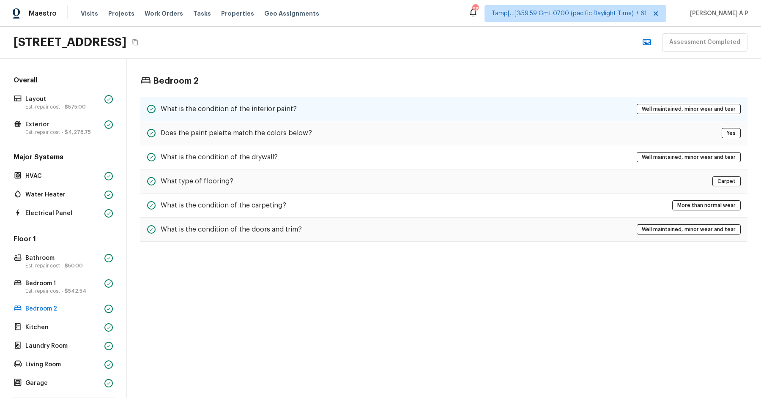
click at [253, 104] on h5 "What is the condition of the interior paint?" at bounding box center [229, 108] width 136 height 9
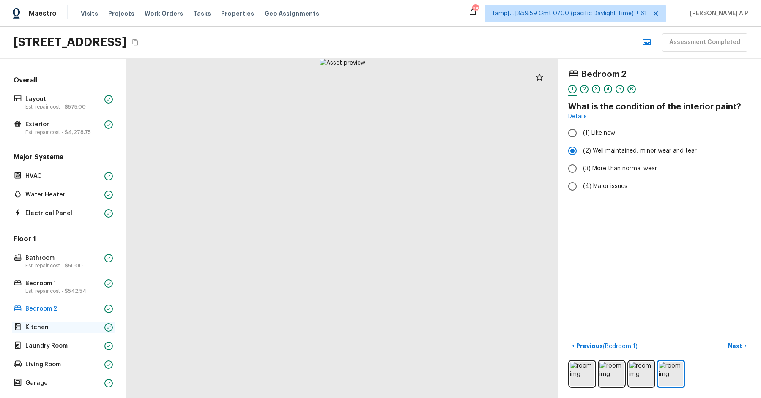
click at [60, 326] on p "Kitchen" at bounding box center [63, 328] width 76 height 8
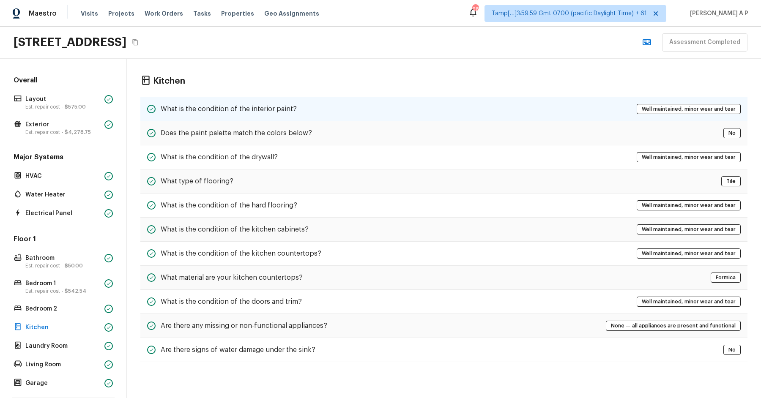
click at [287, 98] on div "What is the condition of the interior paint? Well maintained, minor wear and te…" at bounding box center [443, 109] width 607 height 25
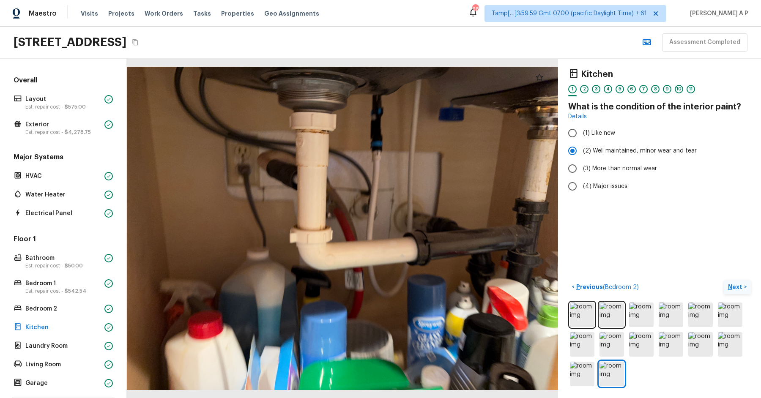
click at [732, 283] on p "Next" at bounding box center [736, 287] width 16 height 8
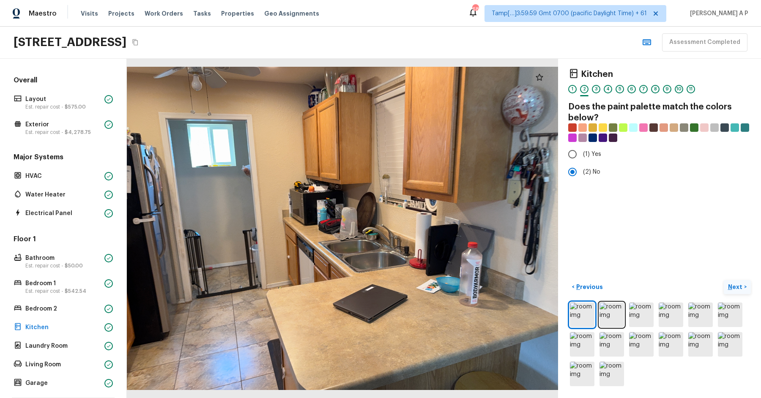
click at [732, 283] on p "Next" at bounding box center [736, 287] width 16 height 8
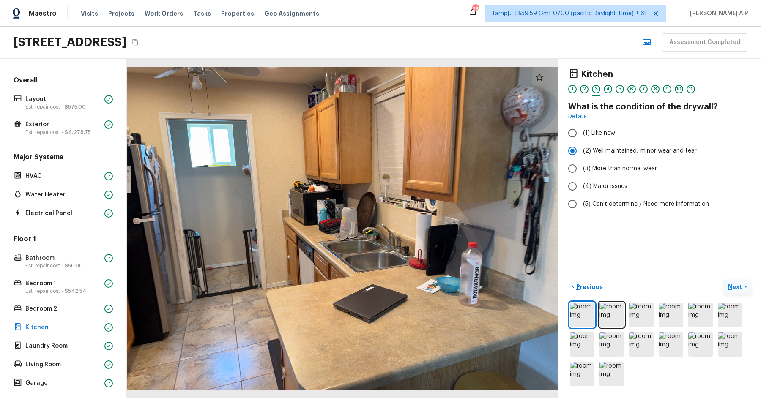
click at [732, 283] on p "Next" at bounding box center [736, 287] width 16 height 8
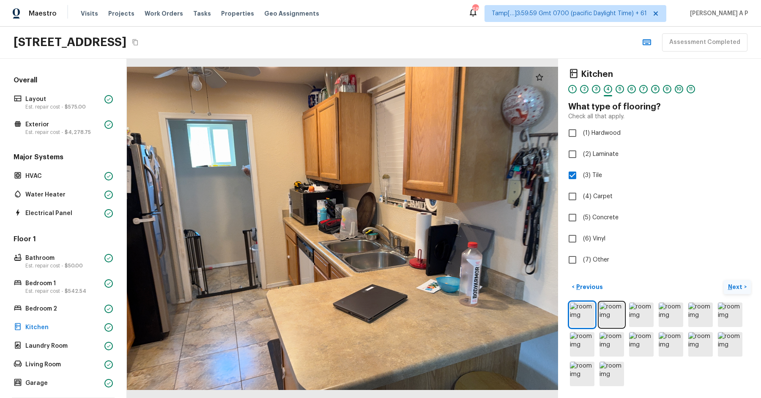
click at [724, 280] on button "Next >" at bounding box center [737, 287] width 27 height 14
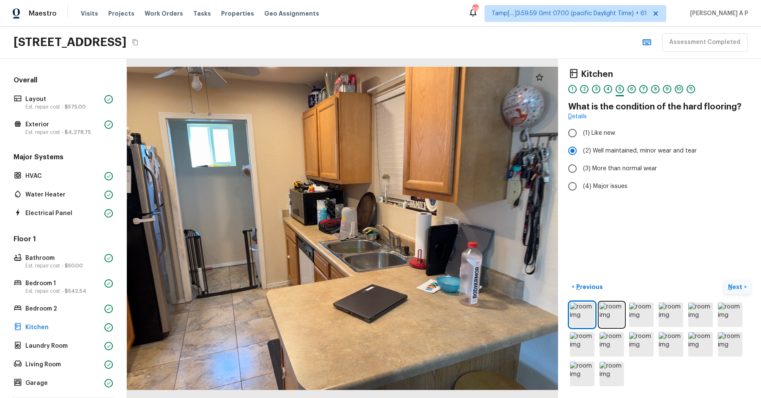
click at [724, 280] on button "Next >" at bounding box center [737, 287] width 27 height 14
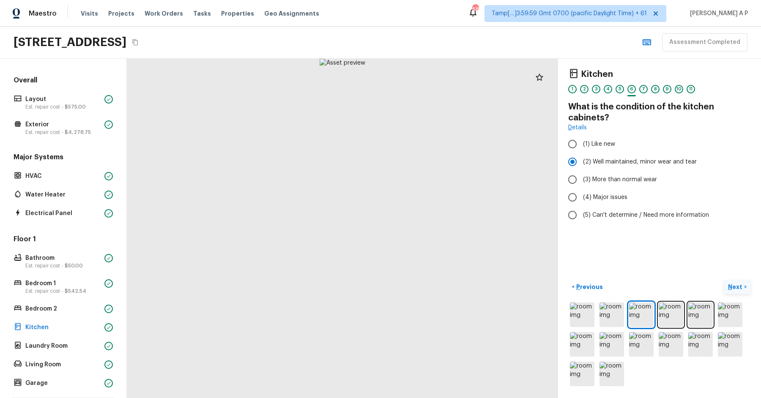
click at [724, 280] on button "Next >" at bounding box center [737, 287] width 27 height 14
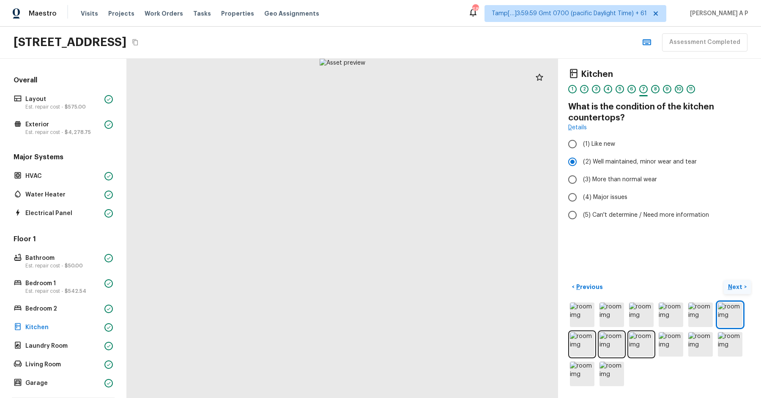
click at [724, 280] on button "Next >" at bounding box center [737, 287] width 27 height 14
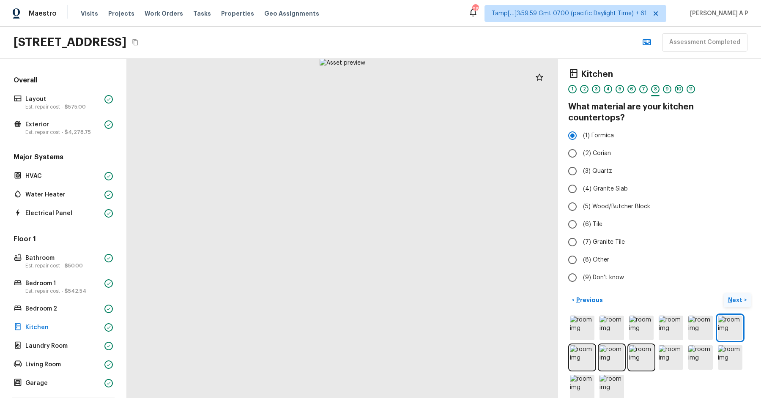
click at [724, 293] on button "Next >" at bounding box center [737, 300] width 27 height 14
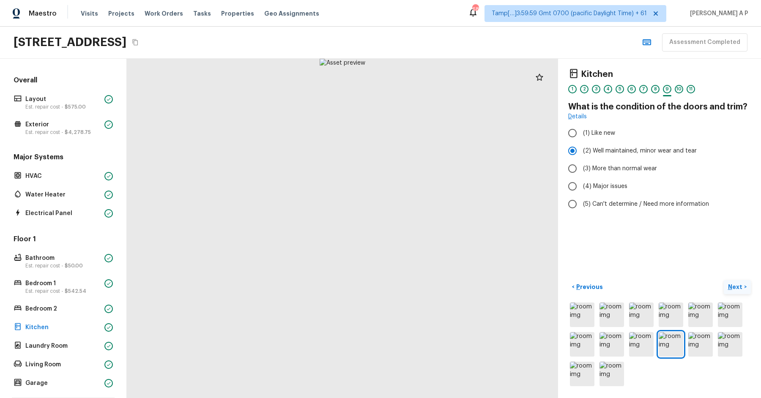
click at [724, 280] on button "Next >" at bounding box center [737, 287] width 27 height 14
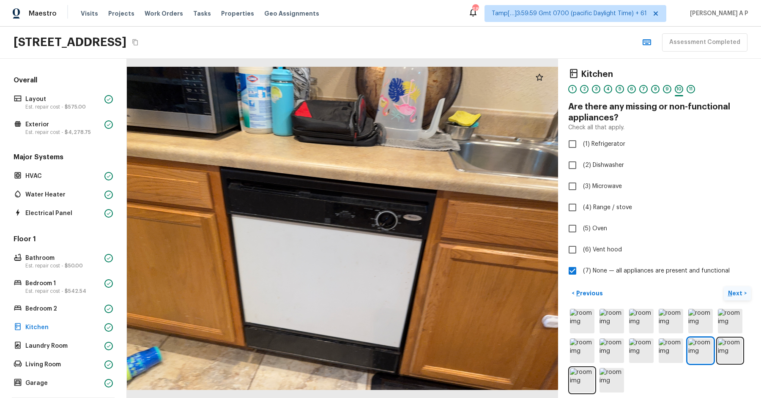
click at [724, 287] on button "Next >" at bounding box center [737, 294] width 27 height 14
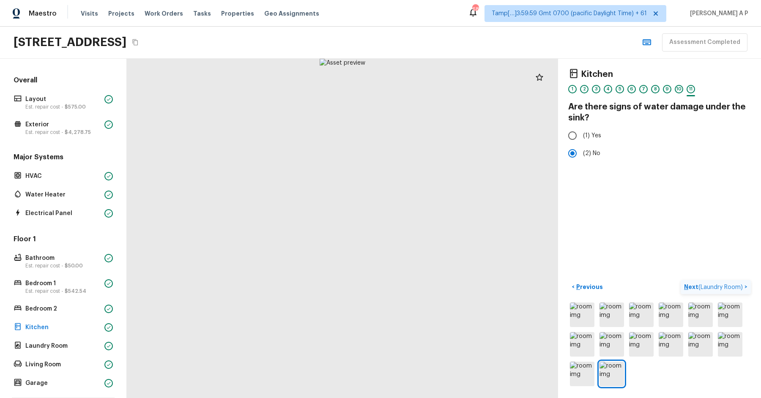
click at [681, 280] on button "Next ( Laundry Room ) >" at bounding box center [716, 287] width 70 height 14
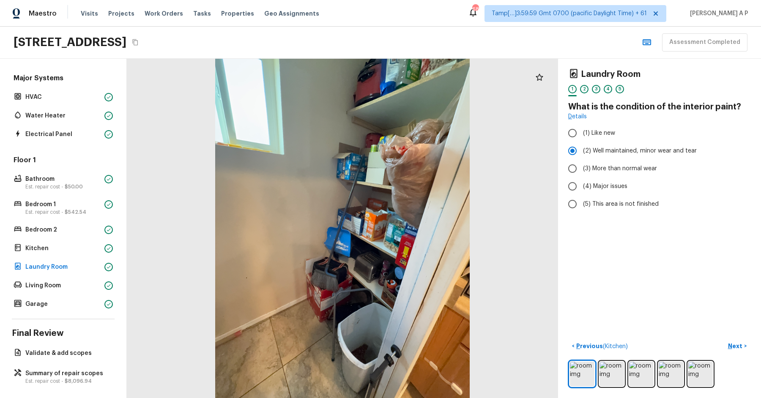
scroll to position [81, 0]
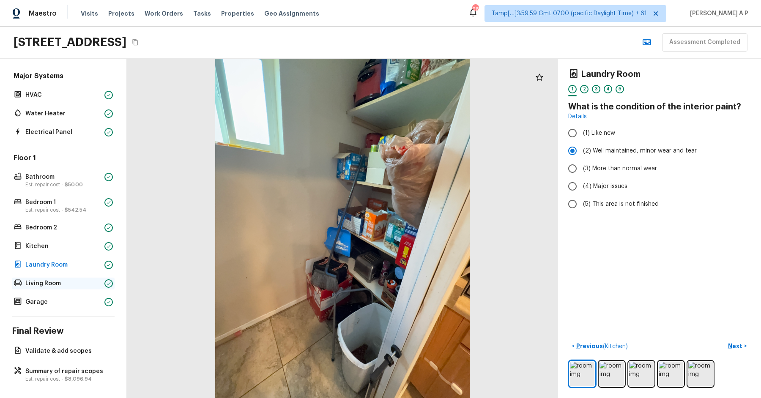
click at [103, 281] on div "Living Room" at bounding box center [63, 284] width 103 height 12
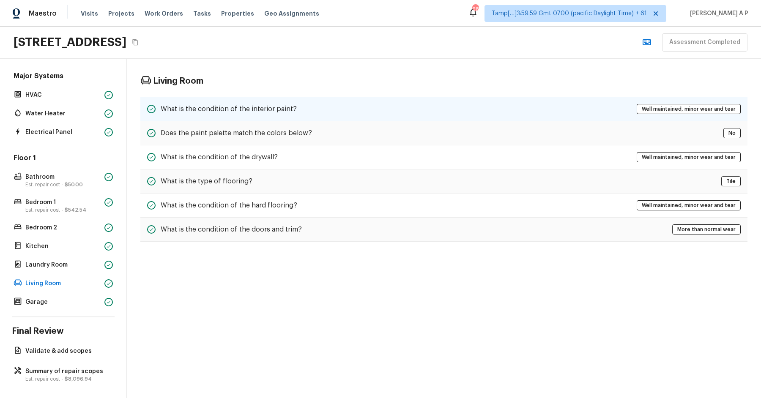
click at [261, 97] on div "What is the condition of the interior paint? Well maintained, minor wear and te…" at bounding box center [443, 109] width 607 height 25
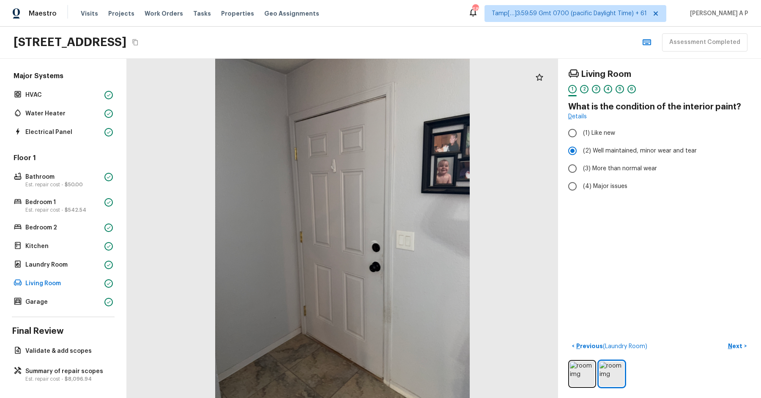
click at [46, 294] on div "Floor 1 Bathroom Est. repair cost - $50.00 Bedroom 1 Est. repair cost - $542.54…" at bounding box center [63, 231] width 103 height 155
click at [44, 296] on div "Garage" at bounding box center [63, 302] width 103 height 12
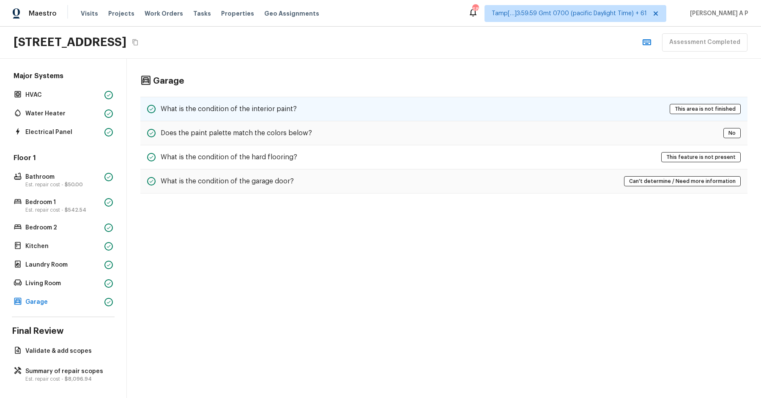
click at [253, 109] on h5 "What is the condition of the interior paint?" at bounding box center [229, 108] width 136 height 9
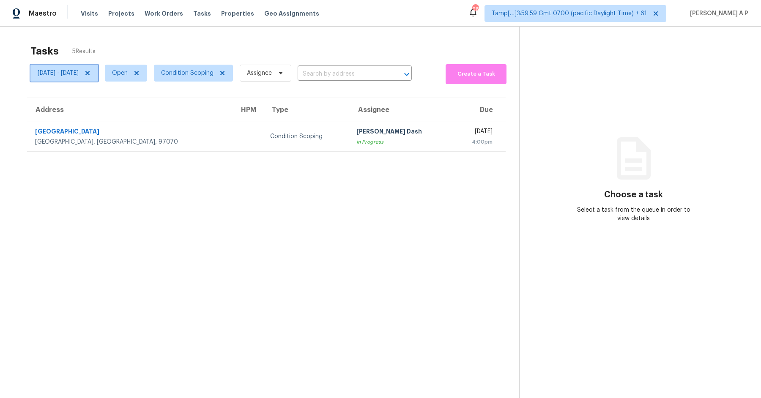
click at [79, 76] on span "Thu, Sep 25 - Fri, Sep 26" at bounding box center [58, 73] width 41 height 8
click at [77, 112] on div "Thu, Sep 25 Fri, Sep 26" at bounding box center [119, 101] width 178 height 27
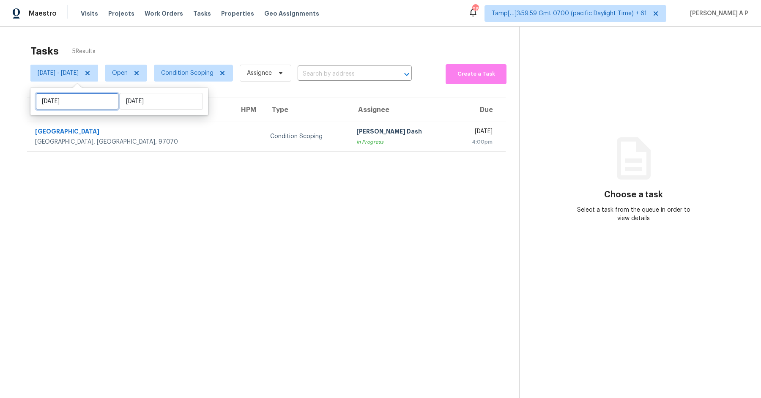
select select "8"
select select "2025"
select select "9"
select select "2025"
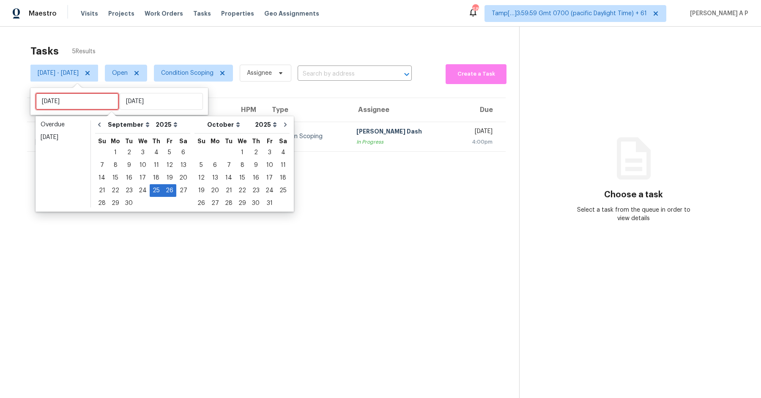
click at [79, 105] on input "Thu, Sep 25" at bounding box center [77, 101] width 83 height 17
click at [124, 186] on div "23" at bounding box center [129, 191] width 14 height 12
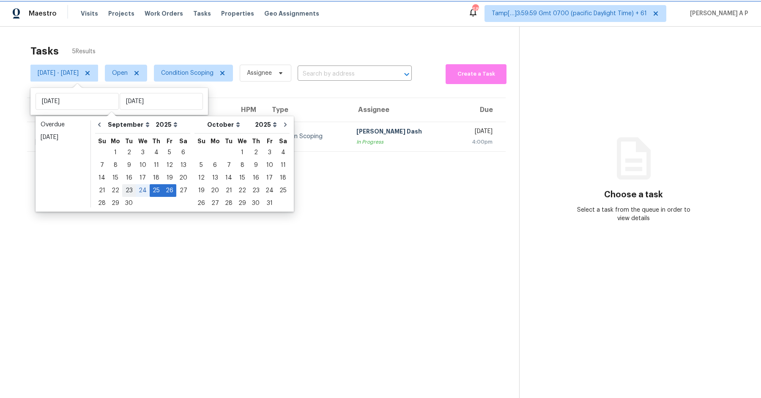
type input "Tue, Sep 23"
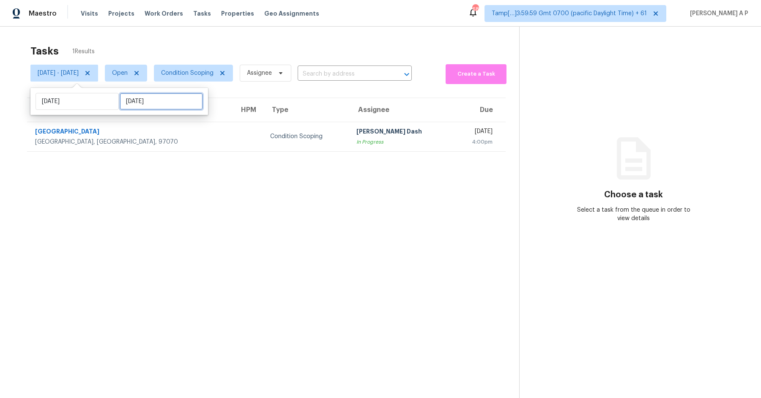
select select "8"
select select "2025"
select select "9"
select select "2025"
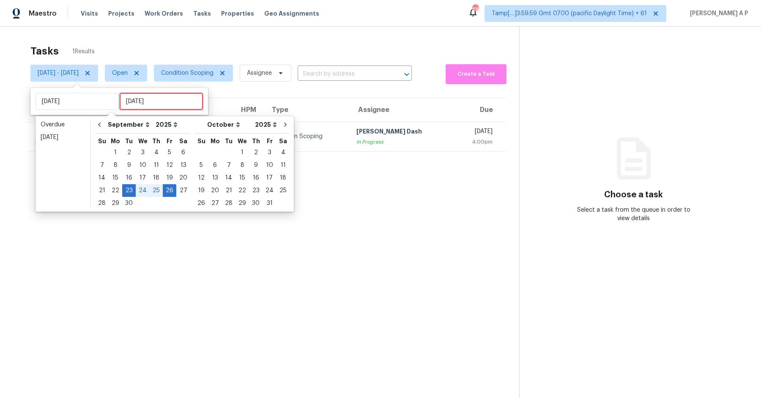
click at [163, 101] on input "Fri, Sep 26" at bounding box center [161, 101] width 83 height 17
type input "Fri, Sep 19"
type input "Tue, Sep 23"
click at [143, 193] on div "24" at bounding box center [143, 191] width 14 height 12
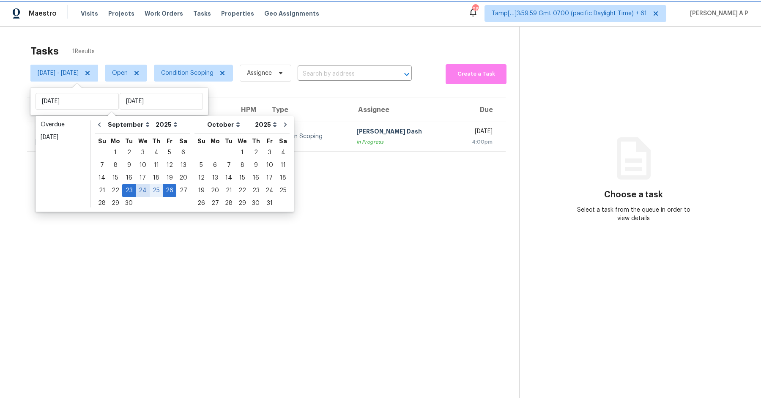
type input "Wed, Sep 24"
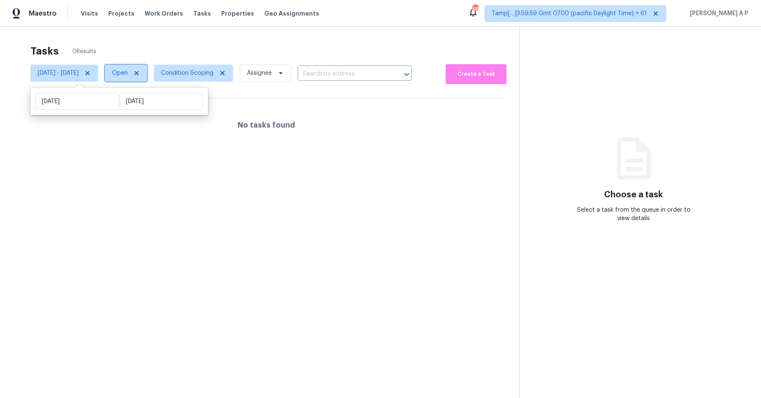
click at [147, 69] on span "Open" at bounding box center [126, 73] width 42 height 17
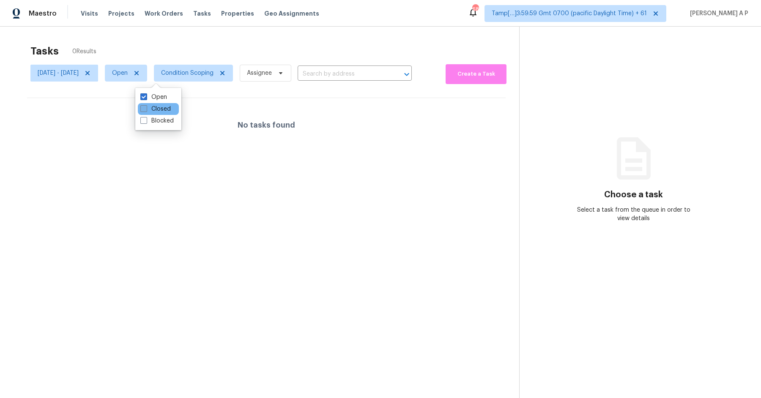
click at [156, 106] on label "Closed" at bounding box center [155, 109] width 30 height 8
click at [146, 106] on input "Closed" at bounding box center [142, 107] width 5 height 5
checkbox input "true"
click at [156, 98] on label "Open" at bounding box center [153, 97] width 27 height 8
click at [146, 98] on input "Open" at bounding box center [142, 95] width 5 height 5
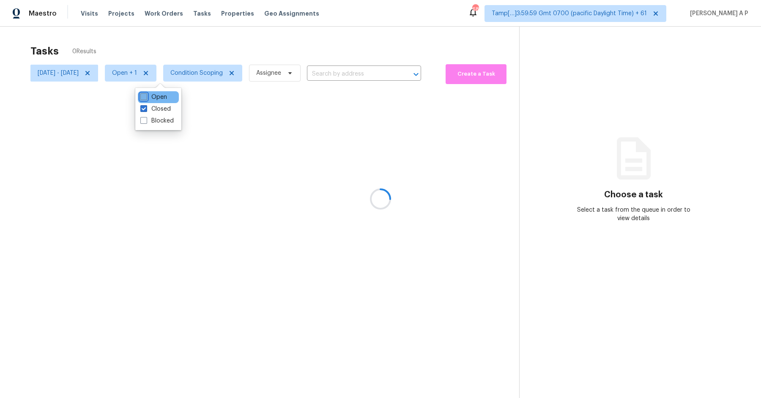
checkbox input "false"
click at [364, 68] on div at bounding box center [380, 199] width 761 height 398
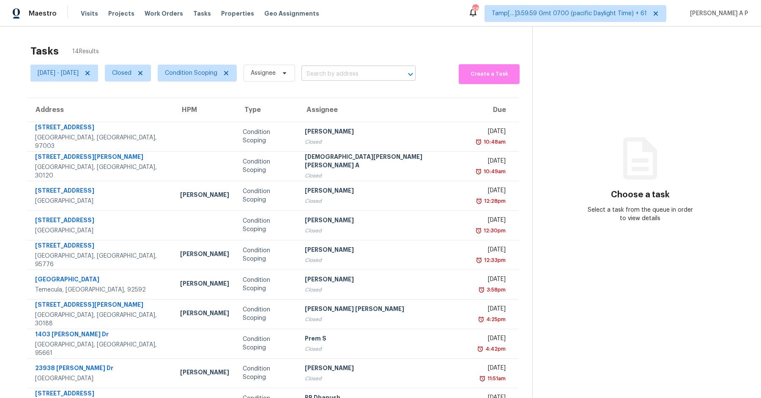
click at [360, 74] on input "text" at bounding box center [347, 74] width 90 height 13
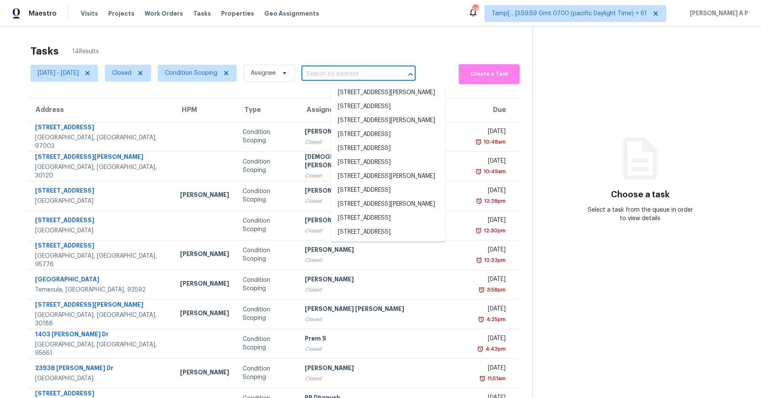
paste input ""20200 SW Brightwood Ct Beaverton, OR, 97003""
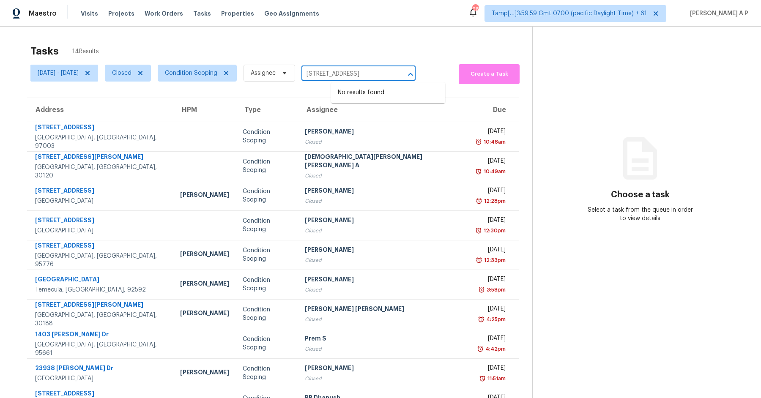
type input "20200 SW Brightwood Ct Beaverton, OR, 97003"
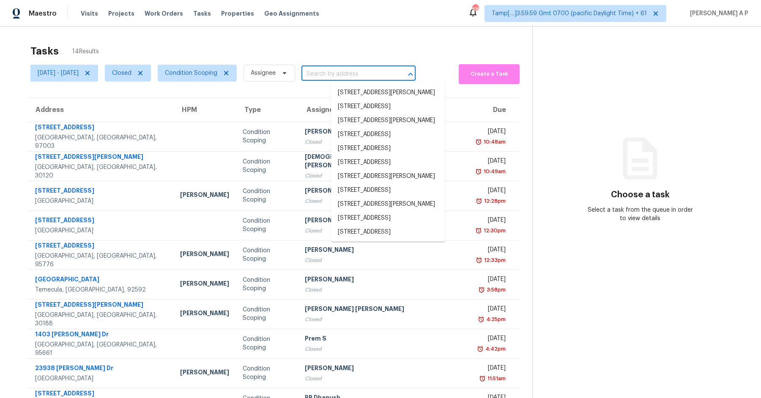
paste input ""20200 SW Brightwood Ct Beaverton, OR, 97003""
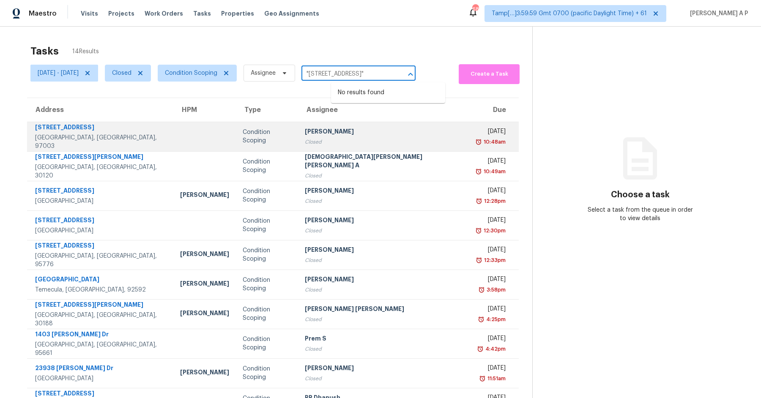
type input ""20200 SW Brightwood Ct Beaverton, OR, 97003""
click at [246, 139] on div "Condition Scoping" at bounding box center [267, 136] width 49 height 17
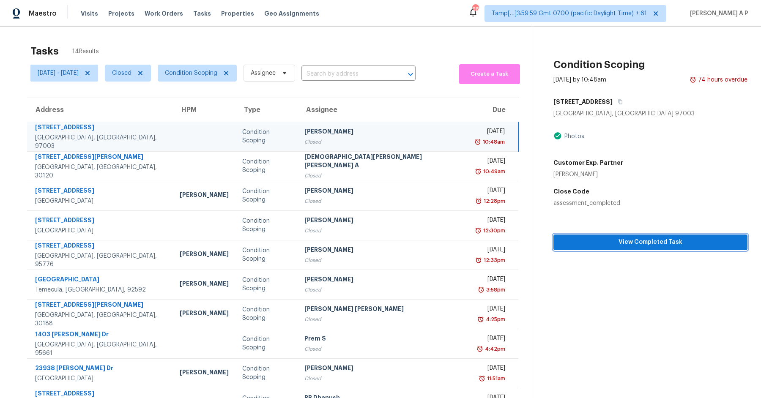
click at [604, 247] on span "View Completed Task" at bounding box center [650, 242] width 181 height 11
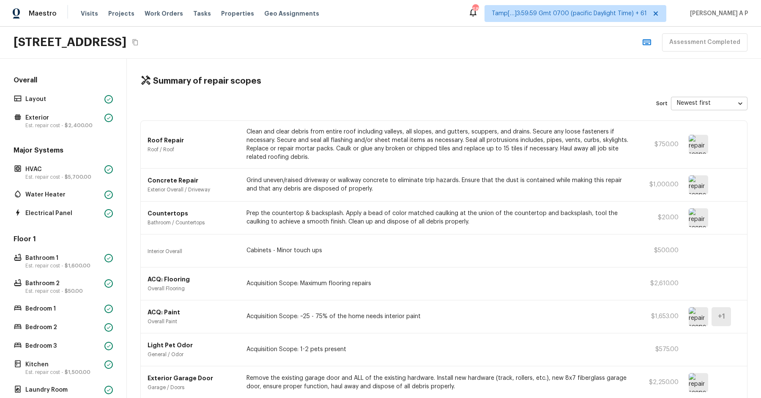
click at [75, 104] on div "Overall Layout Exterior Est. repair cost - $2,400.00" at bounding box center [63, 103] width 103 height 55
click at [77, 99] on p "Layout" at bounding box center [63, 99] width 76 height 8
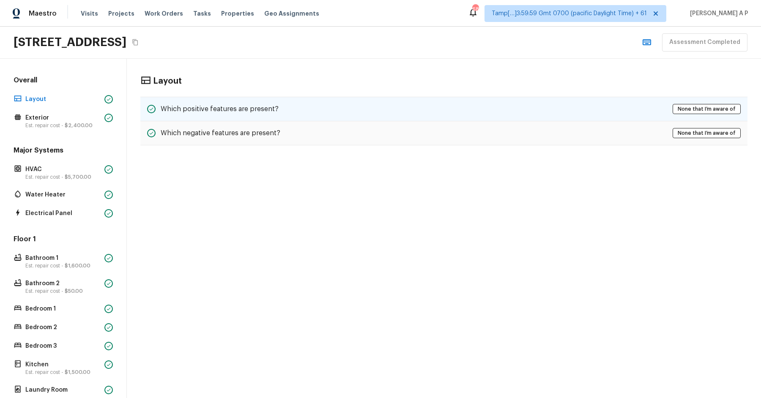
click at [236, 112] on h5 "Which positive features are present?" at bounding box center [220, 108] width 118 height 9
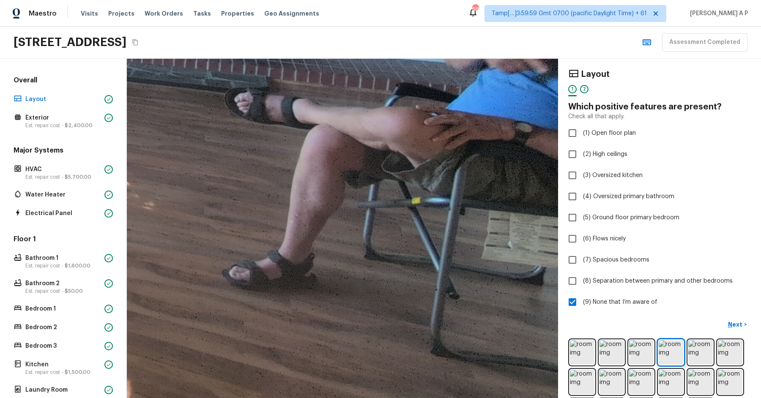
drag, startPoint x: 480, startPoint y: 199, endPoint x: 383, endPoint y: 210, distance: 97.0
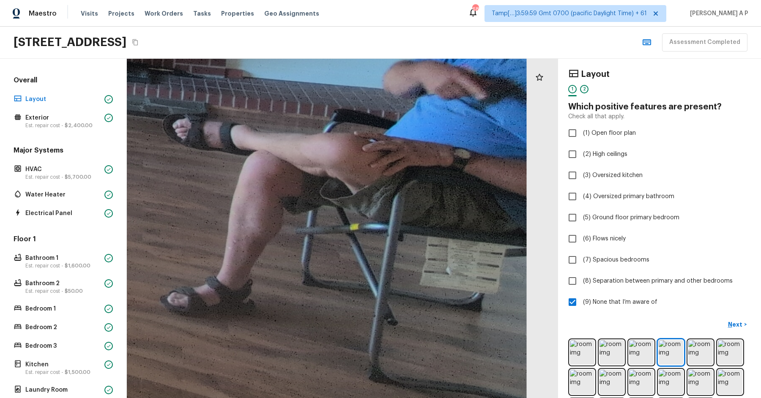
drag, startPoint x: 383, startPoint y: 210, endPoint x: 332, endPoint y: 242, distance: 60.7
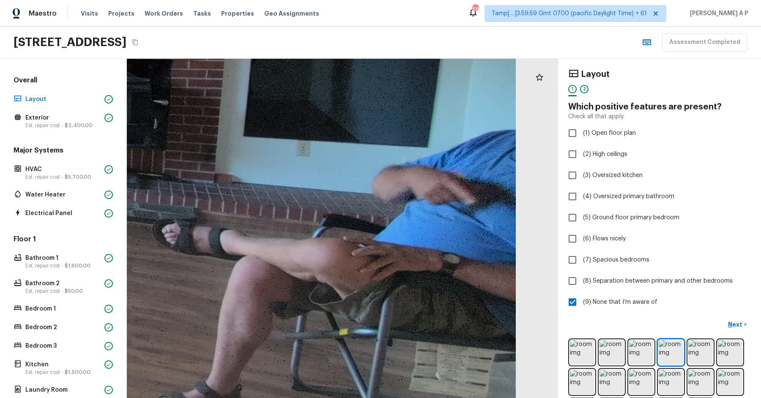
drag, startPoint x: 332, startPoint y: 242, endPoint x: 252, endPoint y: 322, distance: 112.7
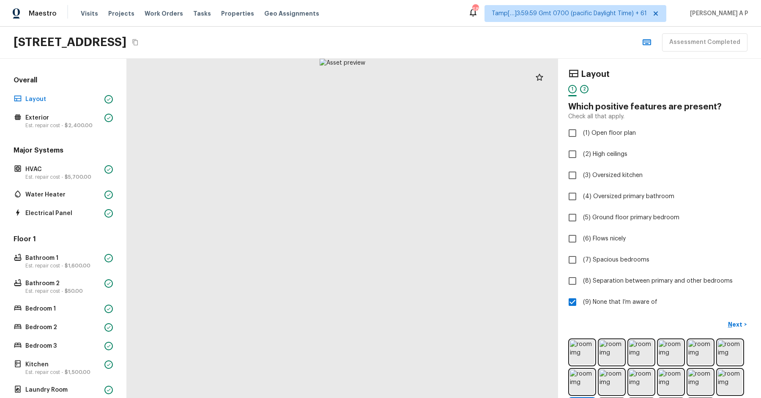
scroll to position [37, 0]
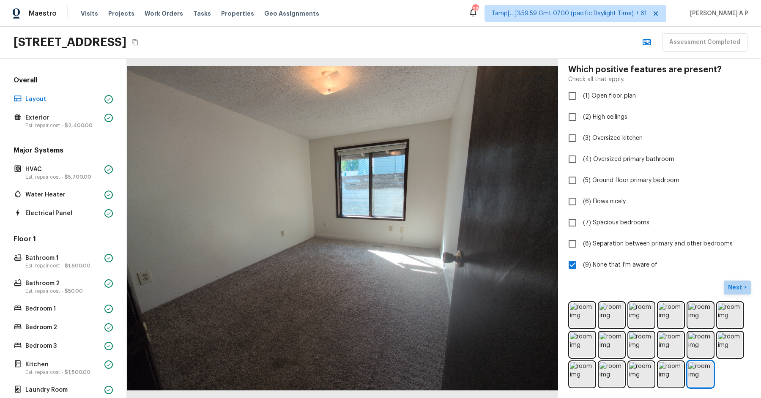
click at [738, 285] on p "Next" at bounding box center [736, 287] width 16 height 8
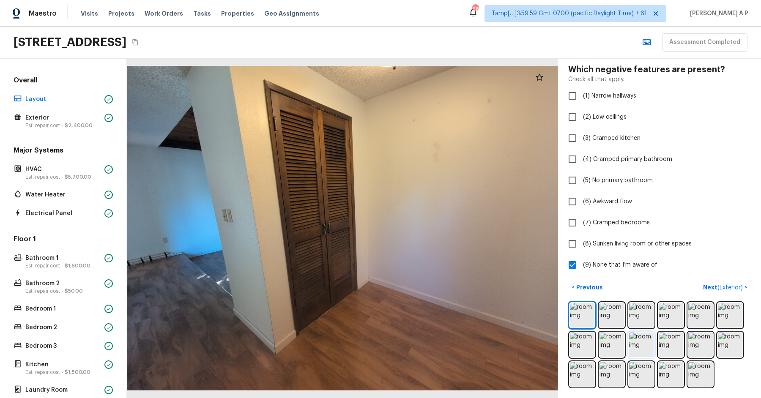
click at [641, 343] on img at bounding box center [641, 345] width 25 height 25
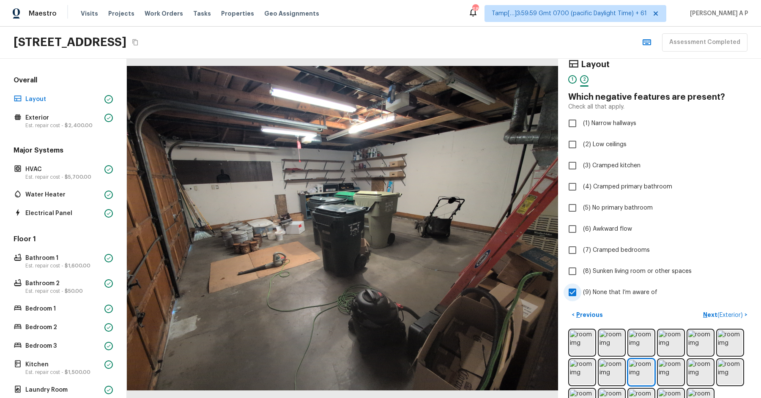
scroll to position [0, 0]
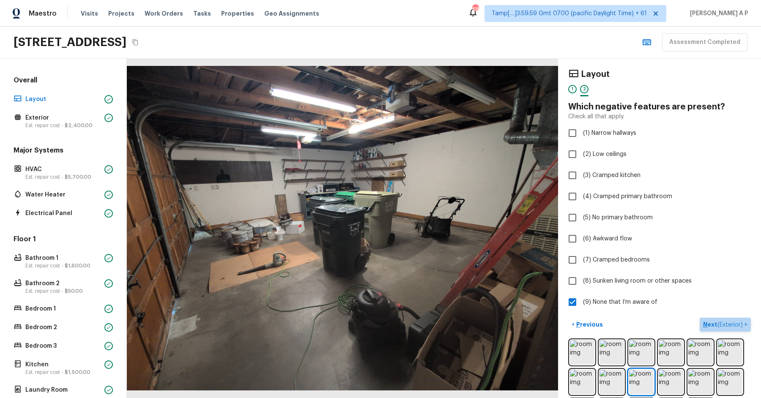
click at [732, 322] on span "( Exterior )" at bounding box center [730, 325] width 25 height 6
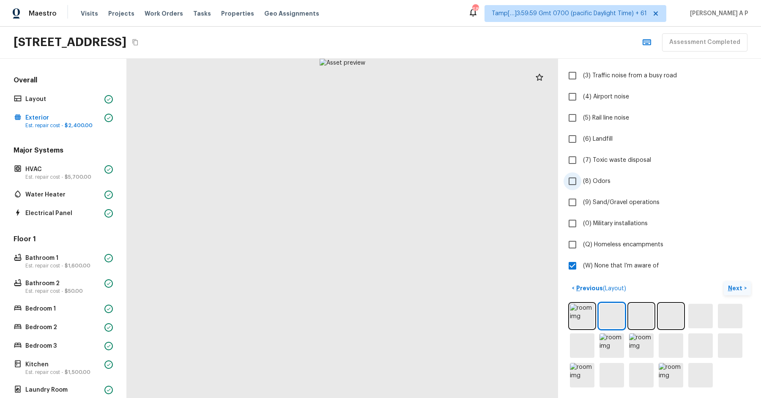
scroll to position [116, 0]
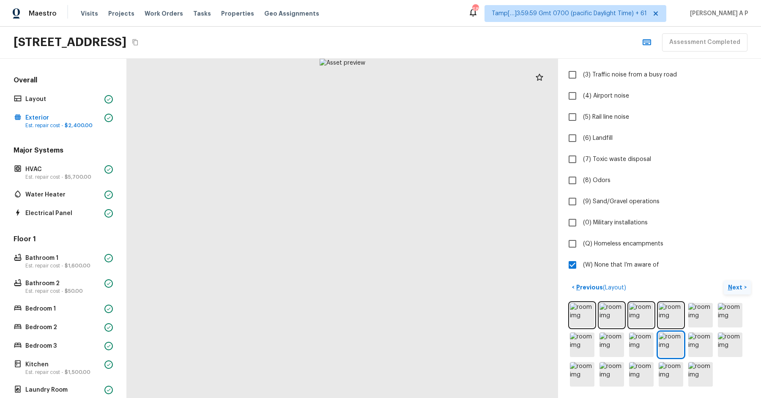
click at [139, 43] on icon "Copy Address" at bounding box center [135, 42] width 7 height 7
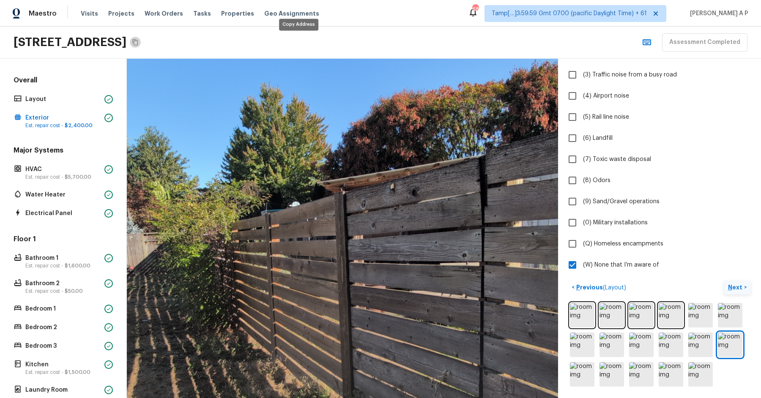
drag, startPoint x: 442, startPoint y: 193, endPoint x: 557, endPoint y: 224, distance: 119.1
click at [557, 225] on div at bounding box center [341, 288] width 821 height 646
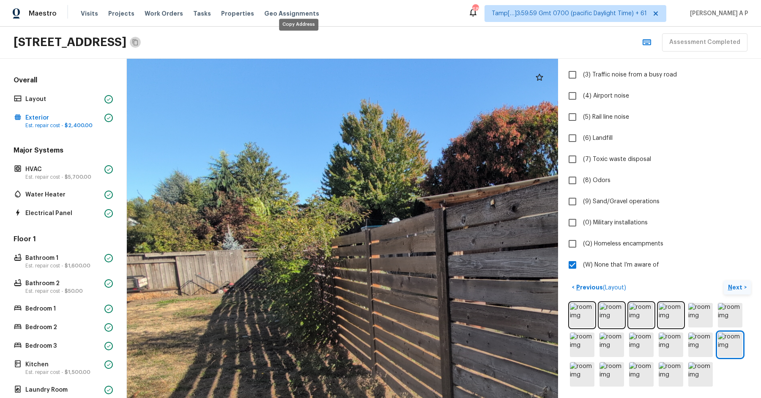
drag, startPoint x: 450, startPoint y: 225, endPoint x: 515, endPoint y: 250, distance: 69.0
click at [515, 251] on div at bounding box center [442, 304] width 821 height 646
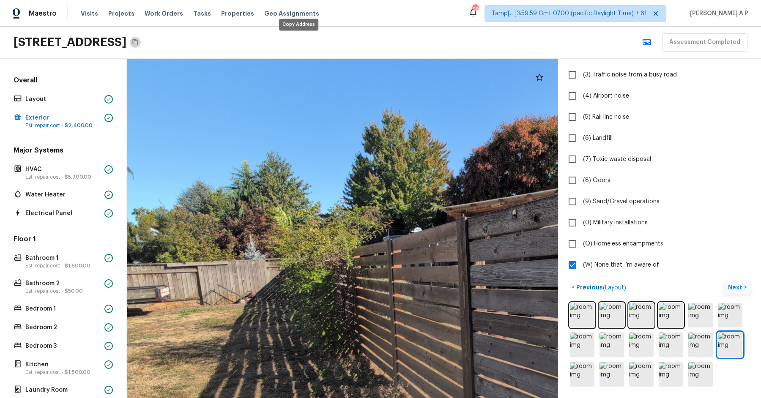
drag, startPoint x: 331, startPoint y: 279, endPoint x: 404, endPoint y: 303, distance: 76.5
click at [404, 303] on div at bounding box center [464, 314] width 821 height 646
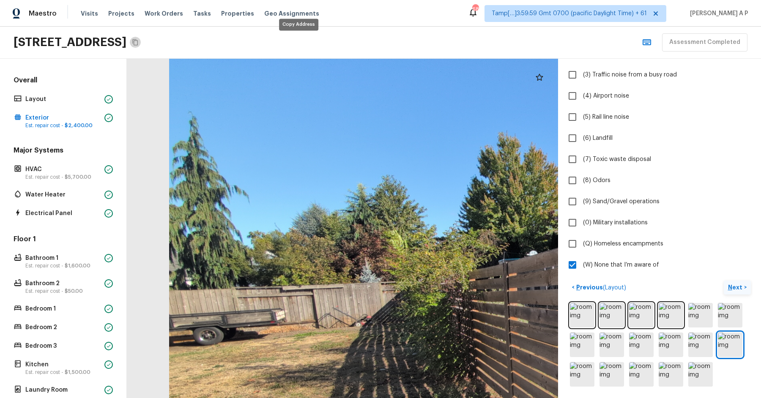
drag, startPoint x: 332, startPoint y: 312, endPoint x: 434, endPoint y: 308, distance: 101.6
click at [434, 308] on div at bounding box center [579, 337] width 821 height 646
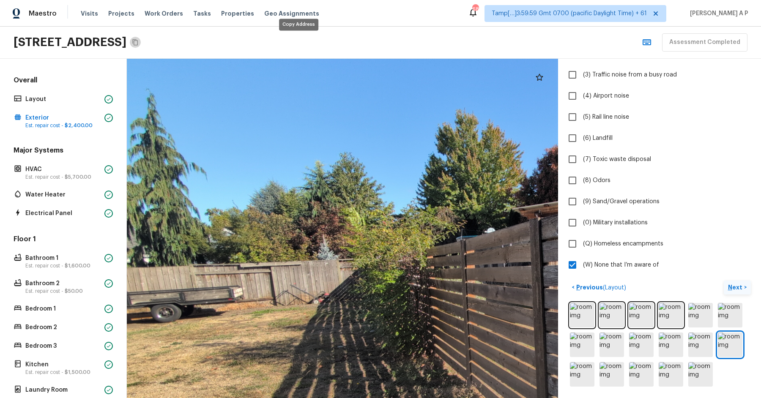
drag, startPoint x: 322, startPoint y: 296, endPoint x: 258, endPoint y: 262, distance: 72.3
click at [261, 267] on div at bounding box center [537, 315] width 821 height 646
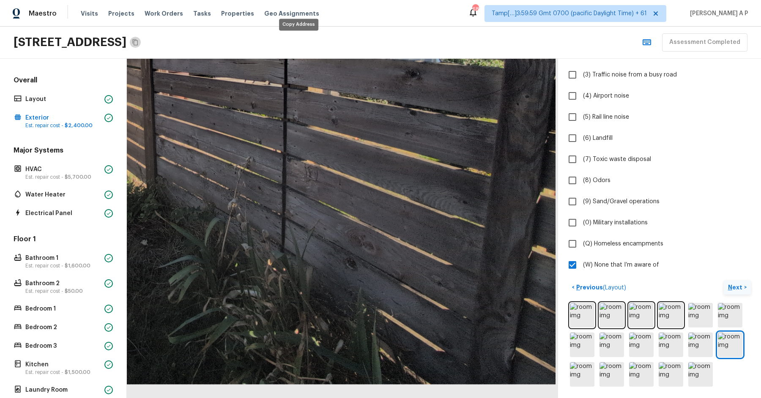
drag, startPoint x: 288, startPoint y: 268, endPoint x: 269, endPoint y: 257, distance: 22.5
click at [279, 267] on div at bounding box center [145, 75] width 821 height 646
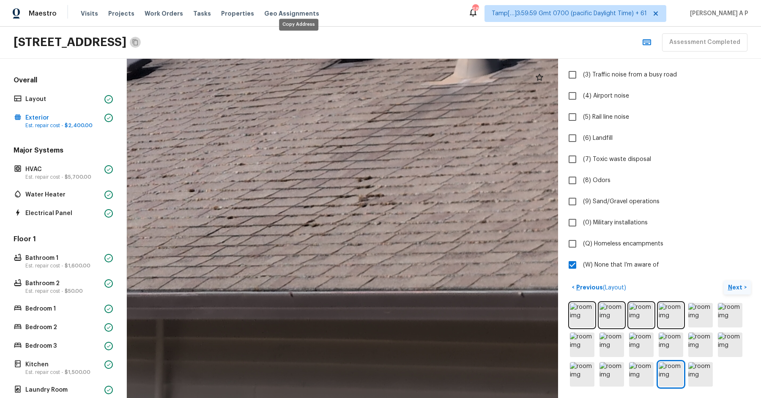
drag, startPoint x: 422, startPoint y: 228, endPoint x: 300, endPoint y: 214, distance: 123.0
click at [302, 216] on div at bounding box center [164, 143] width 1091 height 858
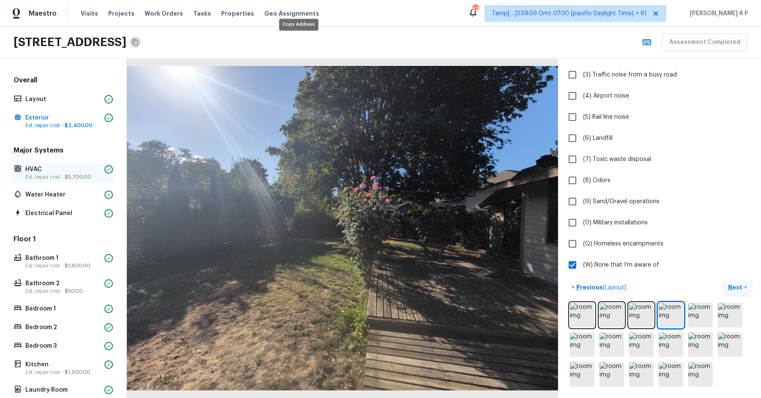
click at [107, 174] on div "HVAC Est. repair cost - $5,700.00" at bounding box center [63, 173] width 103 height 19
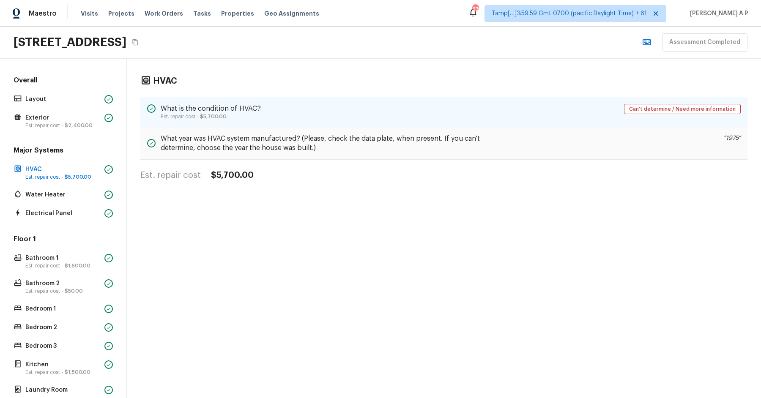
click at [250, 114] on p "Est. repair cost - $5,700.00" at bounding box center [211, 116] width 100 height 7
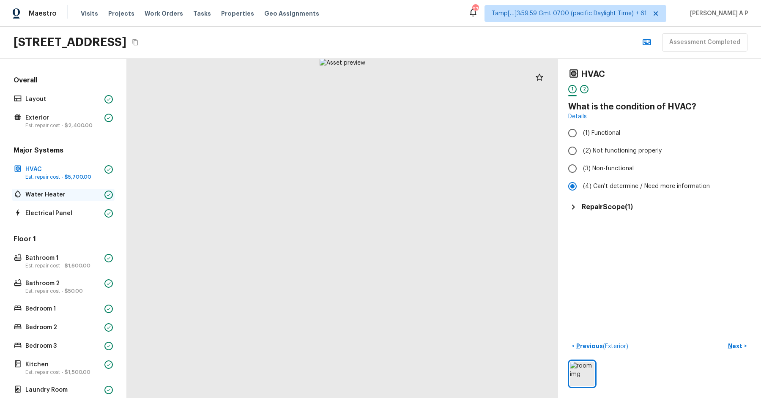
click at [79, 193] on p "Water Heater" at bounding box center [63, 195] width 76 height 8
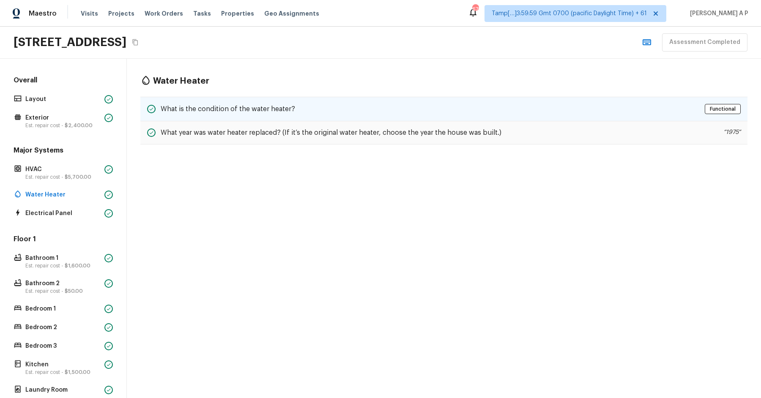
click at [223, 106] on h5 "What is the condition of the water heater?" at bounding box center [228, 108] width 134 height 9
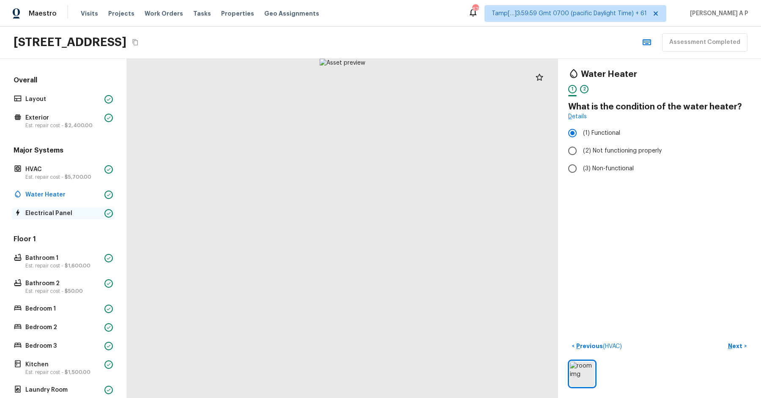
click at [45, 218] on div "Electrical Panel" at bounding box center [63, 214] width 103 height 12
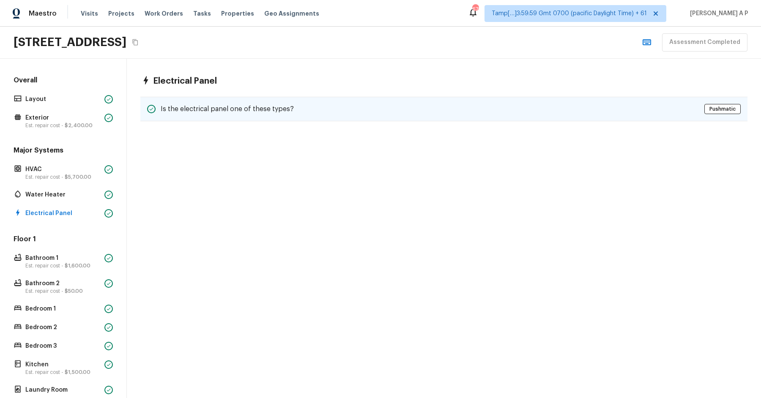
click at [236, 104] on h5 "Is the electrical panel one of these types?" at bounding box center [227, 108] width 133 height 9
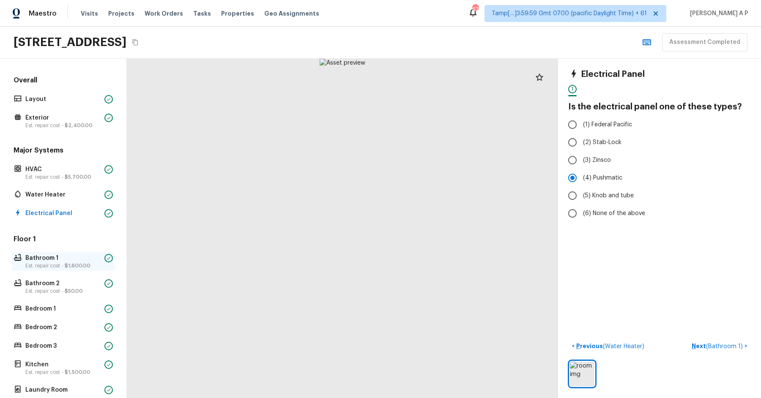
click at [47, 258] on p "Bathroom 1" at bounding box center [63, 258] width 76 height 8
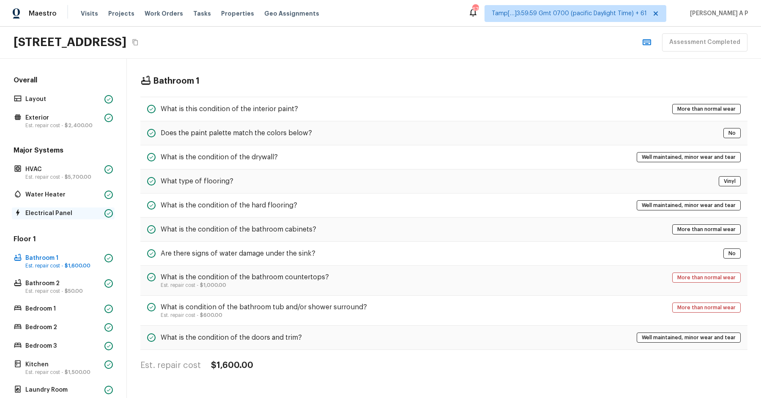
click at [84, 213] on p "Electrical Panel" at bounding box center [63, 213] width 76 height 8
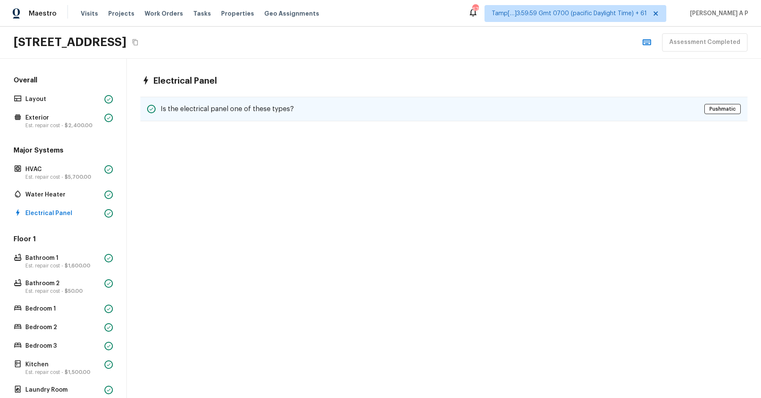
click at [288, 110] on h5 "Is the electrical panel one of these types?" at bounding box center [227, 108] width 133 height 9
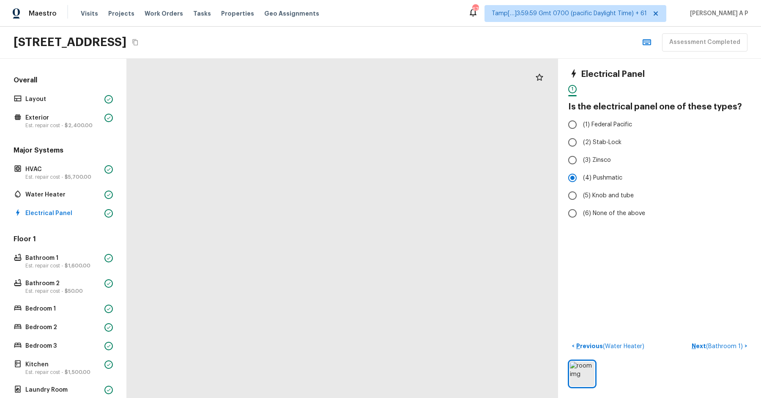
drag, startPoint x: 347, startPoint y: 225, endPoint x: 347, endPoint y: 129, distance: 96.0
click at [347, 129] on div at bounding box center [339, 288] width 1261 height 993
click at [85, 264] on span "$1,600.00" at bounding box center [78, 265] width 26 height 5
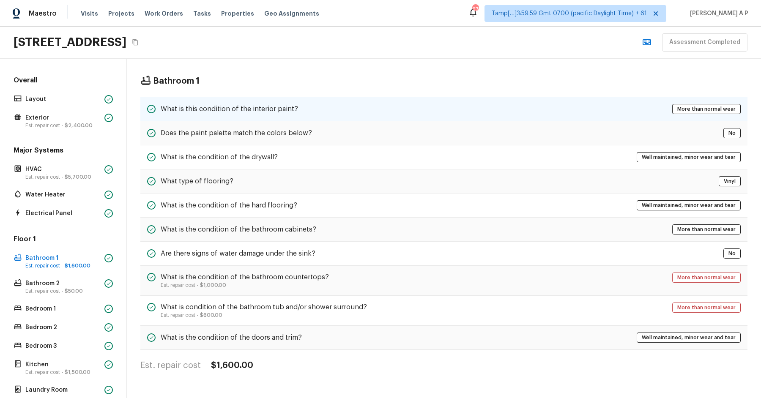
click at [302, 105] on div "What is this condition of the interior paint? More than normal wear" at bounding box center [443, 109] width 607 height 25
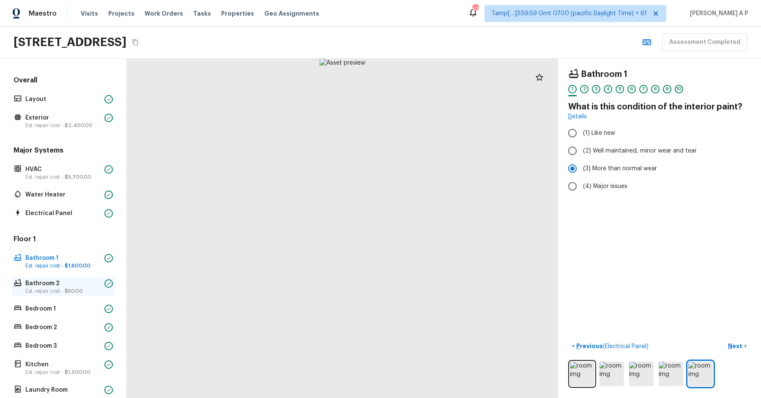
click at [52, 285] on p "Bathroom 2" at bounding box center [63, 284] width 76 height 8
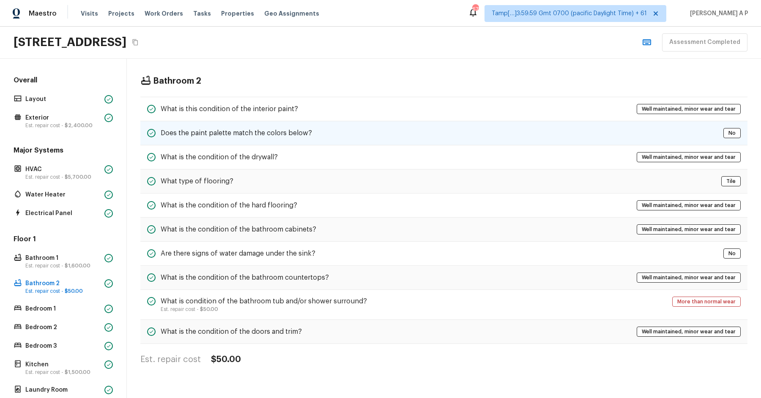
click at [320, 129] on div "Does the paint palette match the colors below? No" at bounding box center [443, 133] width 607 height 24
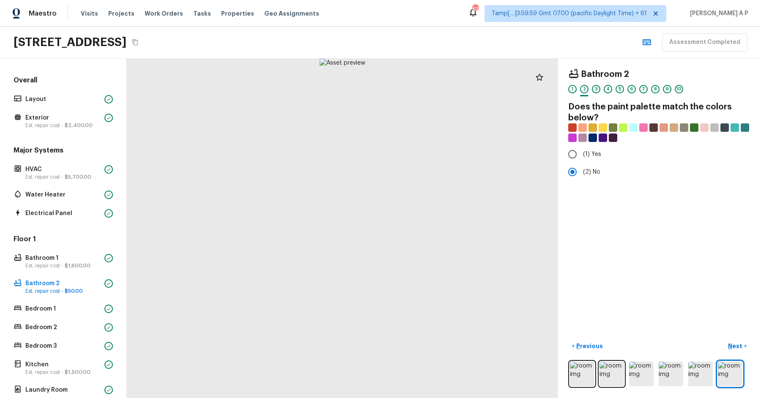
click at [97, 300] on div "Floor 1 Bathroom 1 Est. repair cost - $1,600.00 Bathroom 2 Est. repair cost - $…" at bounding box center [63, 338] width 103 height 206
click at [98, 306] on p "Bedroom 1" at bounding box center [63, 309] width 76 height 8
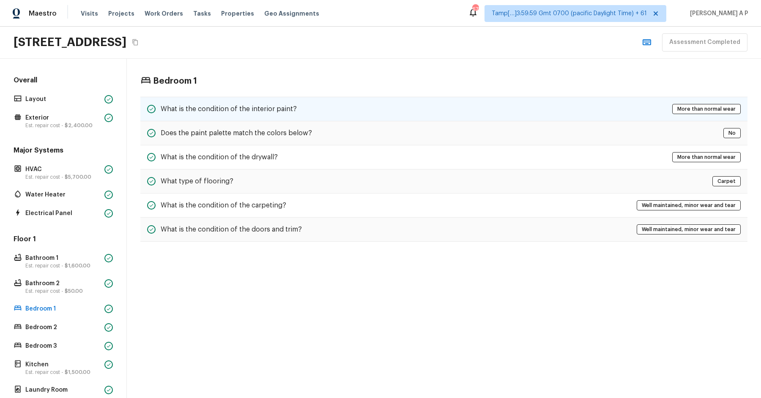
click at [281, 117] on div "What is the condition of the interior paint? More than normal wear" at bounding box center [443, 109] width 607 height 25
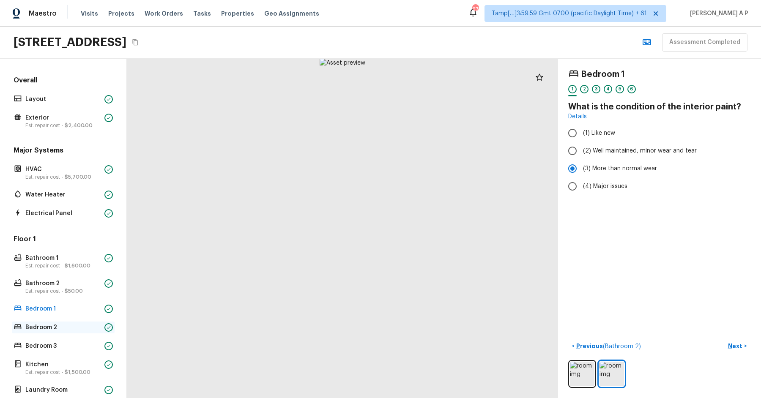
click at [52, 325] on p "Bedroom 2" at bounding box center [63, 328] width 76 height 8
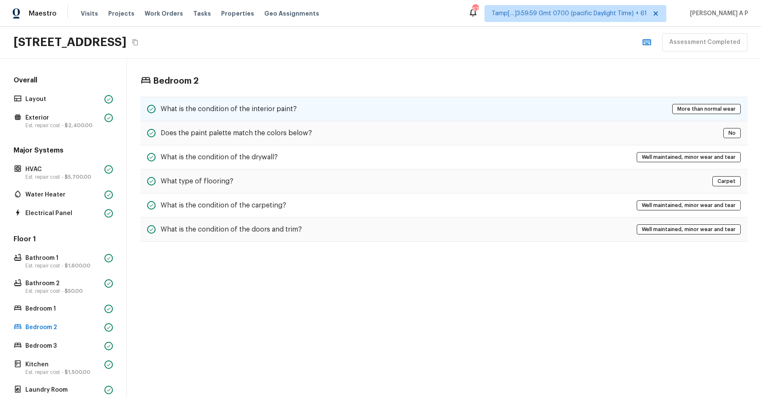
click at [248, 101] on div "What is the condition of the interior paint? More than normal wear" at bounding box center [443, 109] width 607 height 25
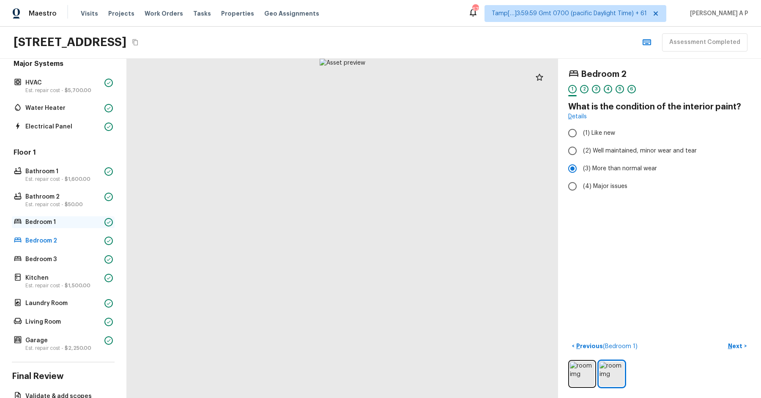
scroll to position [92, 0]
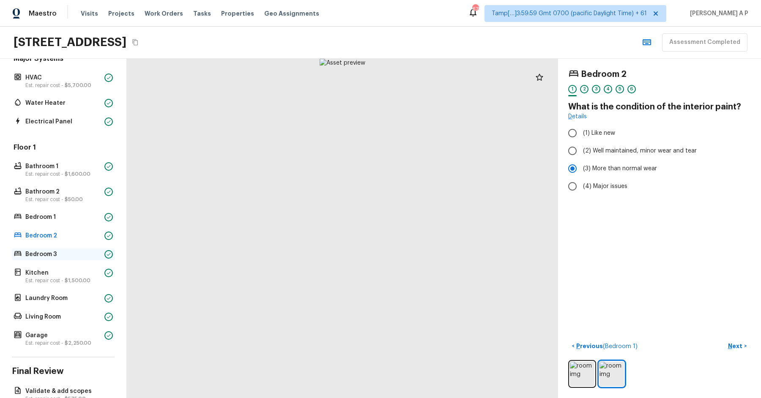
click at [62, 252] on p "Bedroom 3" at bounding box center [63, 254] width 76 height 8
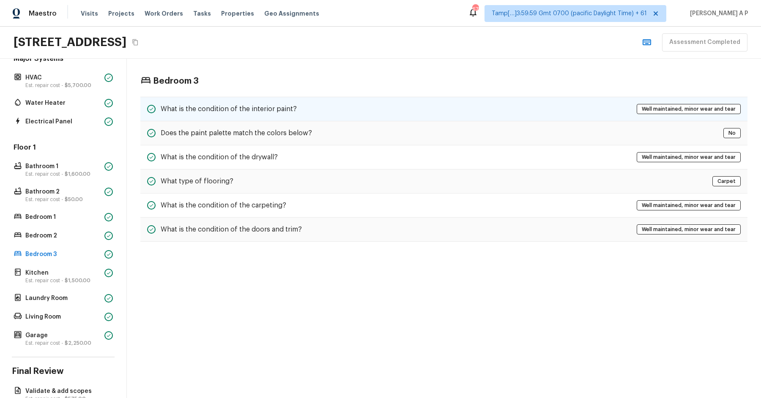
click at [263, 99] on div "What is the condition of the interior paint? Well maintained, minor wear and te…" at bounding box center [443, 109] width 607 height 25
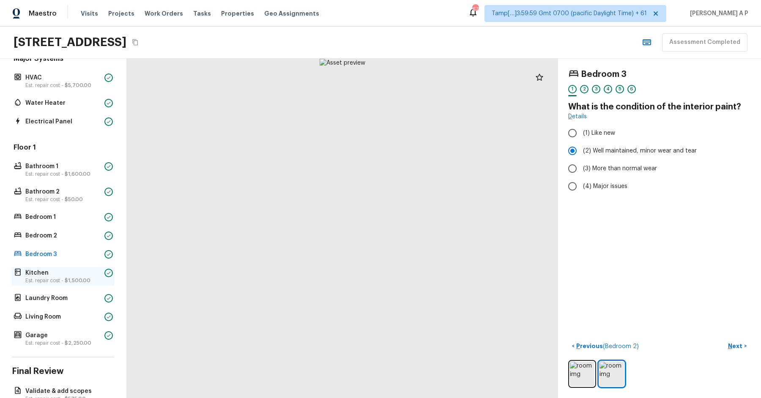
click at [67, 279] on span "$1,500.00" at bounding box center [78, 280] width 26 height 5
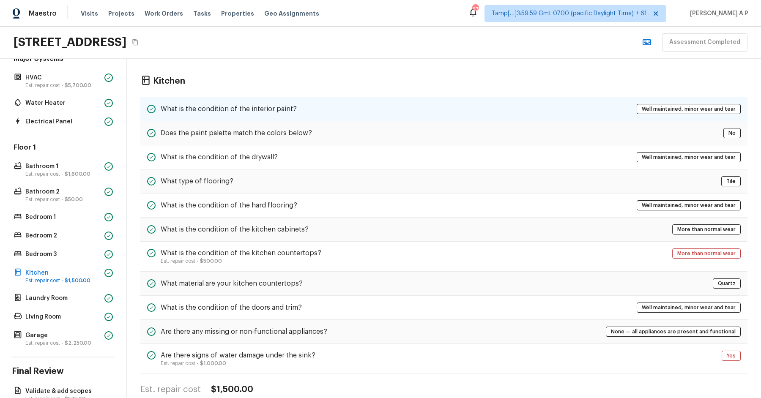
click at [263, 98] on div "What is the condition of the interior paint? Well maintained, minor wear and te…" at bounding box center [443, 109] width 607 height 25
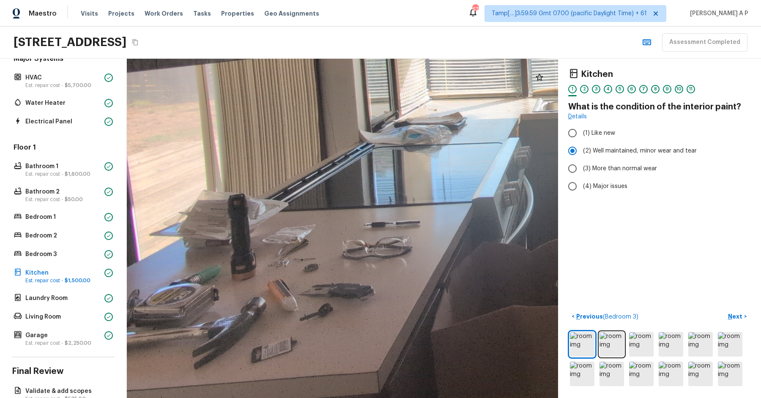
drag, startPoint x: 218, startPoint y: 285, endPoint x: 274, endPoint y: 220, distance: 86.0
click at [274, 220] on div at bounding box center [617, 77] width 1200 height 945
click at [274, 220] on div at bounding box center [618, 77] width 1200 height 945
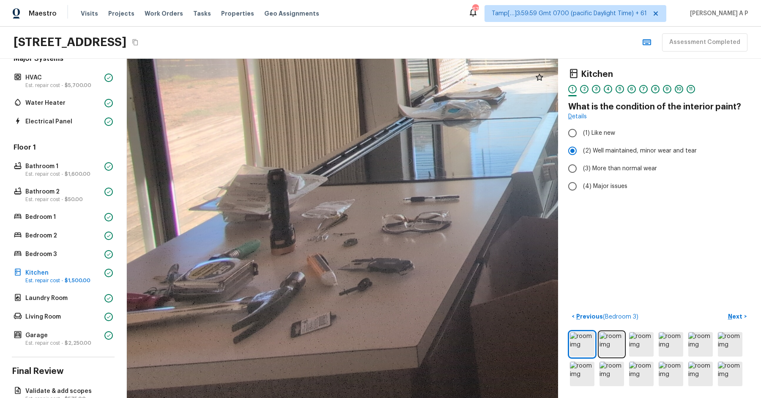
drag, startPoint x: 245, startPoint y: 263, endPoint x: 312, endPoint y: 216, distance: 81.9
click at [312, 216] on div at bounding box center [657, 52] width 1200 height 945
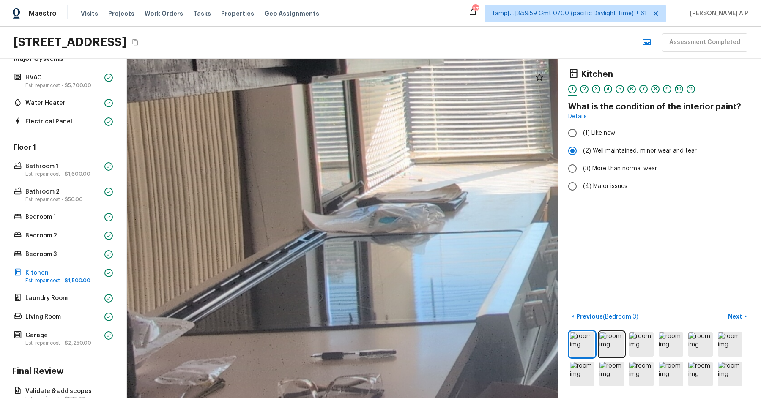
drag, startPoint x: 341, startPoint y: 178, endPoint x: 153, endPoint y: 381, distance: 276.8
click at [154, 381] on div at bounding box center [698, 131] width 1839 height 1448
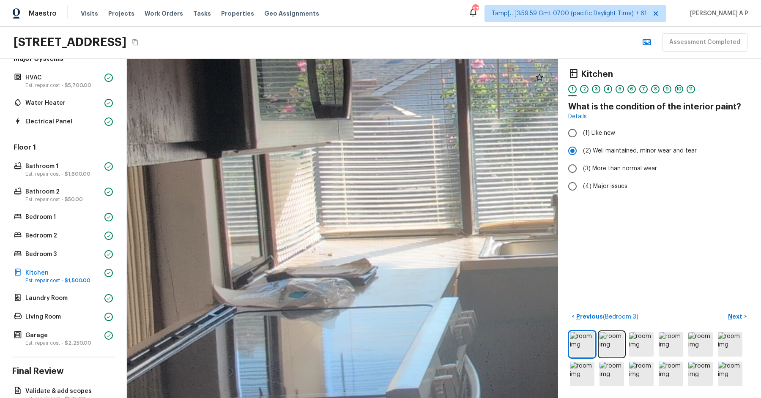
drag, startPoint x: 274, startPoint y: 311, endPoint x: 165, endPoint y: 360, distance: 119.8
click at [168, 359] on div at bounding box center [608, 206] width 1839 height 1448
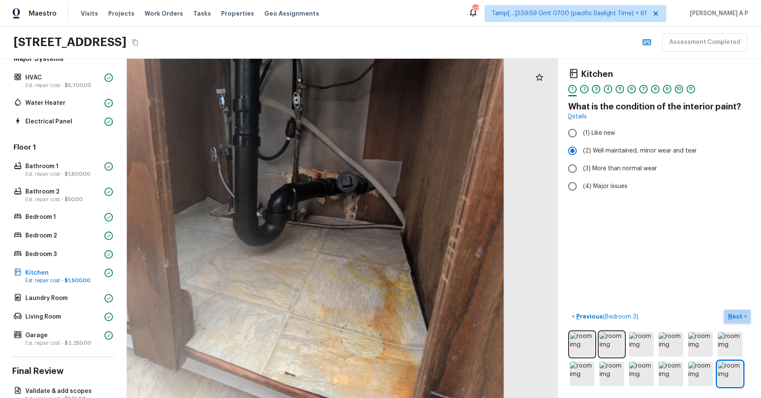
click at [738, 319] on p "Next" at bounding box center [736, 317] width 16 height 8
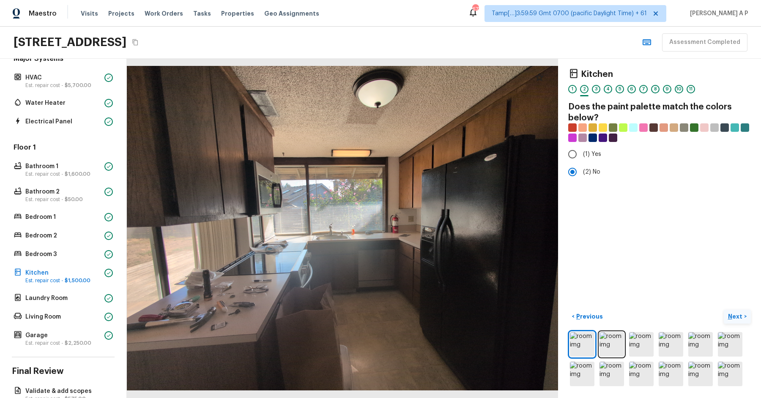
click at [724, 310] on button "Next >" at bounding box center [737, 317] width 27 height 14
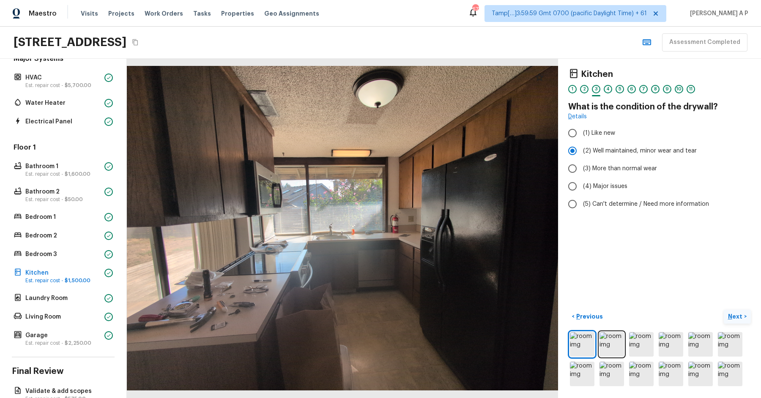
click at [724, 310] on button "Next >" at bounding box center [737, 317] width 27 height 14
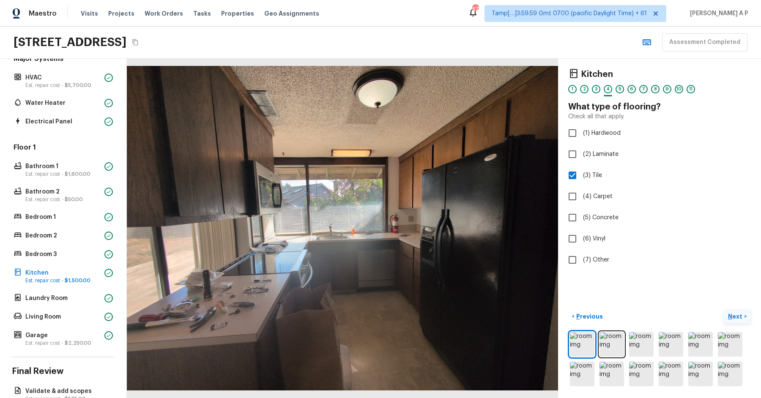
click at [724, 310] on button "Next >" at bounding box center [737, 317] width 27 height 14
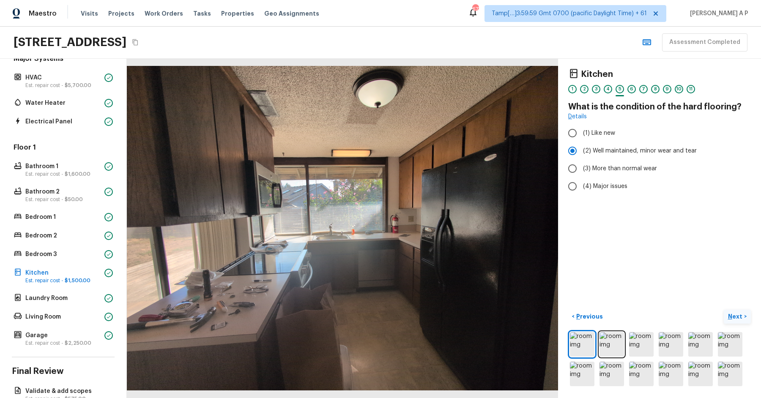
click at [724, 310] on button "Next >" at bounding box center [737, 317] width 27 height 14
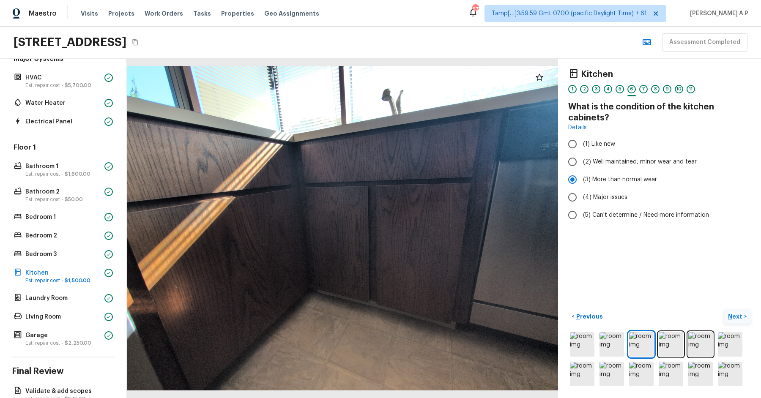
click at [724, 310] on button "Next >" at bounding box center [737, 317] width 27 height 14
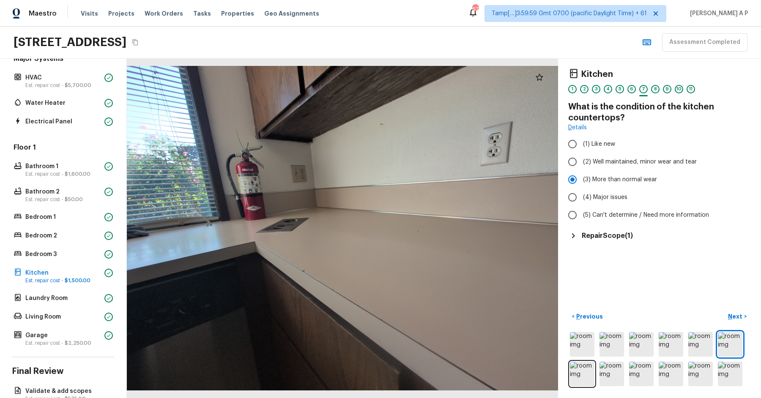
click at [621, 235] on h5 "Repair Scope ( 1 )" at bounding box center [607, 235] width 51 height 9
click at [743, 308] on div "Kitchen 1 2 3 4 5 6 7 8 9 10 11 What is the condition of the kitchen countertop…" at bounding box center [659, 229] width 203 height 340
click at [742, 311] on button "Next >" at bounding box center [737, 317] width 27 height 14
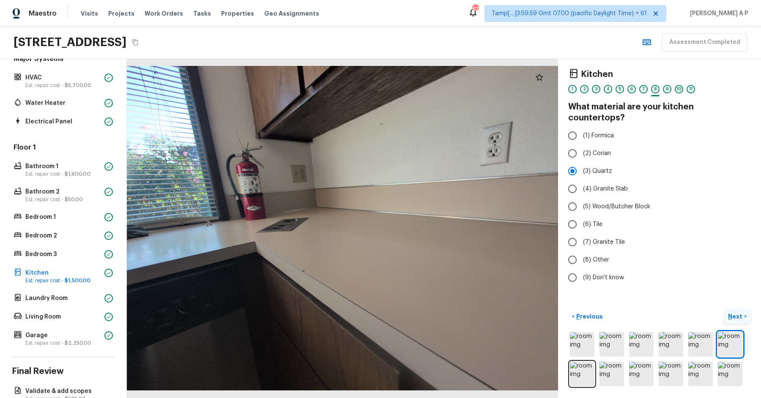
click at [742, 311] on button "Next >" at bounding box center [737, 317] width 27 height 14
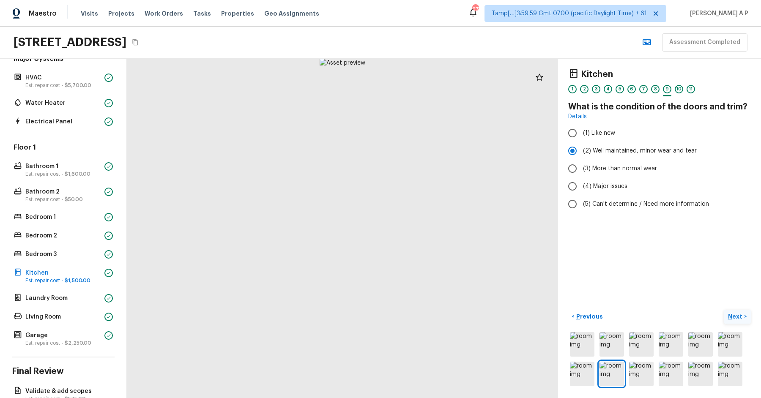
click at [742, 311] on button "Next >" at bounding box center [737, 317] width 27 height 14
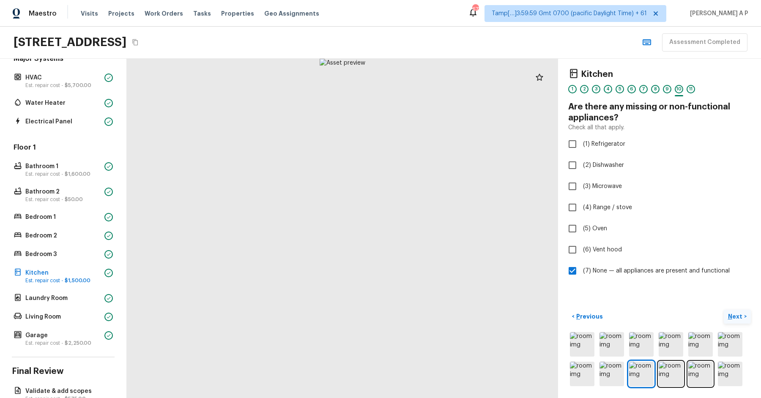
click at [742, 311] on button "Next >" at bounding box center [737, 317] width 27 height 14
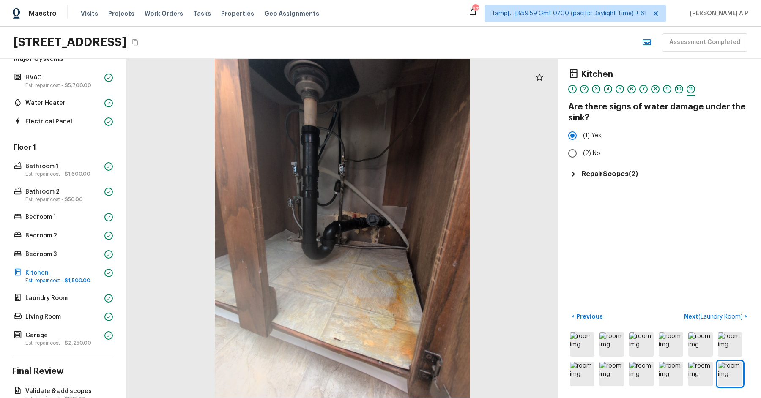
click at [626, 173] on h5 "Repair Scopes ( 2 )" at bounding box center [610, 174] width 56 height 9
click at [90, 298] on p "Laundry Room" at bounding box center [63, 298] width 76 height 8
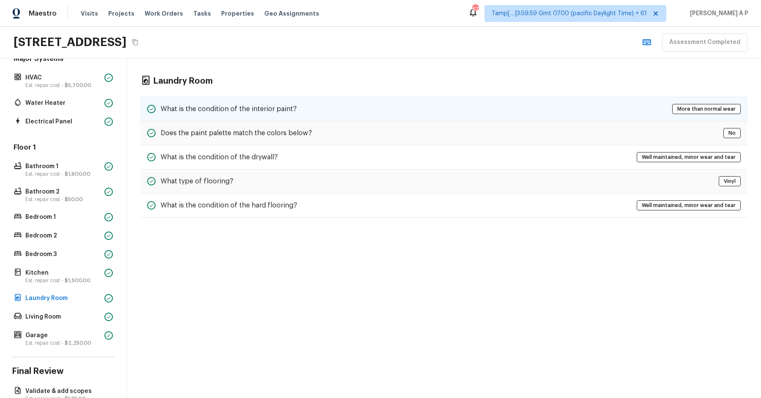
click at [248, 112] on h5 "What is the condition of the interior paint?" at bounding box center [229, 108] width 136 height 9
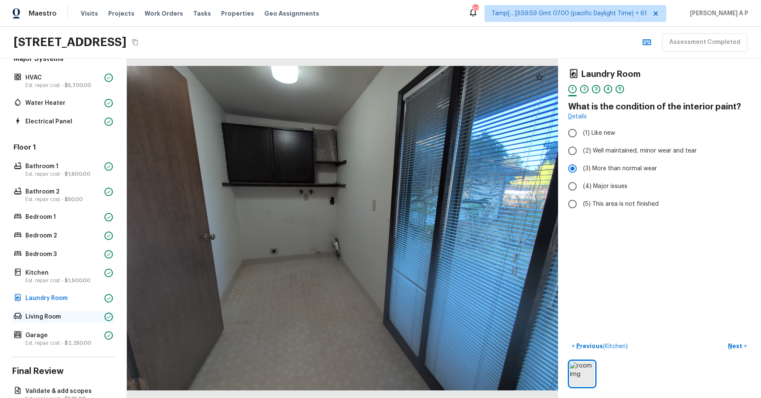
click at [54, 316] on p "Living Room" at bounding box center [63, 317] width 76 height 8
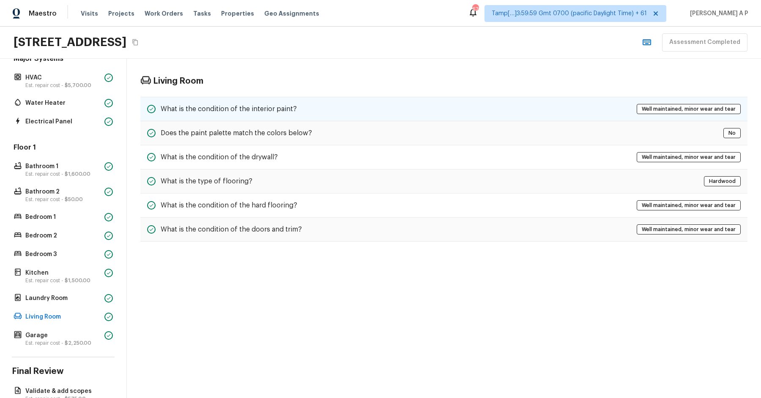
click at [261, 97] on div "What is the condition of the interior paint? Well maintained, minor wear and te…" at bounding box center [443, 109] width 607 height 25
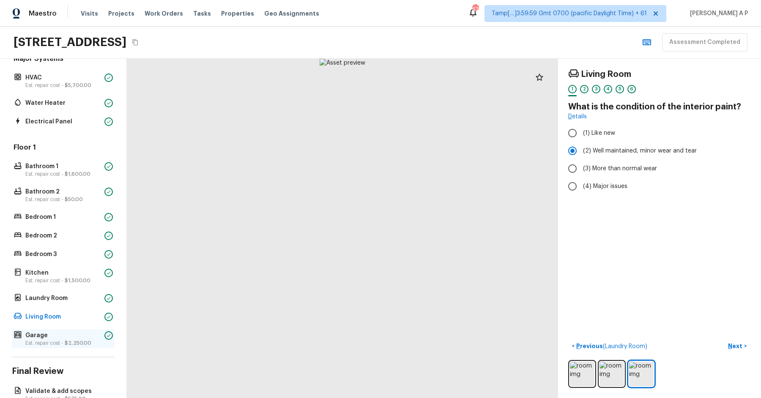
click at [74, 341] on span "$2,250.00" at bounding box center [78, 343] width 27 height 5
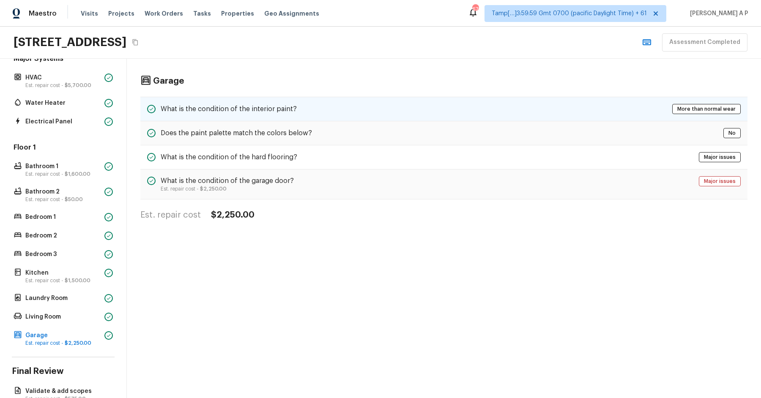
click at [250, 108] on h5 "What is the condition of the interior paint?" at bounding box center [229, 108] width 136 height 9
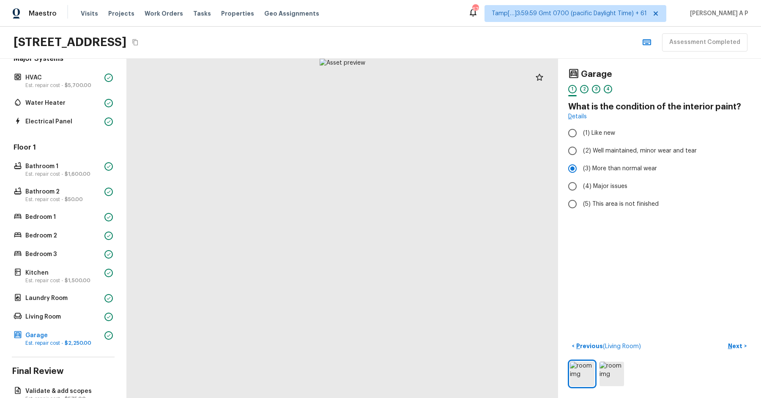
click at [273, 242] on div at bounding box center [342, 229] width 431 height 340
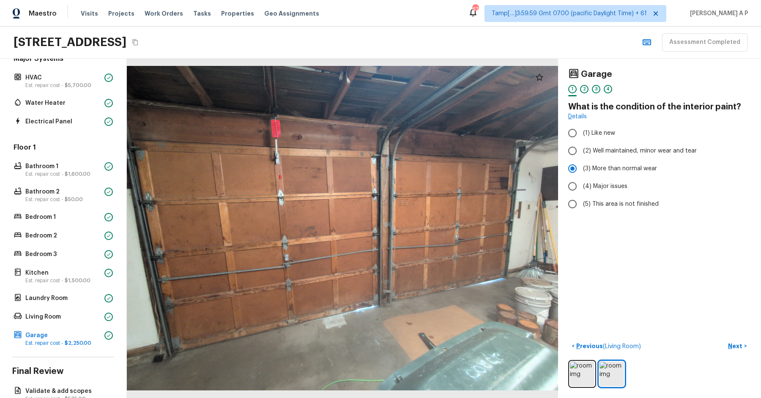
scroll to position [141, 0]
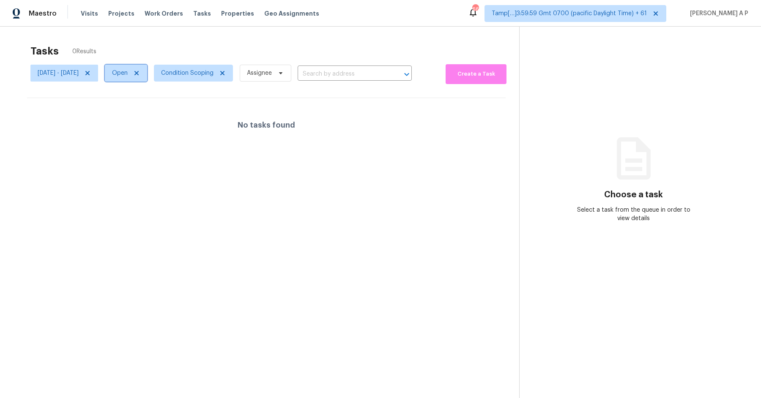
click at [128, 74] on span "Open" at bounding box center [120, 73] width 16 height 8
click at [160, 107] on label "Closed" at bounding box center [155, 109] width 30 height 8
click at [146, 107] on input "Closed" at bounding box center [142, 107] width 5 height 5
checkbox input "true"
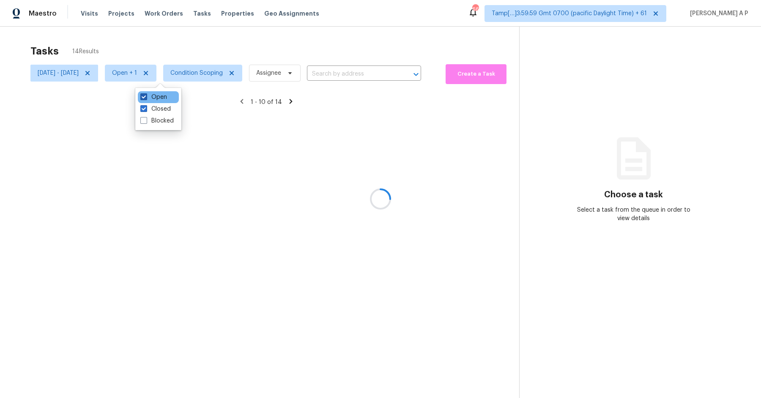
click at [160, 100] on label "Open" at bounding box center [153, 97] width 27 height 8
click at [146, 99] on input "Open" at bounding box center [142, 95] width 5 height 5
checkbox input "false"
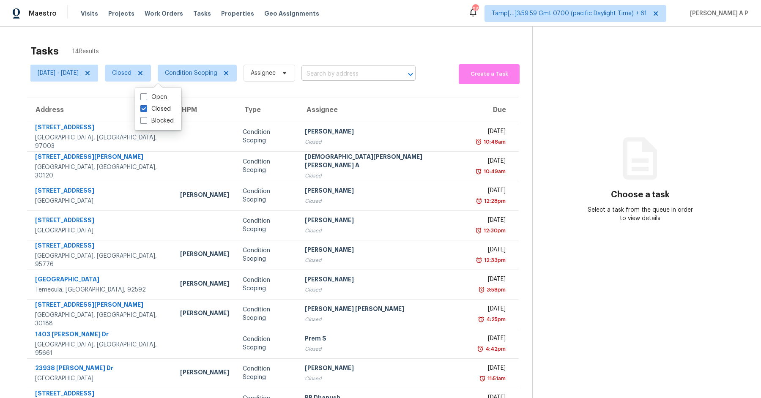
click at [347, 68] on input "text" at bounding box center [347, 74] width 90 height 13
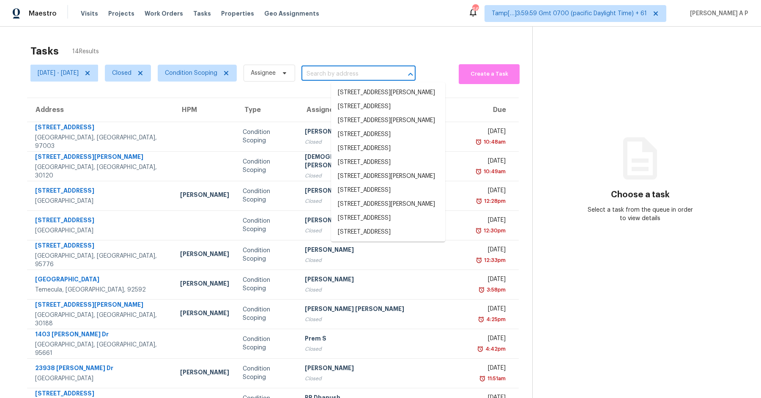
paste input ""123 Andria Way NW Cartersville, GA, 30120""
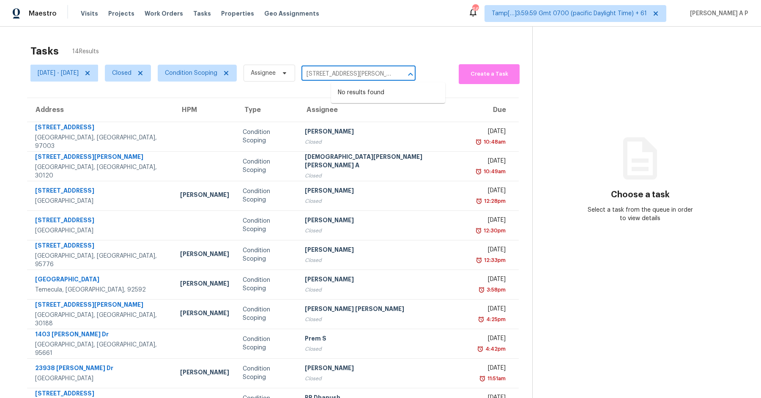
type input "123 Andria Way NW Cartersville, GA, 30120"
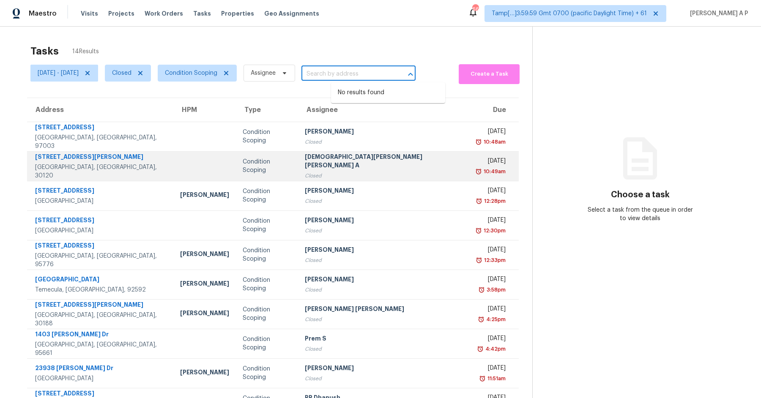
click at [351, 172] on div "Closed" at bounding box center [384, 176] width 158 height 8
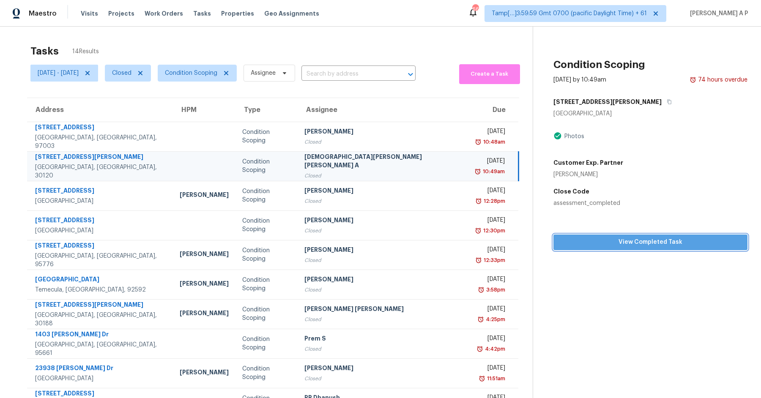
click at [641, 249] on button "View Completed Task" at bounding box center [651, 243] width 194 height 16
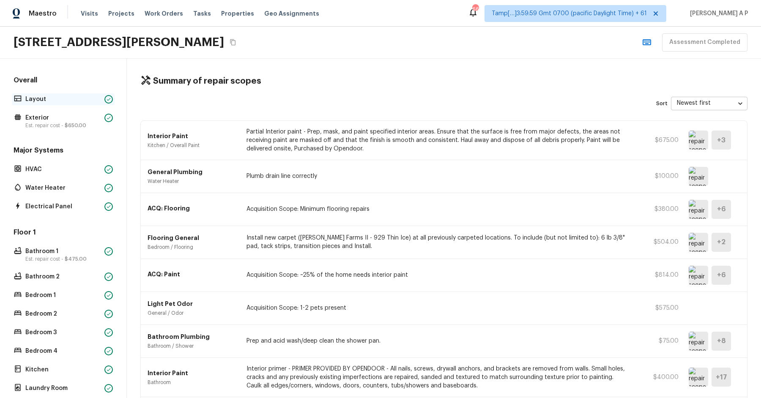
click at [72, 97] on p "Layout" at bounding box center [63, 99] width 76 height 8
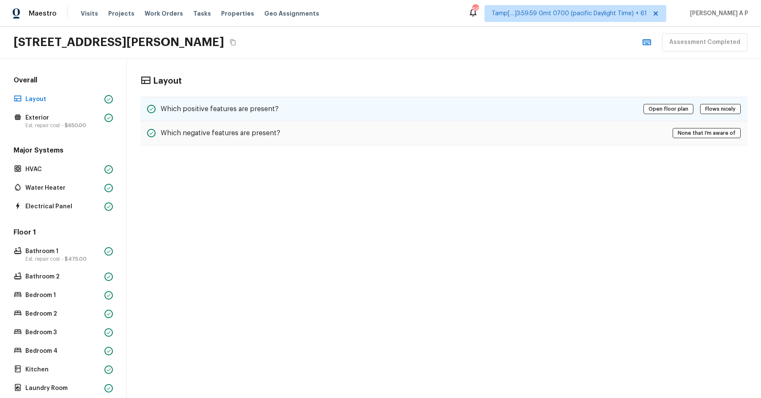
click at [203, 102] on div "Which positive features are present? Open floor plan Flows nicely" at bounding box center [443, 109] width 607 height 25
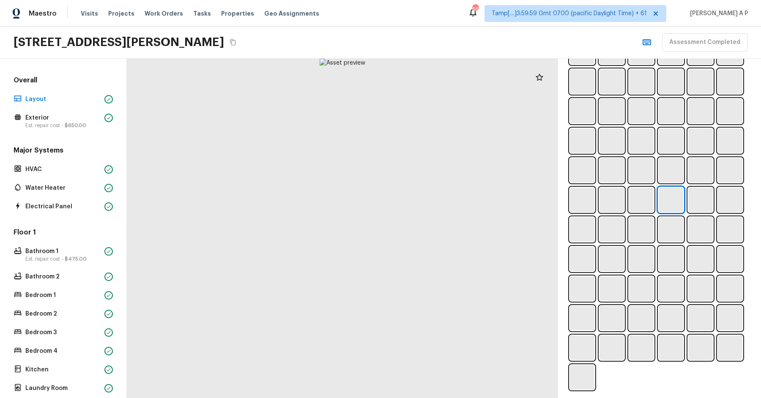
scroll to position [422, 0]
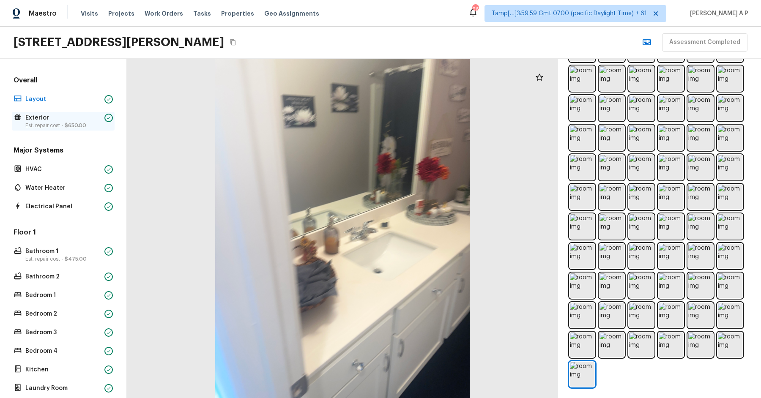
click at [100, 118] on p "Exterior" at bounding box center [63, 118] width 76 height 8
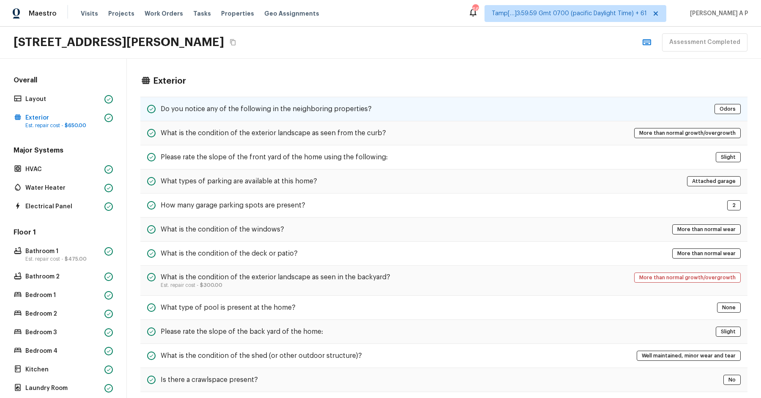
click at [252, 110] on h5 "Do you notice any of the following in the neighboring properties?" at bounding box center [266, 108] width 211 height 9
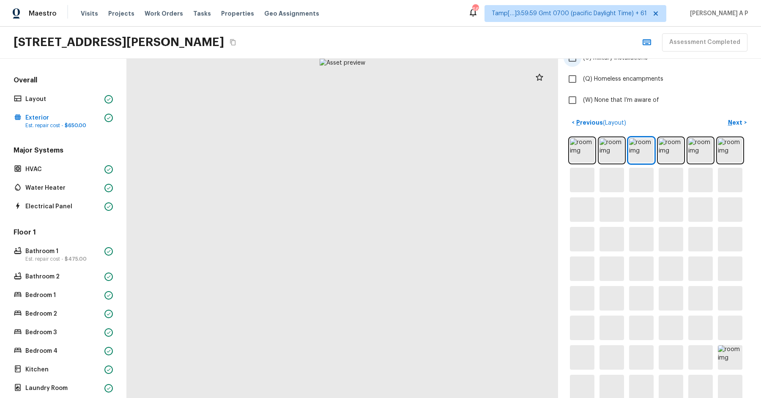
scroll to position [324, 0]
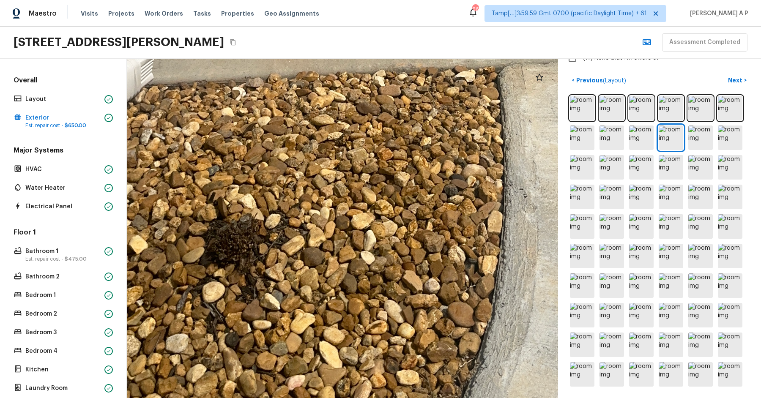
drag, startPoint x: 316, startPoint y: 286, endPoint x: 326, endPoint y: 151, distance: 135.3
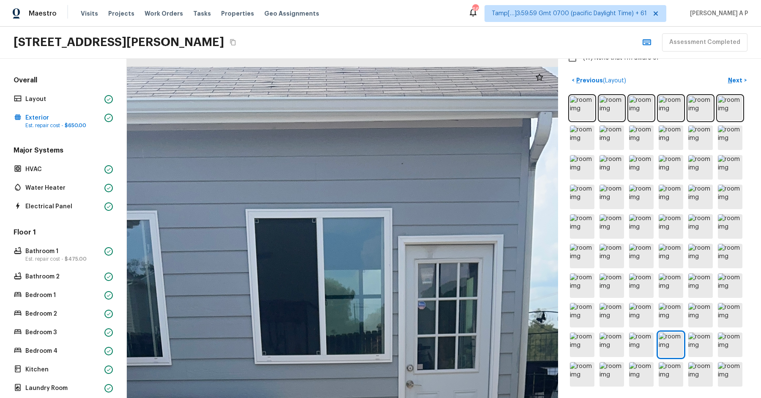
drag, startPoint x: 339, startPoint y: 108, endPoint x: 371, endPoint y: -49, distance: 160.9
click at [371, 0] on html "Maestro Visits Projects Work Orders Tasks Properties Geo Assignments 666 Tamp[……" at bounding box center [380, 199] width 761 height 398
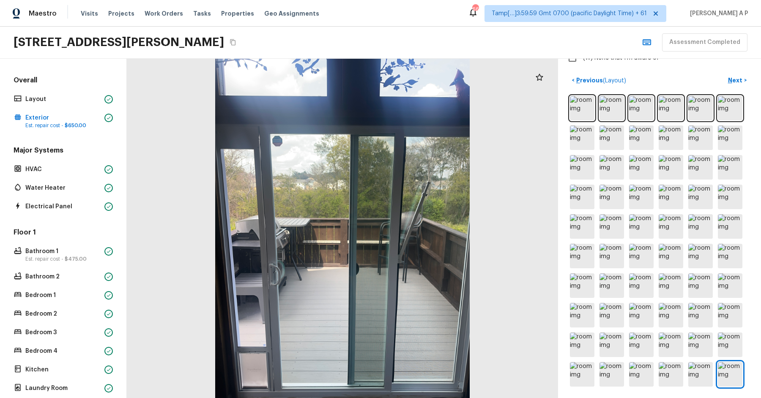
click at [66, 161] on div "Major Systems HVAC Water Heater Electrical Panel" at bounding box center [63, 179] width 103 height 67
click at [62, 165] on p "HVAC" at bounding box center [63, 169] width 76 height 8
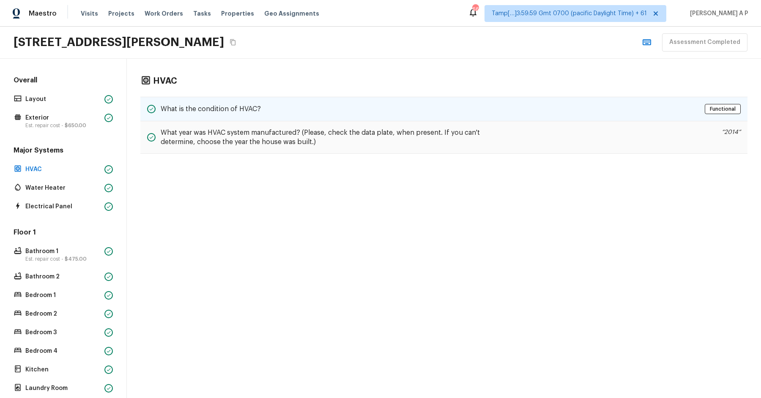
click at [238, 110] on h5 "What is the condition of HVAC?" at bounding box center [211, 108] width 100 height 9
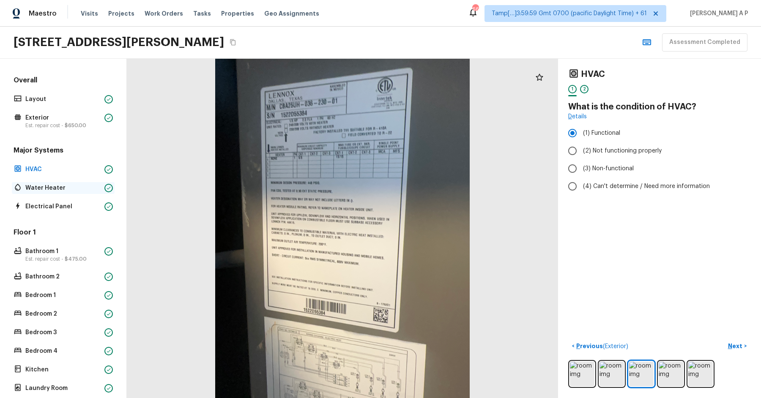
click at [109, 190] on div at bounding box center [108, 188] width 8 height 8
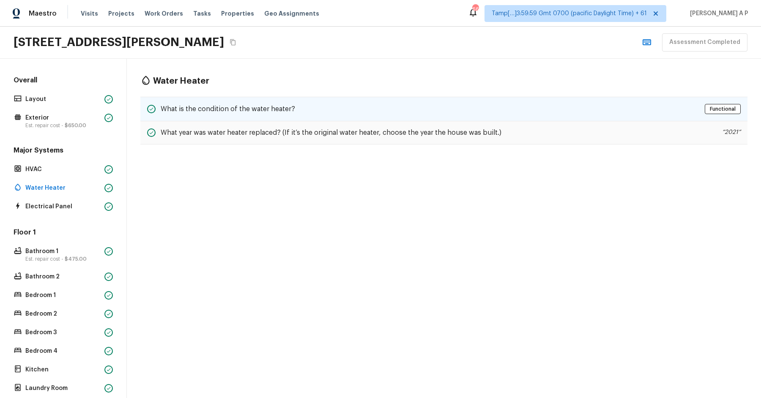
click at [232, 112] on h5 "What is the condition of the water heater?" at bounding box center [228, 108] width 134 height 9
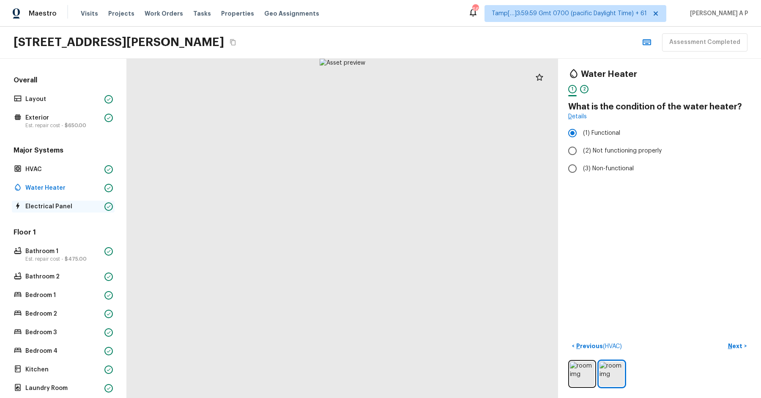
click at [95, 206] on p "Electrical Panel" at bounding box center [63, 207] width 76 height 8
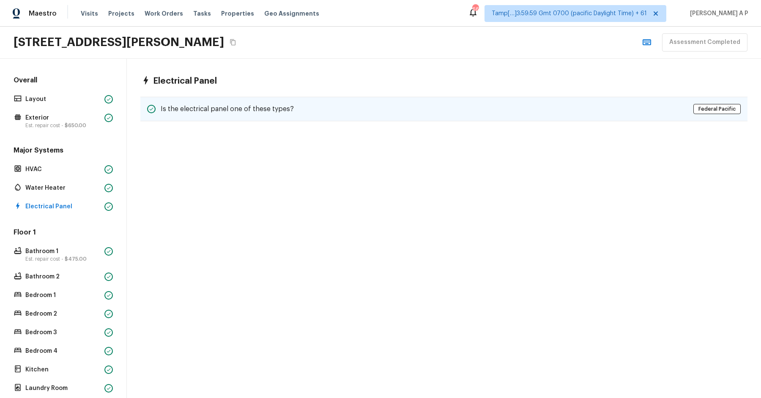
click at [226, 107] on h5 "Is the electrical panel one of these types?" at bounding box center [227, 108] width 133 height 9
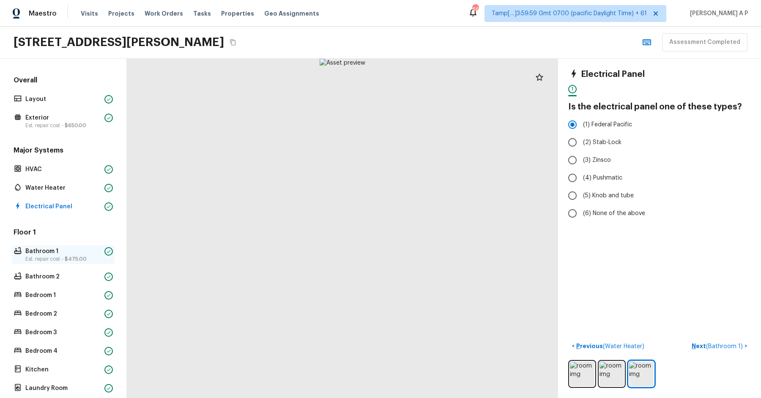
click at [69, 249] on p "Bathroom 1" at bounding box center [63, 251] width 76 height 8
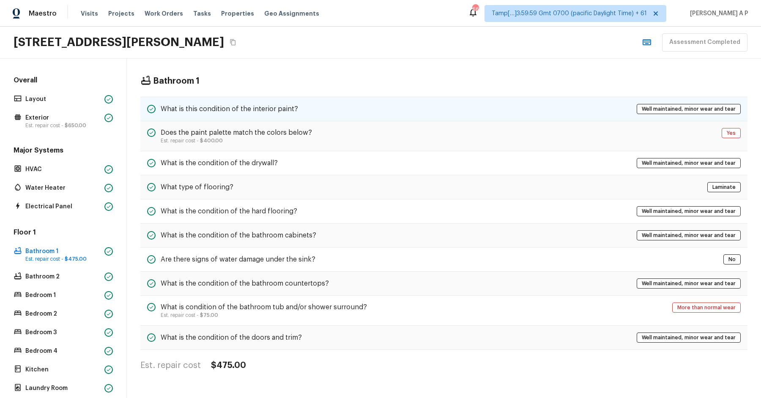
click at [228, 106] on h5 "What is this condition of the interior paint?" at bounding box center [229, 108] width 137 height 9
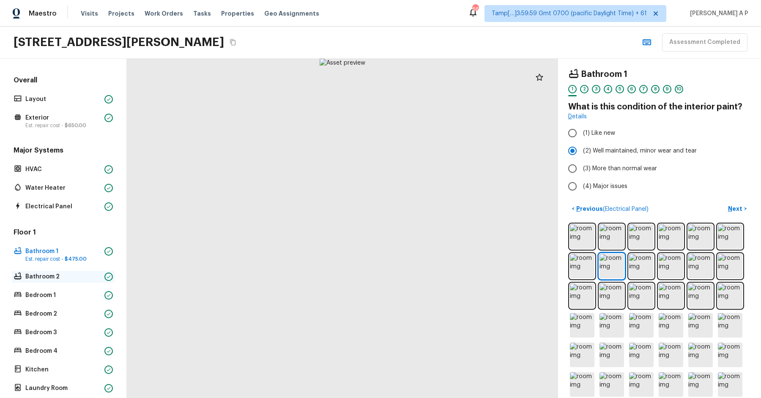
click at [60, 277] on p "Bathroom 2" at bounding box center [63, 277] width 76 height 8
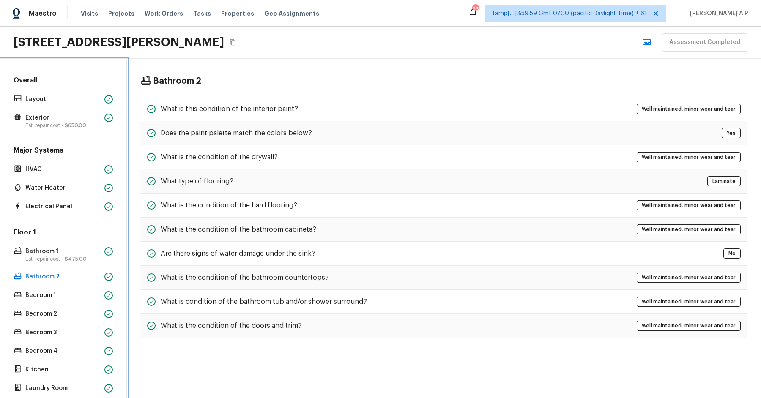
scroll to position [132, 0]
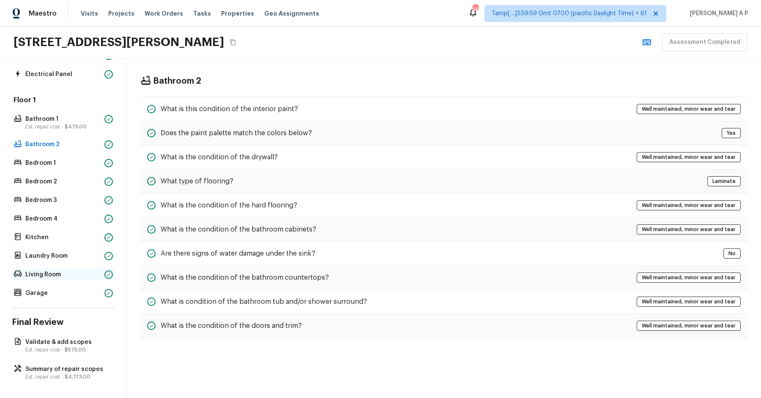
click at [63, 271] on p "Living Room" at bounding box center [63, 275] width 76 height 8
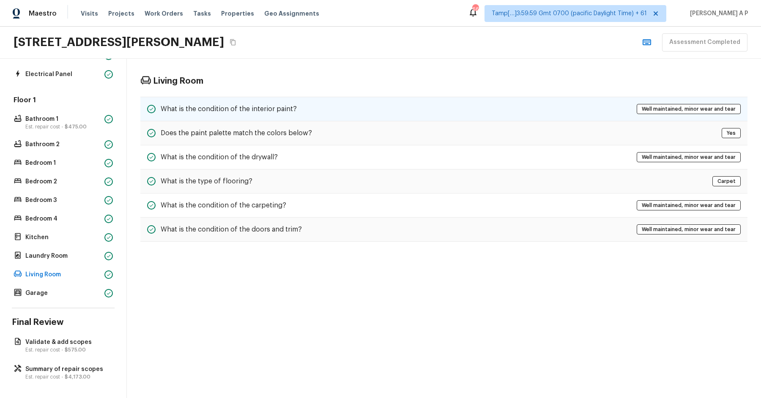
click at [235, 115] on div "What is the condition of the interior paint? Well maintained, minor wear and te…" at bounding box center [443, 109] width 607 height 25
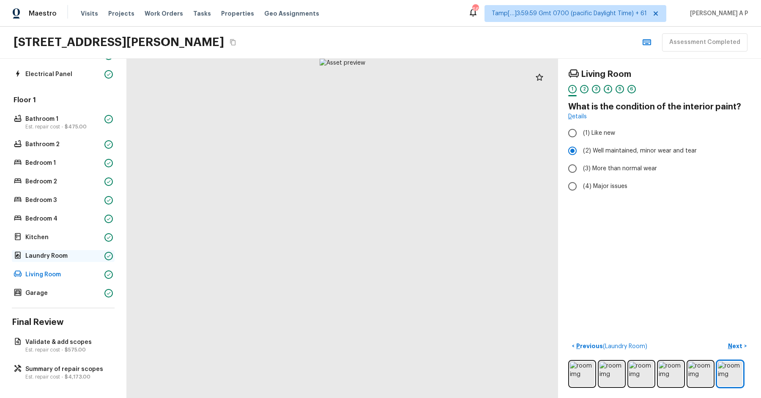
click at [80, 254] on p "Laundry Room" at bounding box center [63, 256] width 76 height 8
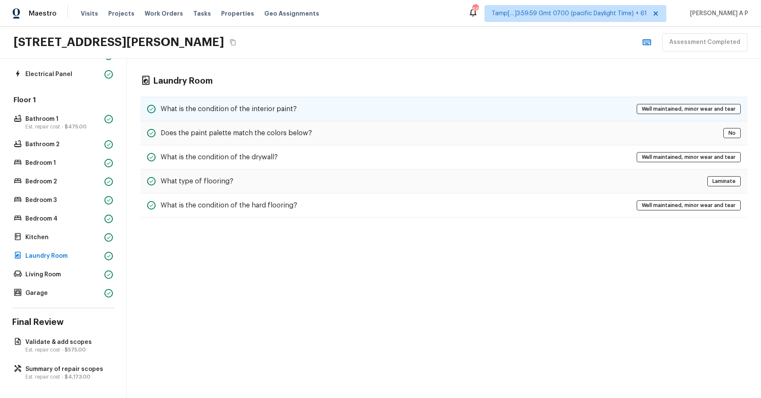
click at [299, 107] on div "What is the condition of the interior paint? Well maintained, minor wear and te…" at bounding box center [443, 109] width 607 height 25
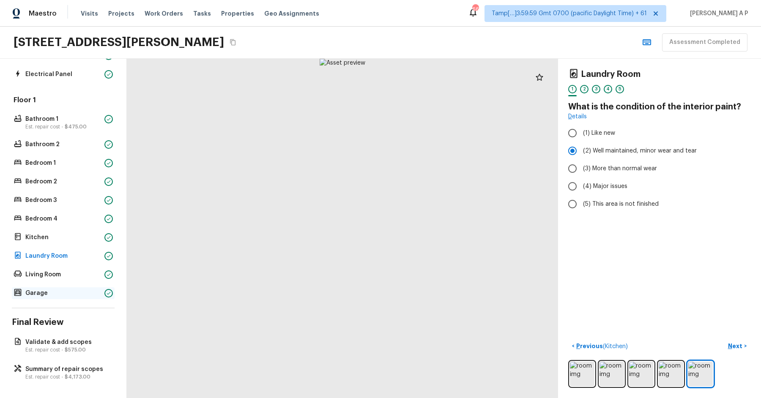
click at [80, 294] on p "Garage" at bounding box center [63, 293] width 76 height 8
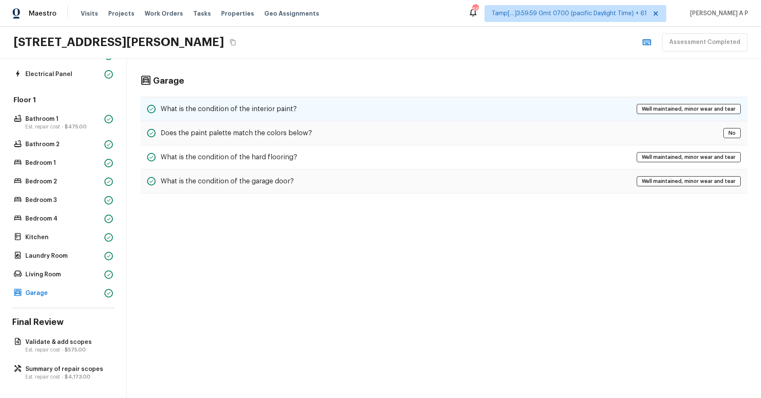
click at [306, 110] on div "What is the condition of the interior paint? Well maintained, minor wear and te…" at bounding box center [443, 109] width 607 height 25
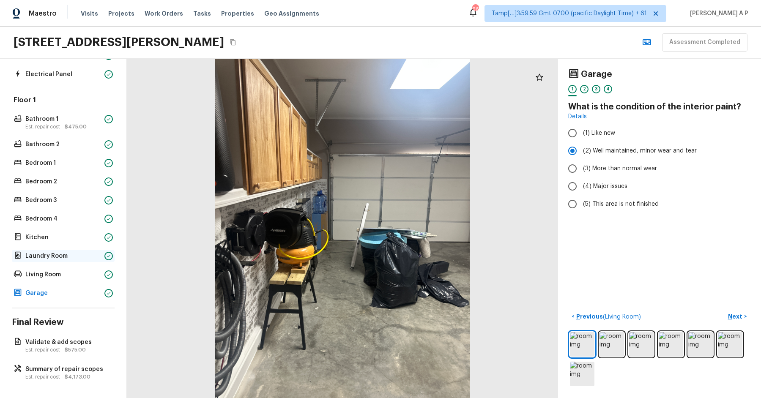
click at [65, 252] on p "Laundry Room" at bounding box center [63, 256] width 76 height 8
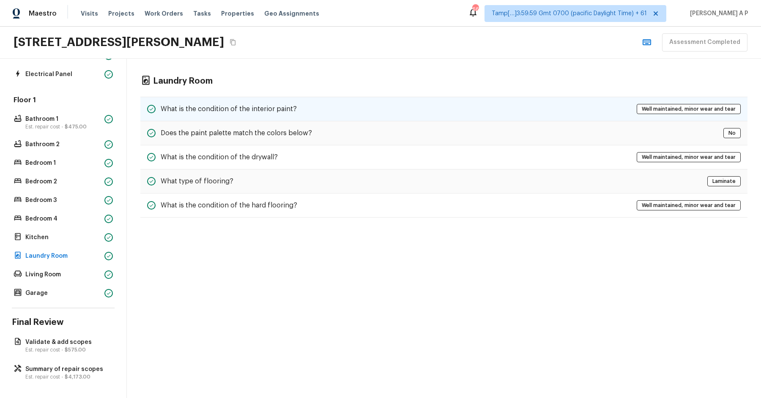
click at [222, 108] on h5 "What is the condition of the interior paint?" at bounding box center [229, 108] width 136 height 9
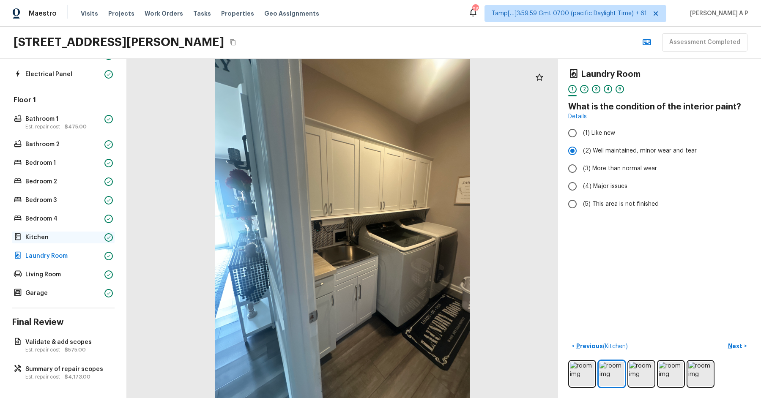
click at [43, 238] on p "Kitchen" at bounding box center [63, 237] width 76 height 8
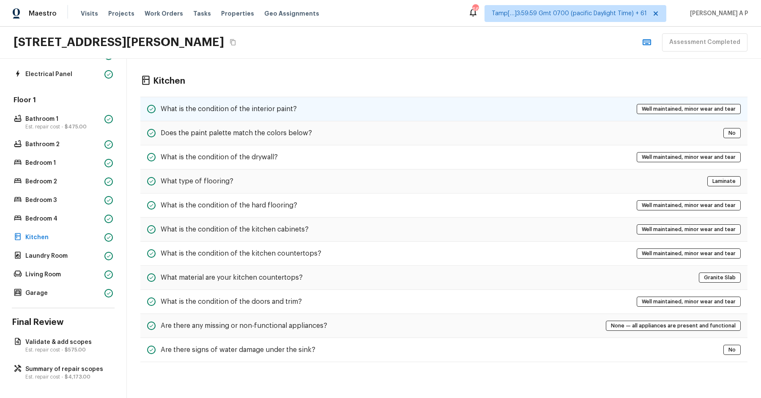
click at [279, 105] on h5 "What is the condition of the interior paint?" at bounding box center [229, 108] width 136 height 9
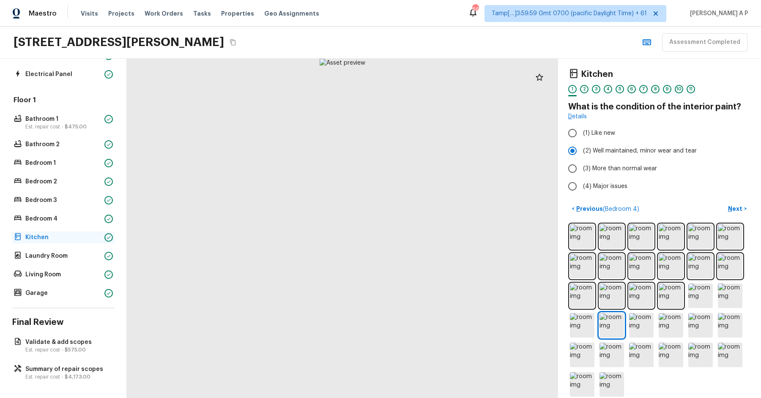
scroll to position [0, 0]
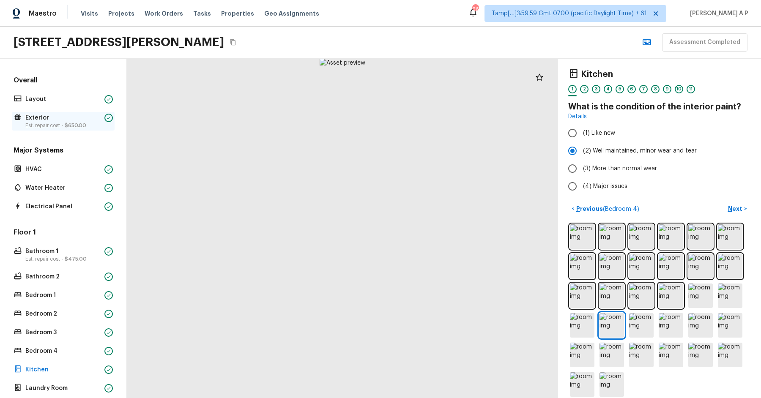
click at [82, 123] on span "$650.00" at bounding box center [76, 125] width 22 height 5
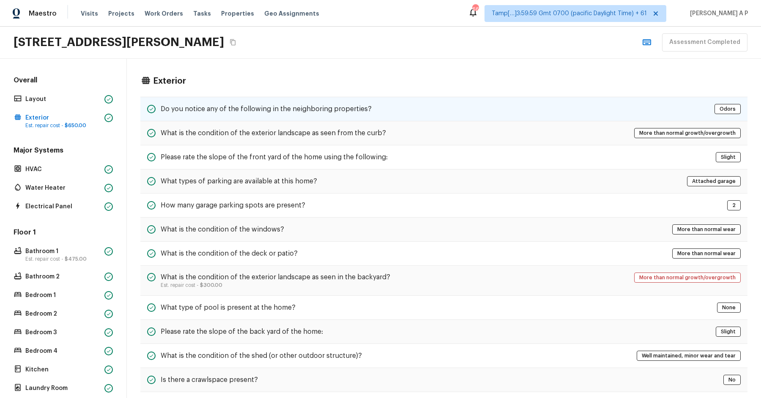
click at [170, 105] on h5 "Do you notice any of the following in the neighboring properties?" at bounding box center [266, 108] width 211 height 9
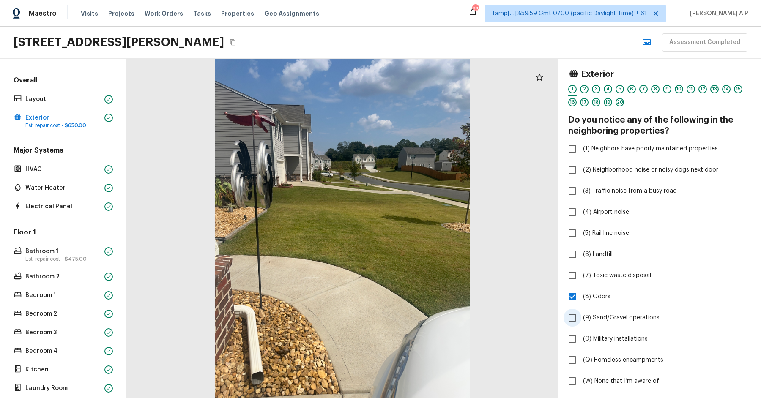
scroll to position [324, 0]
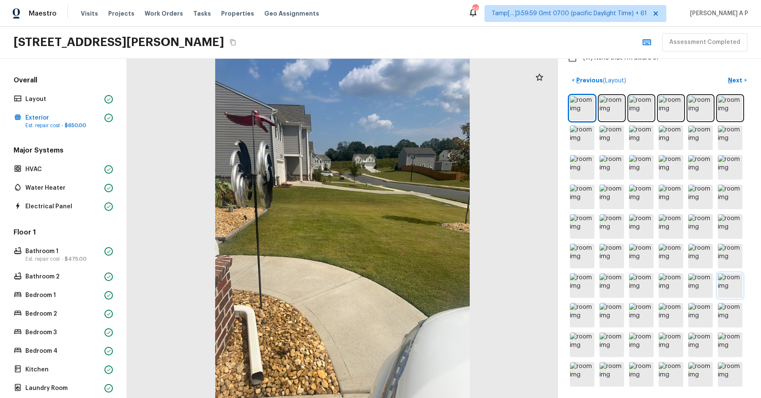
click at [729, 280] on img at bounding box center [730, 286] width 25 height 25
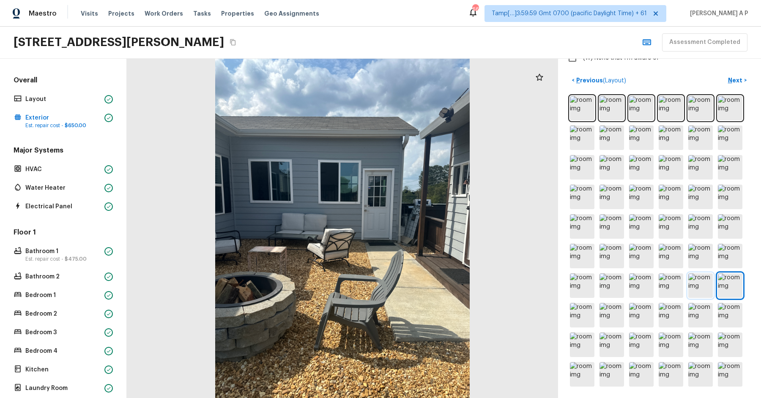
click at [705, 285] on img at bounding box center [700, 286] width 25 height 25
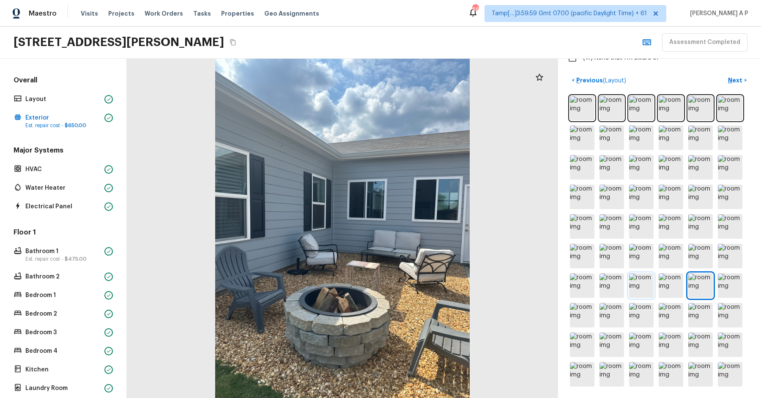
click at [649, 280] on img at bounding box center [641, 286] width 25 height 25
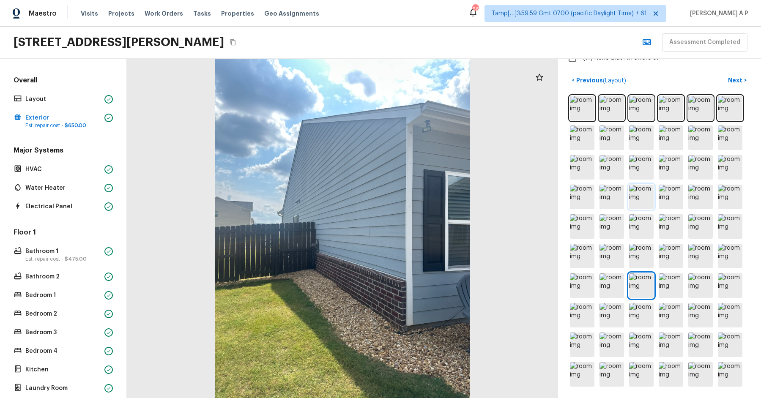
click at [650, 197] on img at bounding box center [641, 197] width 25 height 25
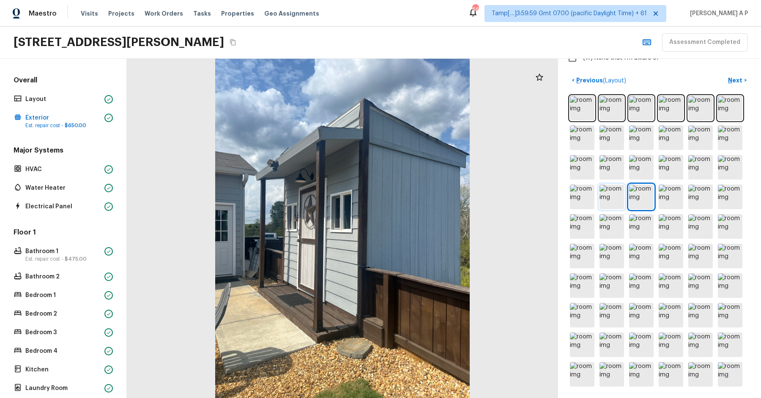
scroll to position [267, 0]
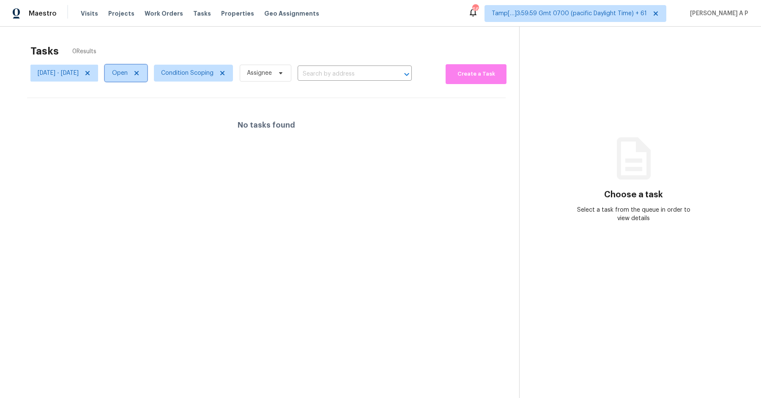
click at [147, 74] on span "Open" at bounding box center [126, 73] width 42 height 17
click at [162, 113] on div "Closed" at bounding box center [158, 109] width 41 height 12
click at [162, 107] on label "Closed" at bounding box center [155, 109] width 30 height 8
click at [146, 107] on input "Closed" at bounding box center [142, 107] width 5 height 5
checkbox input "true"
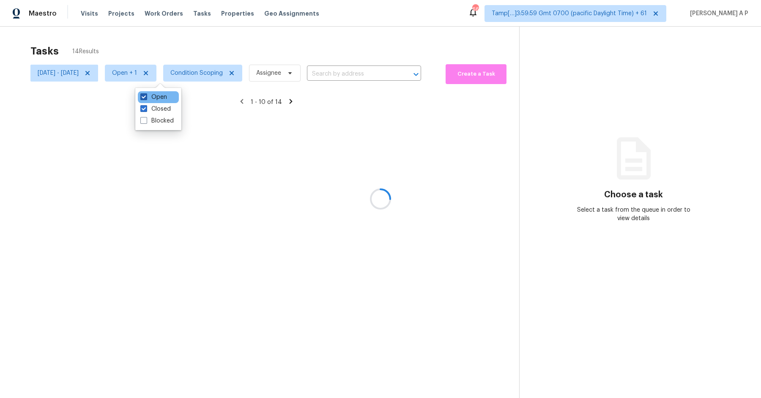
click at [161, 95] on label "Open" at bounding box center [153, 97] width 27 height 8
click at [146, 95] on input "Open" at bounding box center [142, 95] width 5 height 5
checkbox input "false"
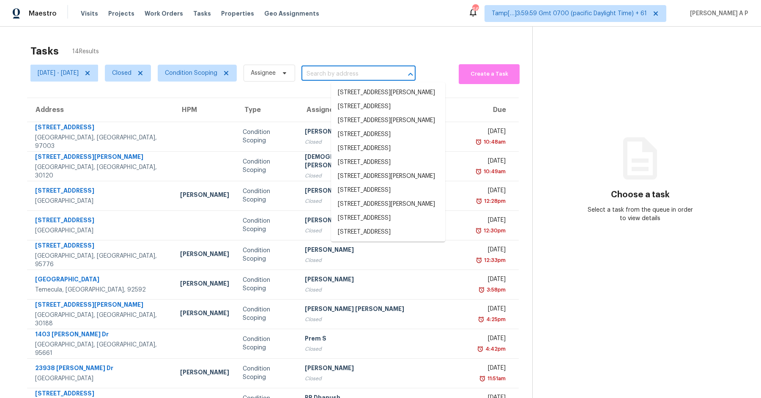
click at [367, 71] on input "text" at bounding box center [347, 74] width 90 height 13
paste input ""1135 S Longwood Loop Mesa, AZ, 85208""
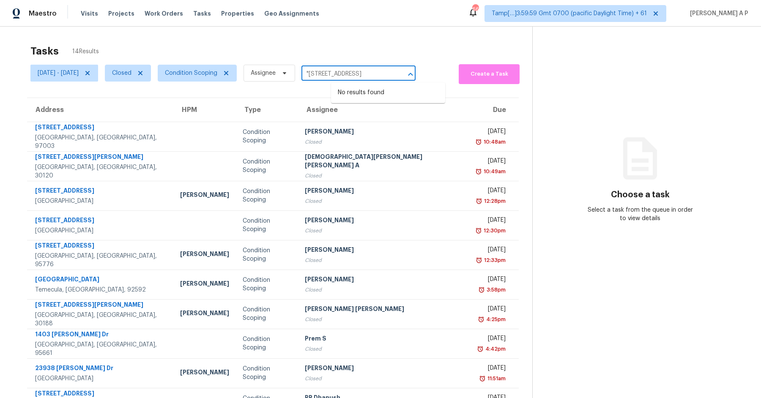
type input "1135 S Longwood Loop Mesa, AZ, 85208"
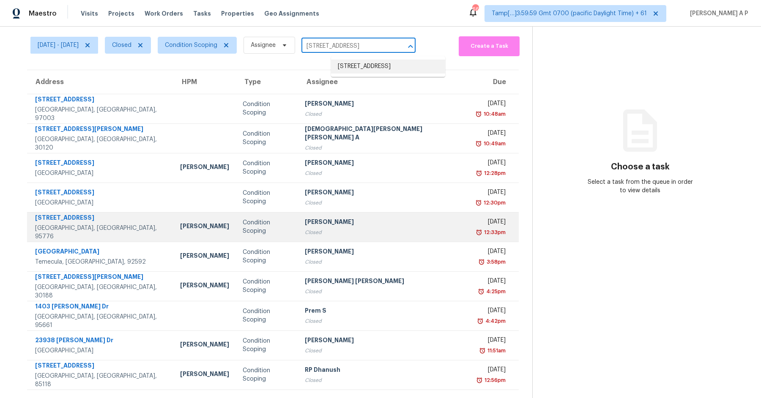
scroll to position [26, 0]
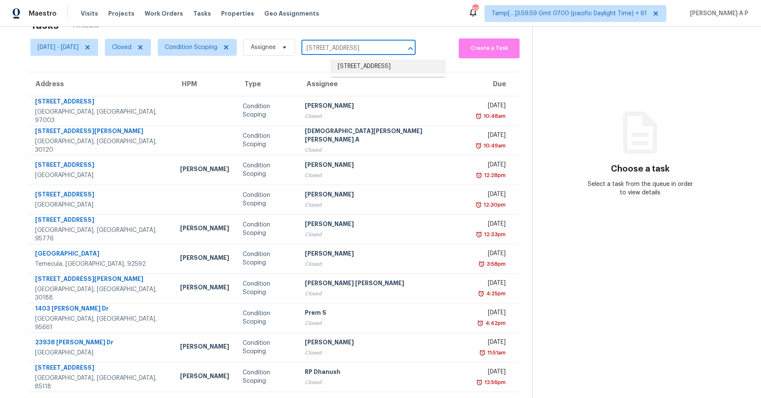
click at [365, 74] on li "1135 S Longwood Loop, Mesa, AZ 85208" at bounding box center [388, 67] width 114 height 14
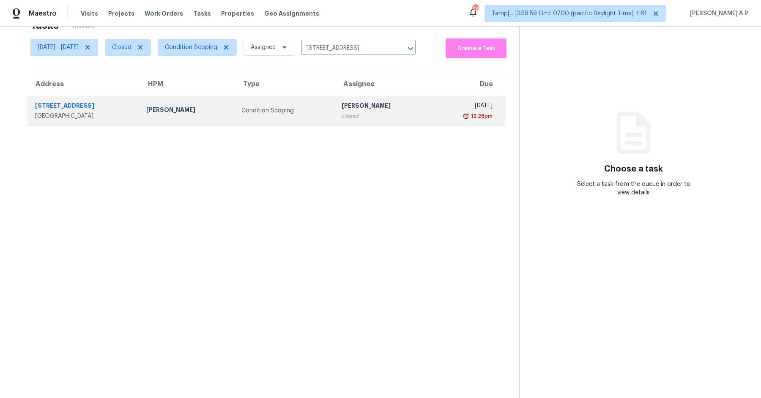
click at [347, 115] on div "Closed" at bounding box center [383, 116] width 82 height 8
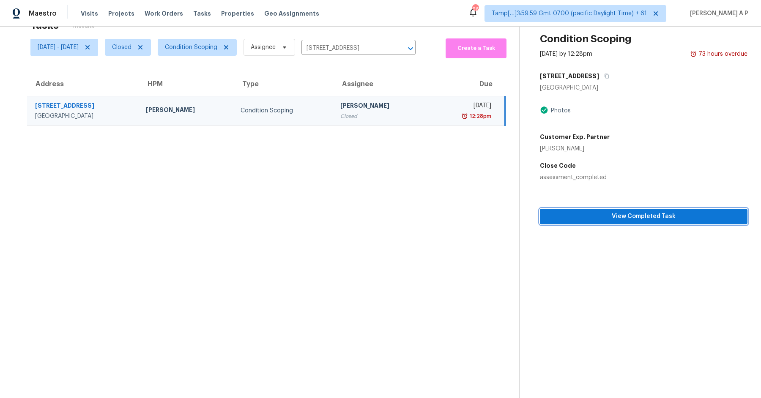
click at [603, 219] on span "View Completed Task" at bounding box center [644, 216] width 194 height 11
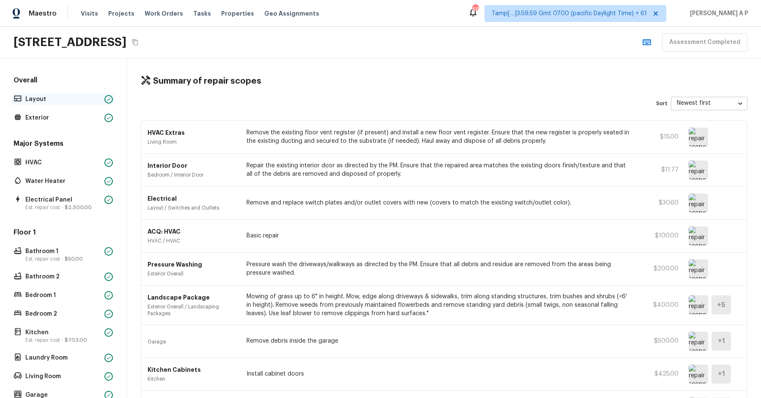
click at [74, 99] on p "Layout" at bounding box center [63, 99] width 76 height 8
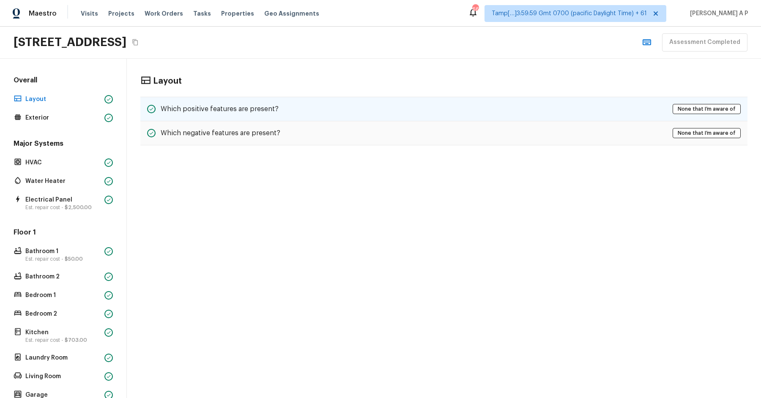
click at [277, 104] on div "Which positive features are present? None that I’m aware of" at bounding box center [443, 109] width 607 height 25
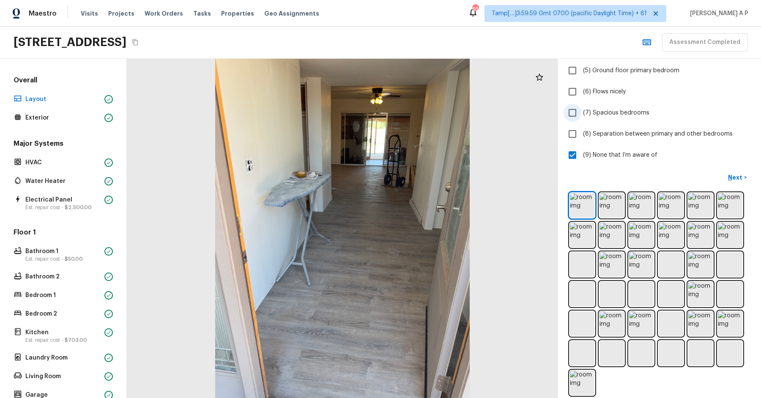
scroll to position [151, 0]
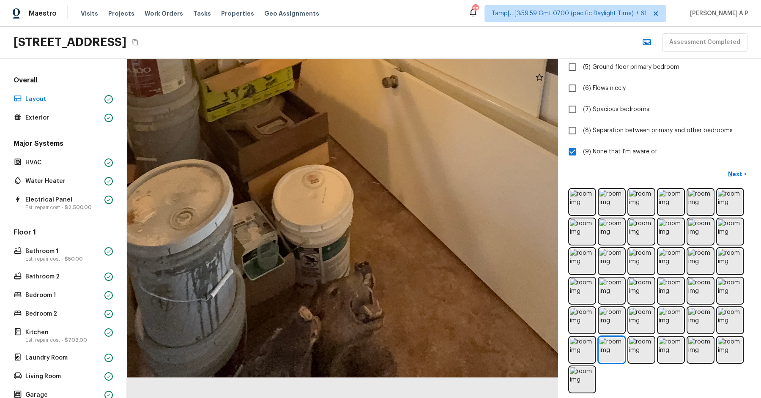
drag, startPoint x: 385, startPoint y: 276, endPoint x: 414, endPoint y: 110, distance: 168.6
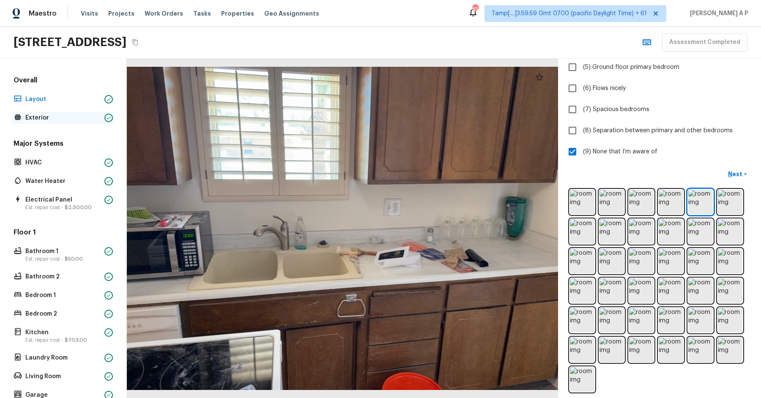
click at [104, 113] on div "Exterior" at bounding box center [63, 118] width 103 height 12
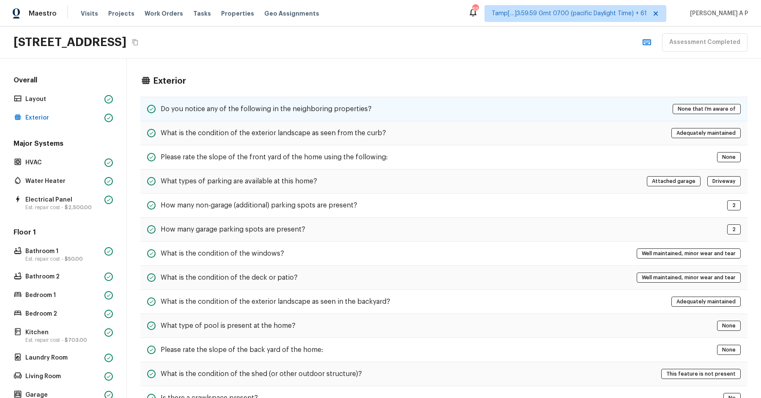
click at [214, 109] on h5 "Do you notice any of the following in the neighboring properties?" at bounding box center [266, 108] width 211 height 9
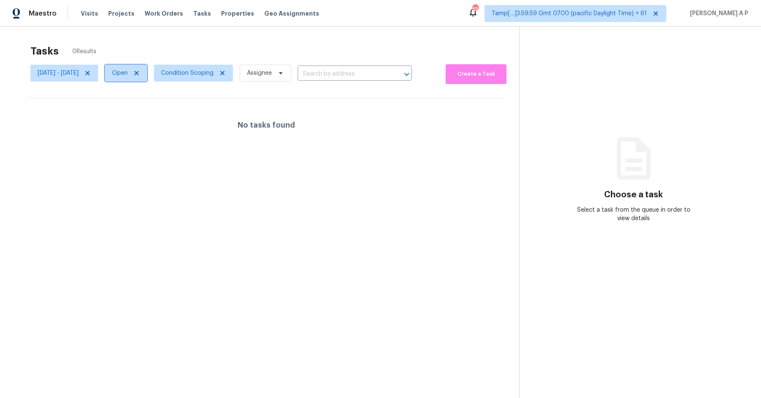
click at [147, 73] on span "Open" at bounding box center [126, 73] width 42 height 17
click at [164, 104] on div "Closed" at bounding box center [158, 109] width 41 height 12
click at [164, 99] on label "Open" at bounding box center [153, 97] width 27 height 8
click at [146, 99] on input "Open" at bounding box center [142, 95] width 5 height 5
checkbox input "false"
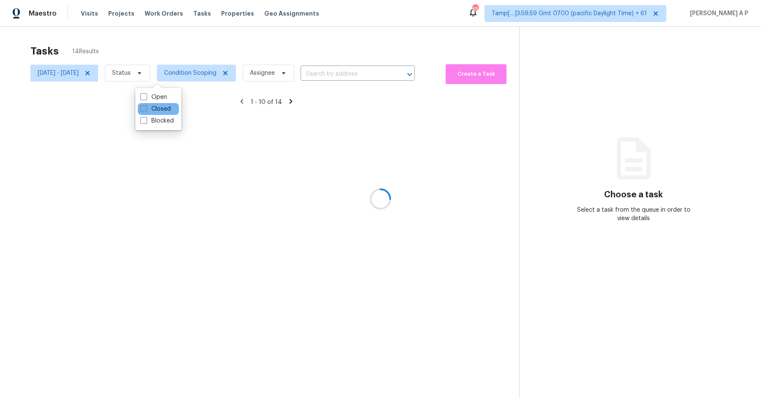
click at [163, 108] on label "Closed" at bounding box center [155, 109] width 30 height 8
click at [146, 108] on input "Closed" at bounding box center [142, 107] width 5 height 5
checkbox input "true"
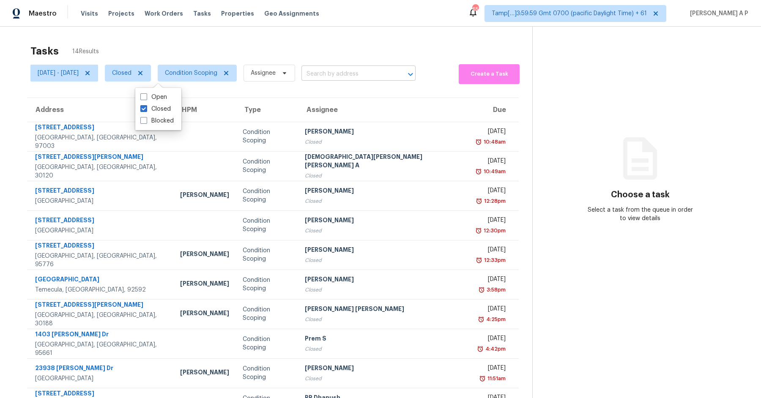
click at [378, 75] on input "text" at bounding box center [347, 74] width 90 height 13
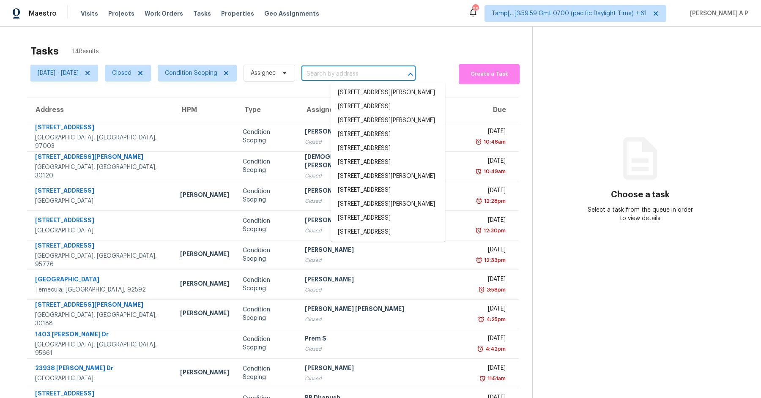
paste input ""56 Anacapa Ct Foothill Ranch, CA, 92610""
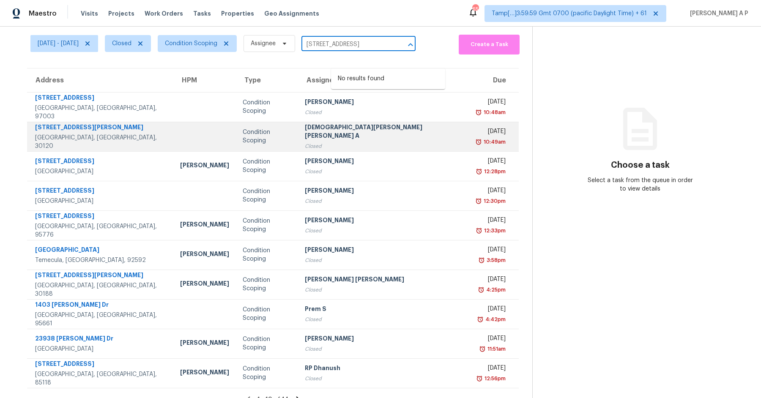
scroll to position [41, 0]
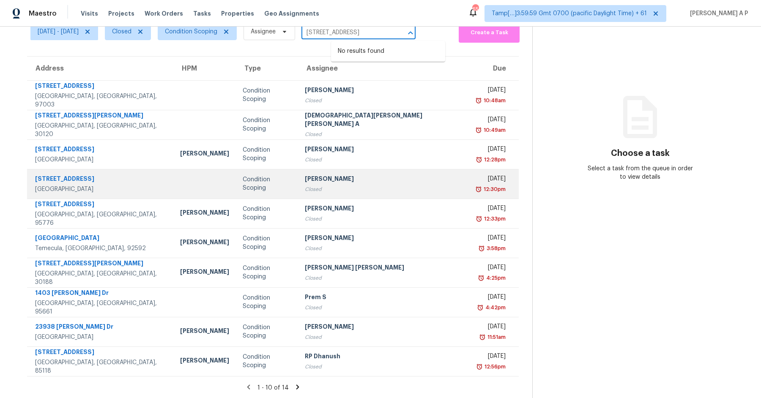
type input "56 Anacapa Ct Foothill Ranch, CA, 92610"
click at [362, 183] on div "Vigneshwaran B" at bounding box center [384, 180] width 158 height 11
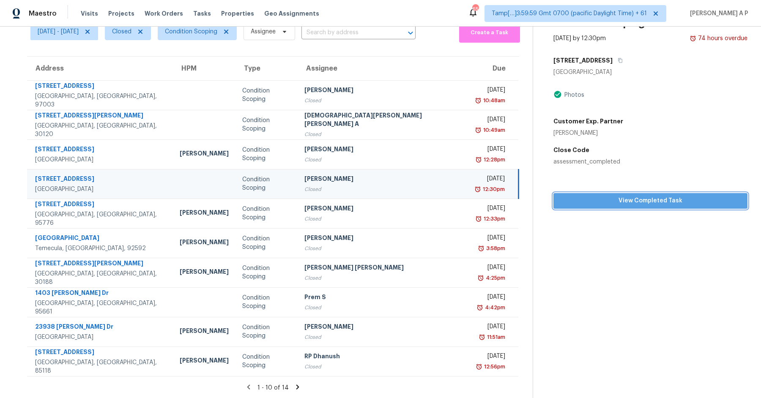
click at [588, 196] on span "View Completed Task" at bounding box center [650, 201] width 181 height 11
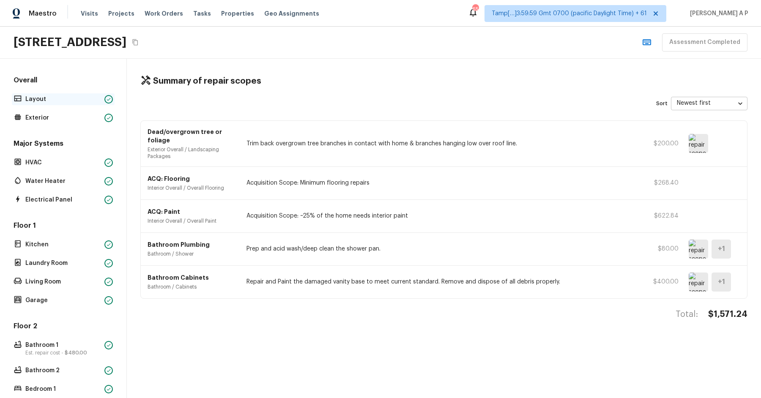
click at [104, 95] on div at bounding box center [108, 99] width 8 height 8
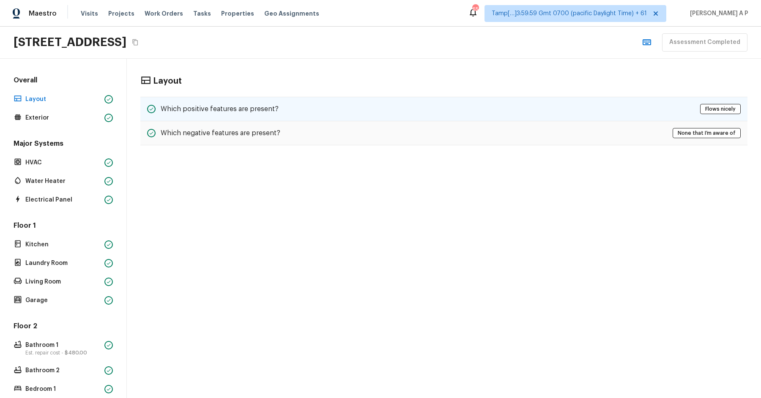
click at [296, 110] on div "Which positive features are present? Flows nicely" at bounding box center [443, 109] width 607 height 25
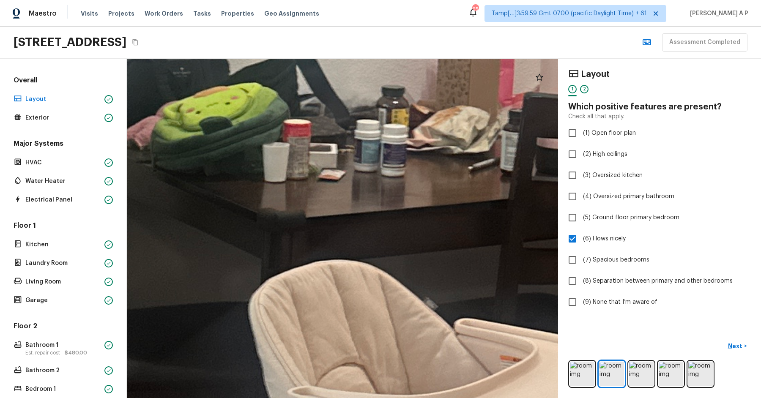
drag, startPoint x: 337, startPoint y: 129, endPoint x: 334, endPoint y: 169, distance: 39.4
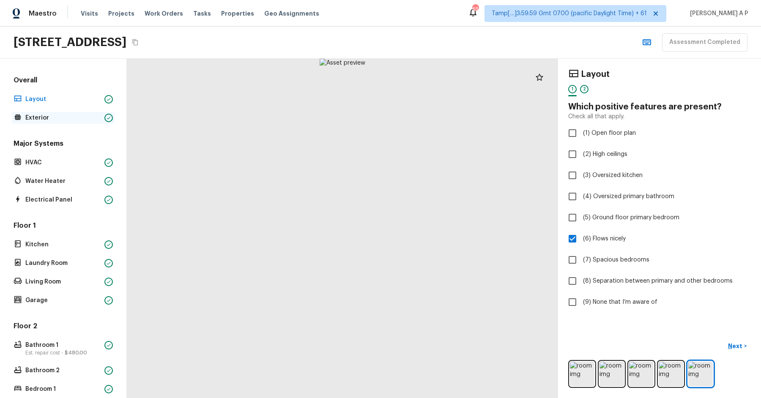
click at [88, 118] on p "Exterior" at bounding box center [63, 118] width 76 height 8
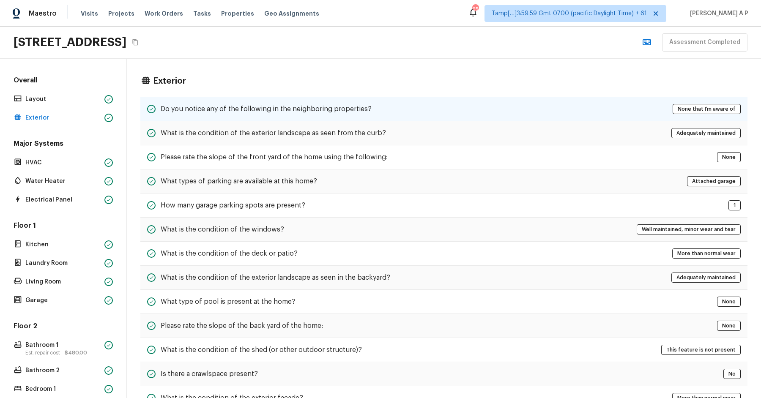
click at [190, 111] on h5 "Do you notice any of the following in the neighboring properties?" at bounding box center [266, 108] width 211 height 9
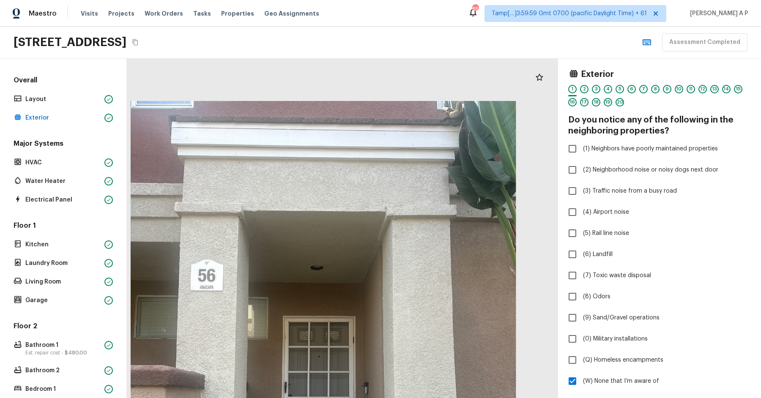
drag, startPoint x: 359, startPoint y: 163, endPoint x: 352, endPoint y: 240, distance: 77.2
click at [352, 244] on div at bounding box center [323, 358] width 653 height 514
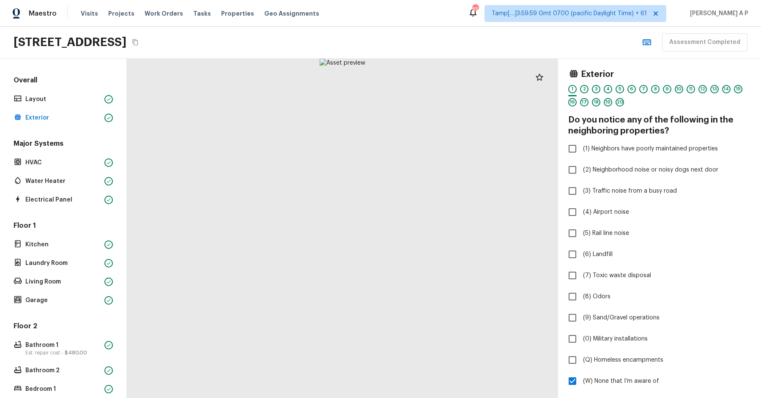
scroll to position [116, 0]
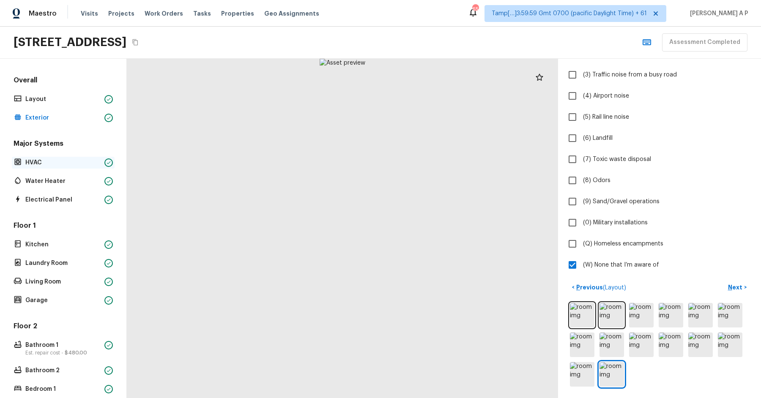
click at [108, 160] on icon at bounding box center [108, 162] width 5 height 5
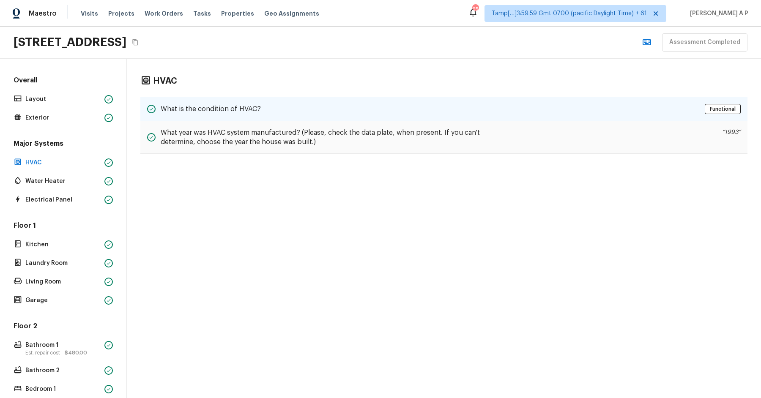
click at [249, 115] on div "What is the condition of HVAC? Functional" at bounding box center [443, 109] width 607 height 25
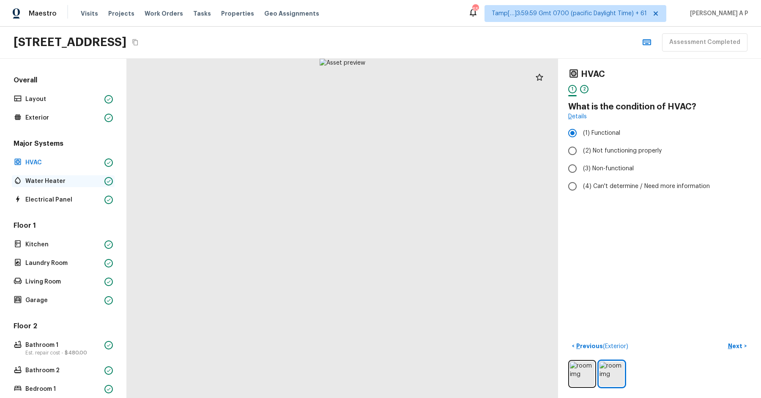
click at [54, 184] on p "Water Heater" at bounding box center [63, 181] width 76 height 8
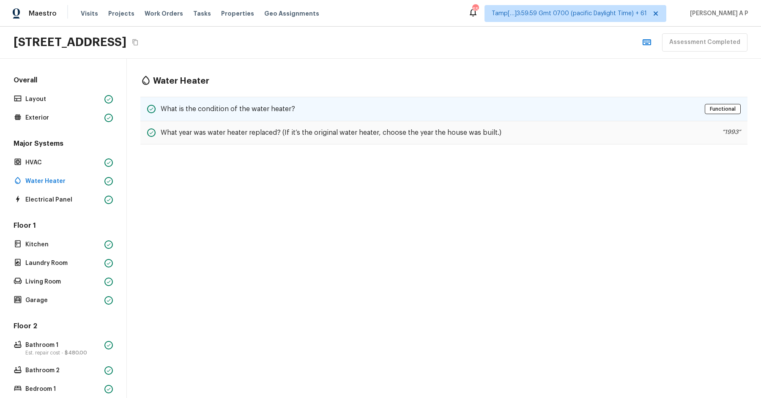
click at [249, 115] on div "What is the condition of the water heater? Functional" at bounding box center [443, 109] width 607 height 25
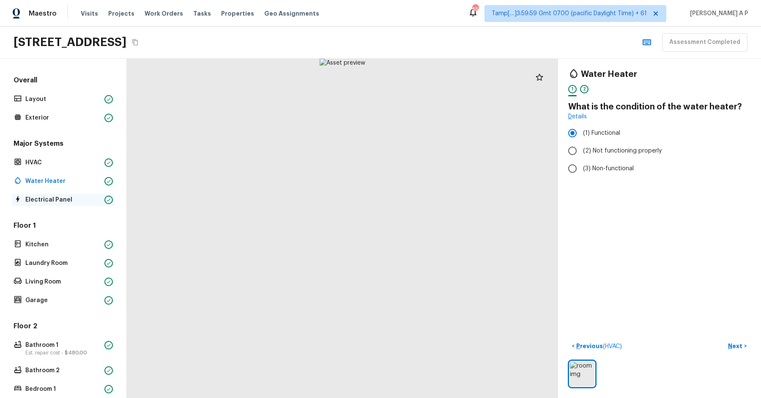
click at [74, 205] on div "Electrical Panel" at bounding box center [63, 200] width 103 height 12
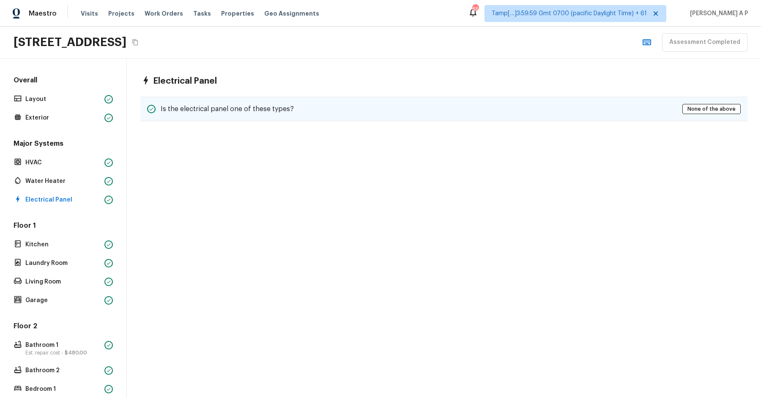
click at [217, 111] on h5 "Is the electrical panel one of these types?" at bounding box center [227, 108] width 133 height 9
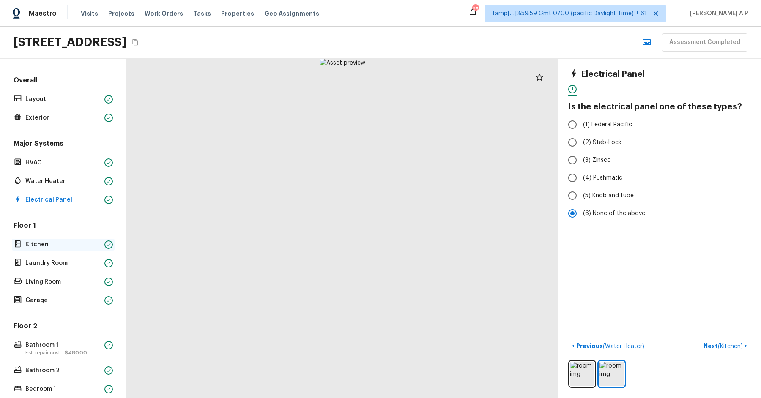
click at [37, 241] on p "Kitchen" at bounding box center [63, 245] width 76 height 8
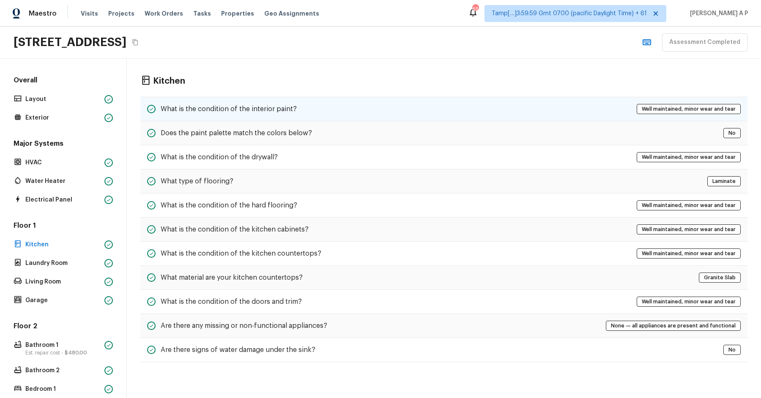
click at [250, 106] on h5 "What is the condition of the interior paint?" at bounding box center [229, 108] width 136 height 9
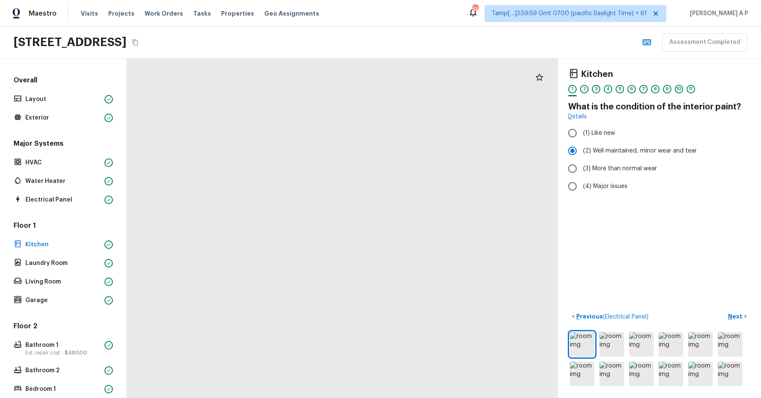
drag, startPoint x: 300, startPoint y: 276, endPoint x: 409, endPoint y: 358, distance: 136.8
click at [409, 358] on div at bounding box center [500, 161] width 969 height 763
drag, startPoint x: 412, startPoint y: 245, endPoint x: 256, endPoint y: 357, distance: 192.0
click at [257, 357] on div at bounding box center [408, 260] width 969 height 763
click at [49, 264] on p "Laundry Room" at bounding box center [63, 263] width 76 height 8
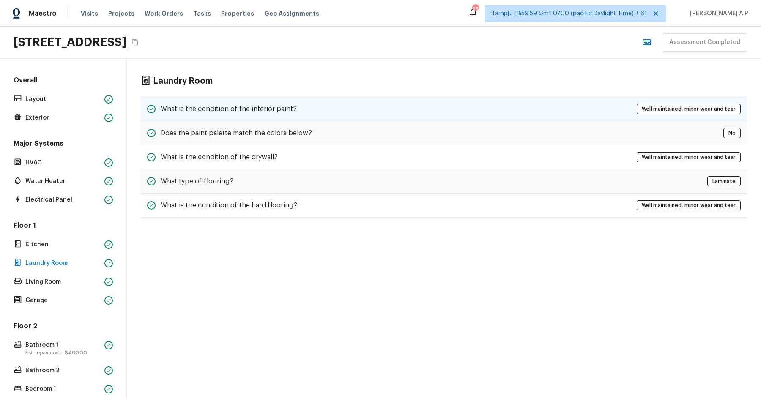
click at [315, 101] on div "What is the condition of the interior paint? Well maintained, minor wear and te…" at bounding box center [443, 109] width 607 height 25
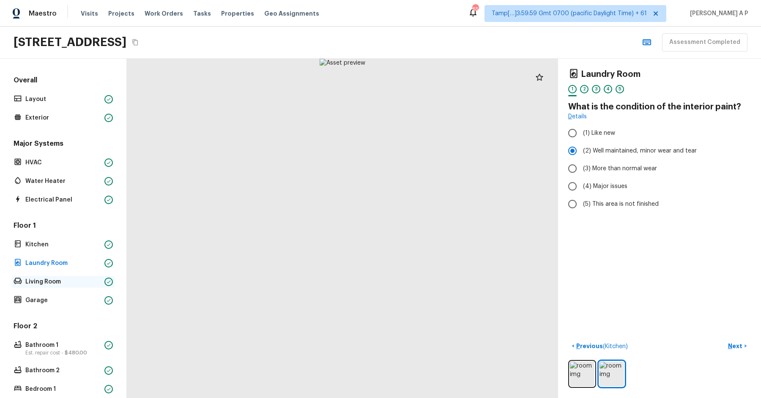
click at [101, 277] on div "Living Room" at bounding box center [63, 282] width 103 height 12
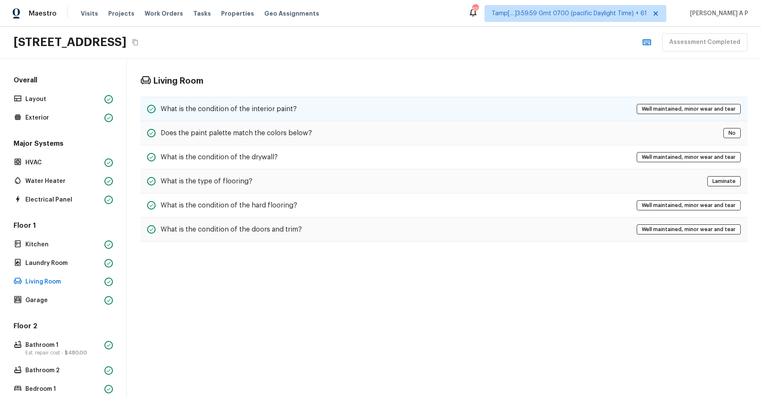
click at [269, 105] on h5 "What is the condition of the interior paint?" at bounding box center [229, 108] width 136 height 9
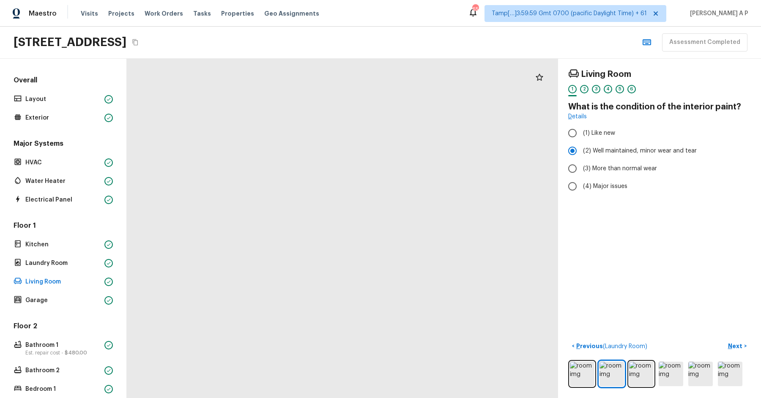
drag, startPoint x: 306, startPoint y: 282, endPoint x: 461, endPoint y: 314, distance: 157.9
click at [457, 313] on div at bounding box center [572, 79] width 1775 height 1397
drag, startPoint x: 456, startPoint y: 310, endPoint x: 364, endPoint y: 283, distance: 96.1
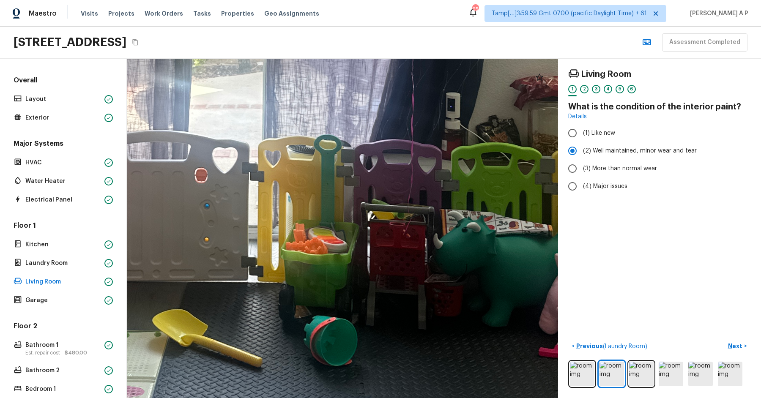
drag, startPoint x: 364, startPoint y: 283, endPoint x: 281, endPoint y: 203, distance: 115.1
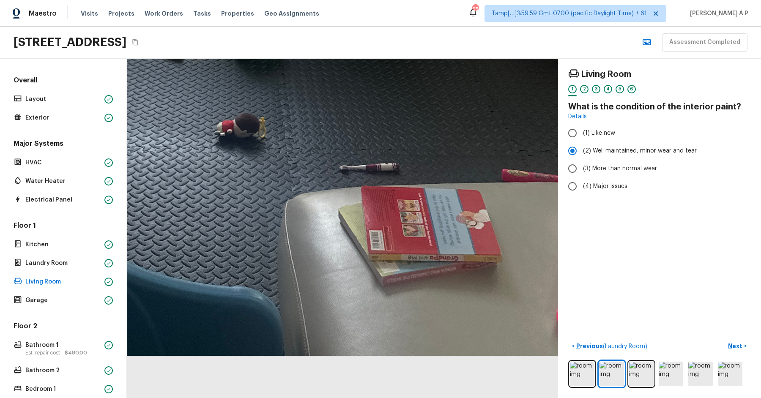
drag, startPoint x: 281, startPoint y: 203, endPoint x: 262, endPoint y: 236, distance: 37.7
click at [263, 233] on div at bounding box center [342, 229] width 431 height 340
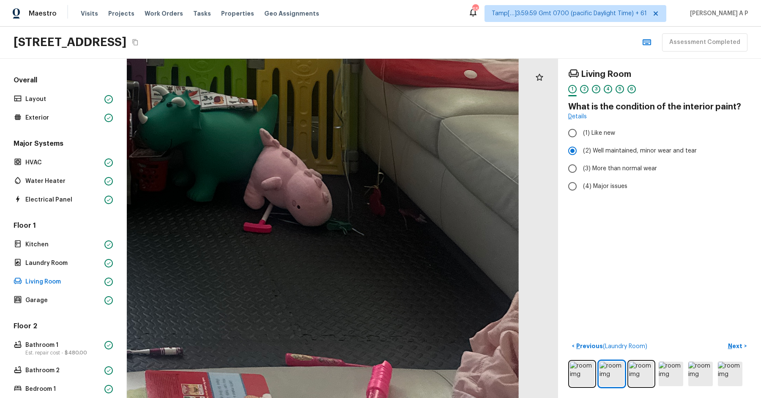
drag, startPoint x: 322, startPoint y: 184, endPoint x: 130, endPoint y: 313, distance: 231.3
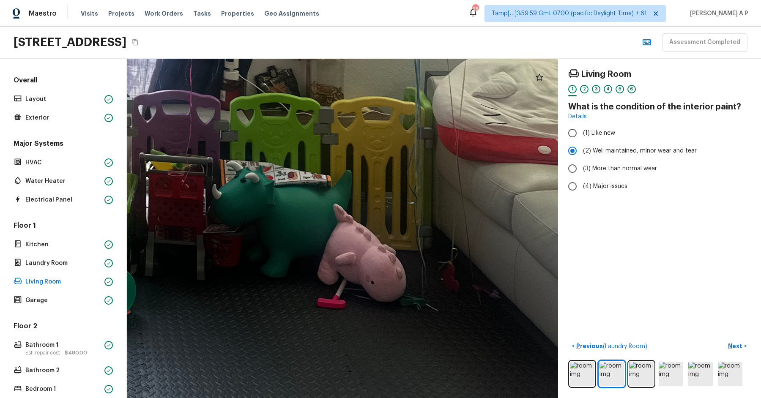
drag, startPoint x: 144, startPoint y: 288, endPoint x: 295, endPoint y: 296, distance: 150.8
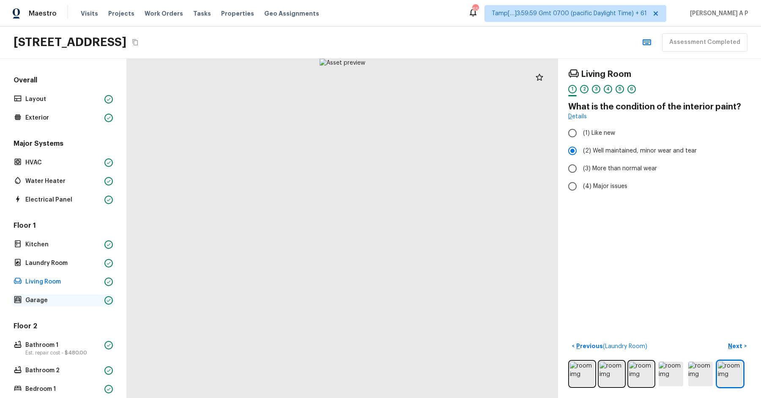
click at [53, 304] on div "Garage" at bounding box center [63, 301] width 103 height 12
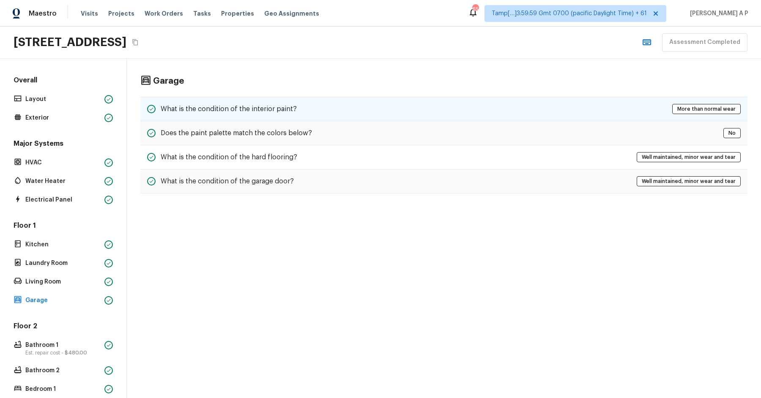
click at [274, 104] on div "What is the condition of the interior paint?" at bounding box center [222, 109] width 150 height 10
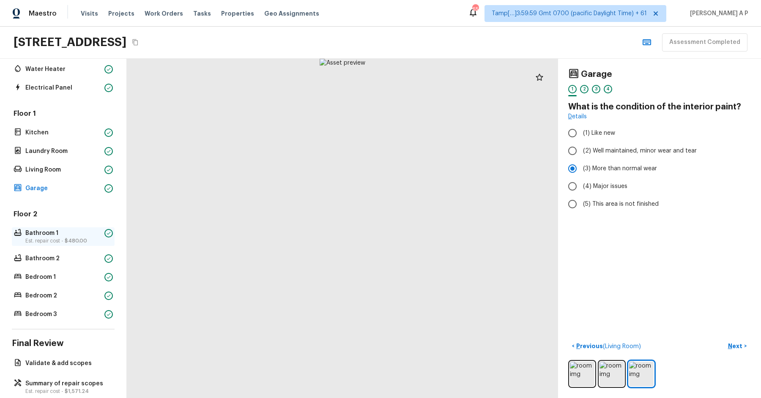
scroll to position [126, 0]
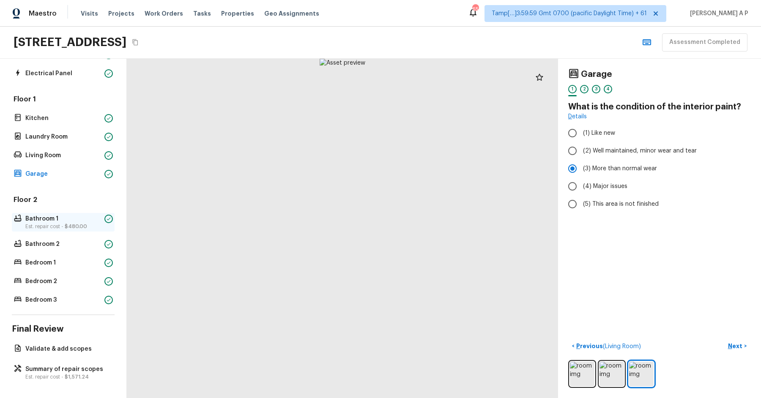
click at [95, 213] on div "Bathroom 1 Est. repair cost - $480.00" at bounding box center [63, 222] width 103 height 19
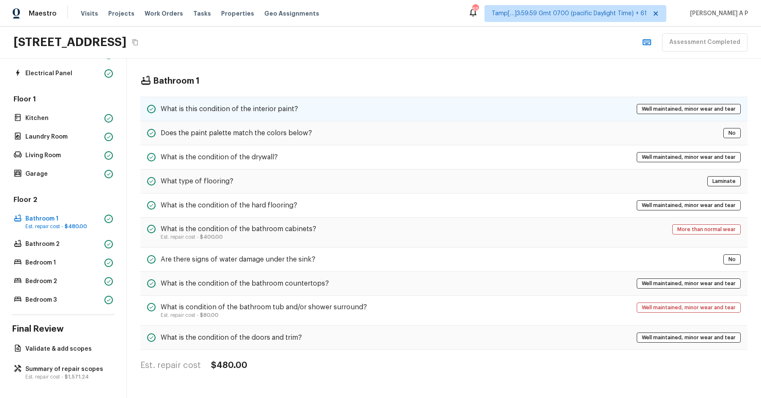
click at [269, 104] on h5 "What is this condition of the interior paint?" at bounding box center [229, 108] width 137 height 9
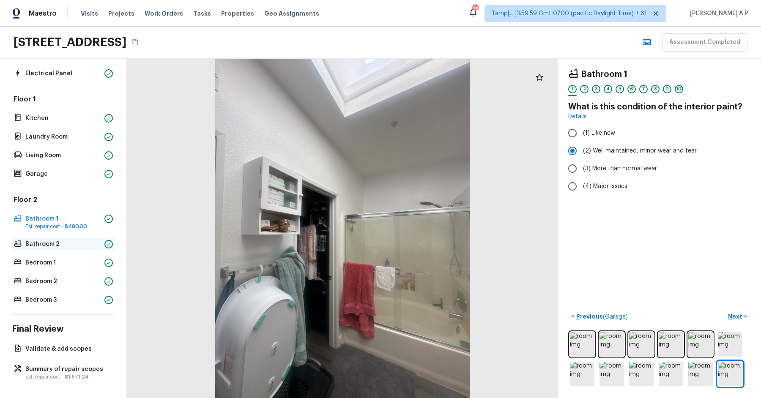
click at [81, 249] on div "Bathroom 2" at bounding box center [63, 245] width 103 height 12
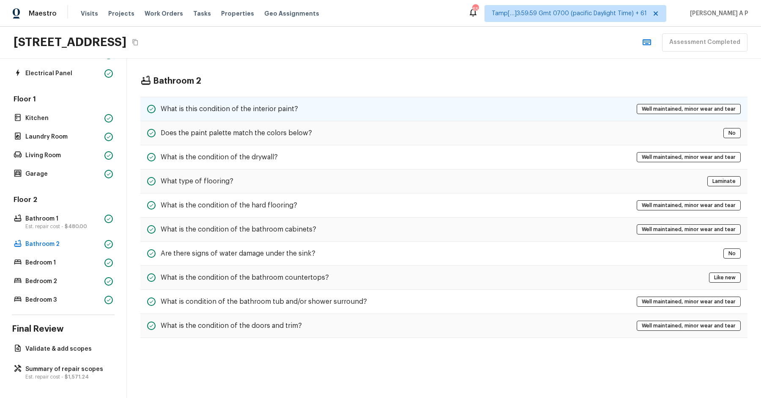
click at [221, 111] on h5 "What is this condition of the interior paint?" at bounding box center [229, 108] width 137 height 9
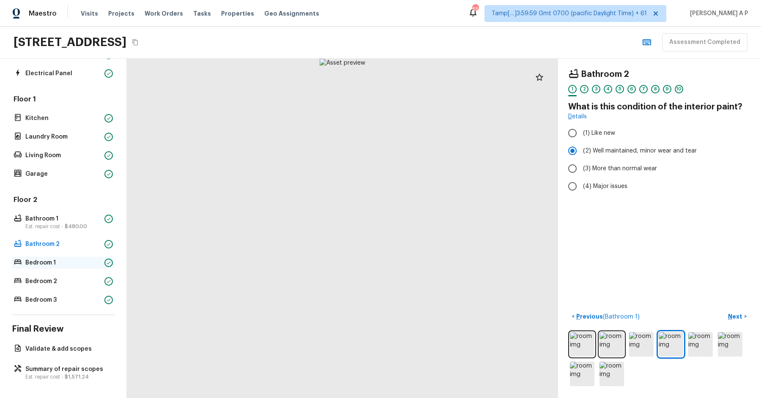
click at [98, 265] on p "Bedroom 1" at bounding box center [63, 263] width 76 height 8
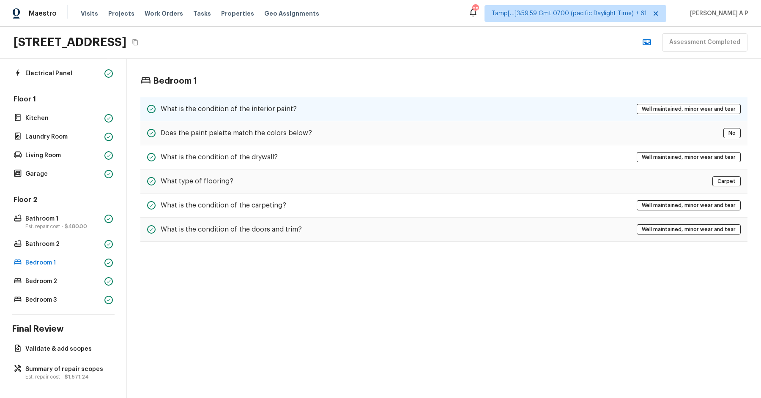
click at [243, 99] on div "What is the condition of the interior paint? Well maintained, minor wear and te…" at bounding box center [443, 109] width 607 height 25
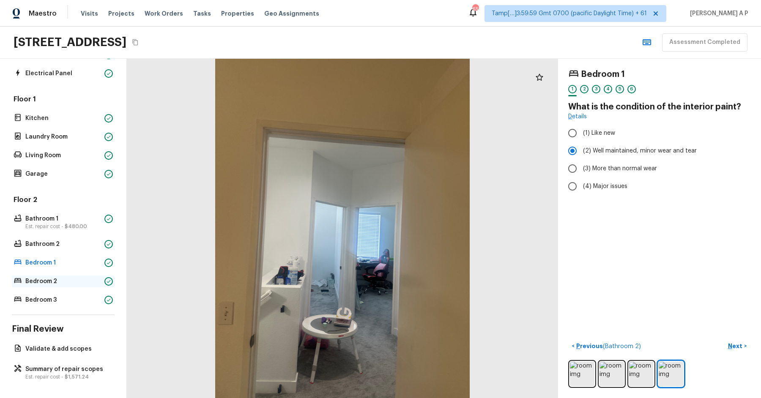
click at [83, 279] on p "Bedroom 2" at bounding box center [63, 281] width 76 height 8
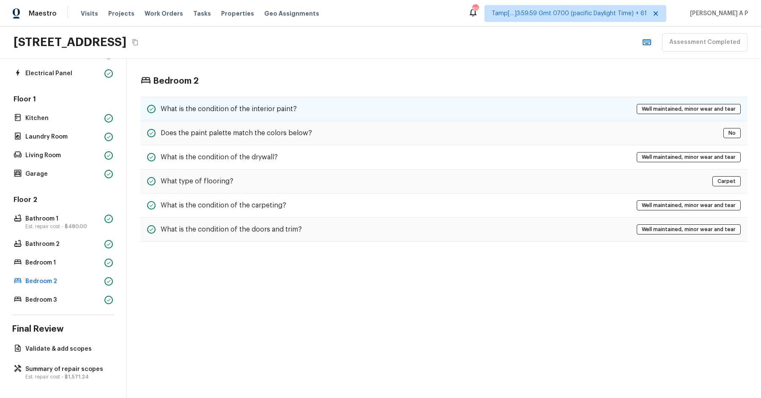
click at [211, 108] on h5 "What is the condition of the interior paint?" at bounding box center [229, 108] width 136 height 9
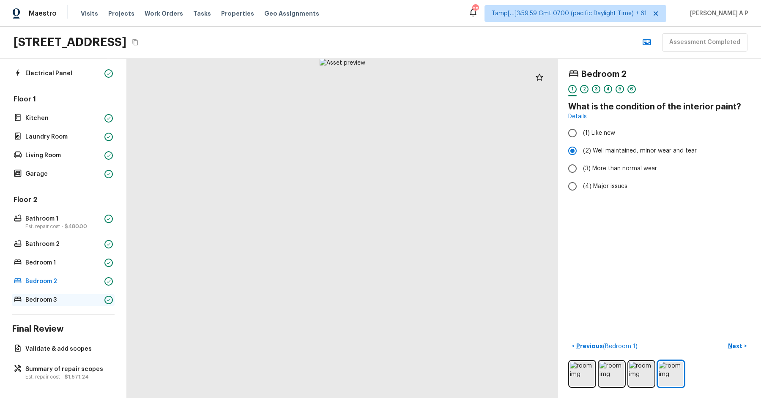
click at [68, 298] on p "Bedroom 3" at bounding box center [63, 300] width 76 height 8
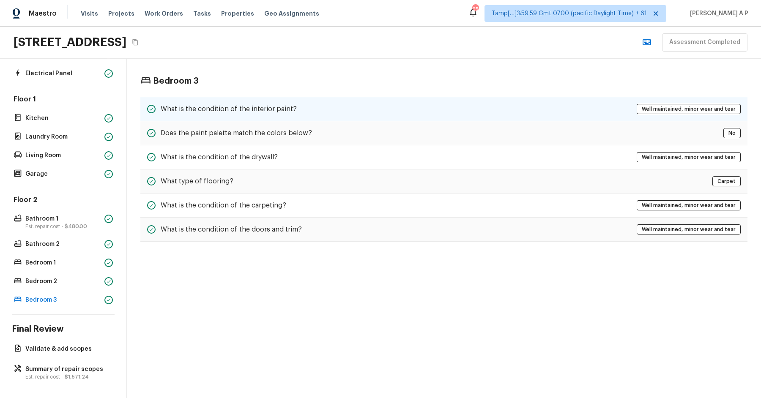
click at [295, 110] on div "What is the condition of the interior paint? Well maintained, minor wear and te…" at bounding box center [443, 109] width 607 height 25
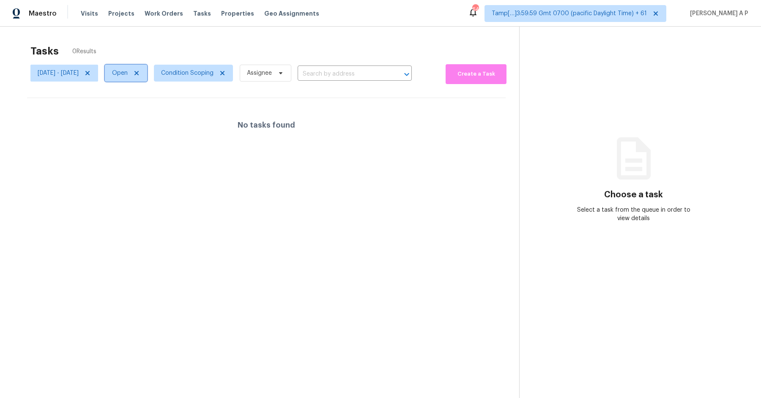
click at [140, 70] on span at bounding box center [135, 73] width 9 height 7
click at [168, 69] on div at bounding box center [380, 199] width 761 height 398
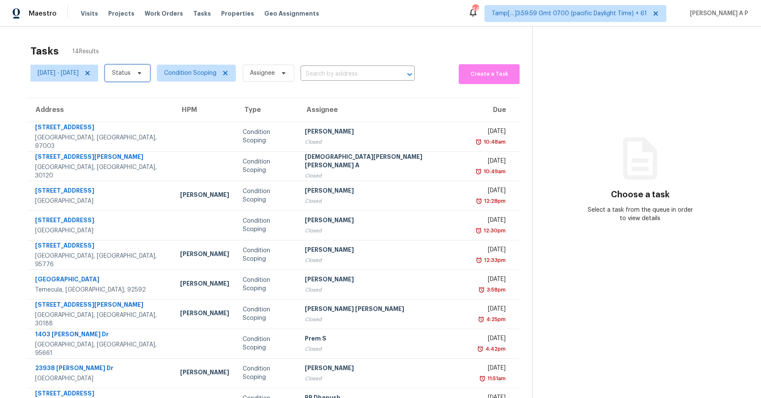
click at [143, 70] on icon at bounding box center [139, 73] width 7 height 7
click at [165, 97] on label "Closed" at bounding box center [155, 97] width 30 height 8
click at [146, 97] on input "Closed" at bounding box center [142, 95] width 5 height 5
checkbox input "true"
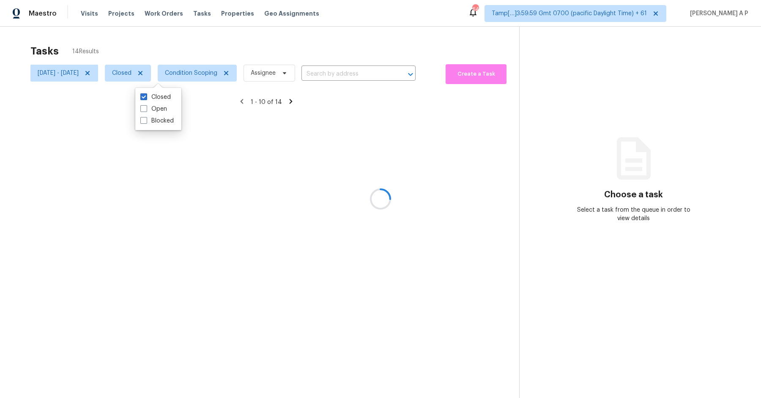
click at [375, 69] on div at bounding box center [380, 199] width 761 height 398
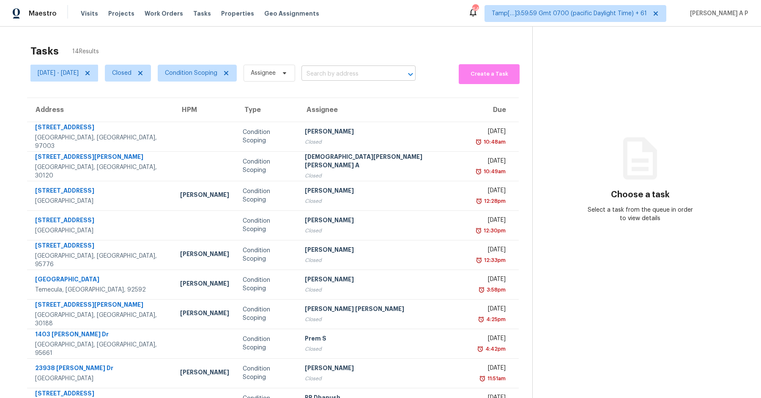
click at [373, 71] on input "text" at bounding box center [347, 74] width 90 height 13
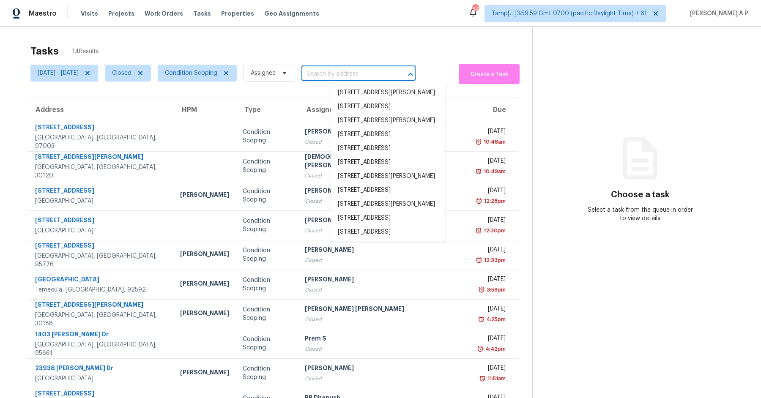
paste input ""1808 Farnham Ave Woodland, CA, 95776""
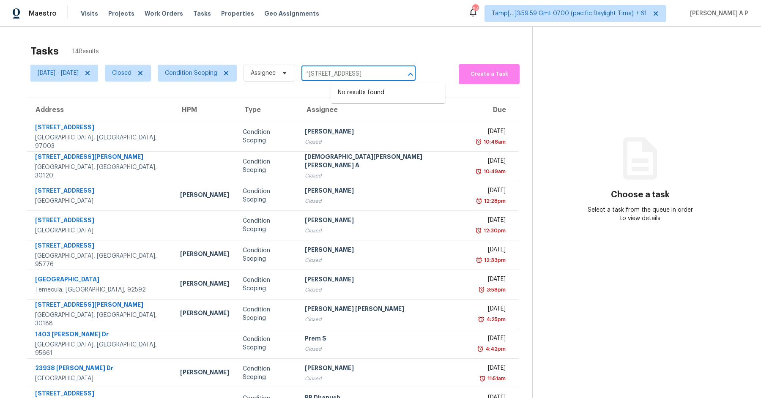
type input "1808 Farnham Ave Woodland, CA, 95776"
click at [381, 96] on li "1808 Farnham Ave, Woodland, CA 95776" at bounding box center [388, 93] width 114 height 14
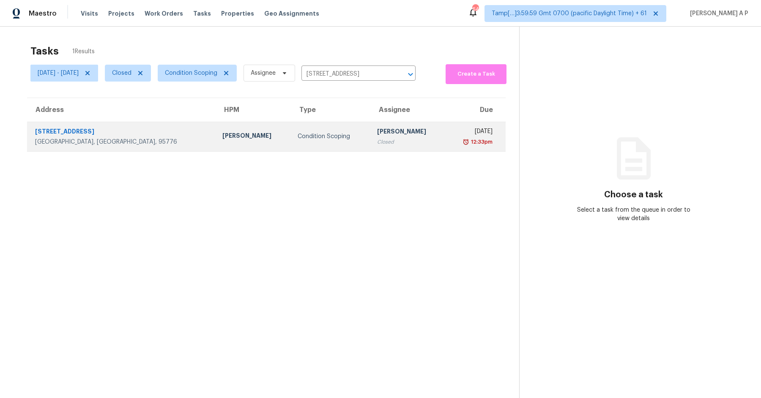
click at [377, 134] on div "Becky Trayler" at bounding box center [408, 132] width 62 height 11
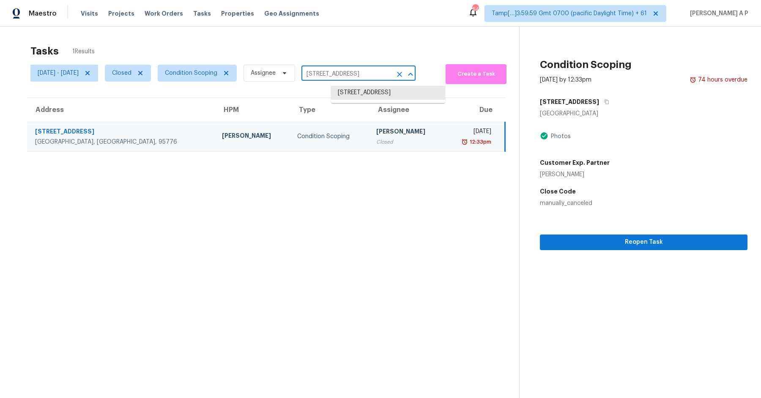
click at [359, 73] on input "1808 Farnham Ave, Woodland, CA 95776" at bounding box center [347, 74] width 90 height 13
paste input ""32105 Via Cordoba Temecula, CA, 92592""
type input "32105 Via Cordoba Temecula, CA, 92592"
click at [383, 94] on li "32105 Via Cordoba, Temecula, CA 92592" at bounding box center [388, 93] width 114 height 14
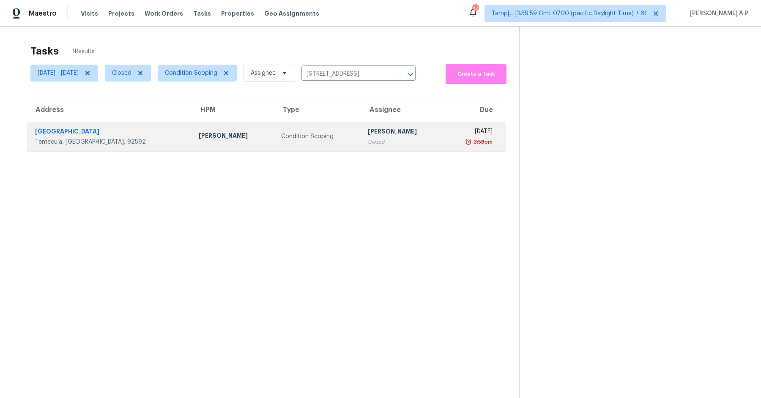
click at [381, 128] on div "Hariharan GV" at bounding box center [402, 132] width 69 height 11
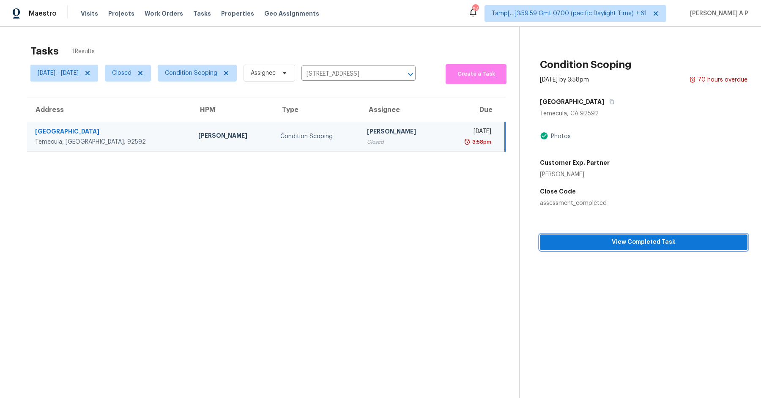
click at [603, 239] on span "View Completed Task" at bounding box center [644, 242] width 194 height 11
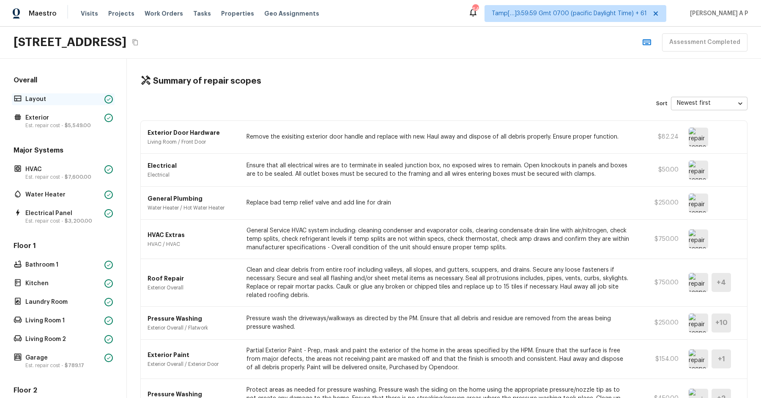
click at [90, 97] on p "Layout" at bounding box center [63, 99] width 76 height 8
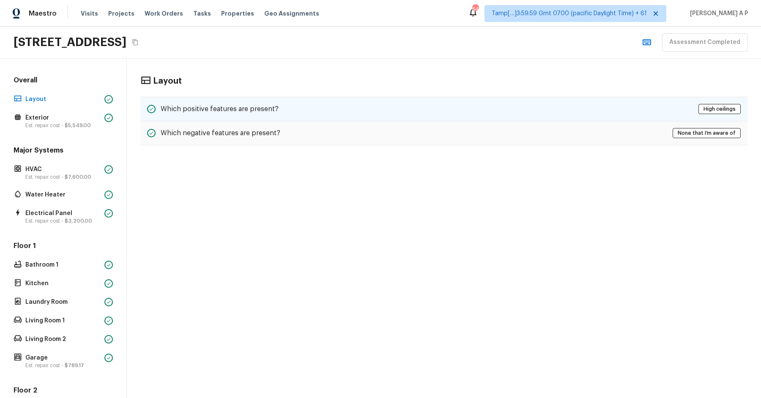
click at [228, 104] on h5 "Which positive features are present?" at bounding box center [220, 108] width 118 height 9
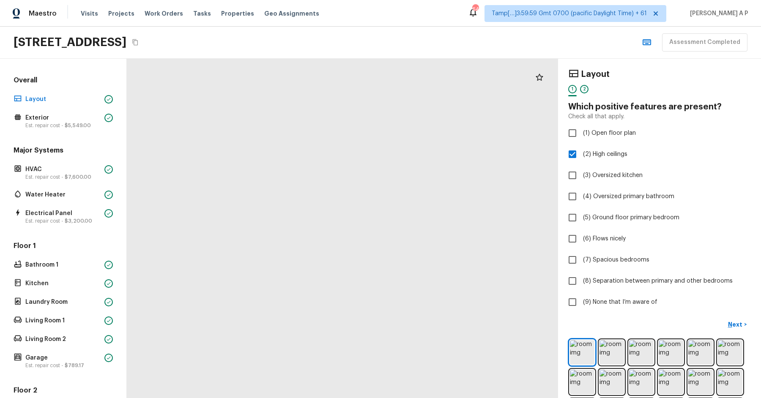
drag, startPoint x: 370, startPoint y: 198, endPoint x: 370, endPoint y: 398, distance: 200.0
click at [370, 398] on html "Maestro Visits Projects Work Orders Tasks Properties Geo Assignments 647 Tamp[……" at bounding box center [380, 199] width 761 height 398
drag, startPoint x: 350, startPoint y: 242, endPoint x: 342, endPoint y: 373, distance: 131.3
click at [342, 372] on div at bounding box center [283, 208] width 1678 height 1321
drag, startPoint x: 406, startPoint y: 262, endPoint x: 432, endPoint y: 394, distance: 134.0
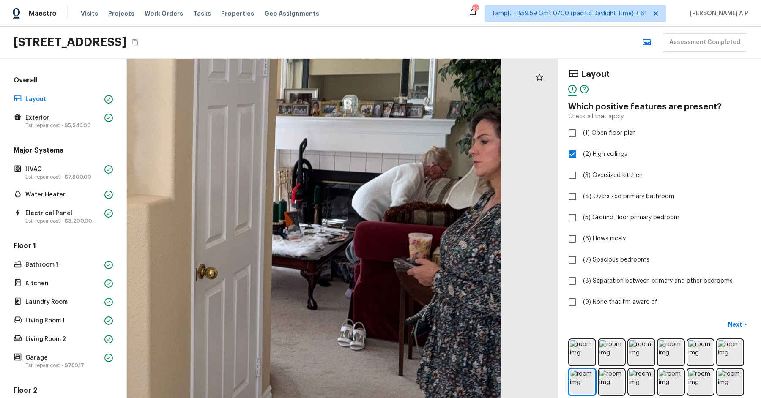
drag, startPoint x: 471, startPoint y: 242, endPoint x: 450, endPoint y: 297, distance: 59.1
click at [450, 297] on div at bounding box center [114, 171] width 1309 height 1031
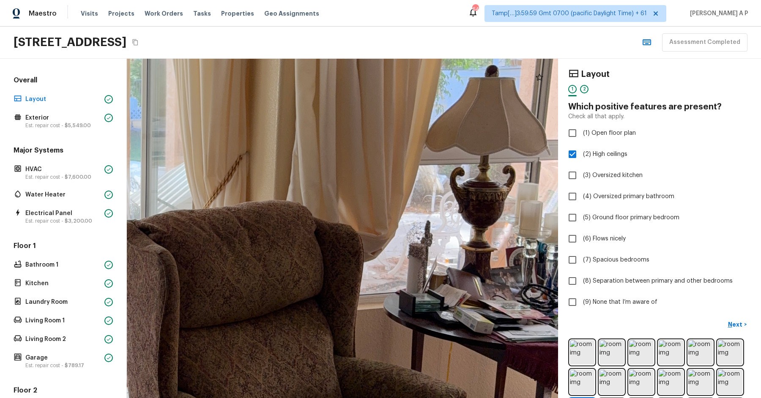
drag, startPoint x: 417, startPoint y: 233, endPoint x: 417, endPoint y: 247, distance: 14.4
click at [417, 247] on div at bounding box center [158, 223] width 1371 height 1079
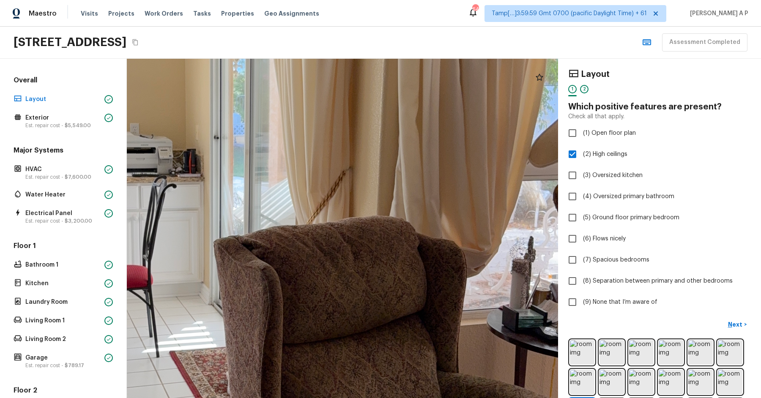
drag, startPoint x: 309, startPoint y: 232, endPoint x: 404, endPoint y: 242, distance: 95.2
click at [403, 242] on div at bounding box center [261, 239] width 1371 height 1079
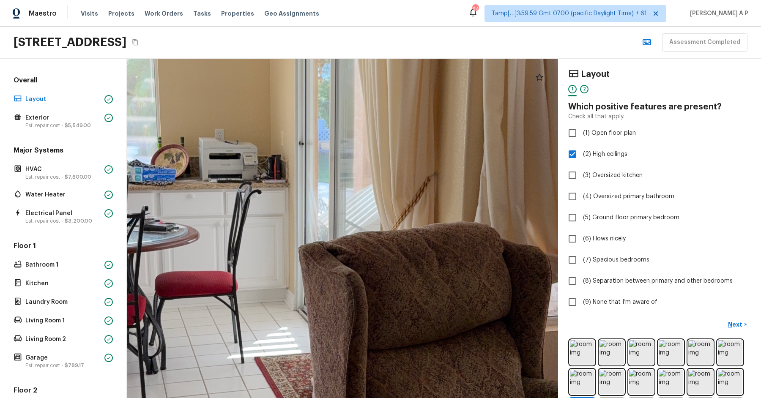
drag, startPoint x: 404, startPoint y: 242, endPoint x: 465, endPoint y: 247, distance: 61.1
click at [465, 247] on div at bounding box center [346, 245] width 1371 height 1079
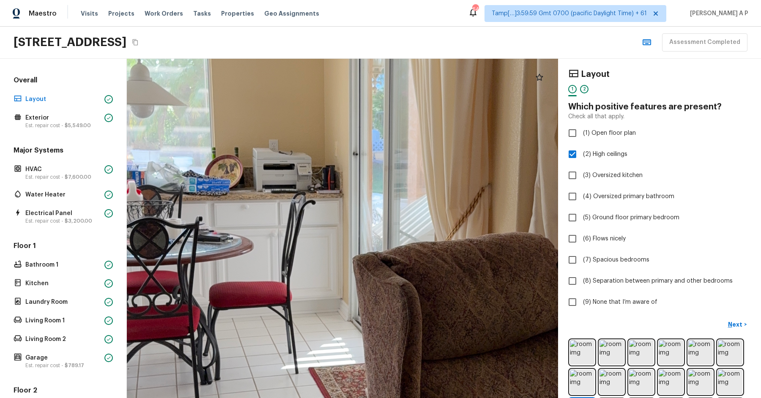
drag, startPoint x: 345, startPoint y: 228, endPoint x: 419, endPoint y: 240, distance: 74.9
click at [420, 240] on div at bounding box center [400, 255] width 1371 height 1079
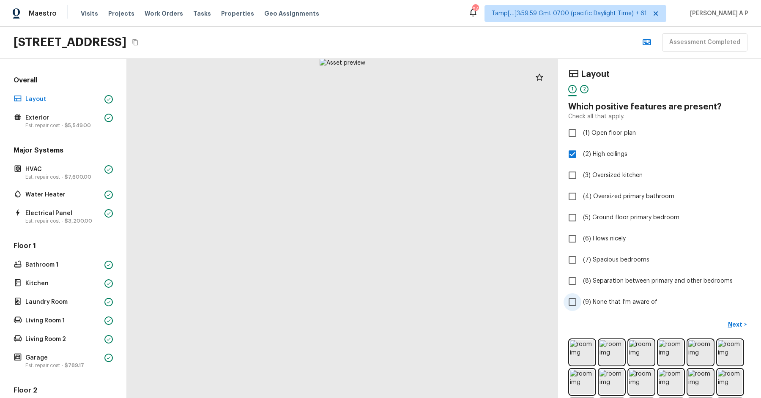
scroll to position [244, 0]
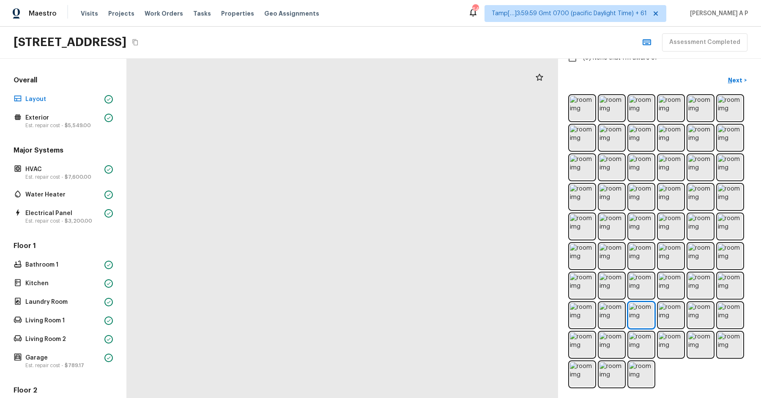
drag, startPoint x: 359, startPoint y: 207, endPoint x: 359, endPoint y: 339, distance: 131.9
click at [359, 338] on div at bounding box center [278, 180] width 1254 height 987
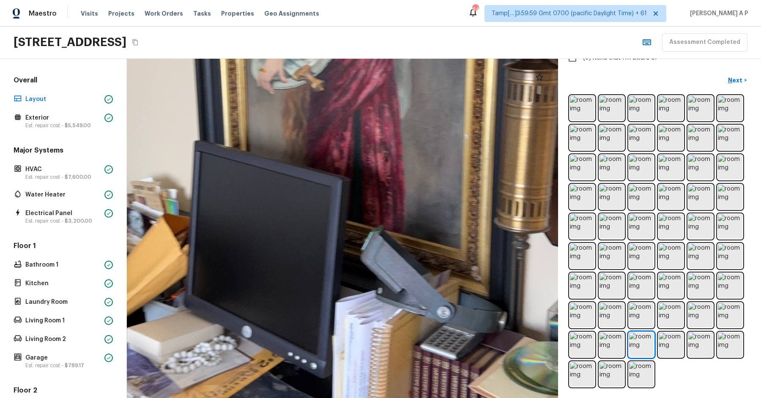
drag, startPoint x: 345, startPoint y: 194, endPoint x: 337, endPoint y: 351, distance: 157.1
click at [337, 346] on div at bounding box center [339, 167] width 1339 height 1054
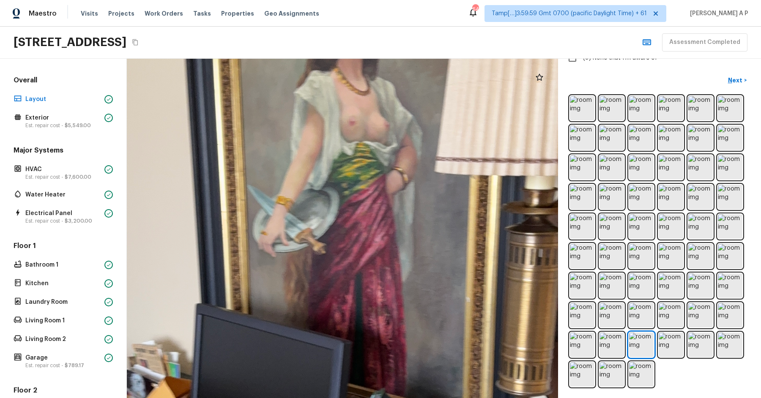
drag, startPoint x: 326, startPoint y: 167, endPoint x: 326, endPoint y: 236, distance: 68.1
click at [326, 234] on div at bounding box center [340, 330] width 1339 height 1054
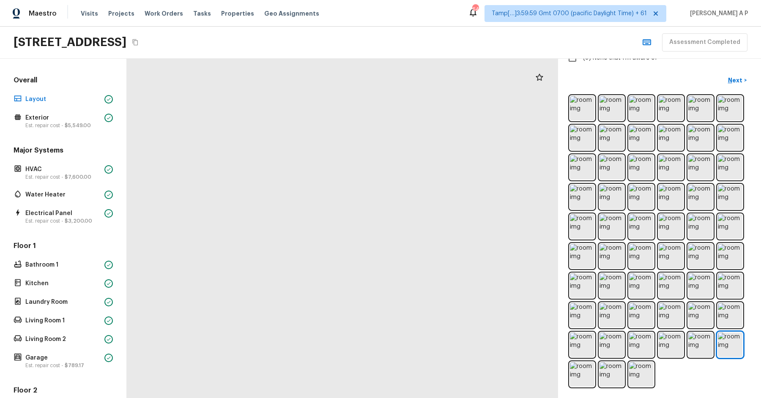
drag, startPoint x: 334, startPoint y: 172, endPoint x: 330, endPoint y: 213, distance: 41.3
click at [330, 212] on div at bounding box center [355, 256] width 872 height 687
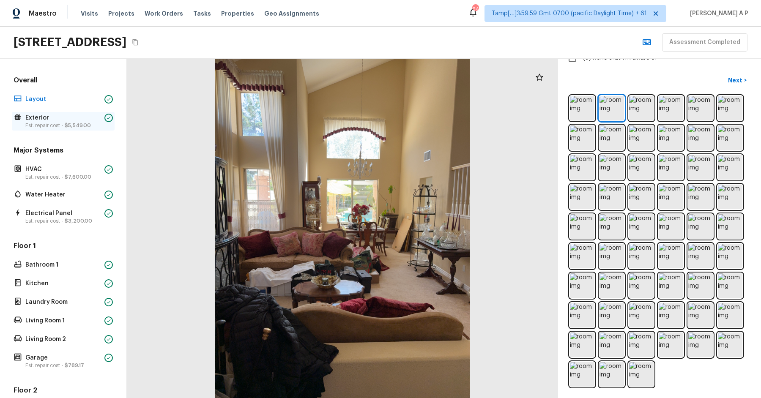
click at [98, 117] on p "Exterior" at bounding box center [63, 118] width 76 height 8
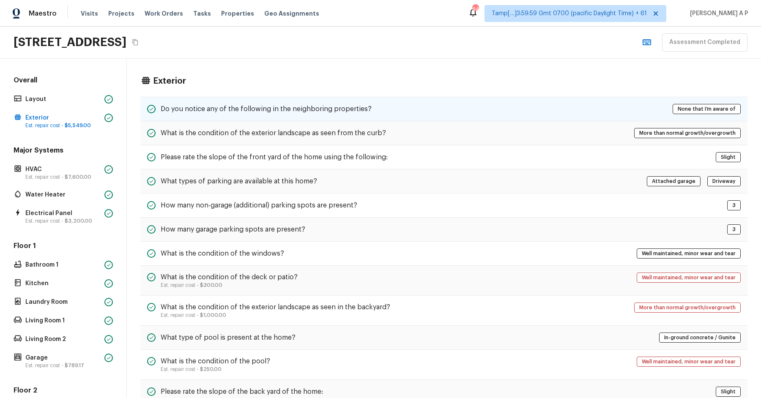
click at [178, 104] on h5 "Do you notice any of the following in the neighboring properties?" at bounding box center [266, 108] width 211 height 9
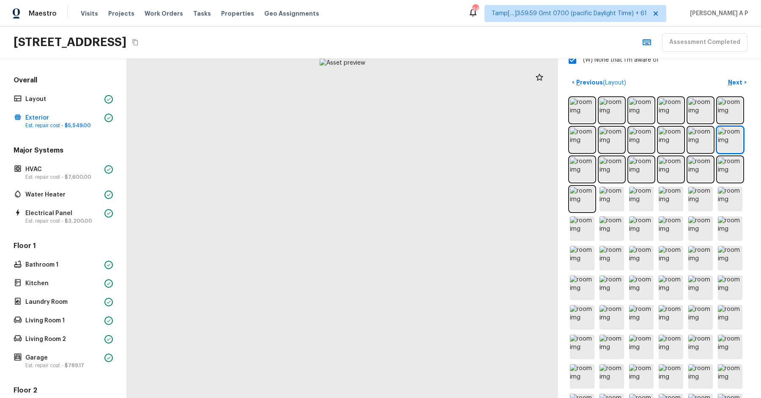
scroll to position [318, 0]
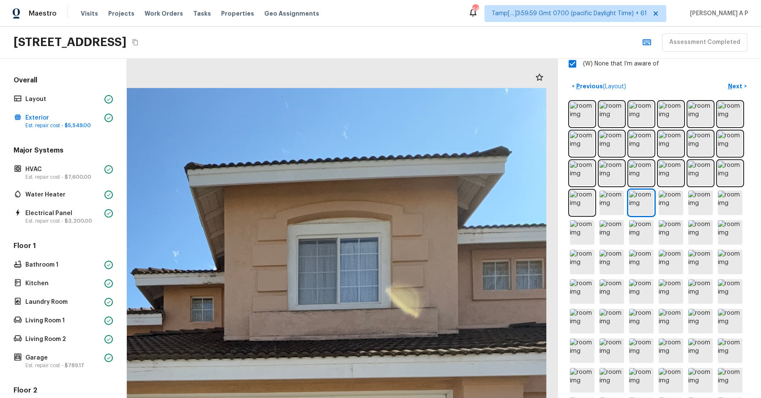
drag, startPoint x: 398, startPoint y: 103, endPoint x: 378, endPoint y: 217, distance: 115.0
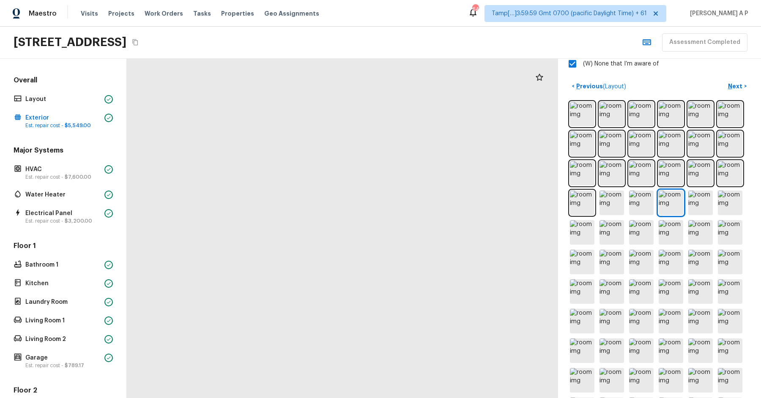
drag, startPoint x: 378, startPoint y: 216, endPoint x: 416, endPoint y: 12, distance: 207.7
click at [416, 11] on div "Maestro Visits Projects Work Orders Tasks Properties Geo Assignments 645 Tamp[……" at bounding box center [380, 199] width 761 height 398
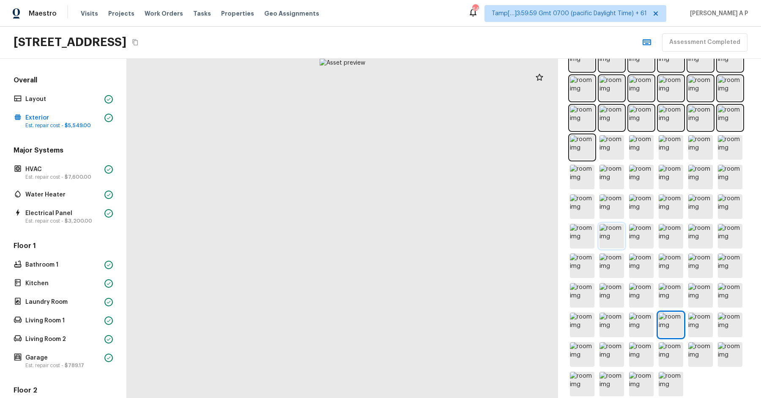
scroll to position [383, 0]
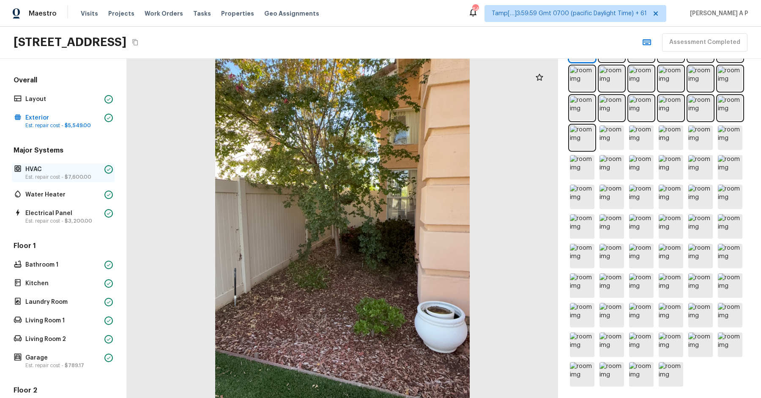
click at [83, 172] on p "HVAC" at bounding box center [63, 169] width 76 height 8
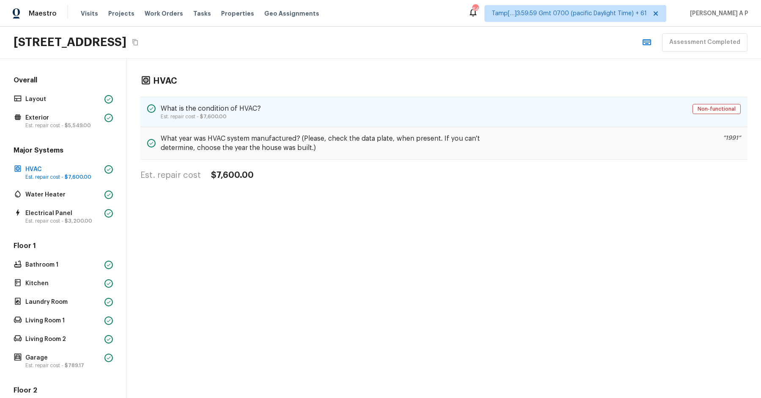
click at [280, 104] on div "What is the condition of HVAC? Est. repair cost - $7,600.00 Non-functional" at bounding box center [443, 112] width 607 height 30
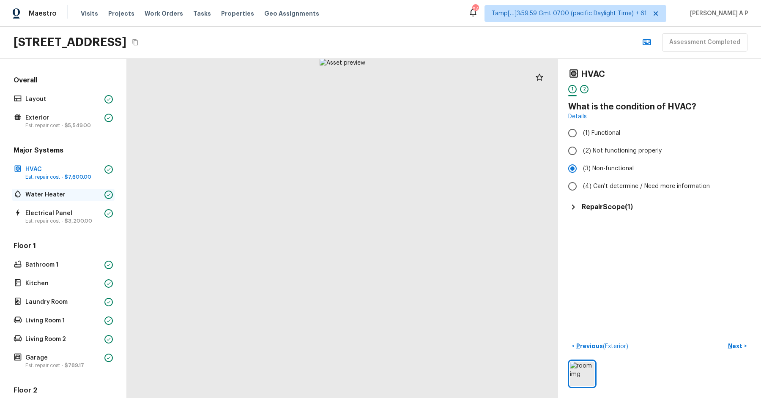
click at [76, 191] on p "Water Heater" at bounding box center [63, 195] width 76 height 8
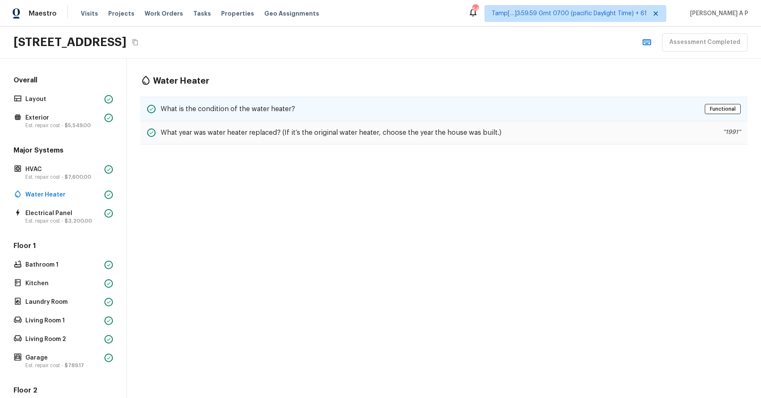
click at [230, 100] on div "What is the condition of the water heater? Functional" at bounding box center [443, 109] width 607 height 25
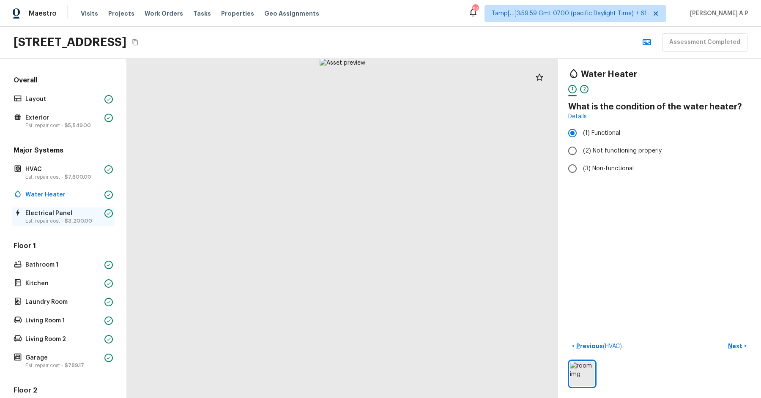
click at [83, 220] on span "$3,200.00" at bounding box center [78, 221] width 27 height 5
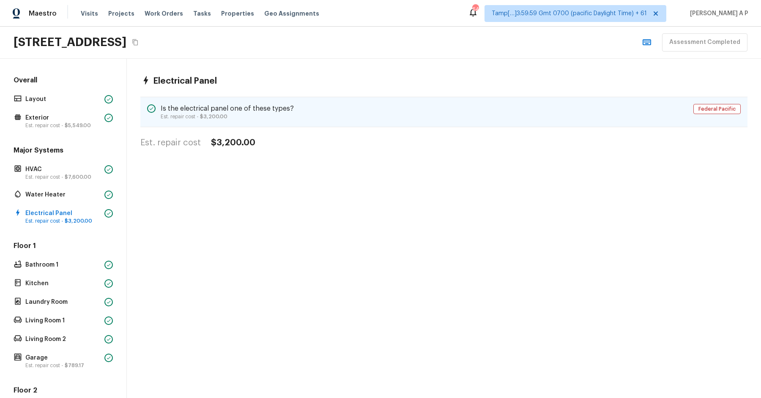
click at [253, 105] on h5 "Is the electrical panel one of these types?" at bounding box center [227, 108] width 133 height 9
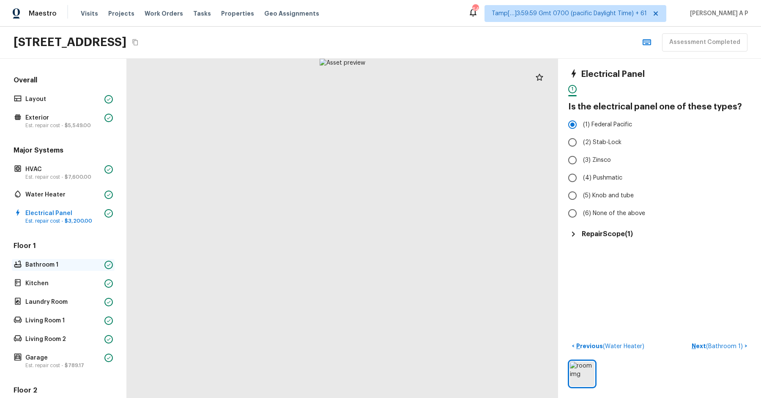
click at [106, 266] on div at bounding box center [108, 265] width 8 height 8
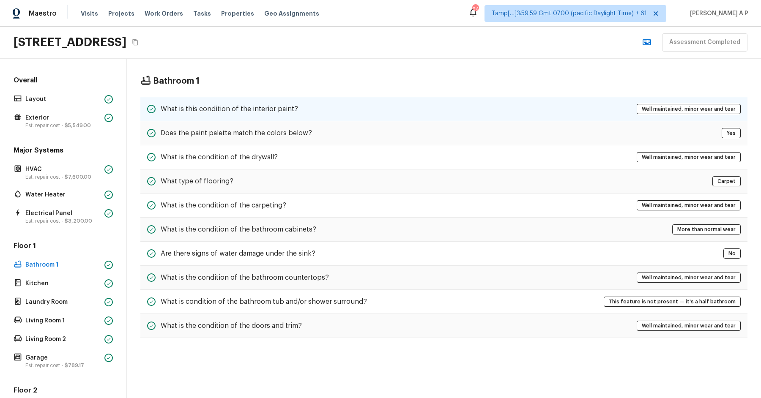
click at [265, 105] on h5 "What is this condition of the interior paint?" at bounding box center [229, 108] width 137 height 9
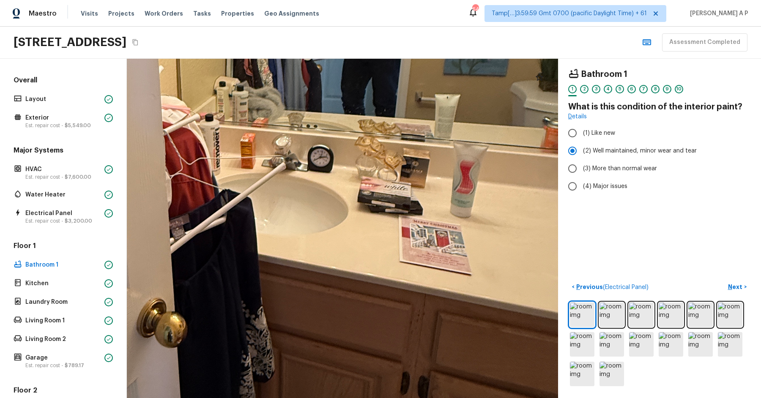
drag, startPoint x: 413, startPoint y: 195, endPoint x: 267, endPoint y: 203, distance: 146.5
click at [268, 203] on div at bounding box center [179, 111] width 1459 height 1148
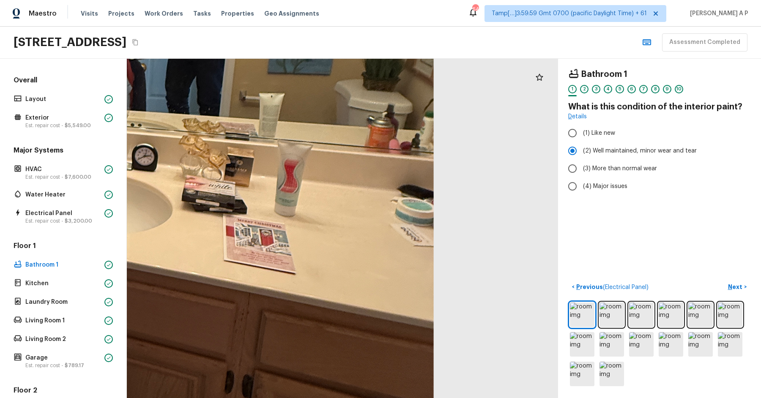
drag, startPoint x: 267, startPoint y: 203, endPoint x: 415, endPoint y: 203, distance: 148.4
click at [408, 203] on div at bounding box center [3, 110] width 1459 height 1148
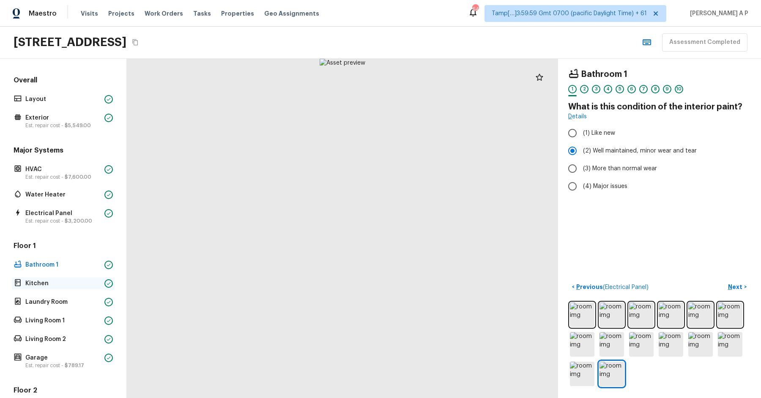
click at [103, 285] on div "Kitchen" at bounding box center [63, 284] width 103 height 12
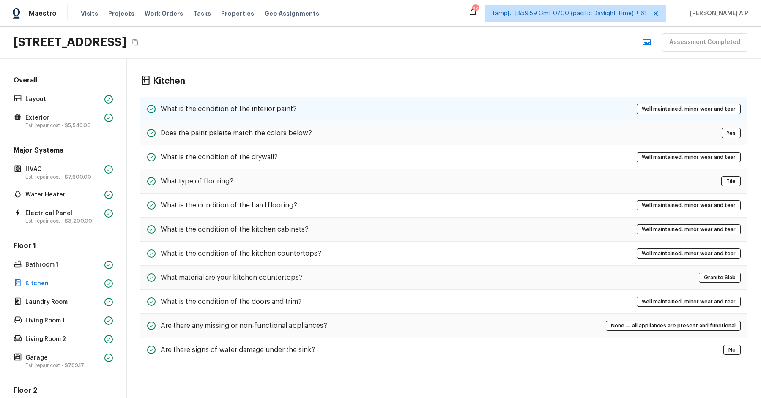
click at [269, 110] on h5 "What is the condition of the interior paint?" at bounding box center [229, 108] width 136 height 9
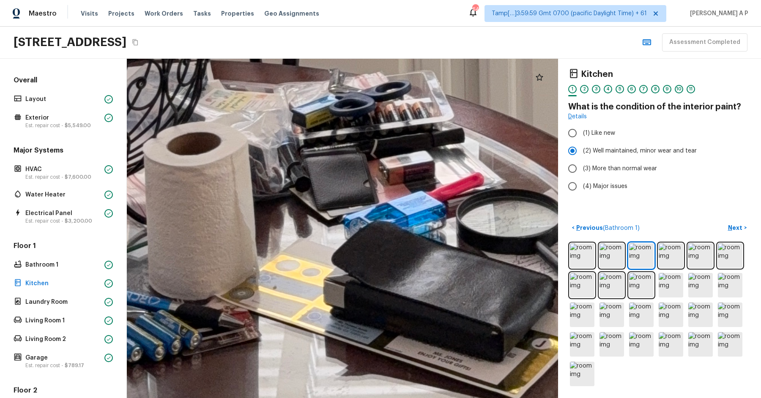
drag, startPoint x: 312, startPoint y: 219, endPoint x: 346, endPoint y: 234, distance: 37.7
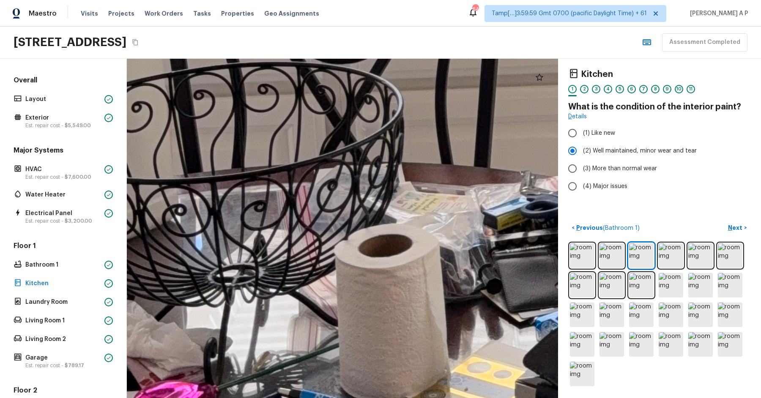
drag, startPoint x: 373, startPoint y: 246, endPoint x: 345, endPoint y: 186, distance: 66.2
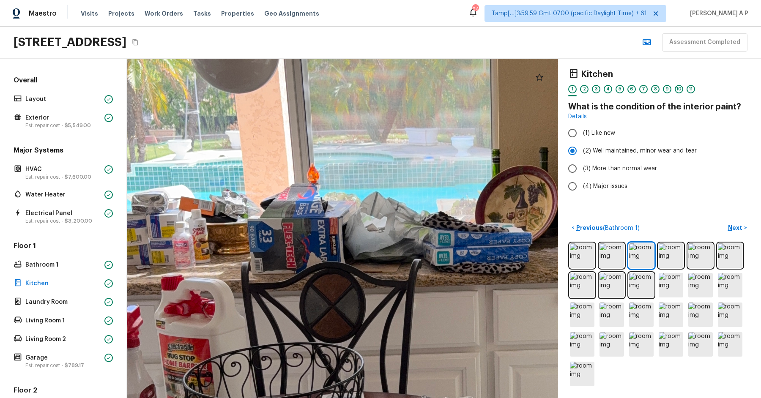
drag, startPoint x: 345, startPoint y: 186, endPoint x: 448, endPoint y: 186, distance: 103.6
click at [448, 186] on div at bounding box center [482, 284] width 1431 height 1127
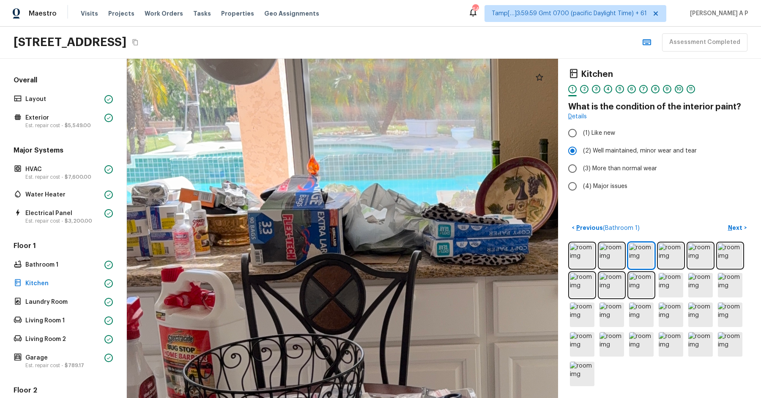
drag, startPoint x: 376, startPoint y: 195, endPoint x: 300, endPoint y: 169, distance: 79.7
click at [302, 170] on div at bounding box center [482, 275] width 1431 height 1127
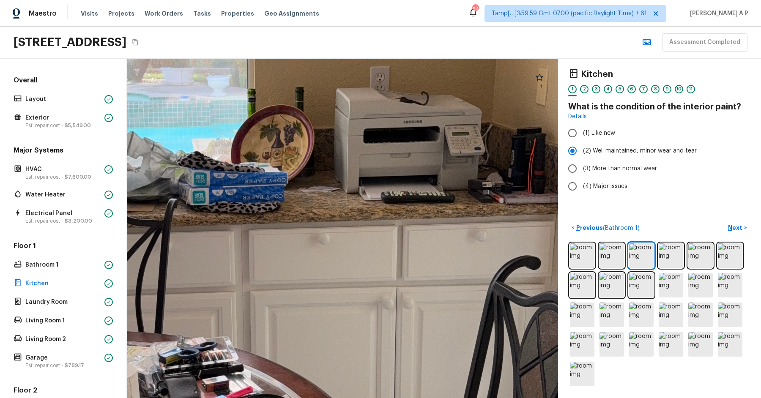
drag, startPoint x: 359, startPoint y: 166, endPoint x: 250, endPoint y: 167, distance: 108.7
click at [251, 167] on div at bounding box center [238, 223] width 1431 height 1127
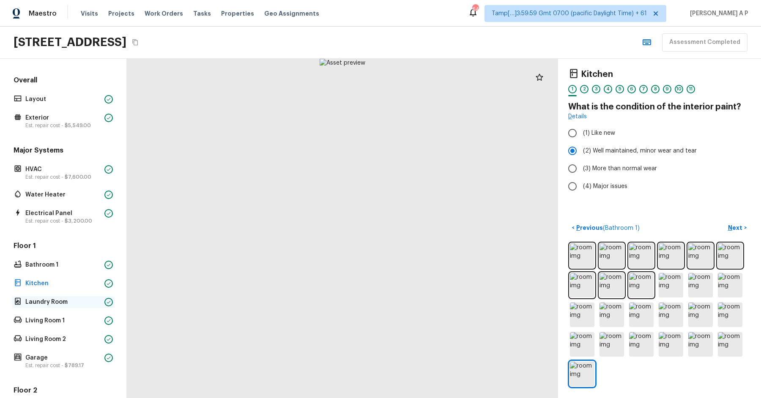
click at [58, 298] on p "Laundry Room" at bounding box center [63, 302] width 76 height 8
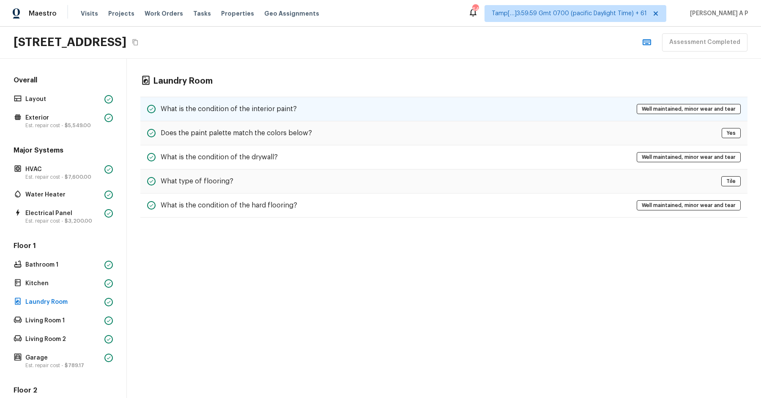
click at [335, 106] on div "What is the condition of the interior paint? Well maintained, minor wear and te…" at bounding box center [443, 109] width 607 height 25
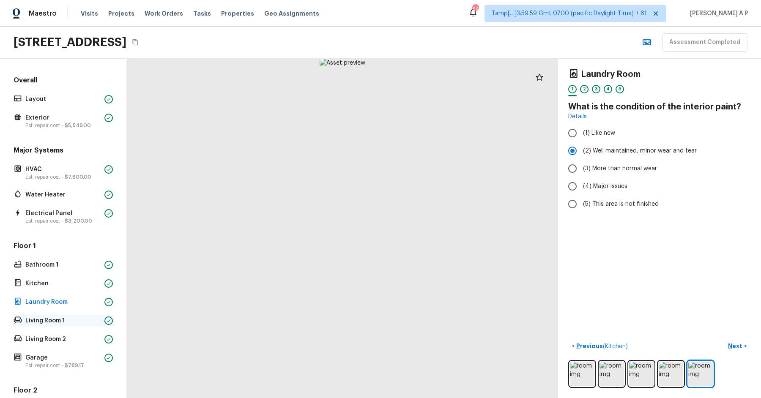
click at [74, 323] on p "Living Room 1" at bounding box center [63, 321] width 76 height 8
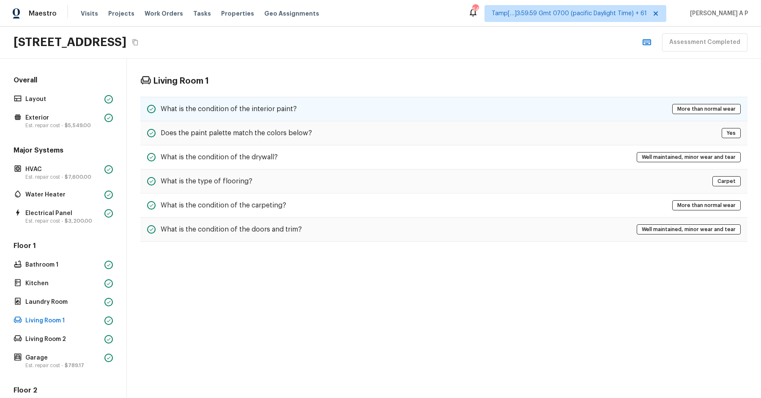
click at [266, 108] on h5 "What is the condition of the interior paint?" at bounding box center [229, 108] width 136 height 9
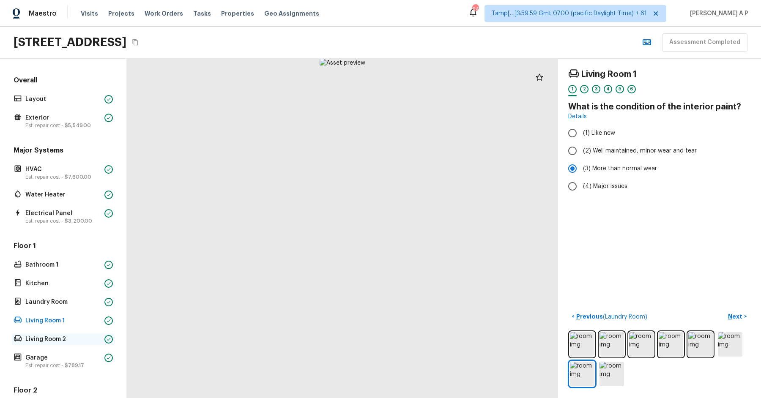
click at [106, 334] on div "Living Room 2" at bounding box center [63, 340] width 103 height 12
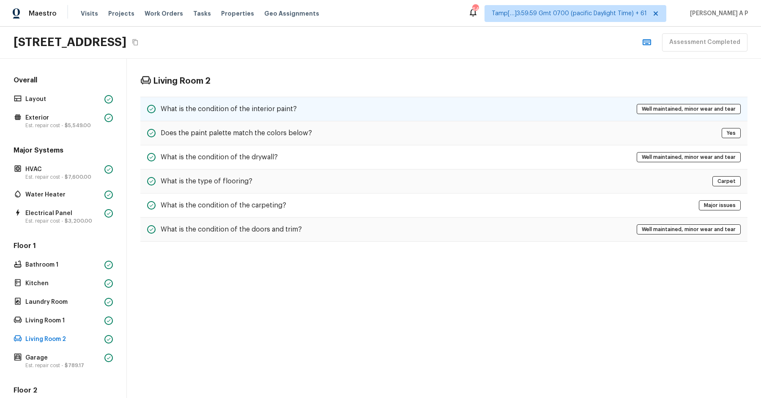
click at [317, 109] on div "What is the condition of the interior paint? Well maintained, minor wear and te…" at bounding box center [443, 109] width 607 height 25
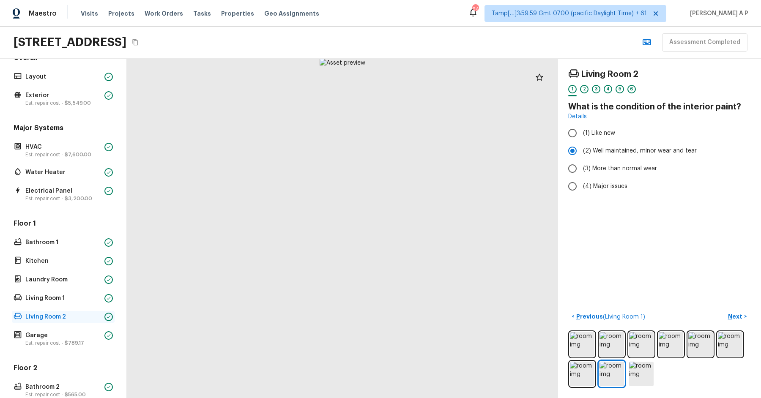
scroll to position [24, 0]
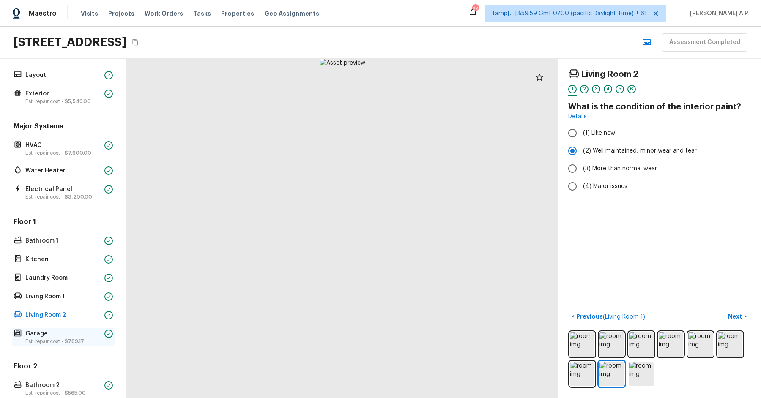
click at [96, 335] on p "Garage" at bounding box center [63, 334] width 76 height 8
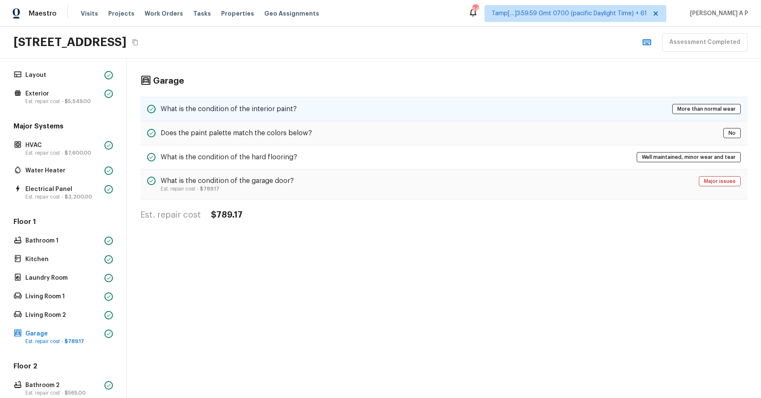
click at [309, 104] on div "What is the condition of the interior paint? More than normal wear" at bounding box center [443, 109] width 607 height 25
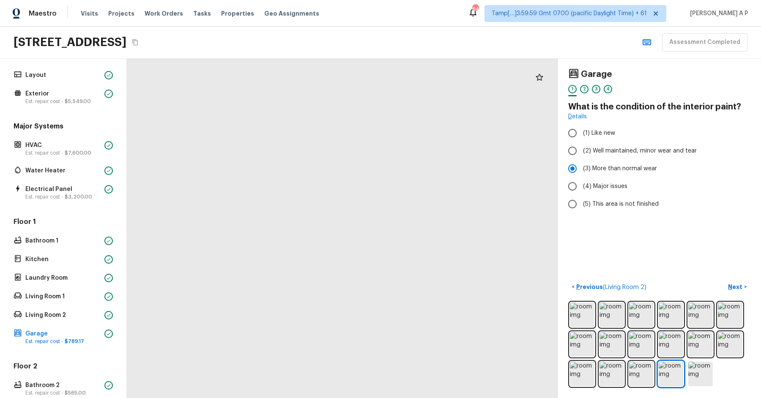
drag, startPoint x: 375, startPoint y: 279, endPoint x: 325, endPoint y: 248, distance: 58.5
click at [329, 253] on div at bounding box center [383, 112] width 1123 height 884
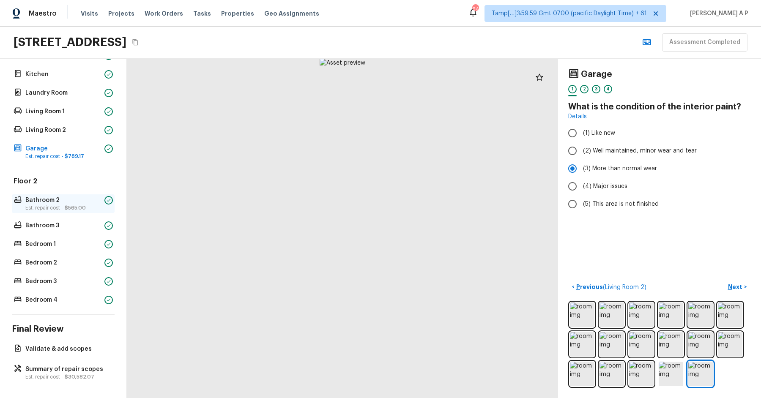
click at [90, 205] on p "Est. repair cost - $565.00" at bounding box center [63, 208] width 76 height 7
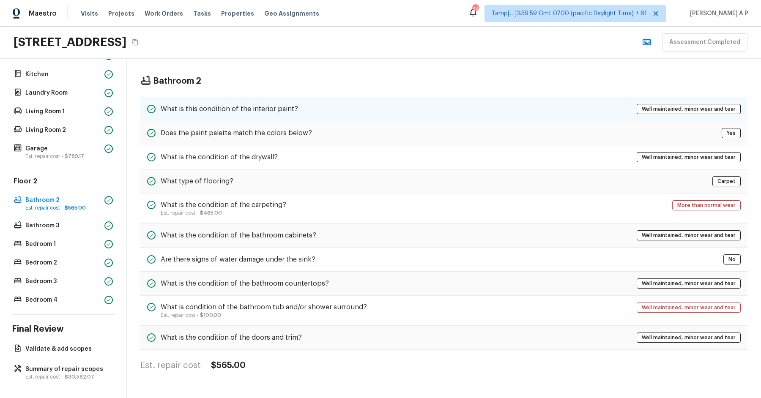
click at [255, 111] on h5 "What is this condition of the interior paint?" at bounding box center [229, 108] width 137 height 9
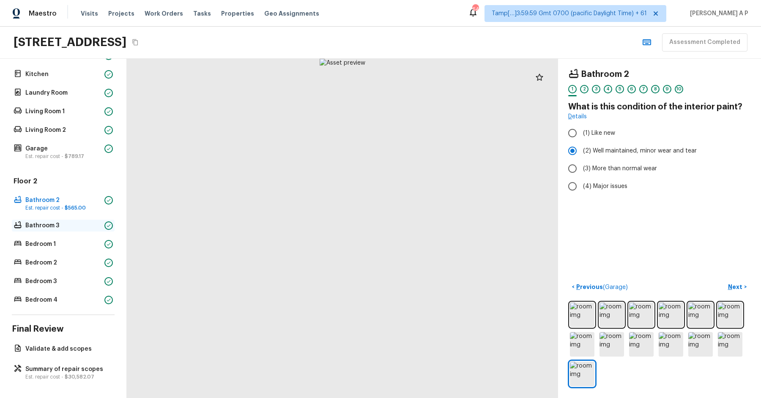
click at [102, 222] on div "Bathroom 3" at bounding box center [63, 226] width 103 height 12
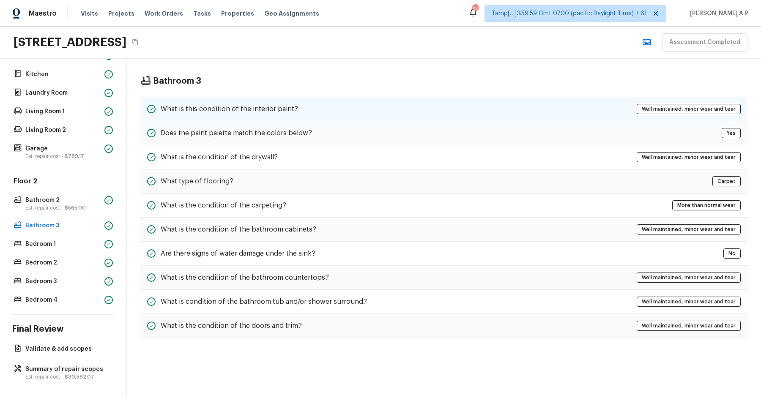
click at [265, 102] on div "What is this condition of the interior paint? Well maintained, minor wear and t…" at bounding box center [443, 109] width 607 height 25
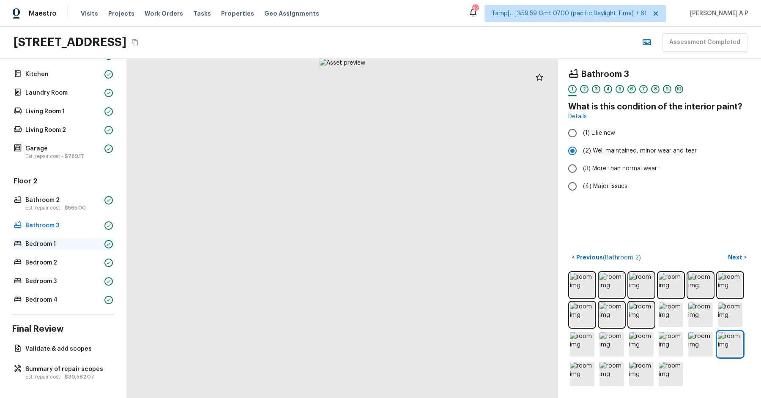
click at [81, 241] on p "Bedroom 1" at bounding box center [63, 244] width 76 height 8
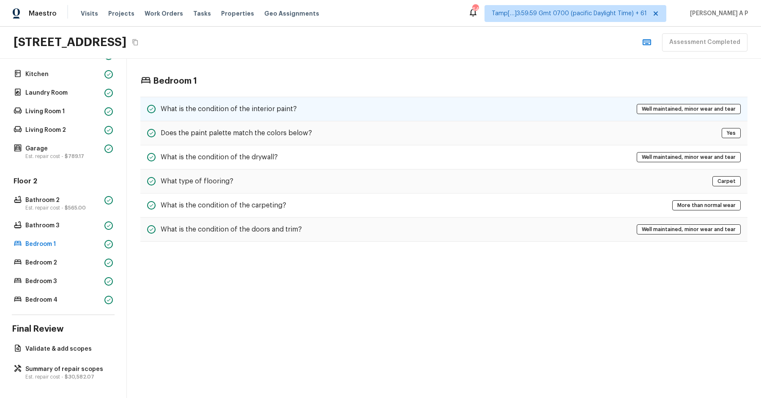
click at [296, 109] on div "What is the condition of the interior paint? Well maintained, minor wear and te…" at bounding box center [443, 109] width 607 height 25
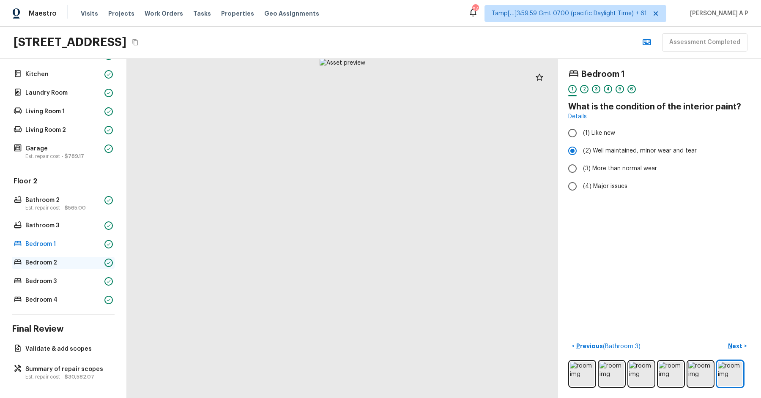
click at [90, 264] on p "Bedroom 2" at bounding box center [63, 263] width 76 height 8
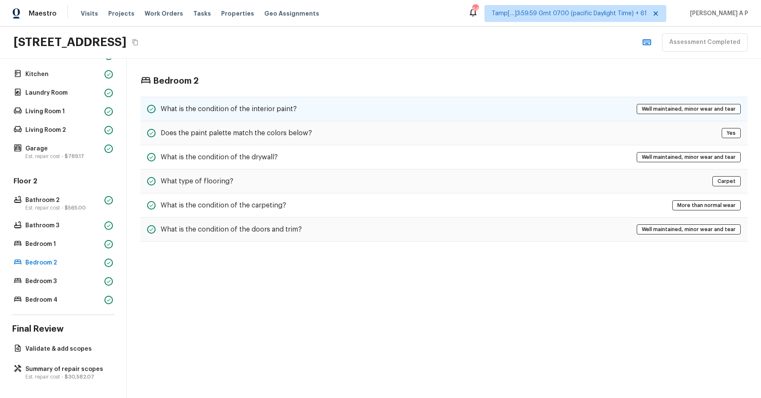
click at [275, 104] on h5 "What is the condition of the interior paint?" at bounding box center [229, 108] width 136 height 9
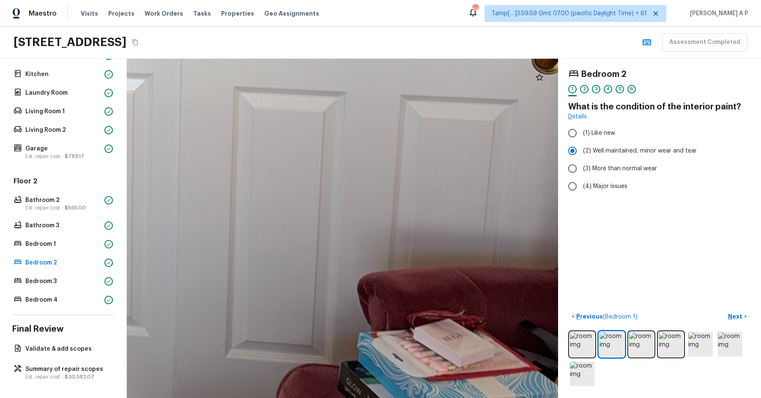
drag, startPoint x: 444, startPoint y: 339, endPoint x: 444, endPoint y: 316, distance: 22.4
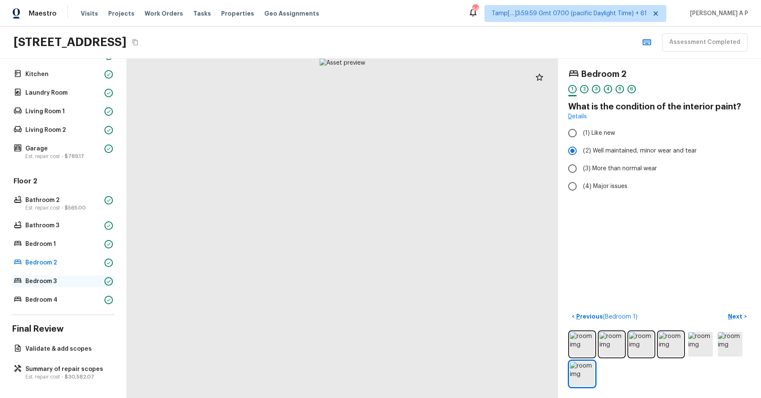
click at [71, 281] on p "Bedroom 3" at bounding box center [63, 281] width 76 height 8
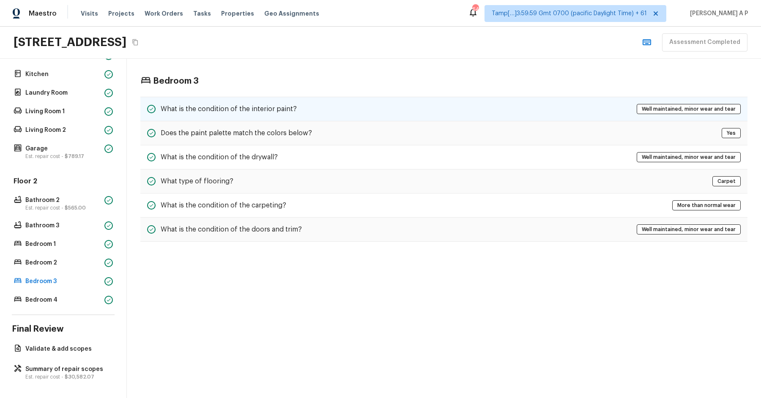
click at [310, 104] on div "What is the condition of the interior paint? Well maintained, minor wear and te…" at bounding box center [443, 109] width 607 height 25
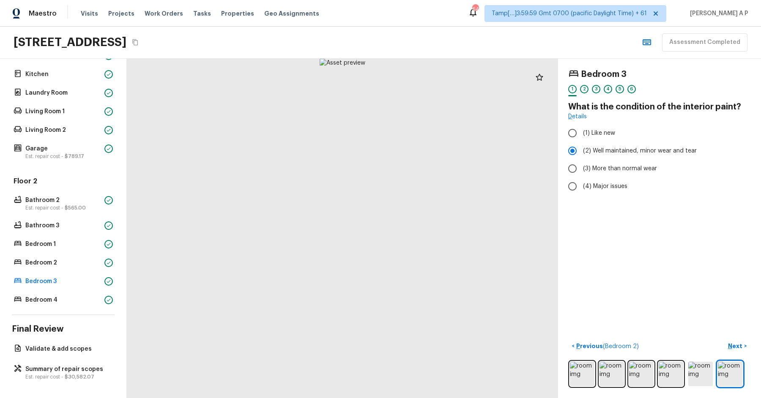
click at [49, 290] on div "Floor 2 Bathroom 2 Est. repair cost - $565.00 Bathroom 3 Bedroom 1 Bedroom 2 Be…" at bounding box center [63, 241] width 103 height 129
click at [48, 299] on p "Bedroom 4" at bounding box center [63, 300] width 76 height 8
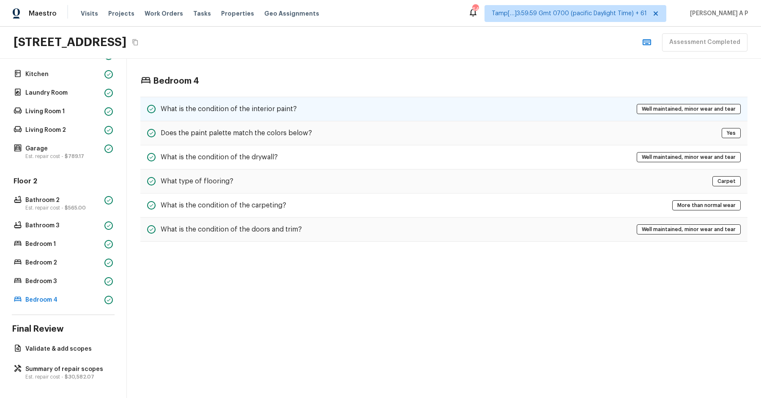
click at [241, 110] on h5 "What is the condition of the interior paint?" at bounding box center [229, 108] width 136 height 9
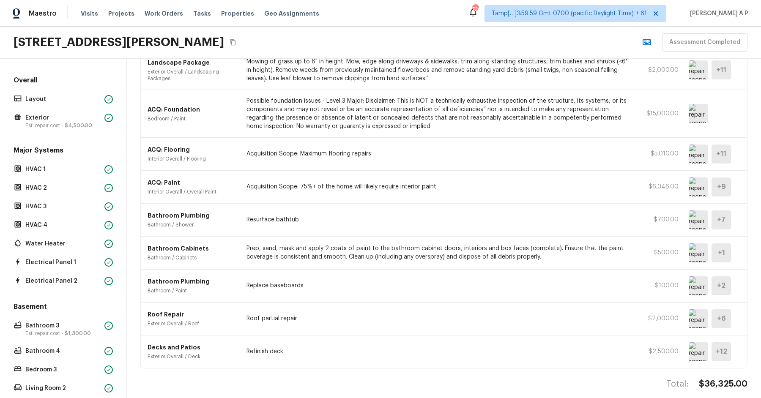
scroll to position [168, 0]
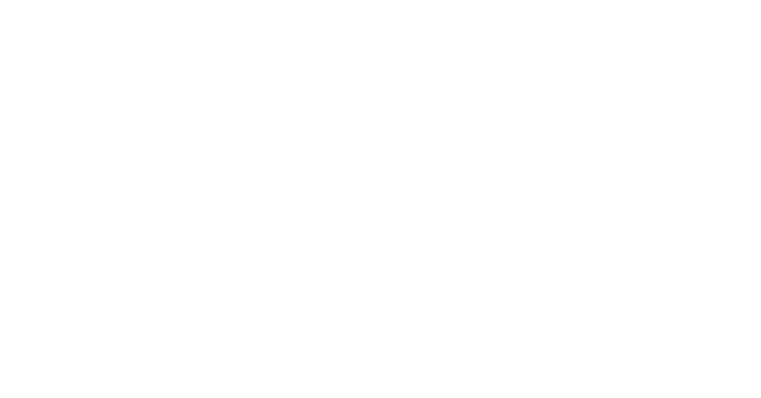
click at [403, 0] on html at bounding box center [380, 0] width 761 height 0
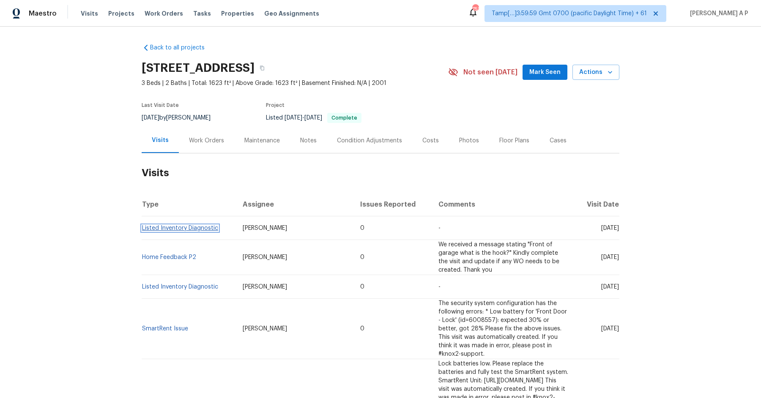
click at [200, 228] on link "Listed Inventory Diagnostic" at bounding box center [180, 228] width 76 height 6
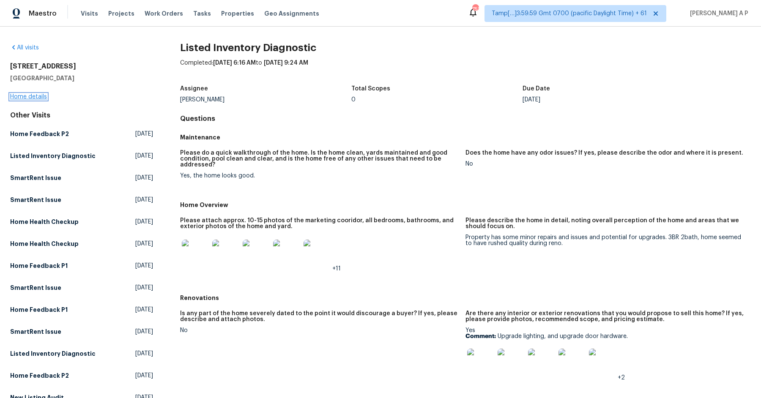
click at [41, 96] on link "Home details" at bounding box center [28, 97] width 37 height 6
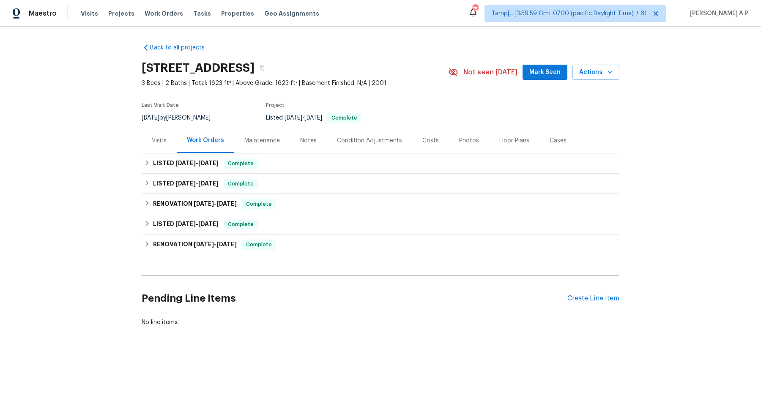
click at [163, 140] on div "Visits" at bounding box center [159, 141] width 15 height 8
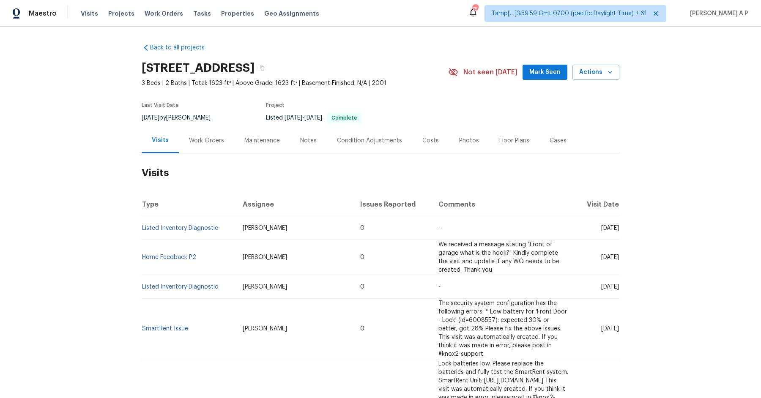
click at [227, 138] on div "Work Orders" at bounding box center [206, 140] width 55 height 25
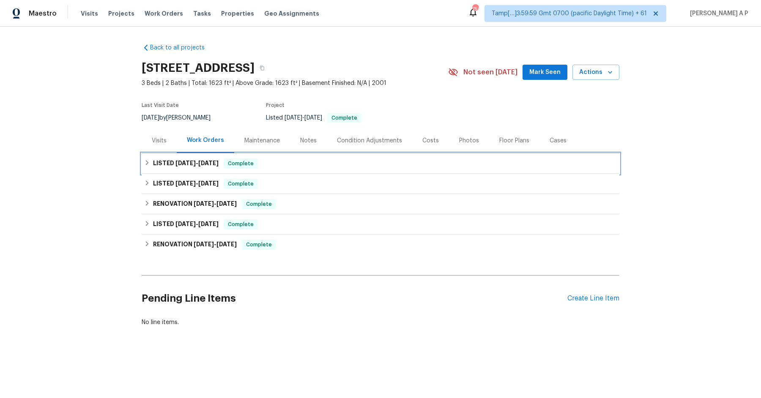
click at [225, 166] on span "Complete" at bounding box center [241, 163] width 33 height 8
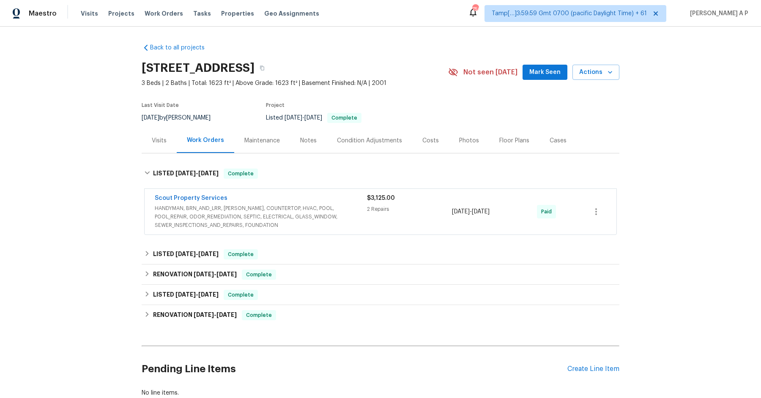
click at [266, 209] on span "HANDYMAN, BRN_AND_LRR, [PERSON_NAME], COUNTERTOP, HVAC, POOL, POOL_REPAIR, ODOR…" at bounding box center [261, 216] width 212 height 25
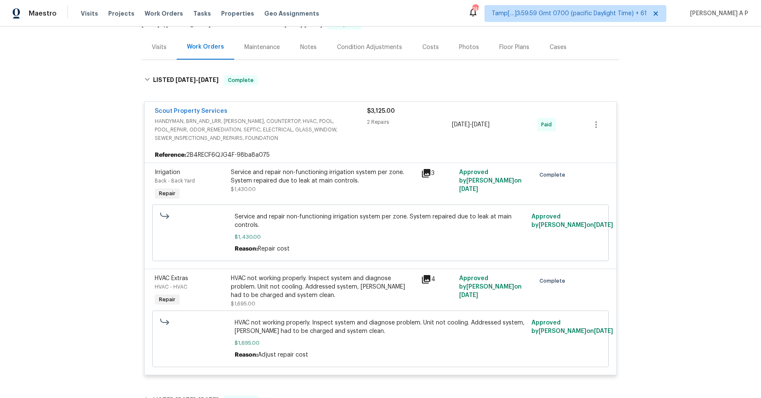
scroll to position [82, 0]
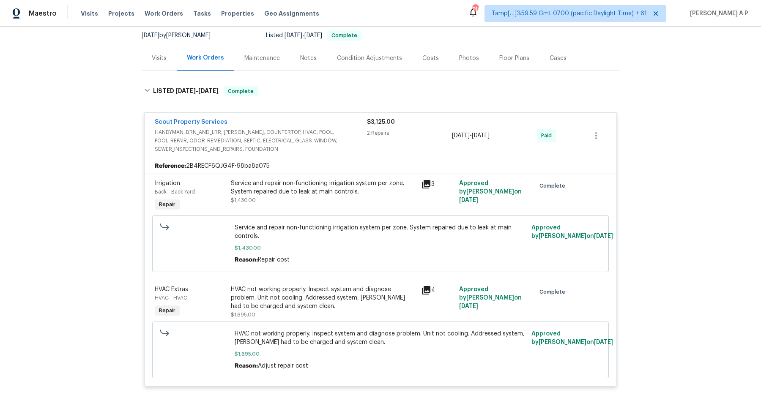
click at [328, 126] on div "Scout Property Services" at bounding box center [261, 123] width 212 height 10
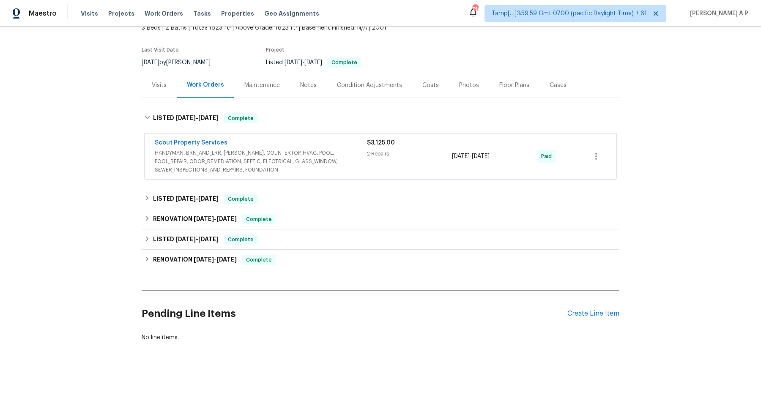
click at [163, 83] on div "Visits" at bounding box center [159, 85] width 15 height 8
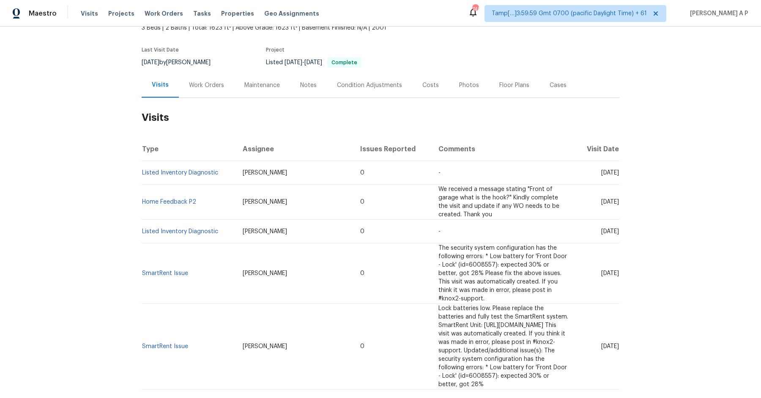
scroll to position [82, 0]
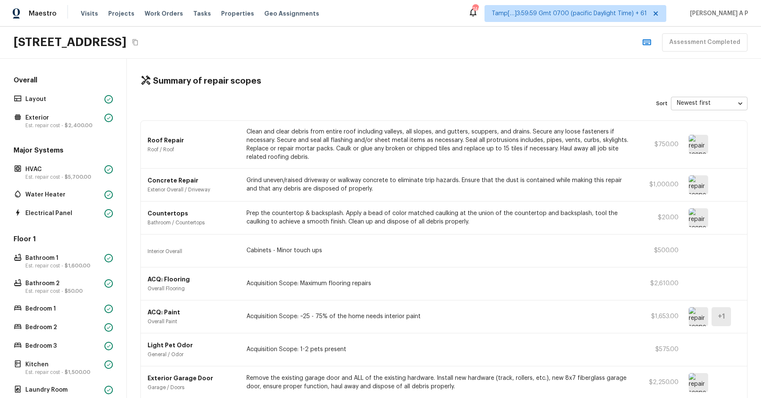
scroll to position [444, 0]
